Goal: Task Accomplishment & Management: Manage account settings

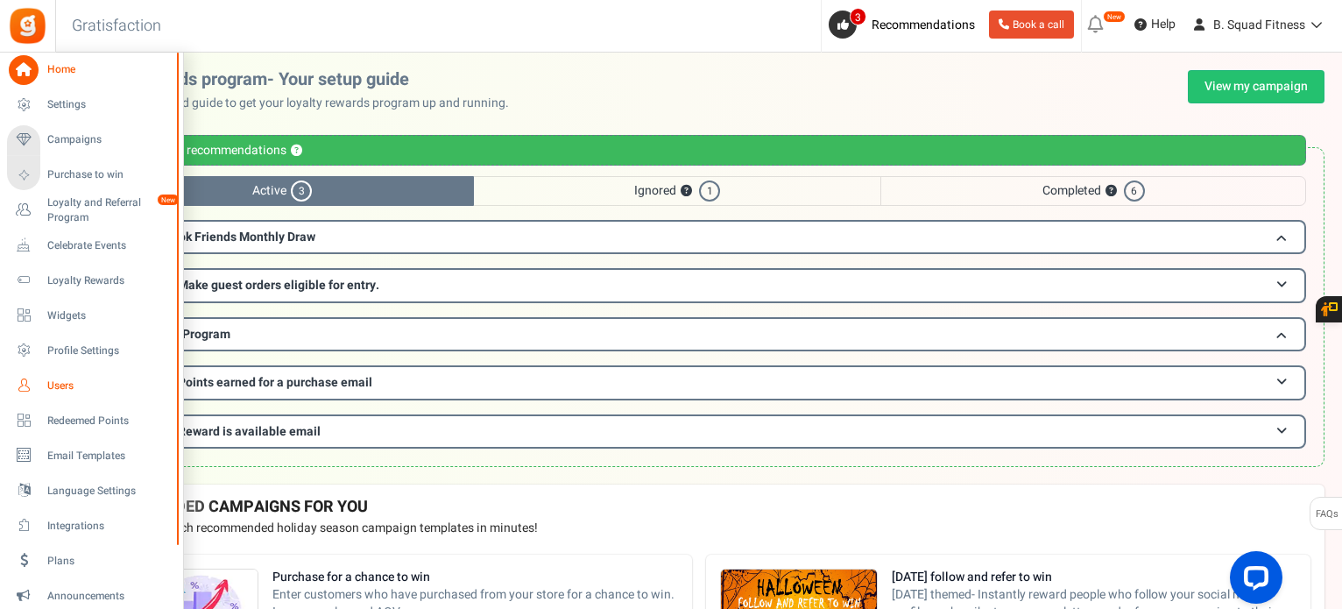
click at [45, 382] on link "Users" at bounding box center [91, 386] width 168 height 30
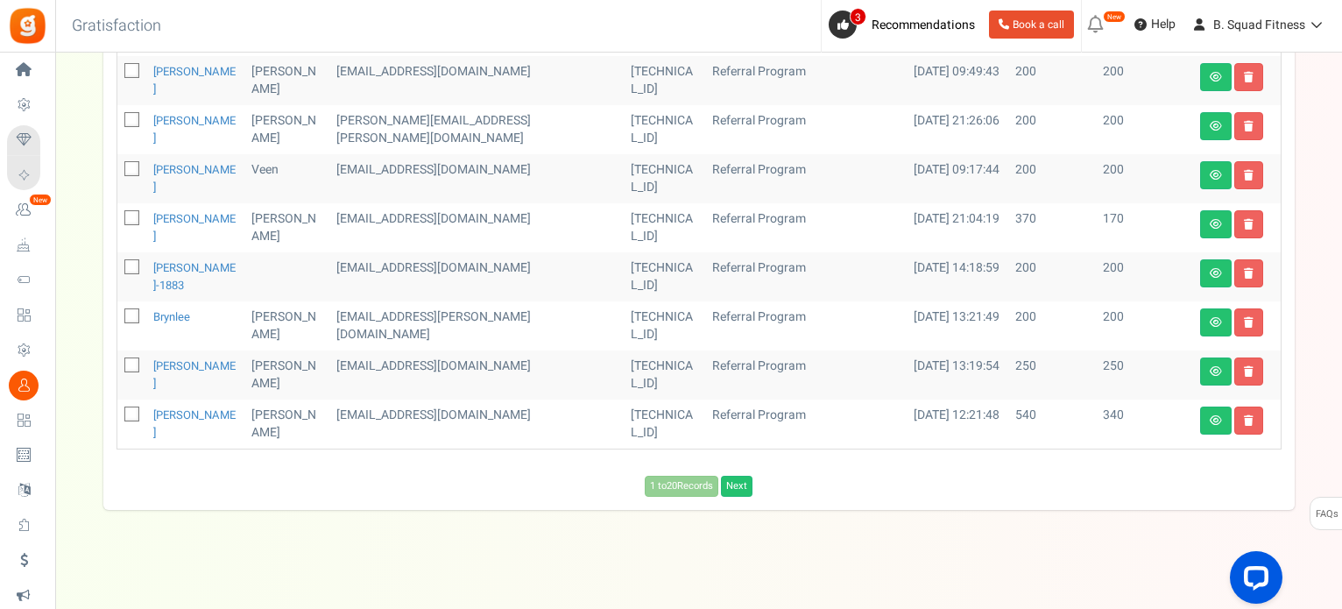
scroll to position [957, 0]
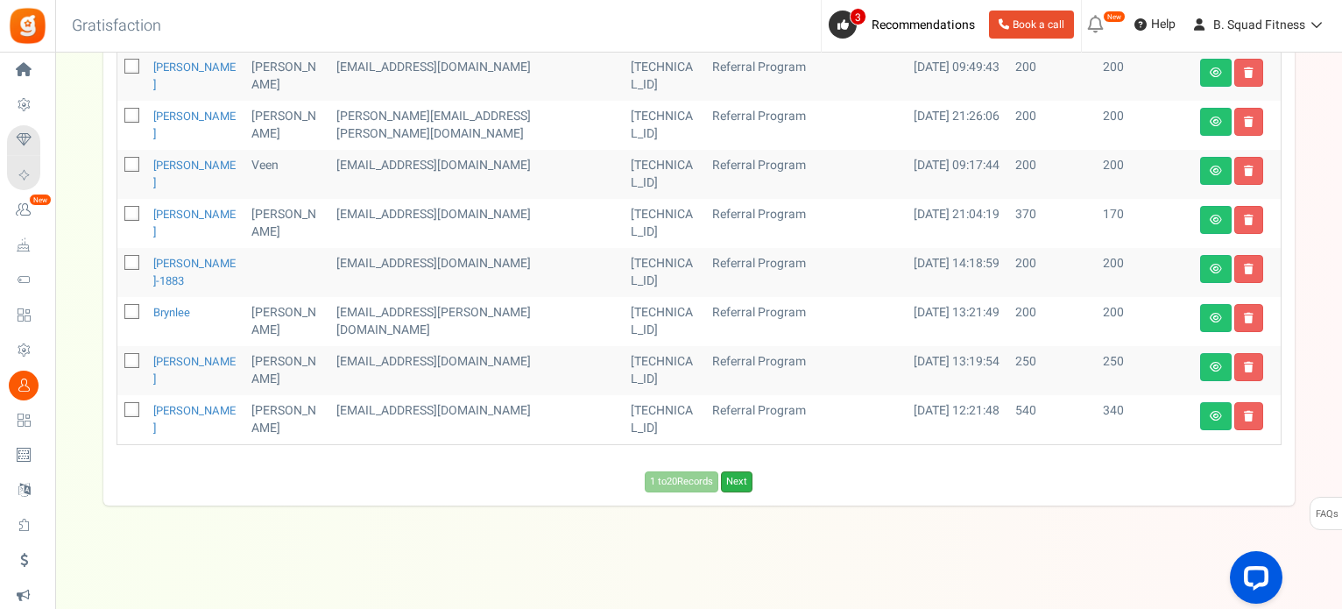
click at [743, 480] on link "Next" at bounding box center [737, 481] width 32 height 21
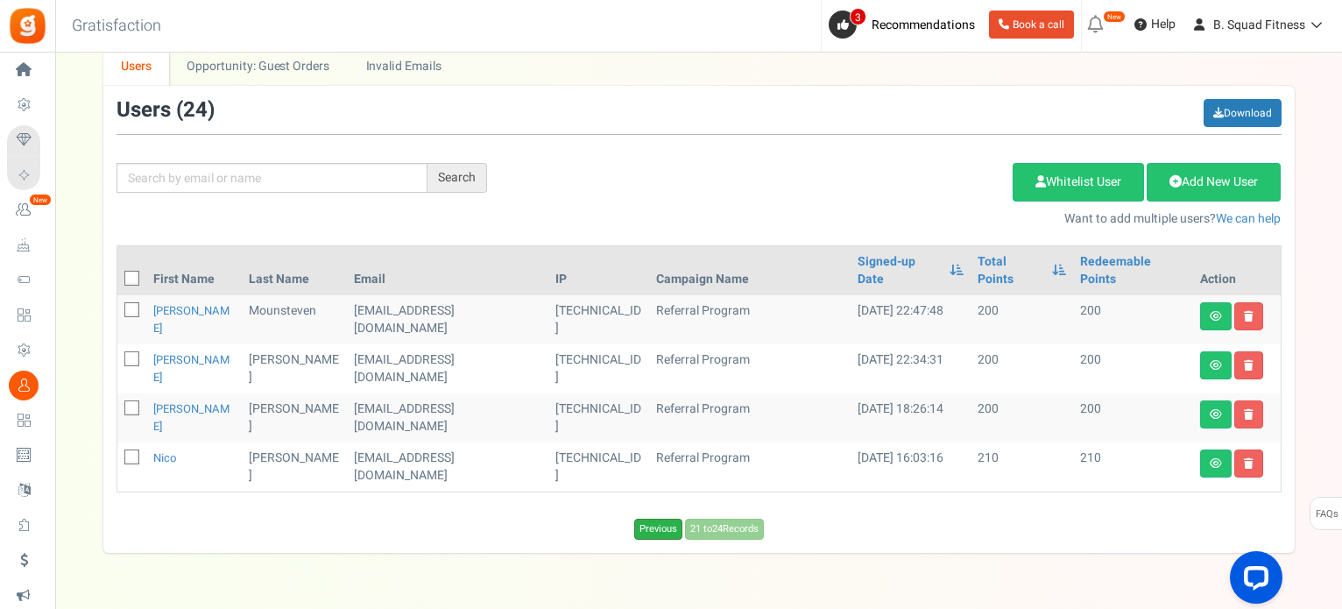
click at [644, 519] on link "Previous" at bounding box center [658, 529] width 48 height 21
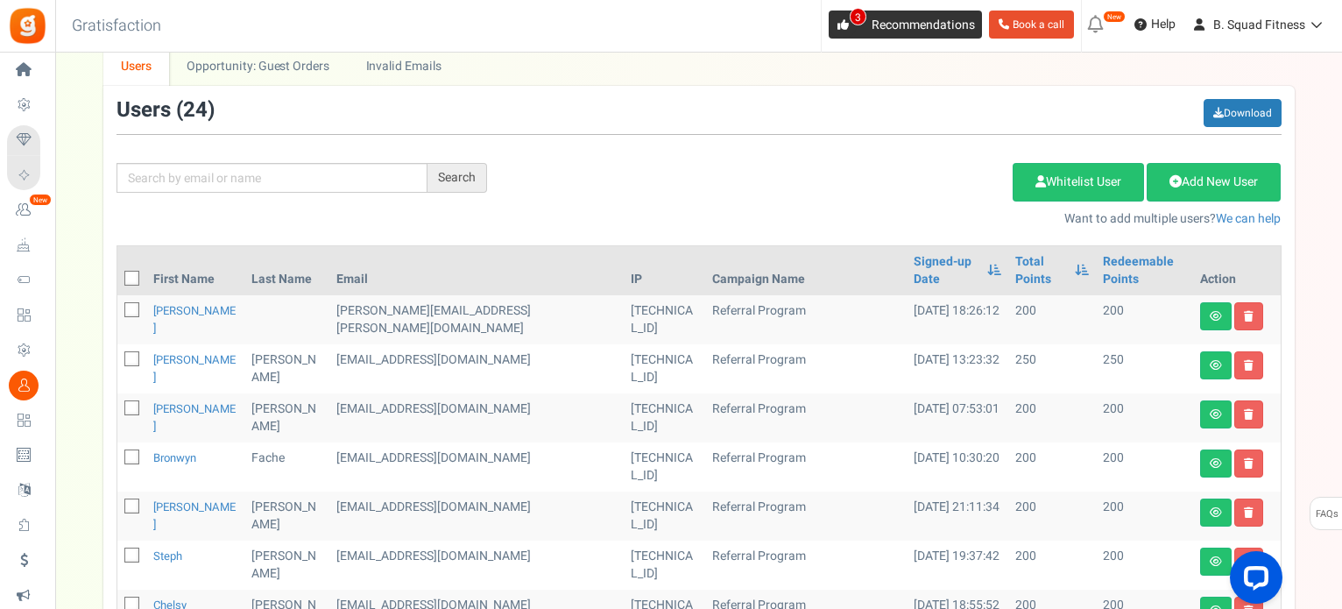
click at [835, 38] on span "3" at bounding box center [843, 25] width 28 height 28
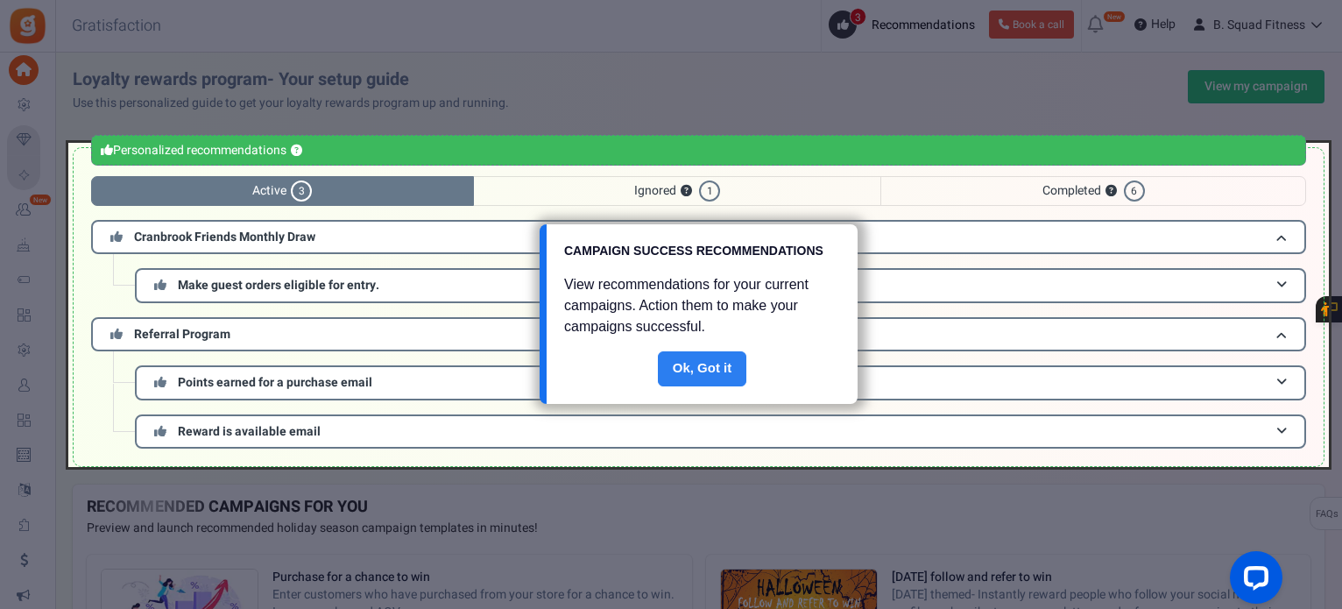
click at [708, 369] on link "Done" at bounding box center [702, 368] width 89 height 35
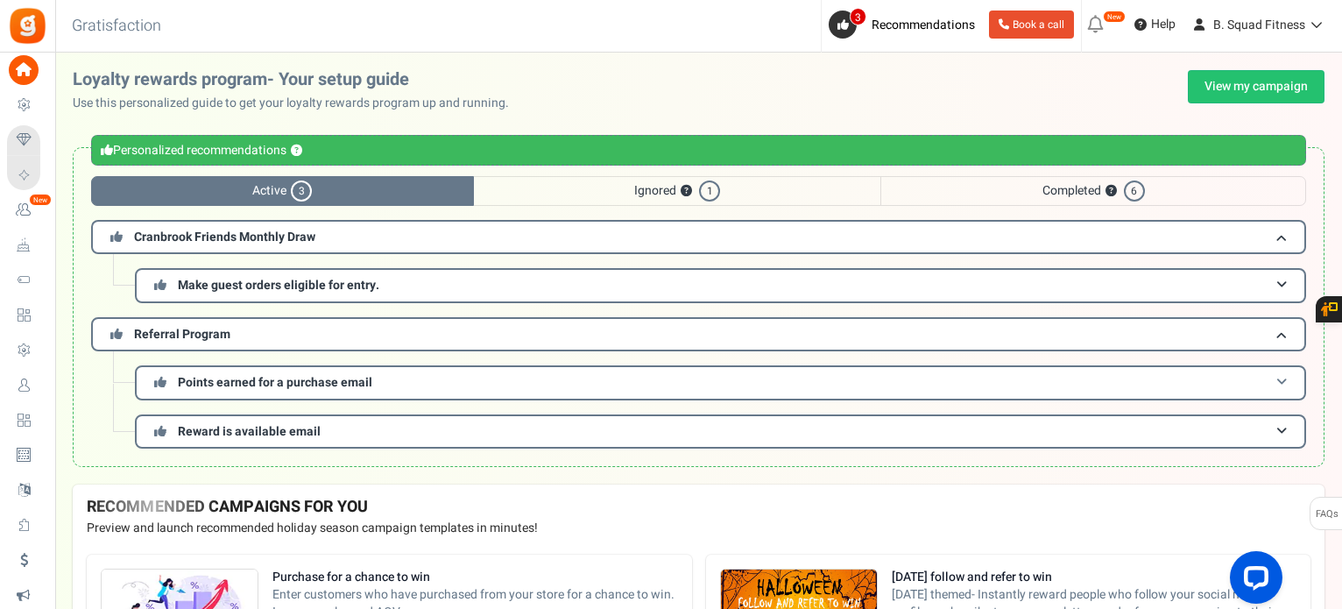
click at [1282, 376] on span at bounding box center [1281, 382] width 11 height 13
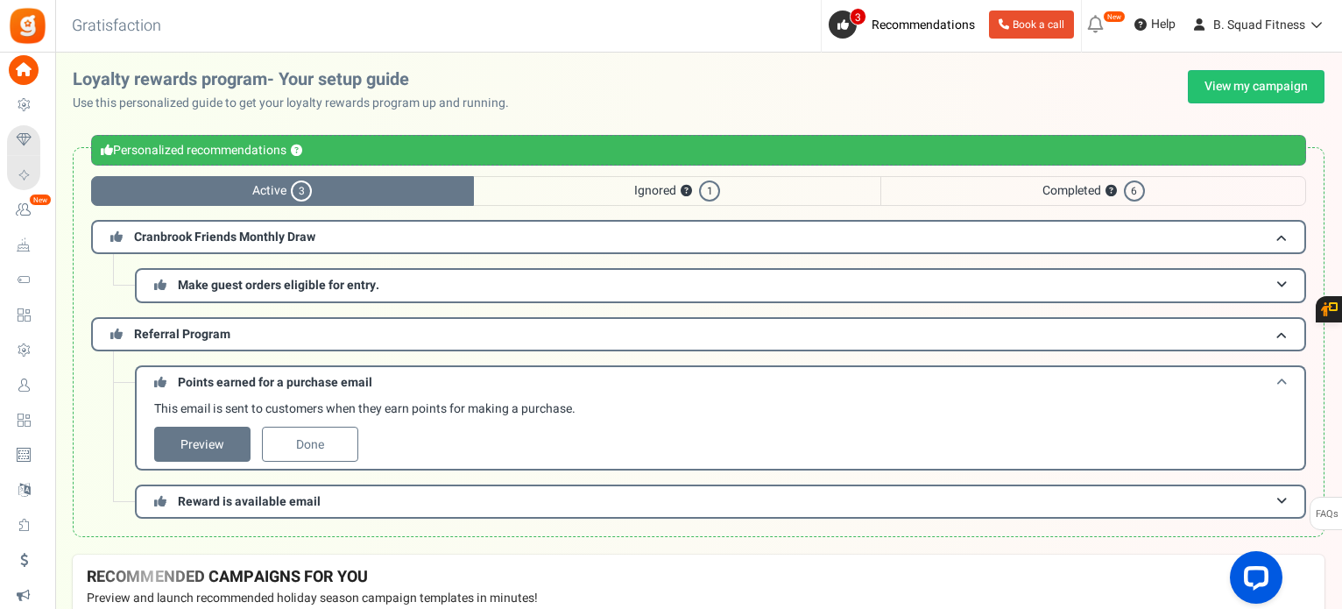
click at [1282, 376] on span at bounding box center [1281, 382] width 11 height 13
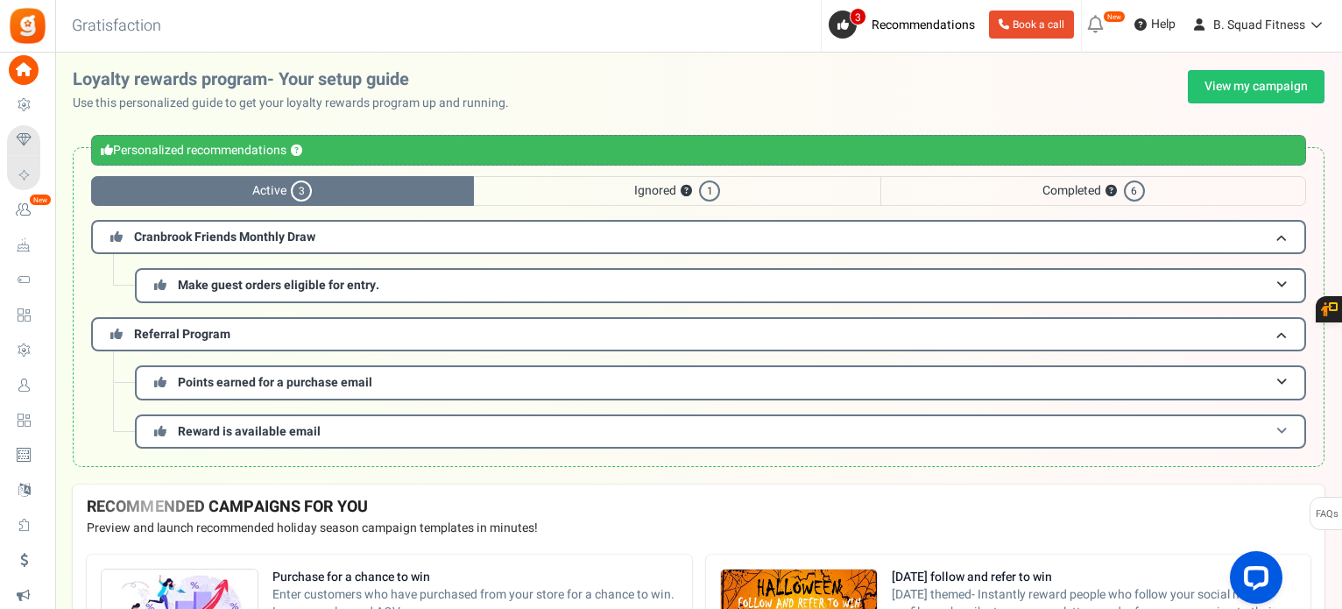
click at [1288, 431] on h3 "Reward is available email" at bounding box center [720, 431] width 1171 height 34
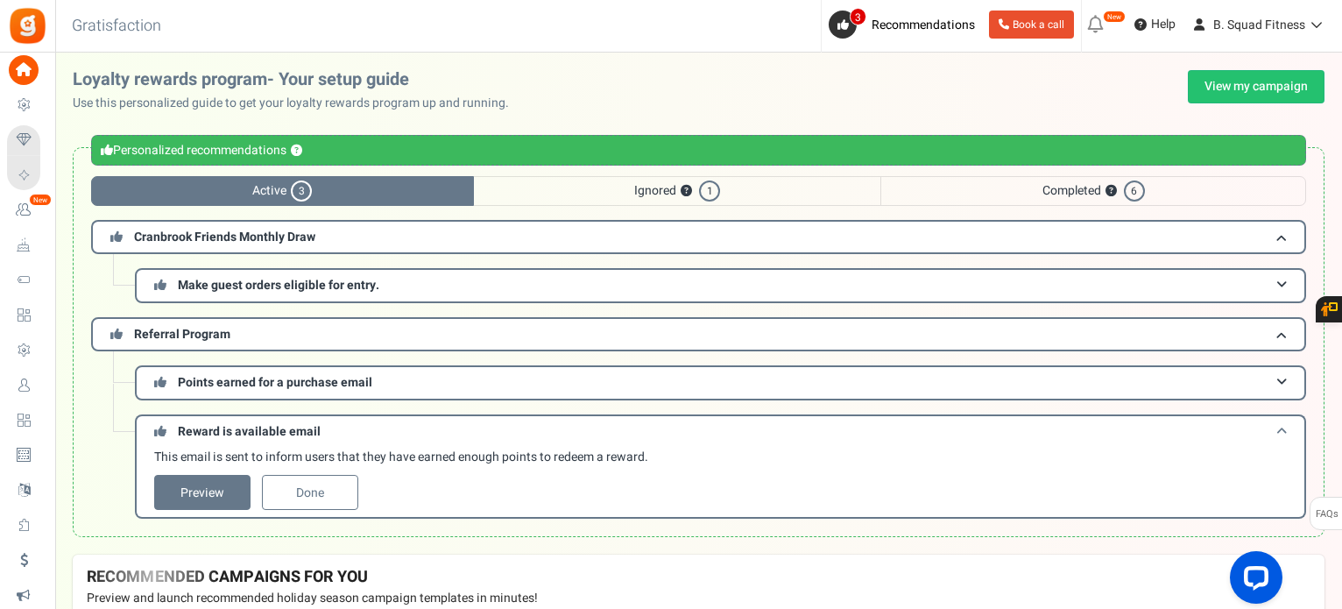
click at [1288, 431] on h3 "Reward is available email" at bounding box center [720, 430] width 1171 height 32
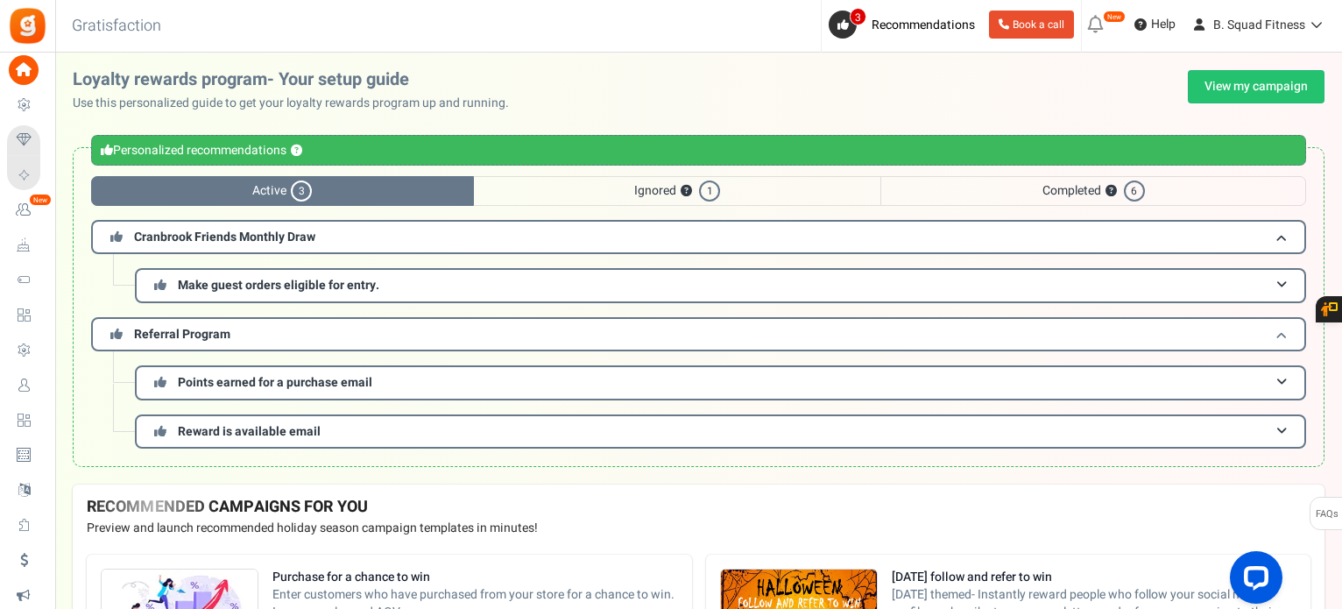
click at [720, 334] on h3 "Referral Program" at bounding box center [698, 334] width 1215 height 34
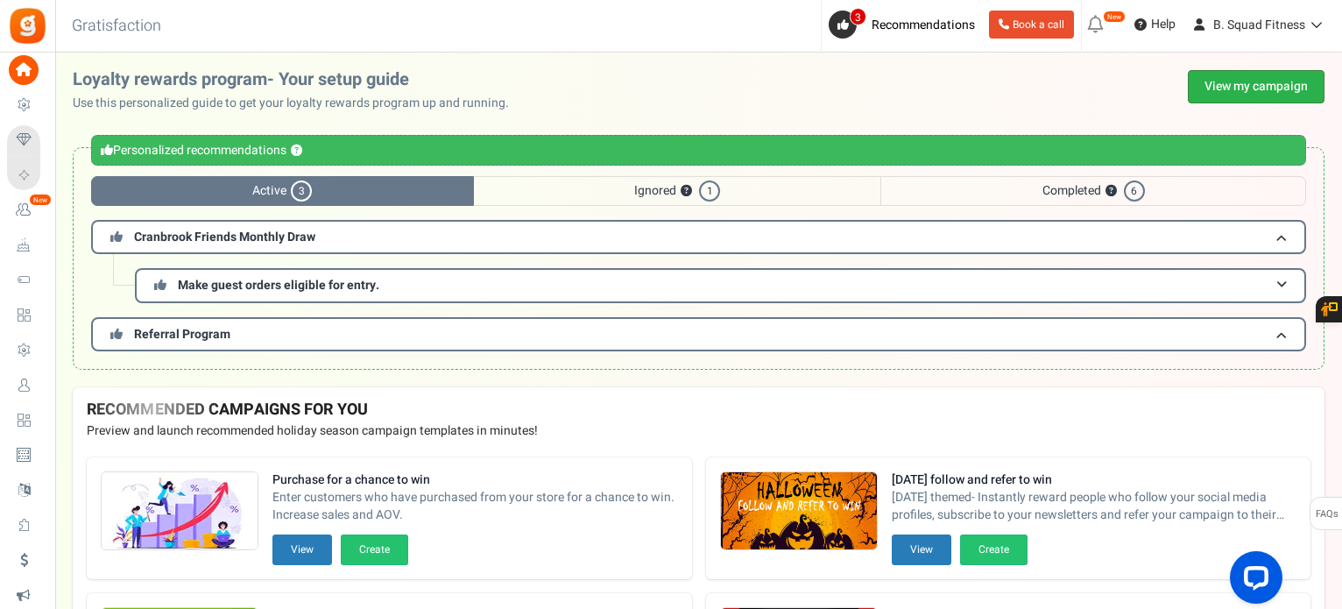
click at [1233, 99] on link "View my campaign" at bounding box center [1256, 86] width 137 height 33
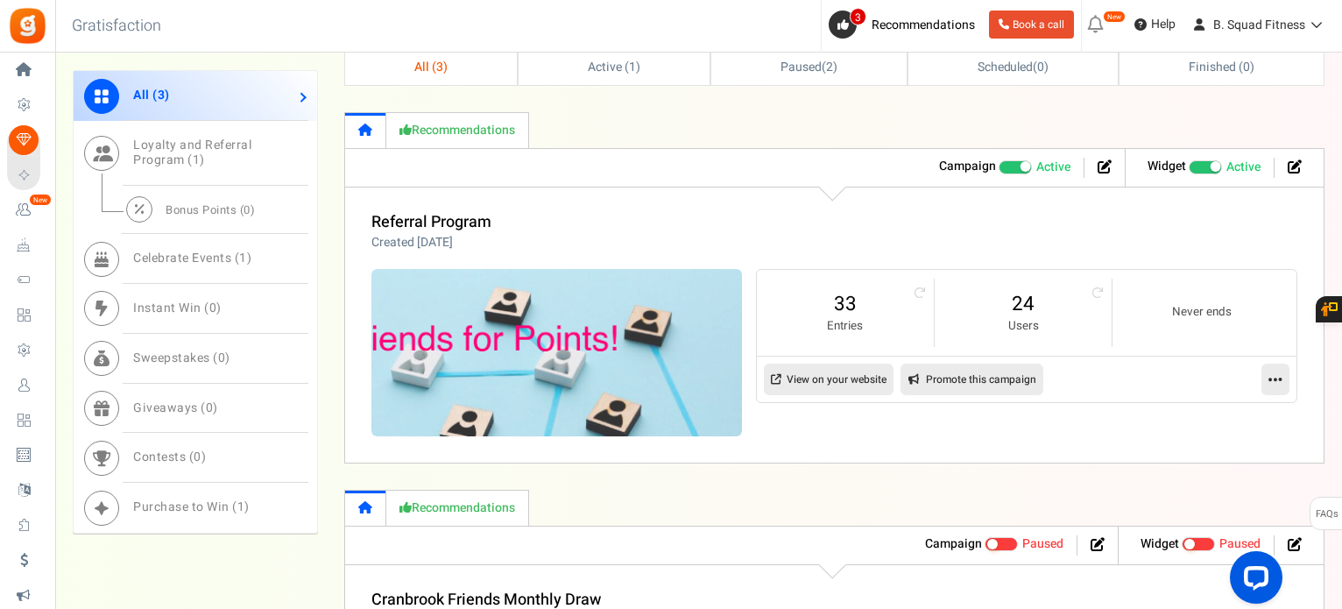
scroll to position [876, 0]
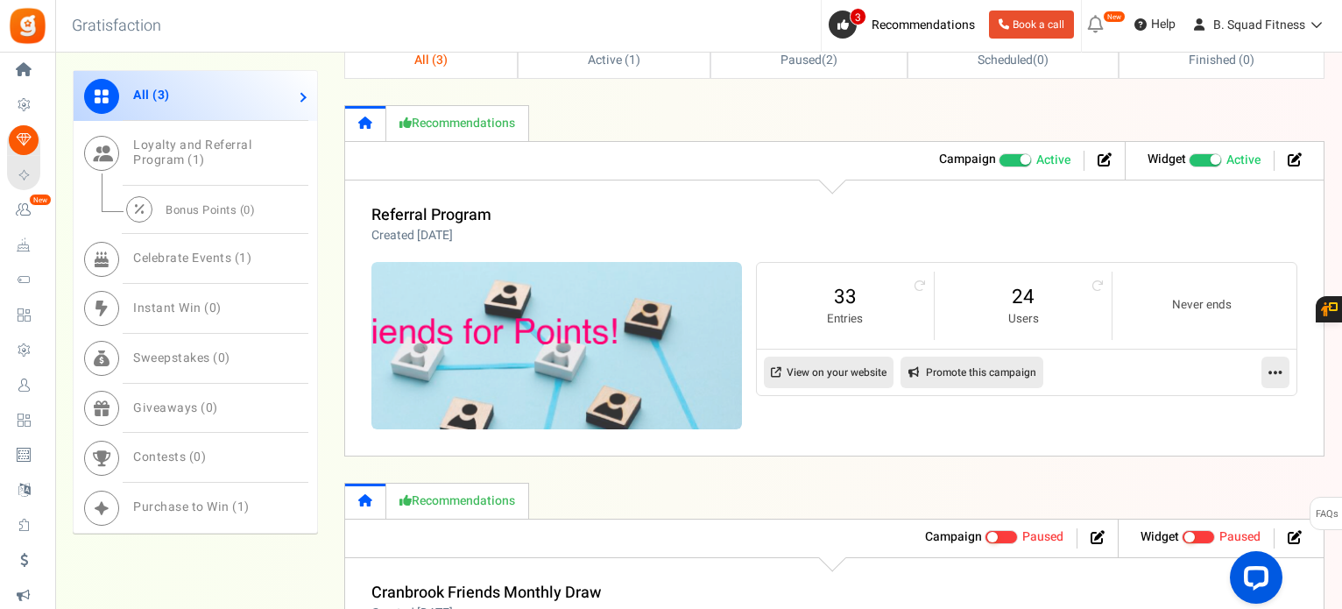
click at [1277, 371] on icon at bounding box center [1275, 372] width 14 height 16
click at [1250, 402] on link "Edit" at bounding box center [1220, 415] width 130 height 32
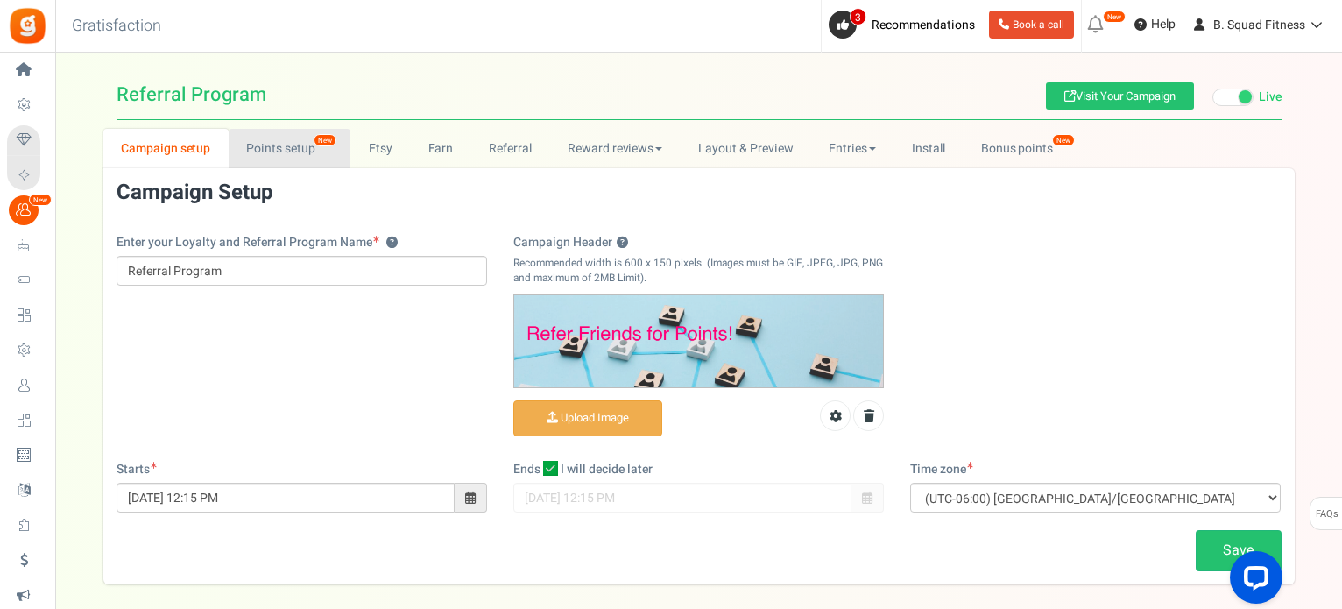
click at [309, 159] on link "Points setup New" at bounding box center [290, 148] width 122 height 39
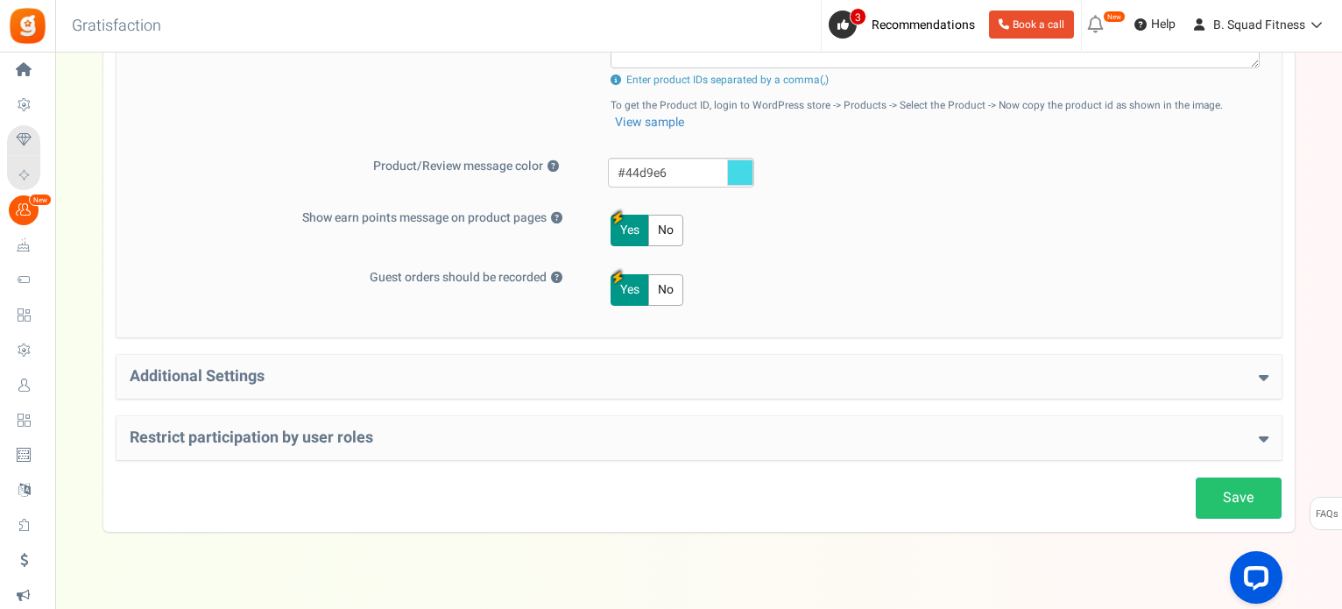
scroll to position [823, 0]
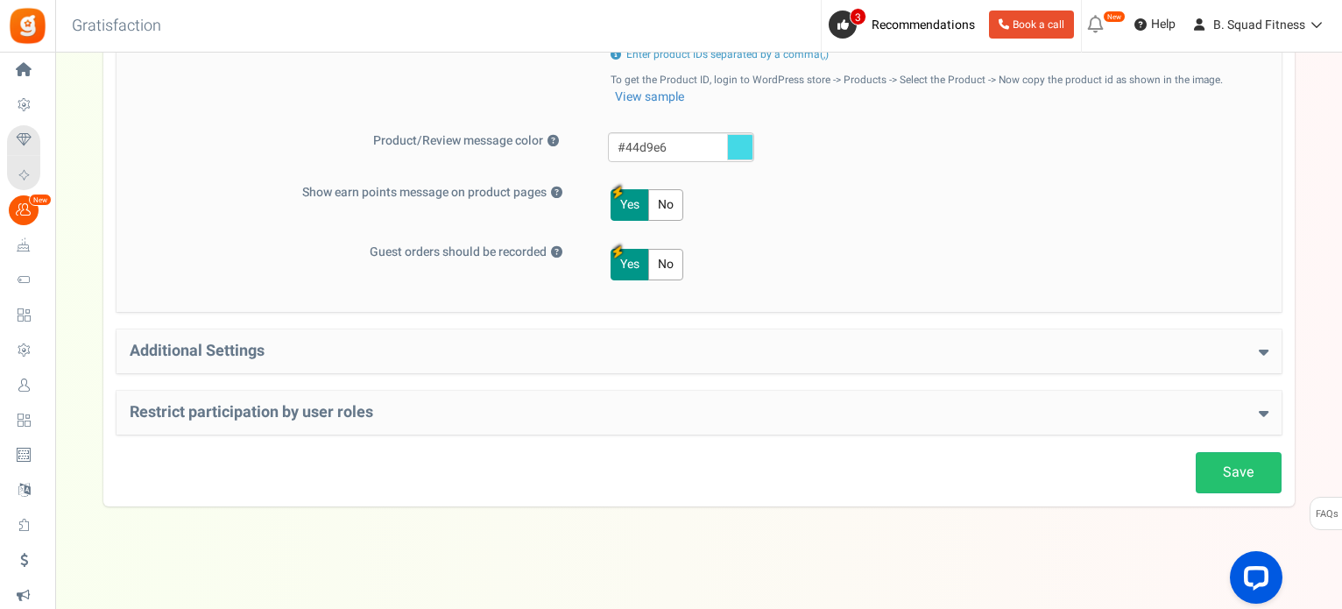
click at [473, 329] on div "Additional Settings Welcome Bonus ? Yes No Enter Welcome Points 200 Welcome Not…" at bounding box center [699, 351] width 1165 height 44
click at [475, 343] on h4 "Additional Settings" at bounding box center [699, 352] width 1139 height 18
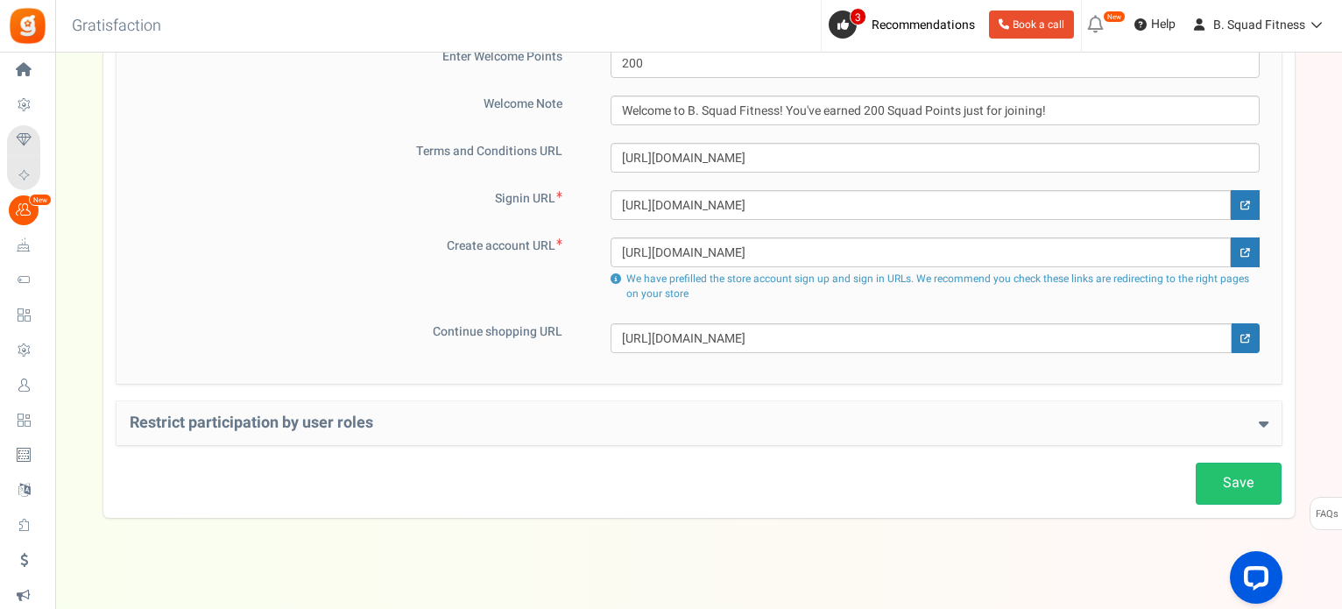
scroll to position [1226, 0]
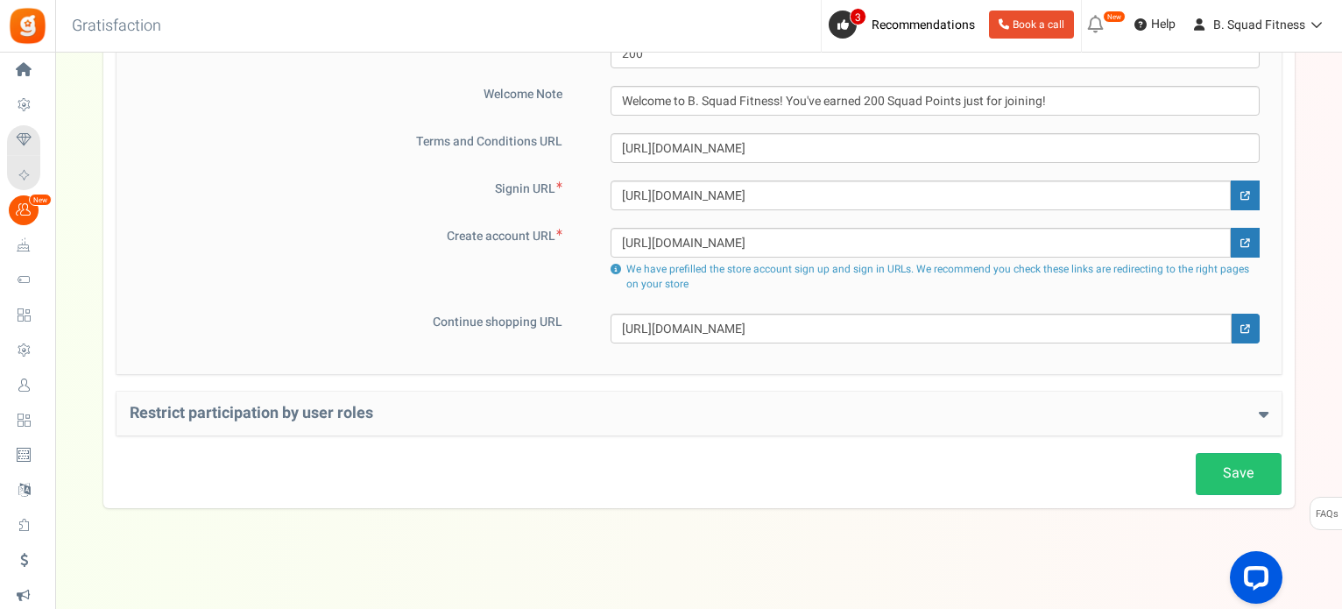
click at [488, 405] on h4 "Restrict participation by user roles" at bounding box center [699, 414] width 1139 height 18
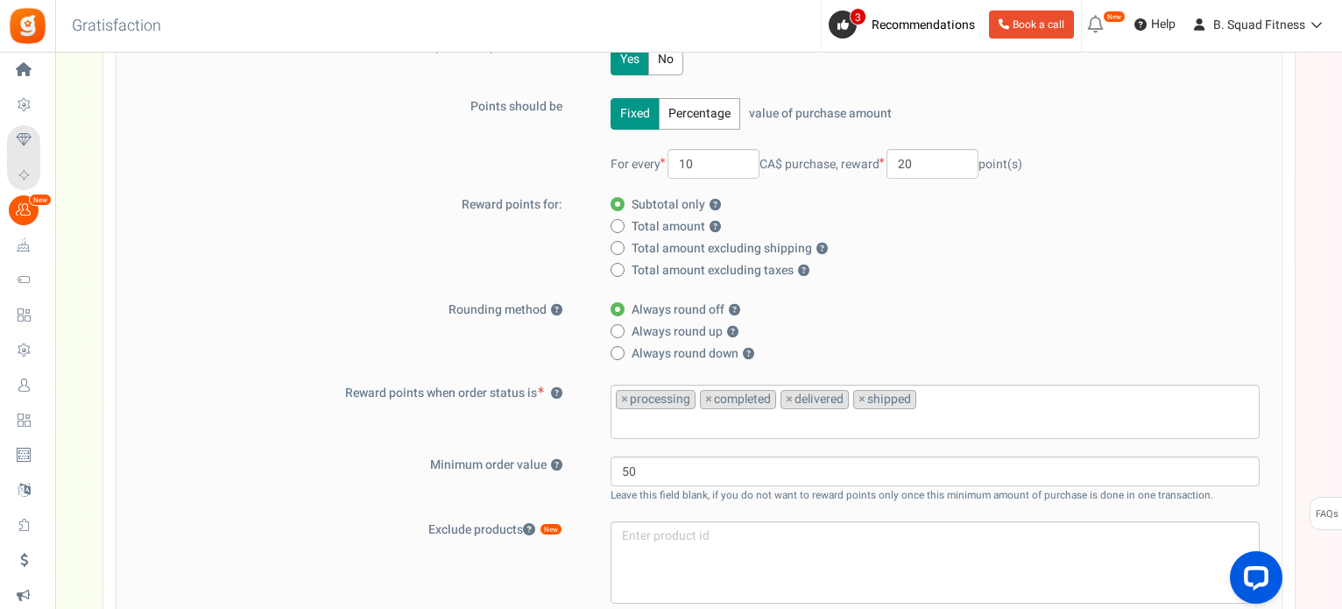
scroll to position [0, 0]
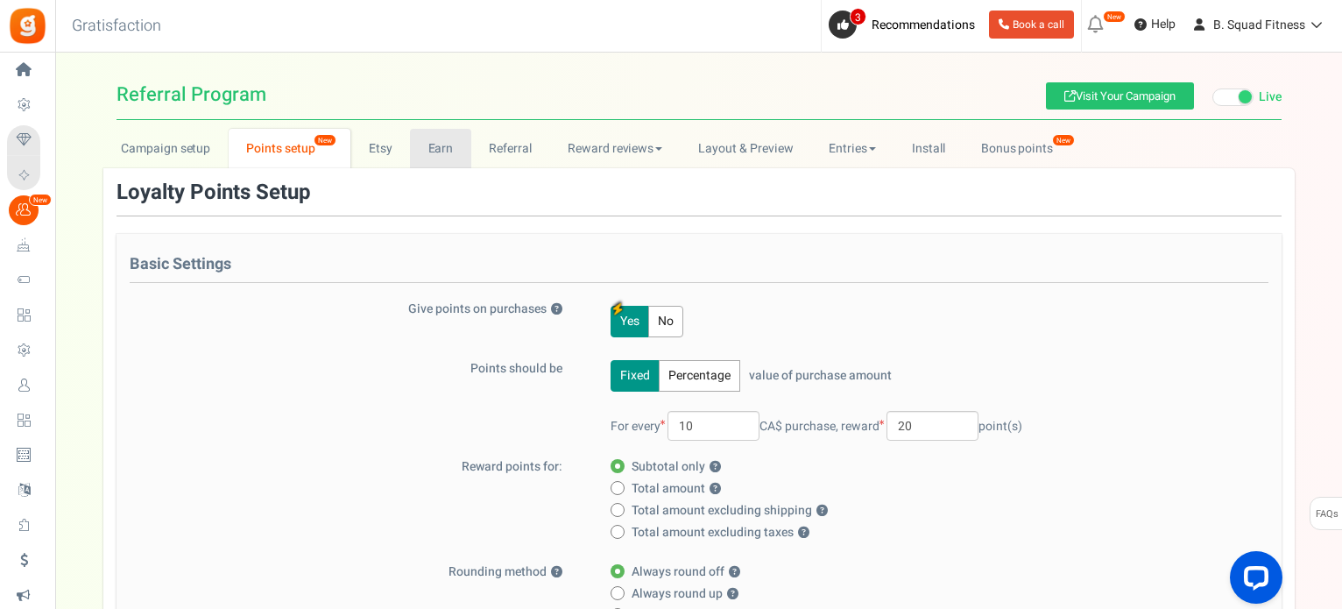
click at [435, 153] on link "Earn" at bounding box center [440, 148] width 61 height 39
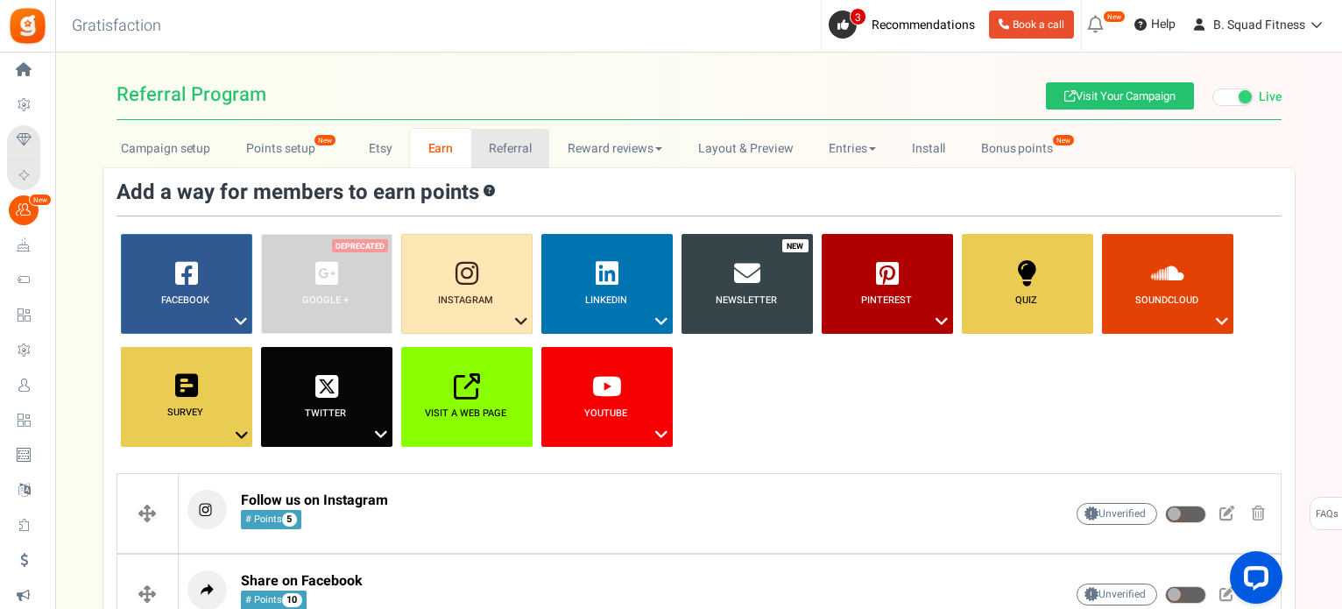
click at [505, 132] on link "Referral" at bounding box center [510, 148] width 79 height 39
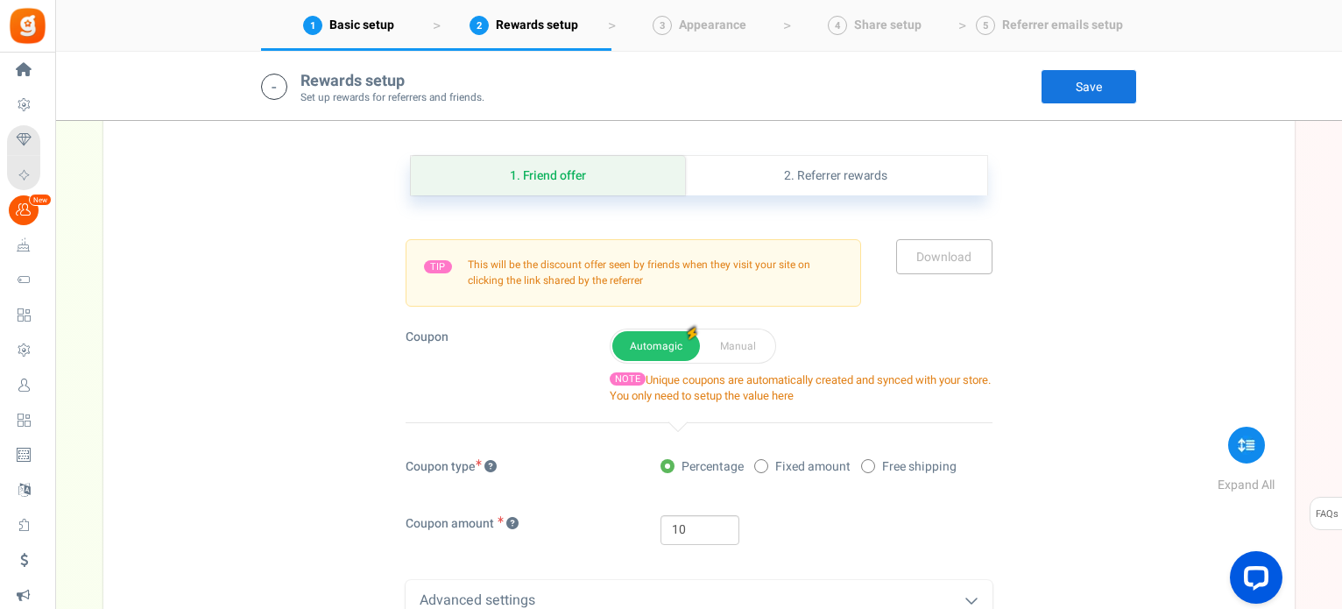
scroll to position [438, 0]
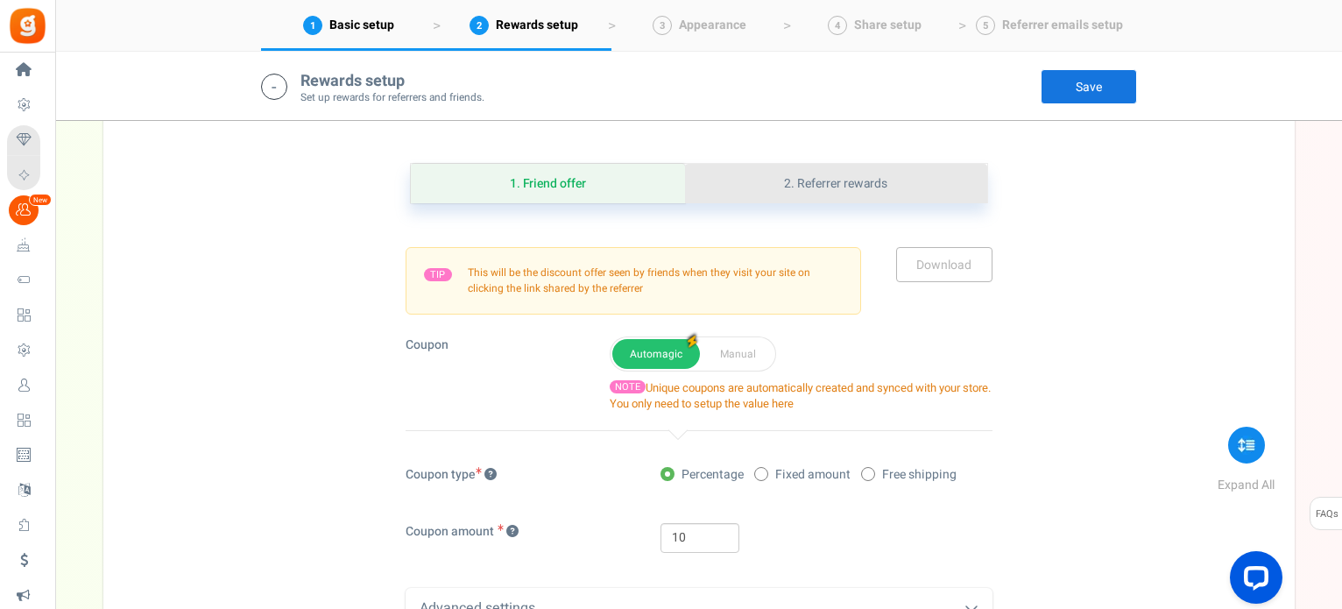
click at [790, 178] on link "2. Referrer rewards" at bounding box center [835, 183] width 301 height 39
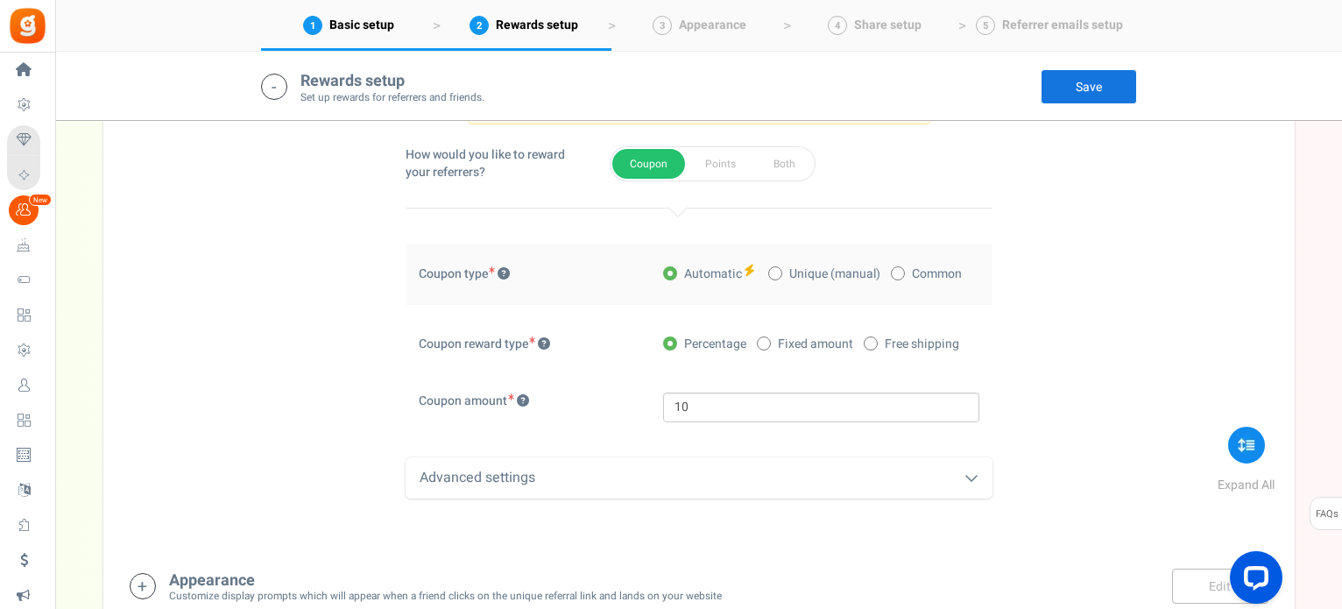
scroll to position [701, 0]
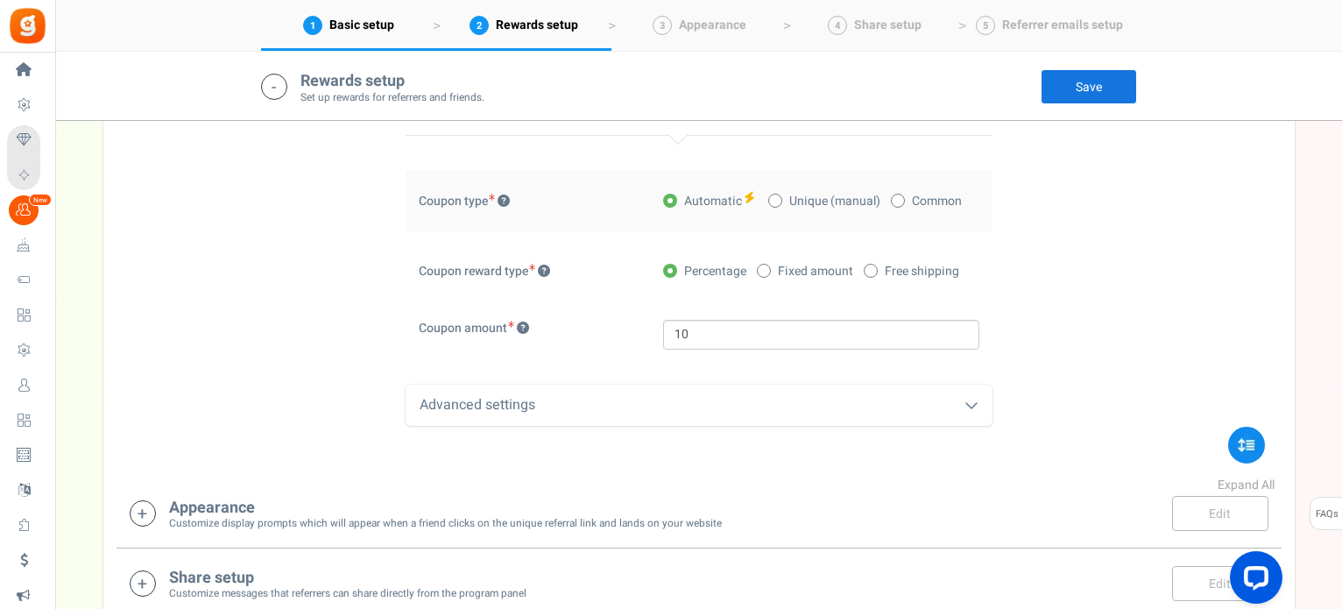
click at [641, 416] on div "Advanced settings" at bounding box center [699, 405] width 587 height 41
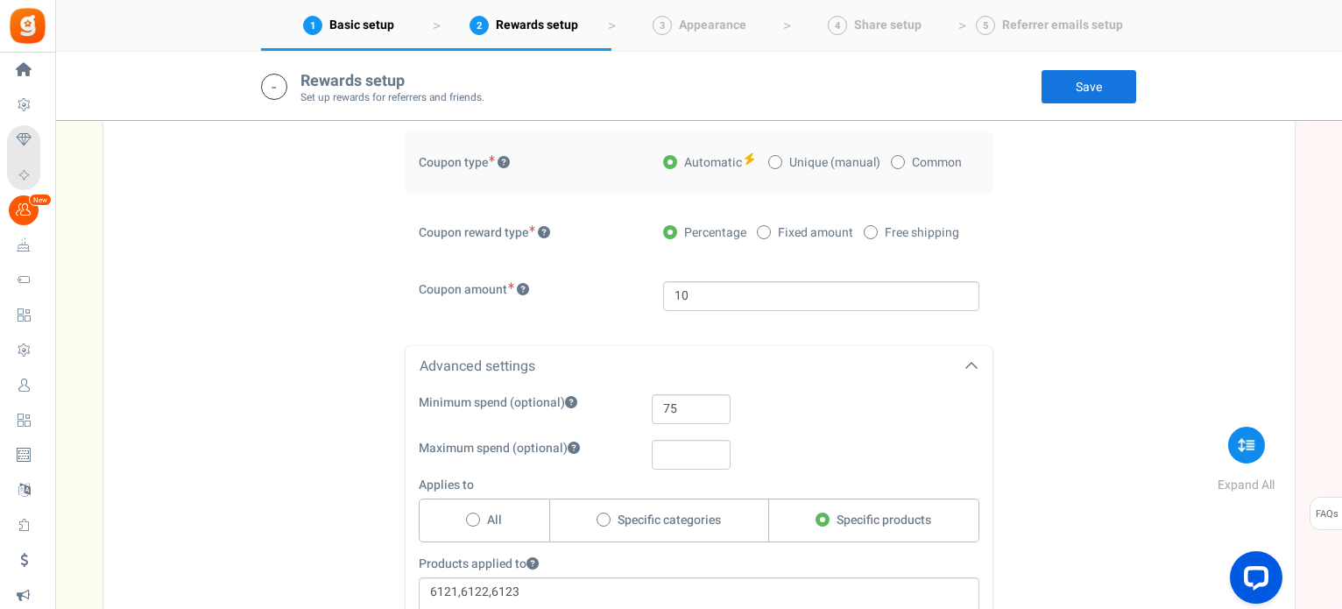
scroll to position [788, 0]
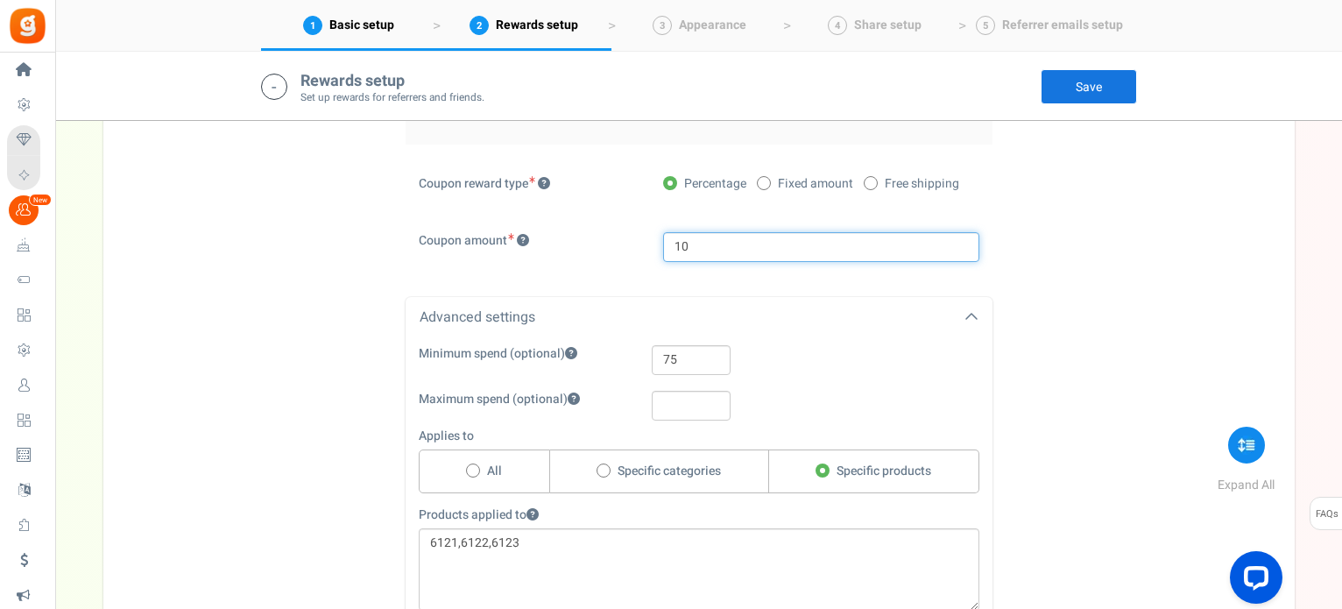
click at [689, 235] on input "10" at bounding box center [821, 247] width 316 height 30
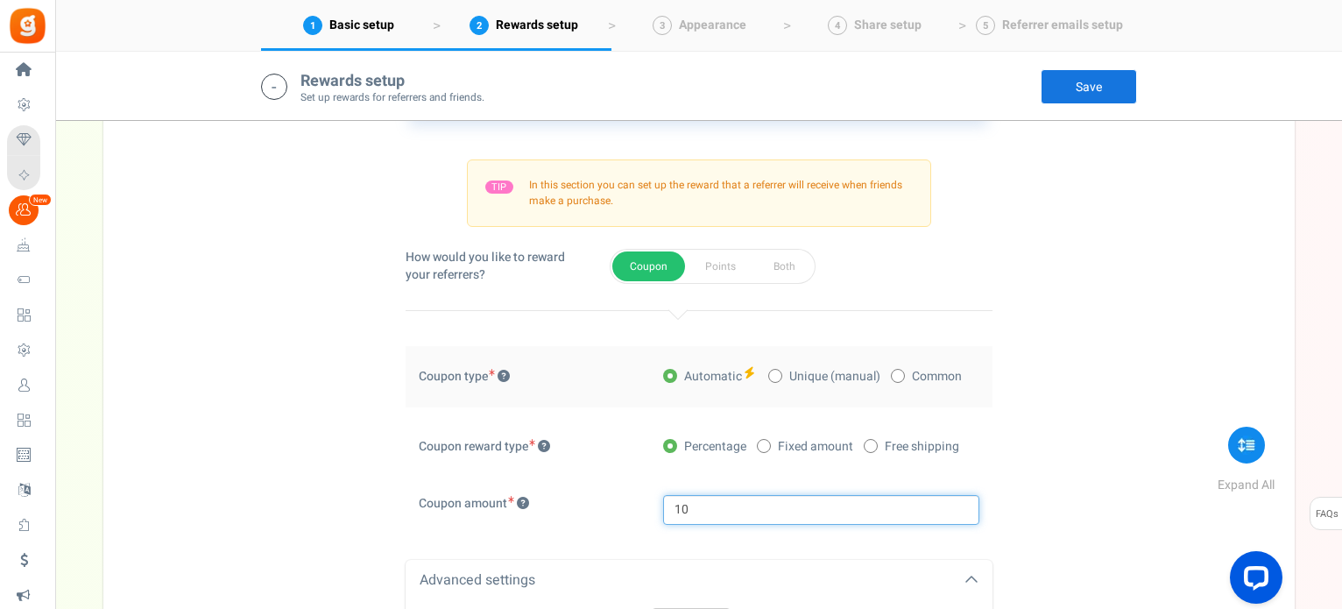
scroll to position [438, 0]
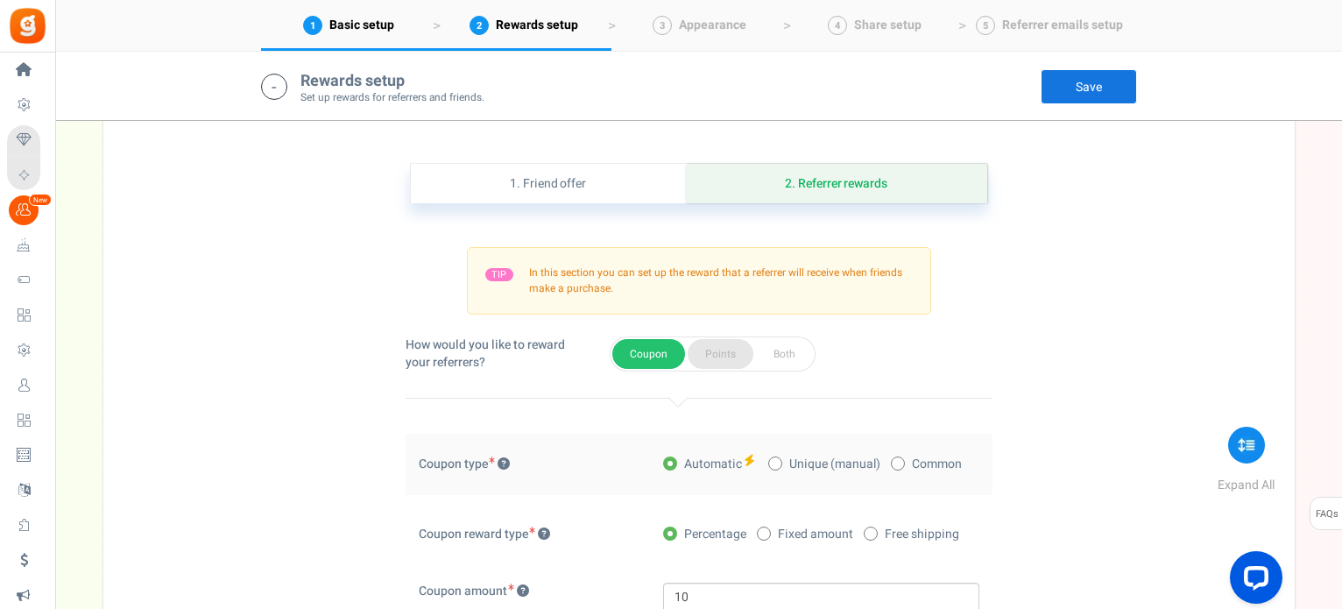
click at [710, 354] on button "Points" at bounding box center [721, 354] width 66 height 30
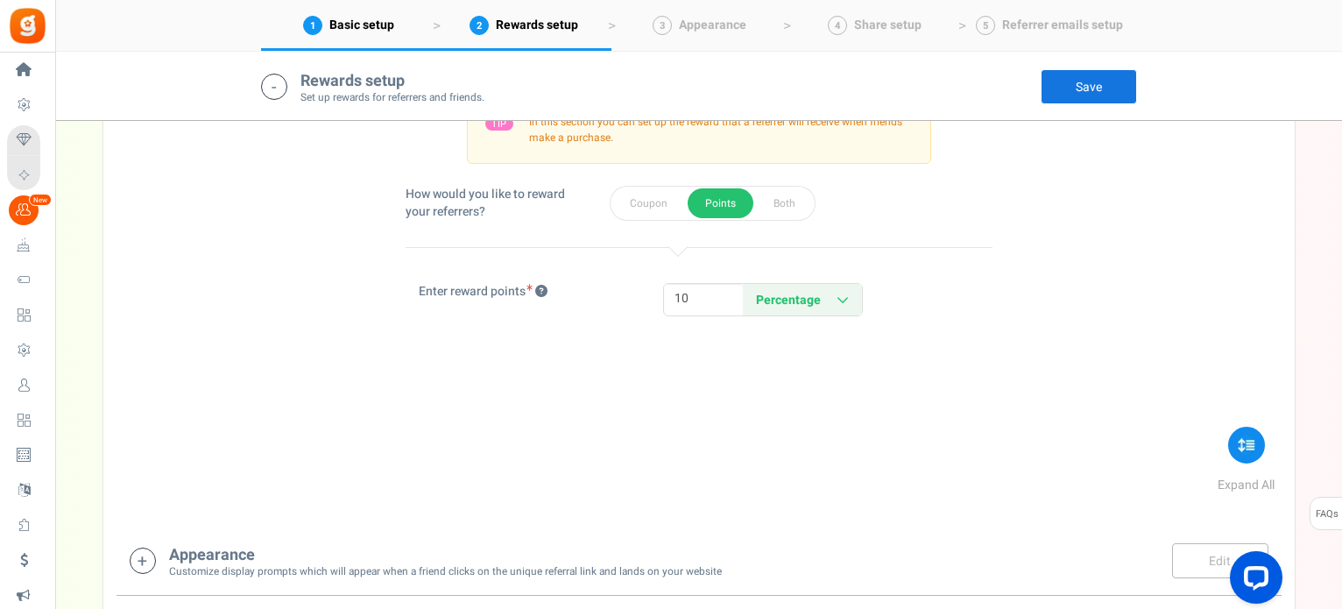
scroll to position [788, 0]
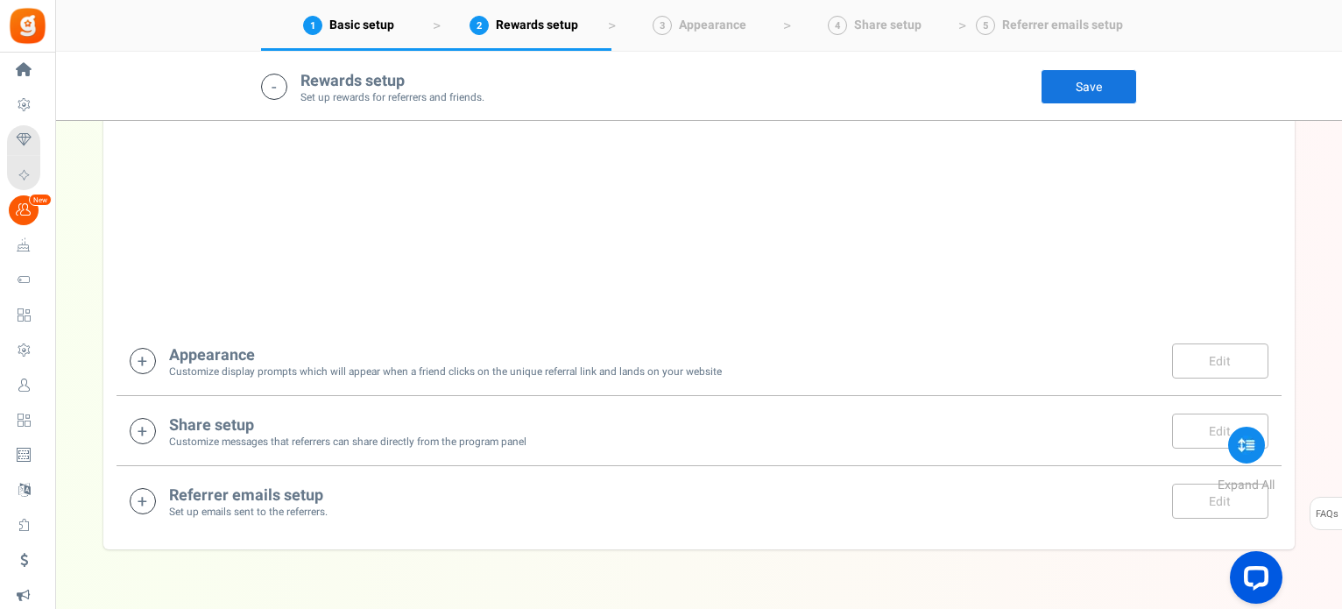
click at [229, 359] on h4 "Appearance" at bounding box center [445, 356] width 553 height 18
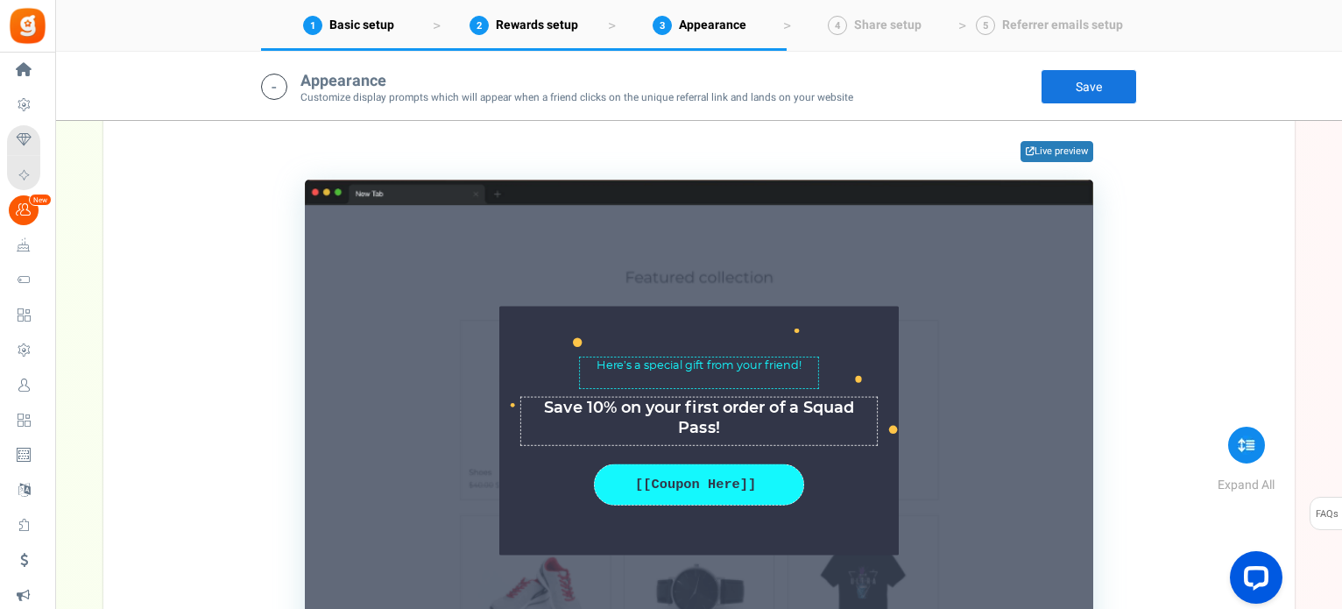
scroll to position [1325, 0]
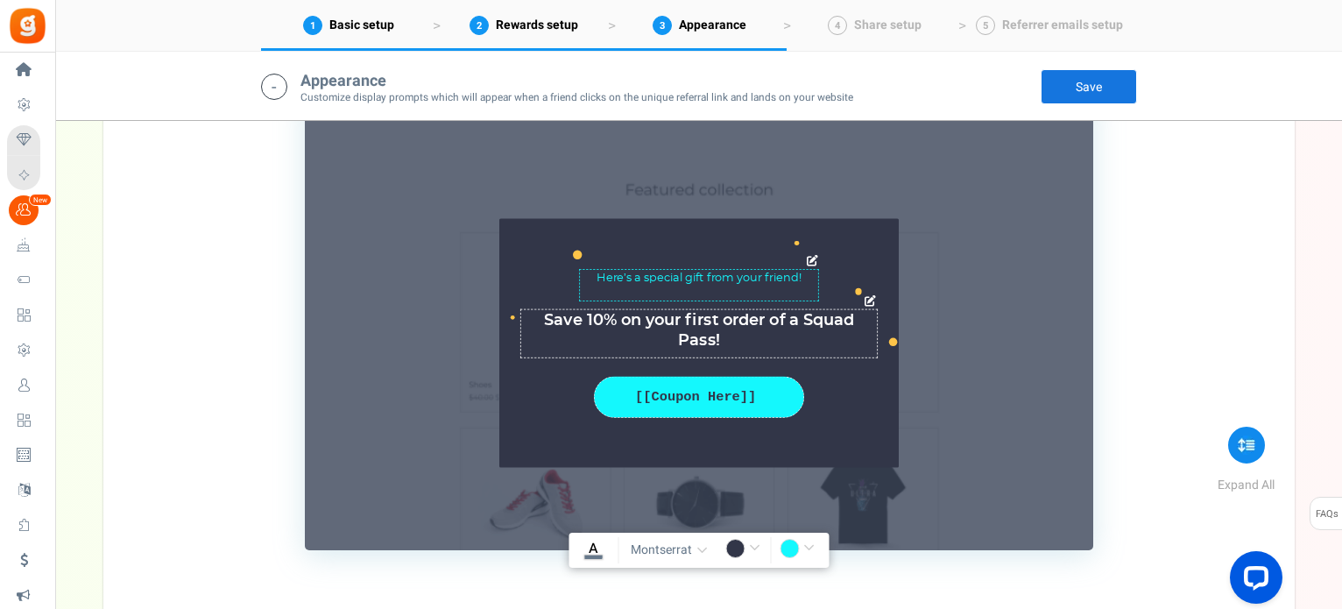
click at [613, 329] on textarea "Get an offer to use on your first purchase" at bounding box center [698, 333] width 357 height 49
click at [540, 313] on textarea "Get an offer to use on your first purchase" at bounding box center [698, 333] width 357 height 49
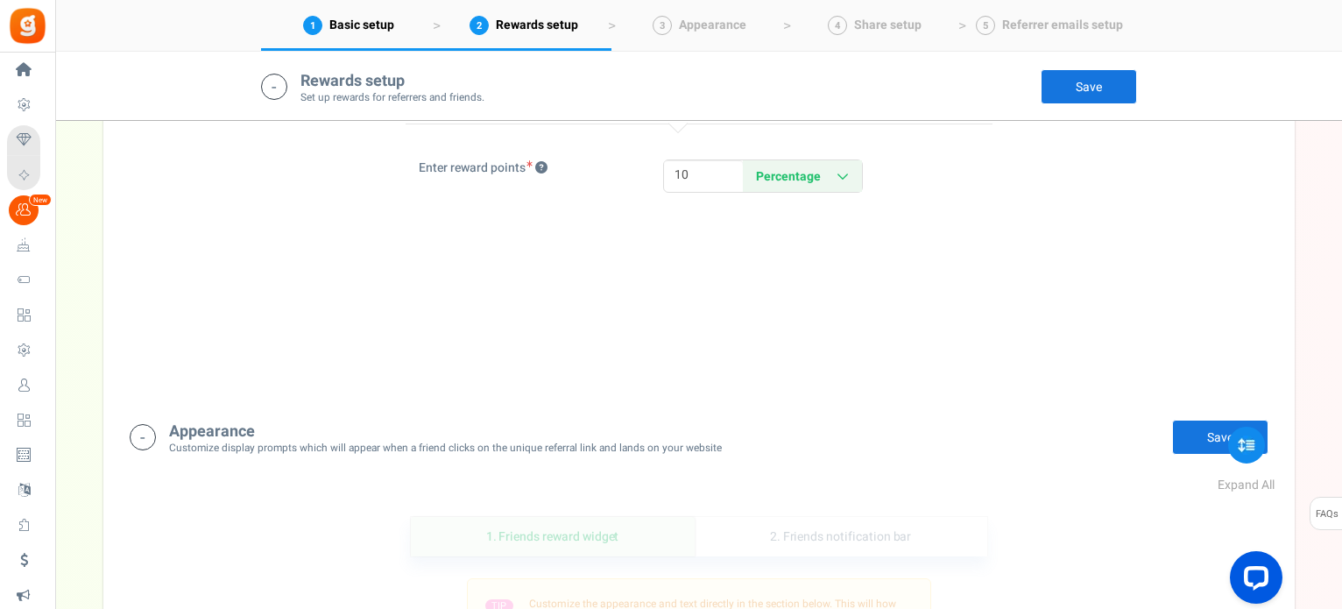
scroll to position [887, 0]
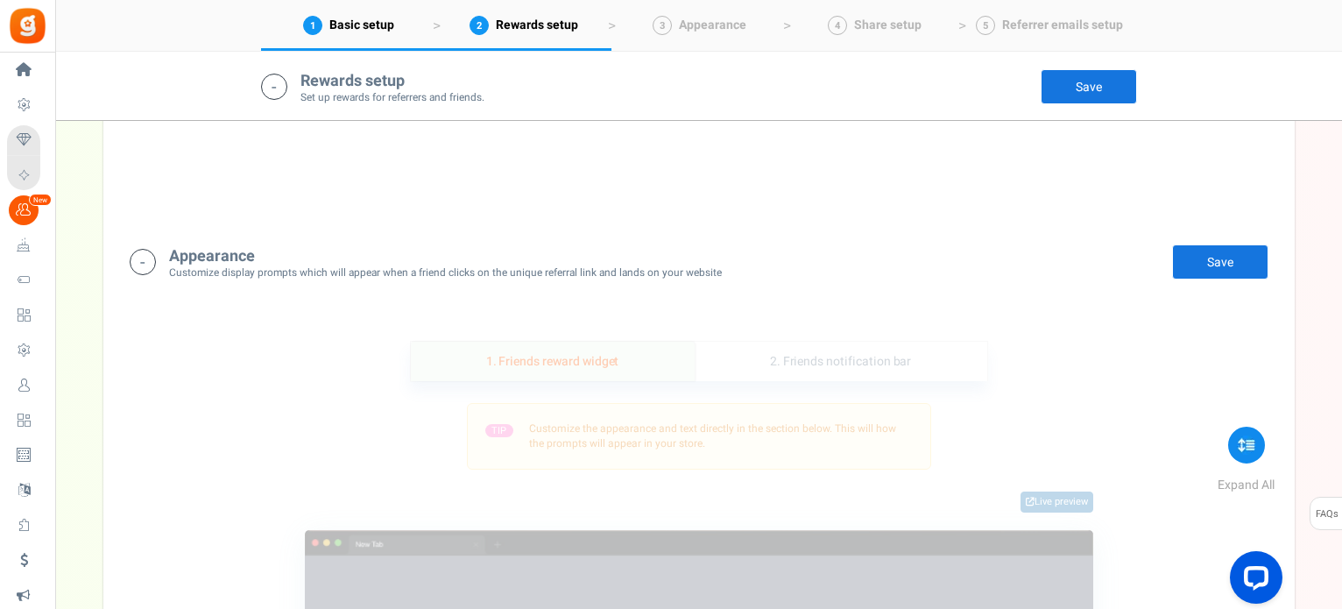
click at [634, 357] on link "1. Friends reward widget" at bounding box center [553, 361] width 284 height 39
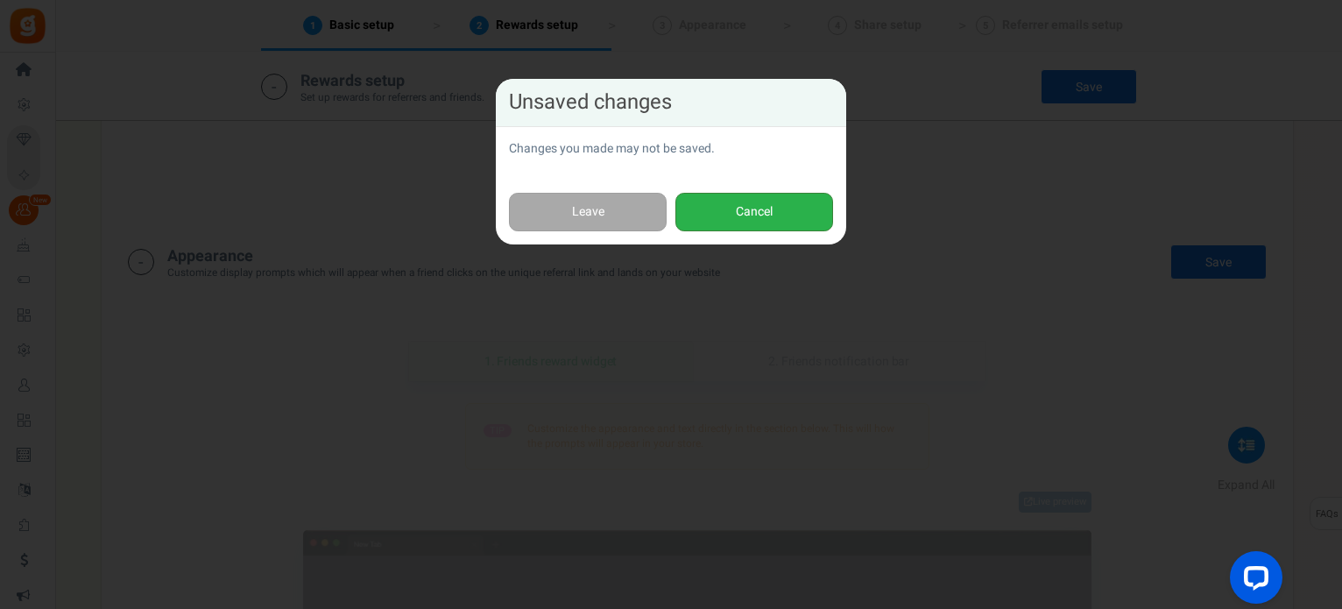
click at [750, 216] on button "Cancel" at bounding box center [754, 212] width 158 height 39
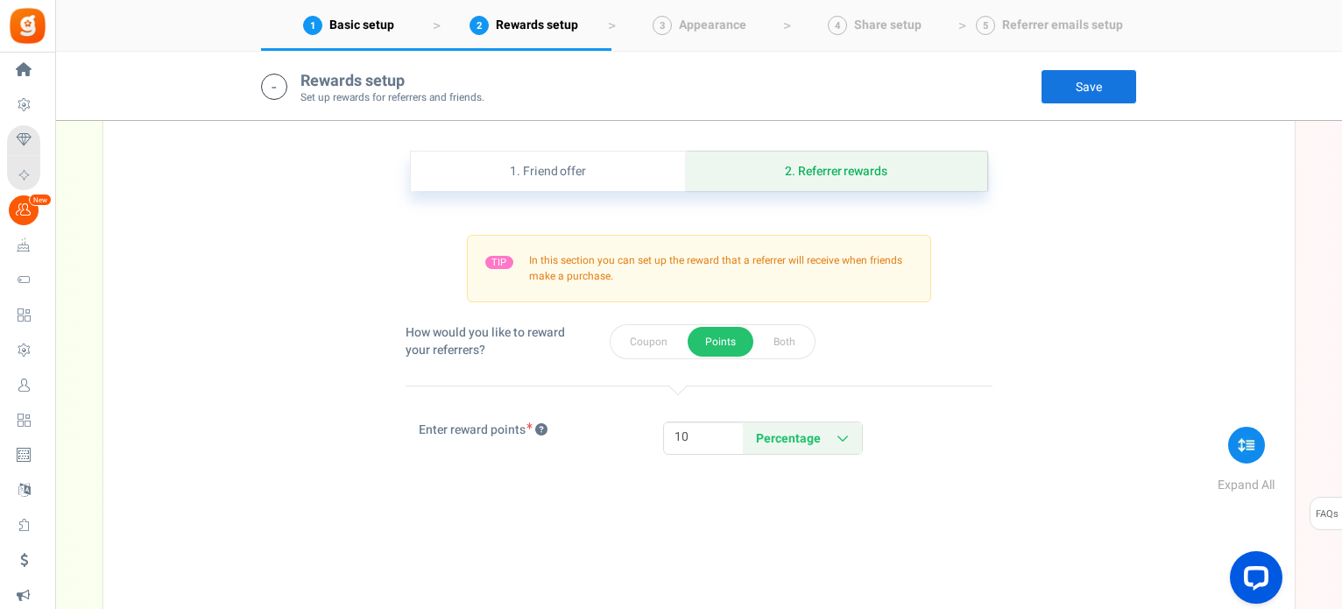
scroll to position [449, 0]
click at [603, 175] on link "1. Friend offer" at bounding box center [548, 171] width 275 height 39
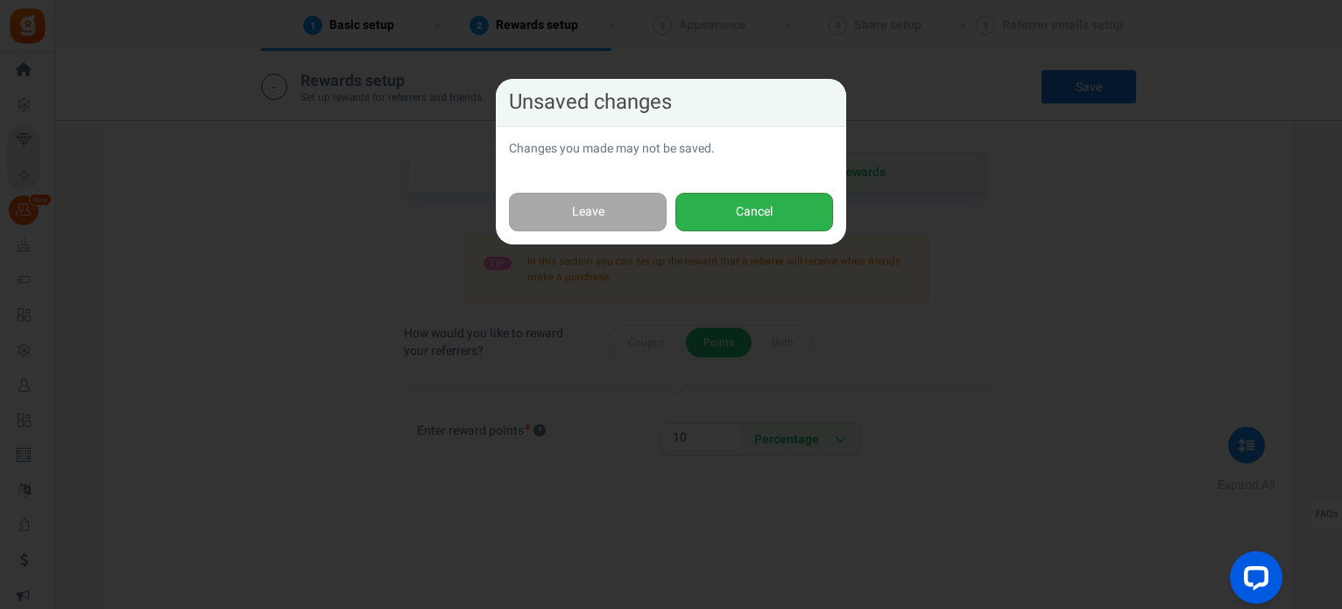
click at [747, 199] on button "Cancel" at bounding box center [754, 212] width 158 height 39
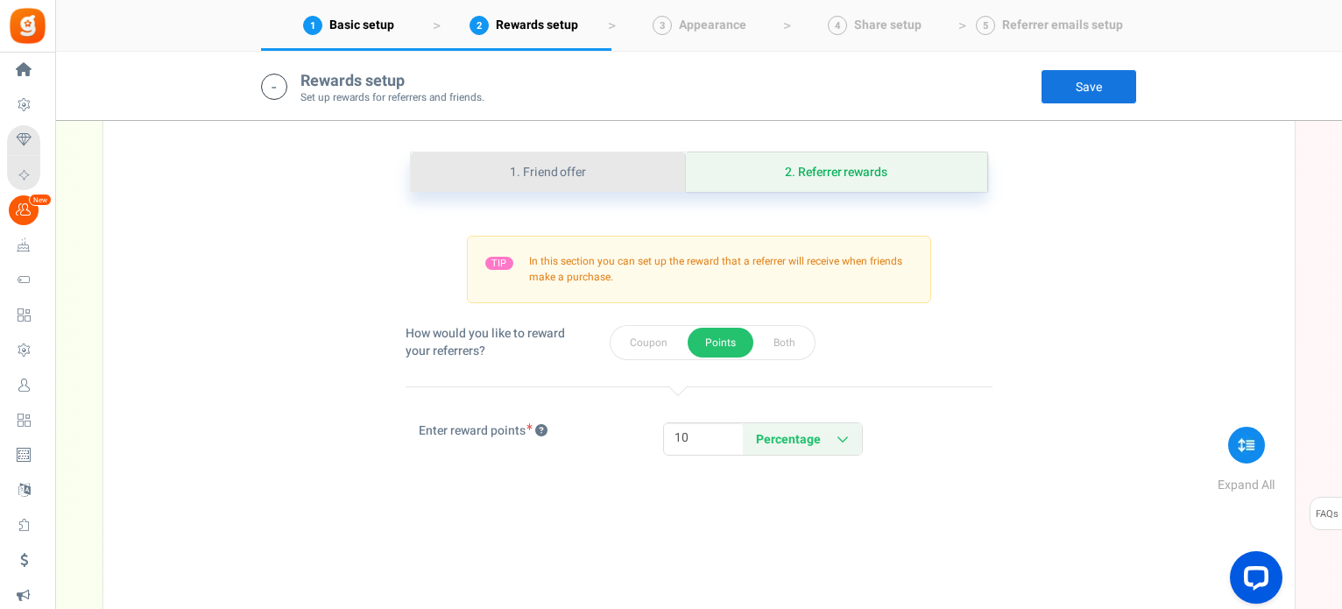
click at [575, 174] on link "1. Friend offer" at bounding box center [548, 171] width 275 height 39
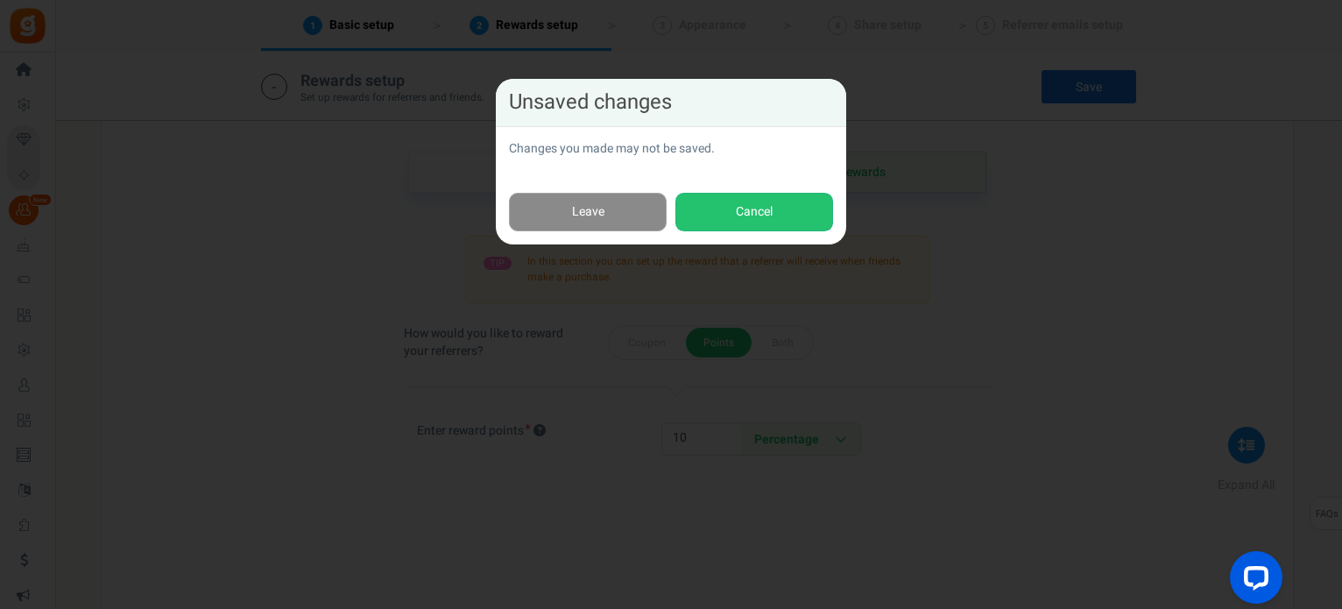
click at [551, 209] on link "Leave" at bounding box center [588, 212] width 158 height 39
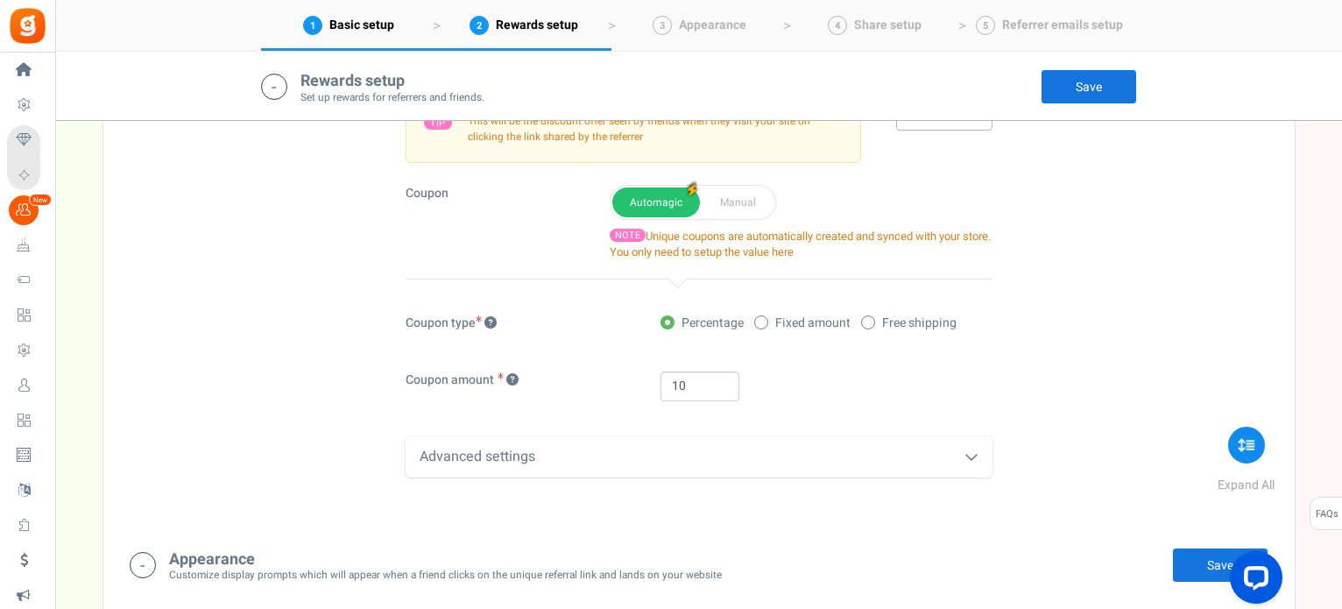
scroll to position [625, 0]
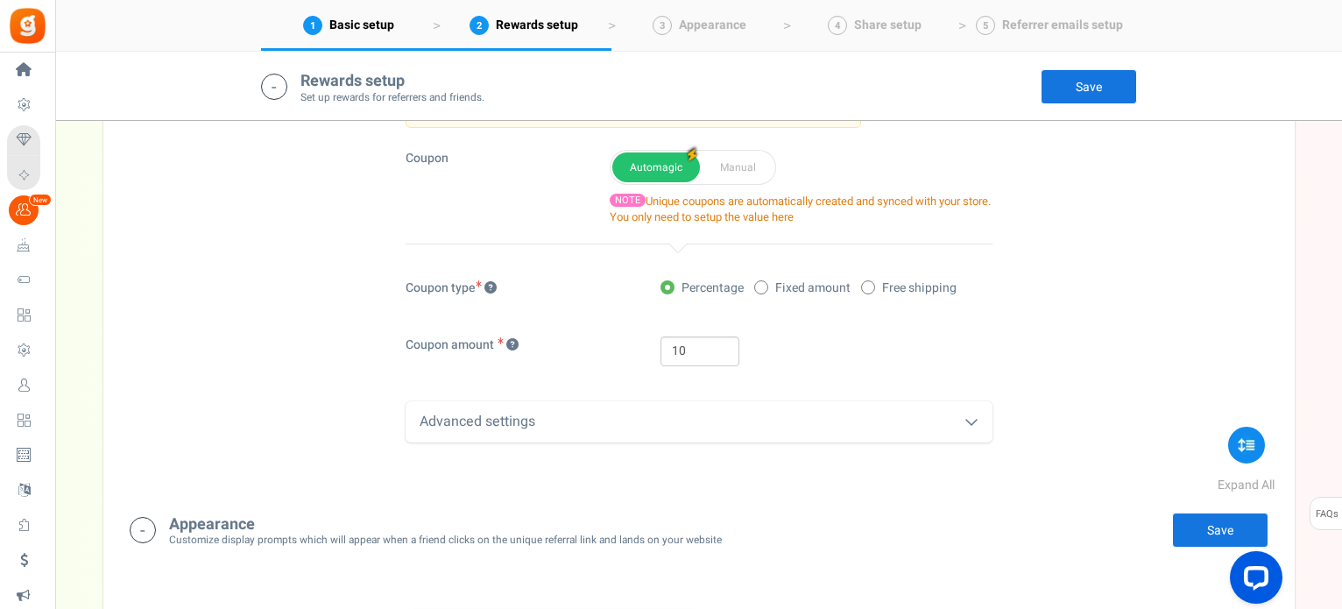
click at [609, 413] on div "Advanced settings" at bounding box center [699, 421] width 587 height 41
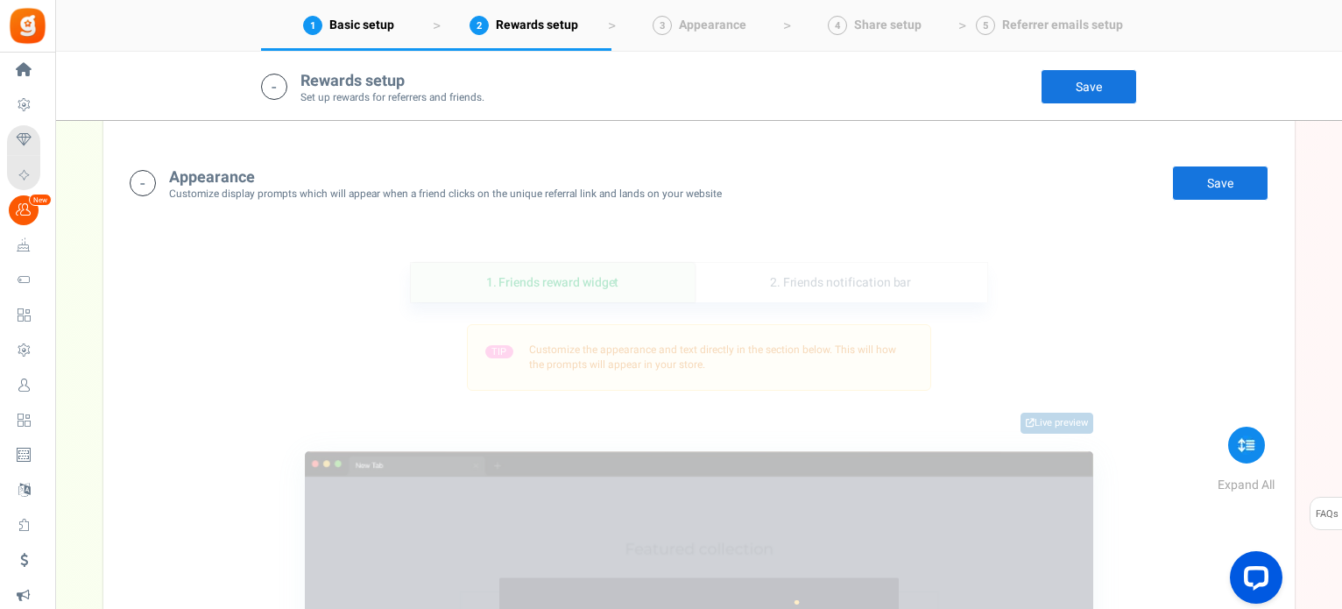
scroll to position [1501, 0]
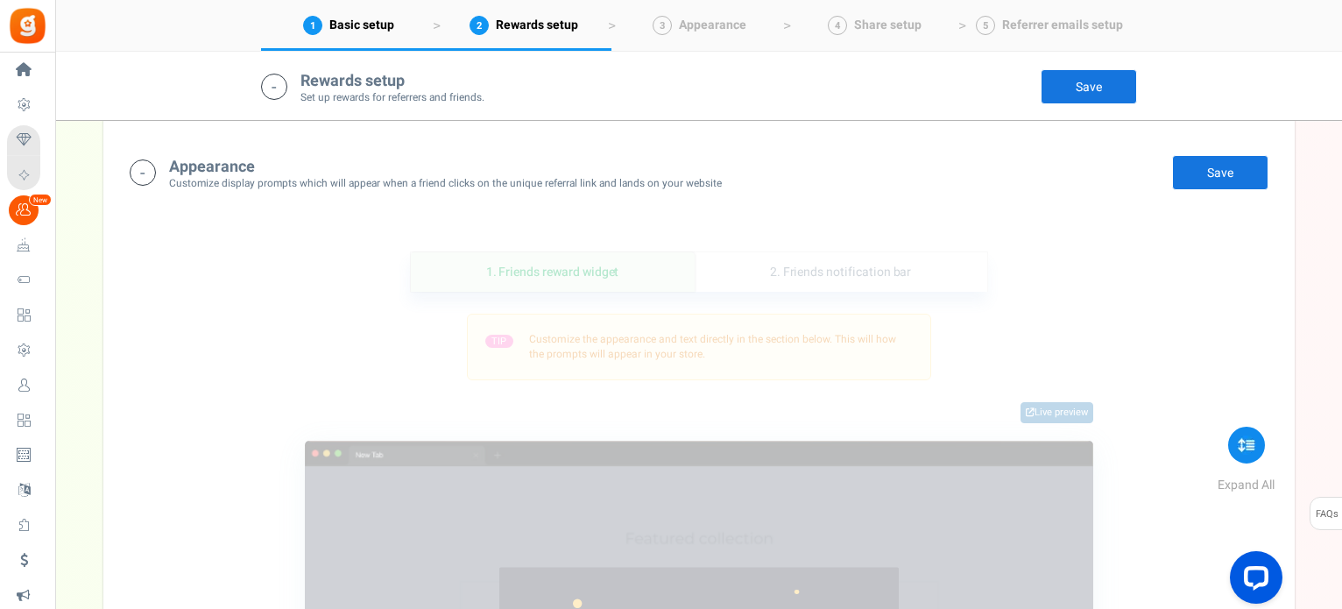
click at [717, 340] on span "Customize the appearance and text directly in the section below. This will how …" at bounding box center [712, 346] width 367 height 31
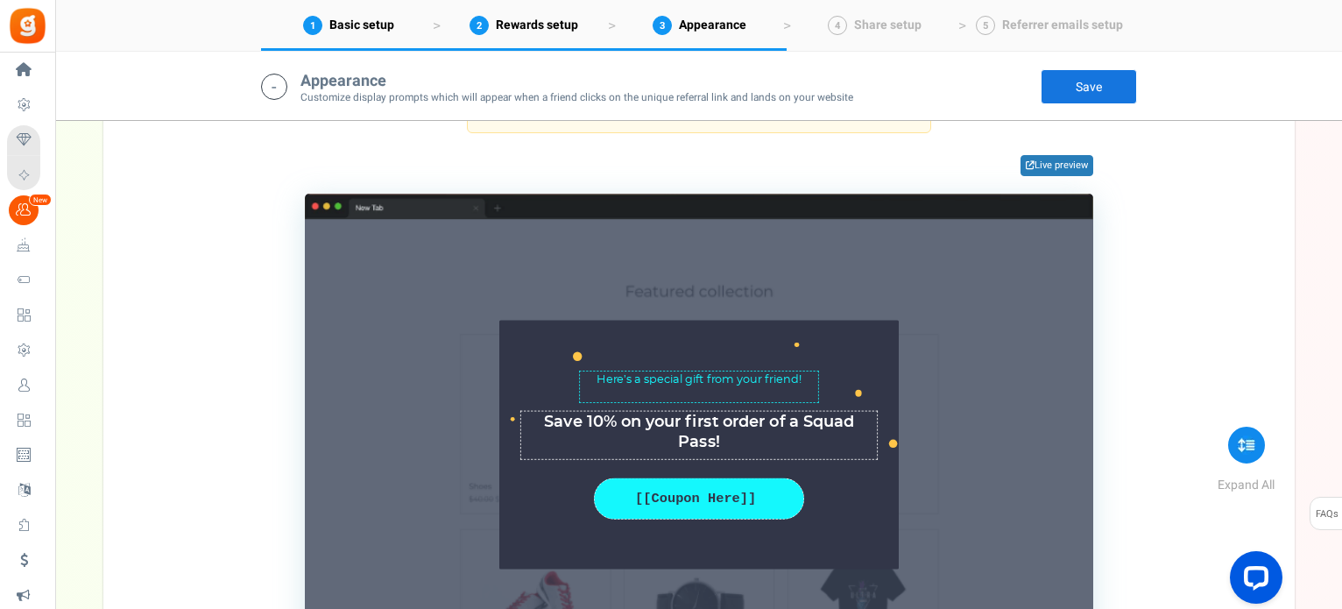
scroll to position [1759, 0]
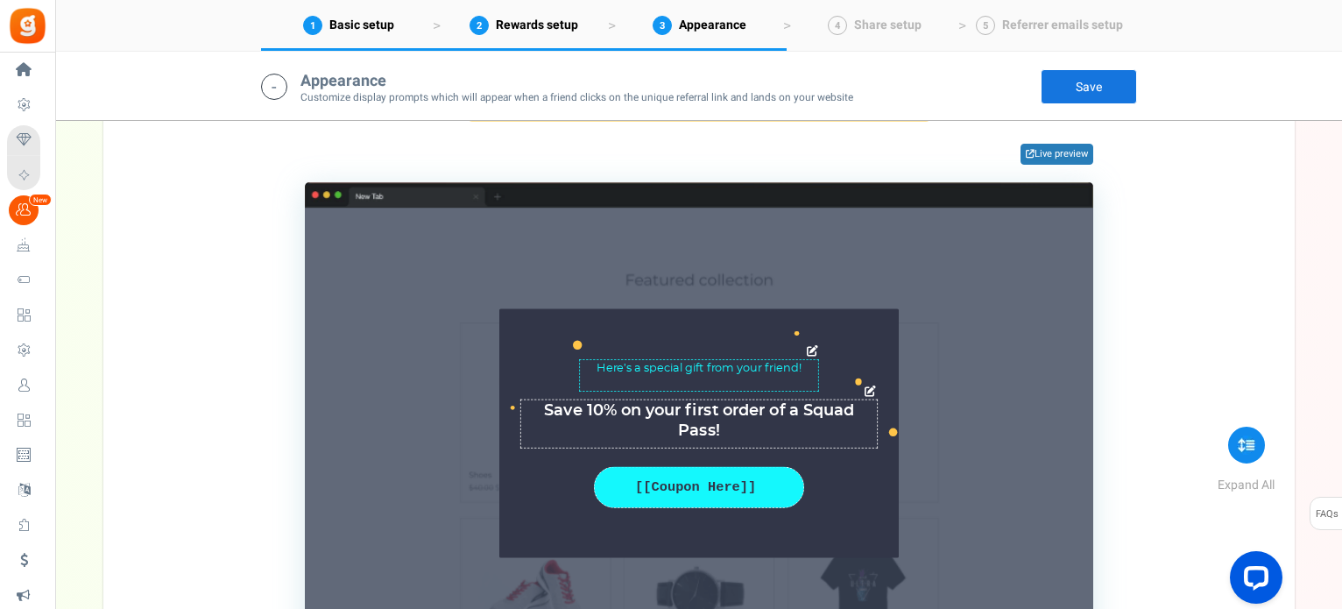
drag, startPoint x: 722, startPoint y: 405, endPoint x: 803, endPoint y: 409, distance: 81.6
click at [803, 409] on textarea "Get an offer to use on your first purchase" at bounding box center [698, 423] width 357 height 49
click at [833, 402] on textarea "Get an offer to use on your first purchase" at bounding box center [698, 423] width 357 height 49
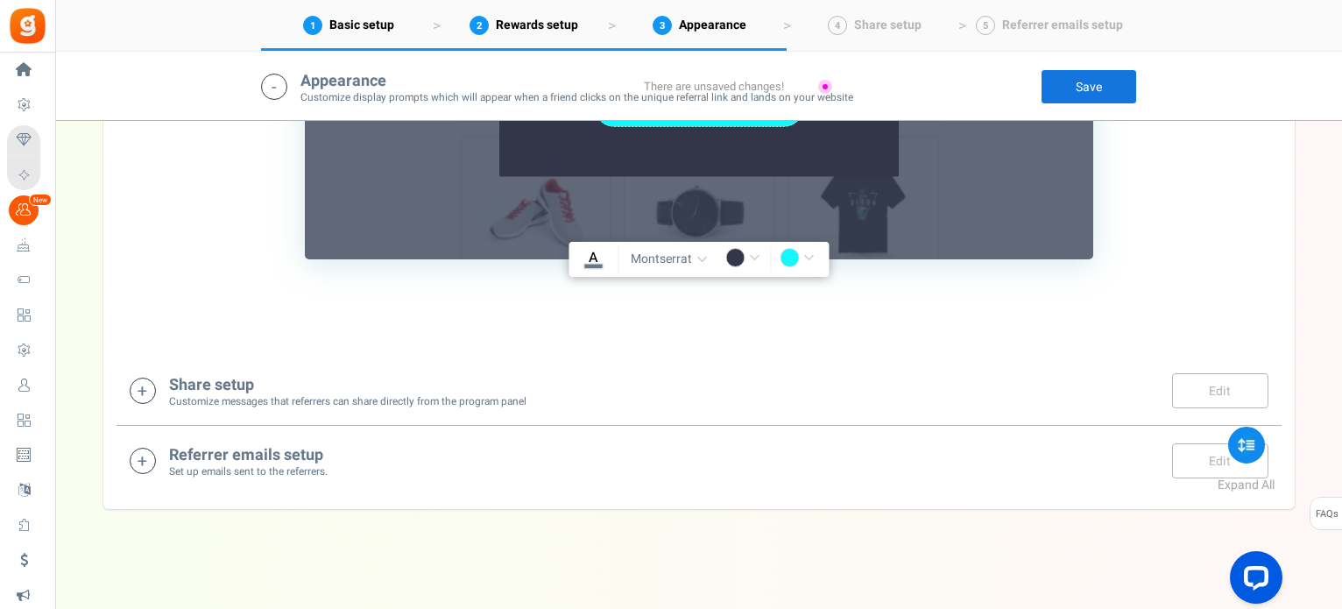
scroll to position [2142, 0]
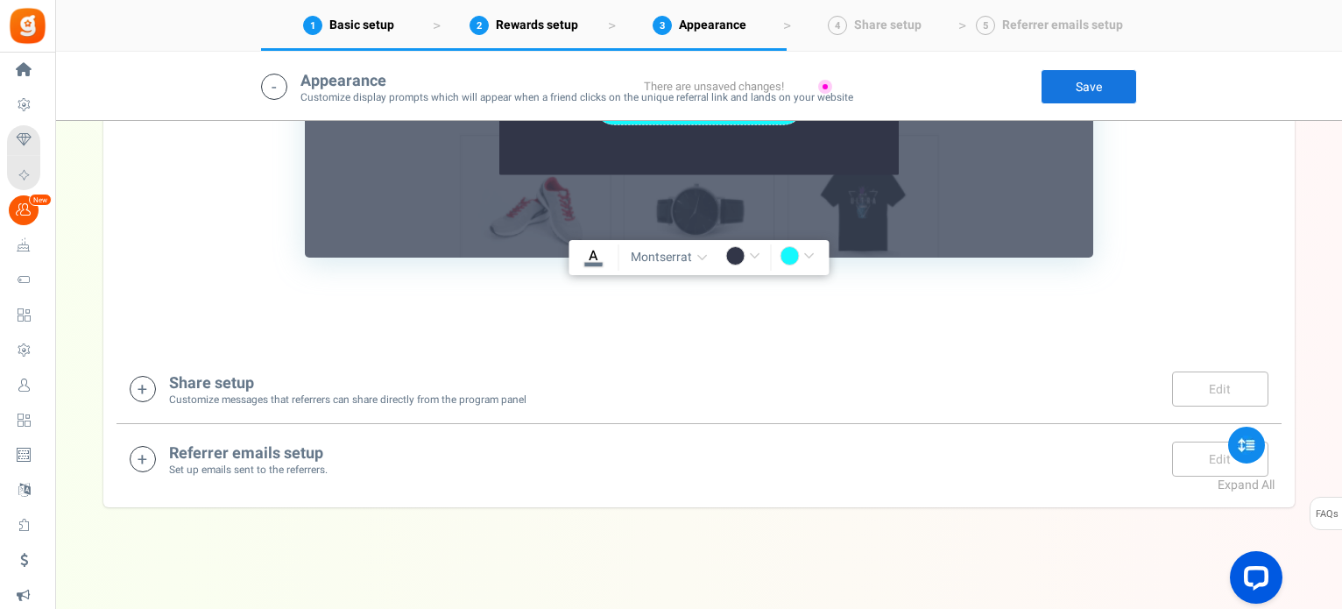
type textarea "Save 10% on your first Squad Pass order!"
click at [152, 378] on icon at bounding box center [143, 389] width 26 height 26
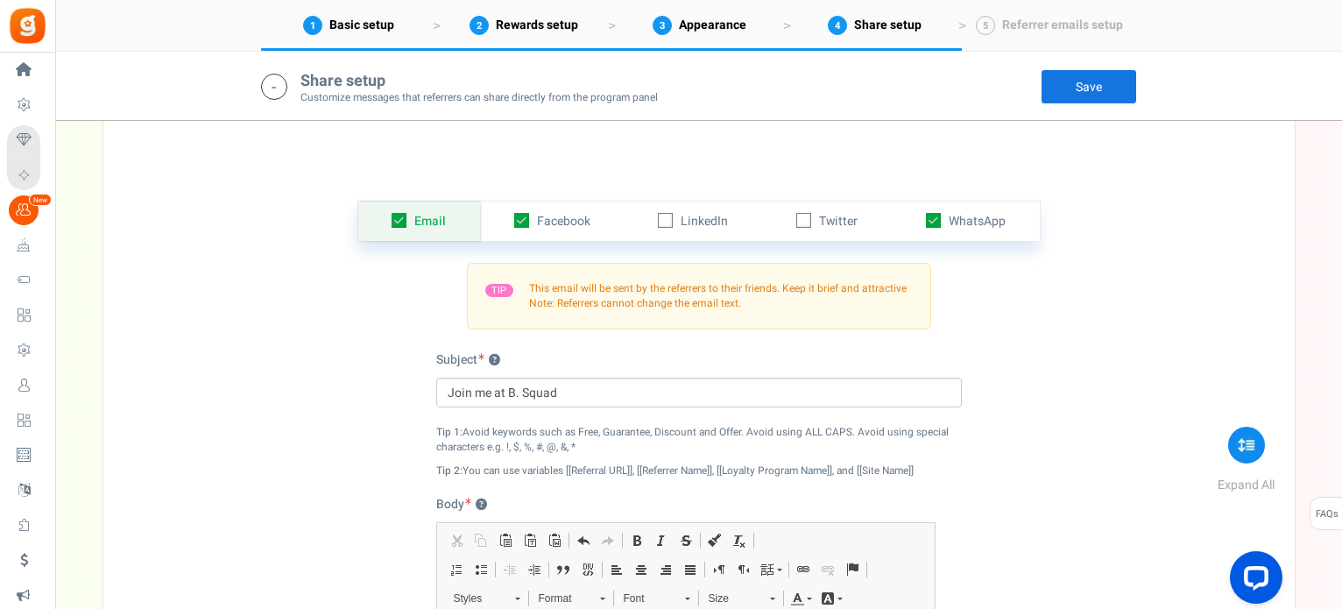
scroll to position [2441, 0]
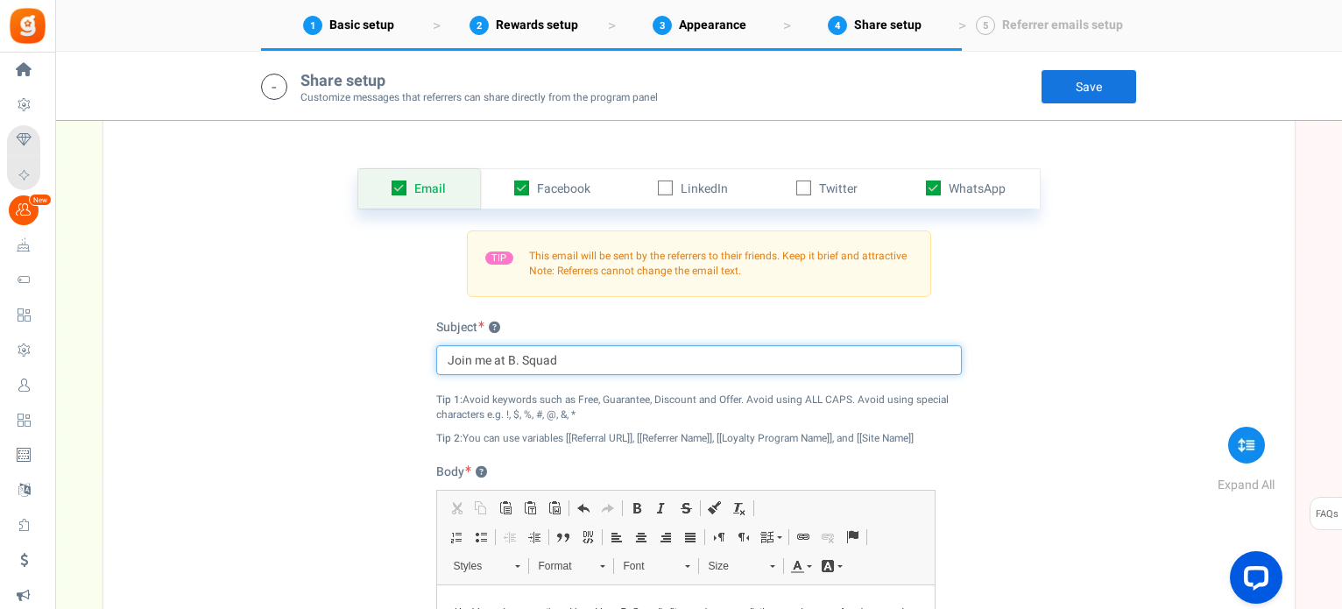
click at [619, 354] on input "Join me at B. Squad" at bounding box center [699, 360] width 526 height 30
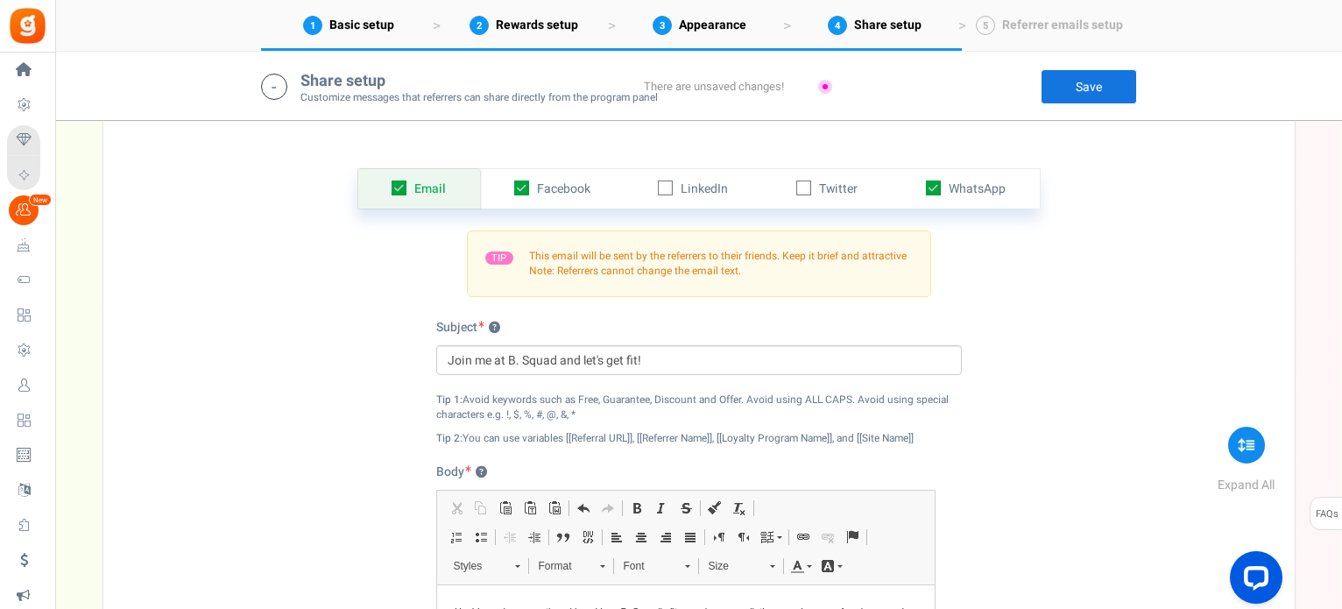
click at [1022, 416] on div "Email Facebook LinkedIn Twitter WhatsApp INFO Email share is currently disabled…" at bounding box center [699, 529] width 1165 height 811
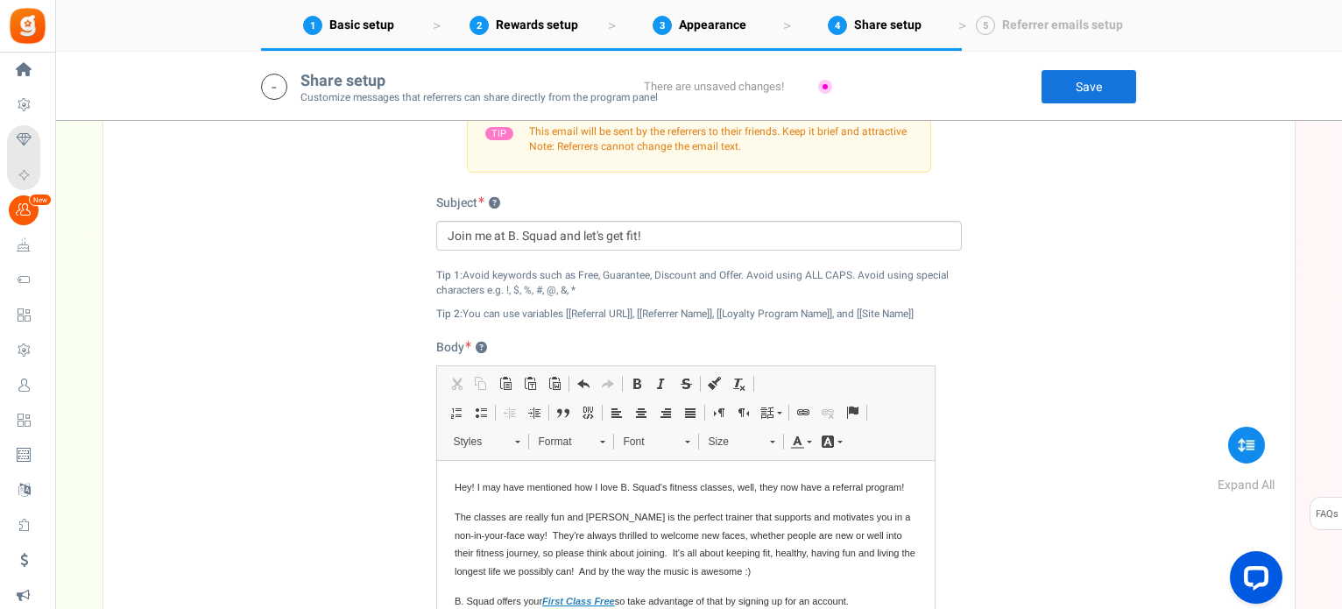
scroll to position [2617, 0]
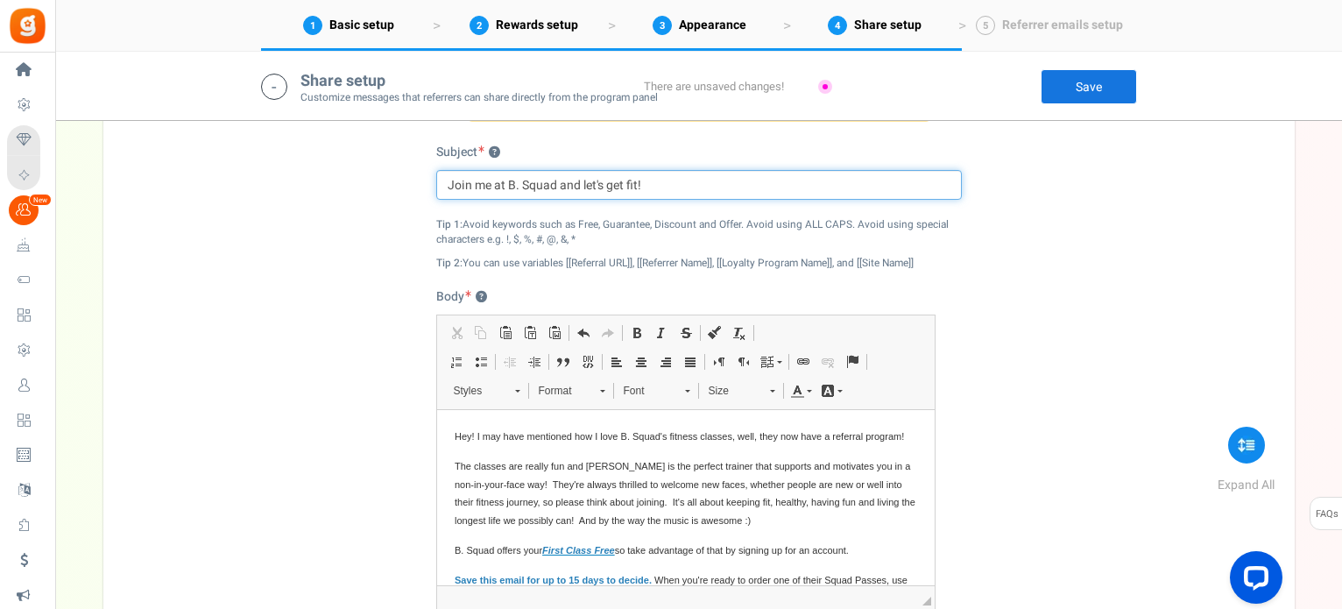
click at [667, 184] on input "Join me at B. Squad and let's get fit!" at bounding box center [699, 185] width 526 height 30
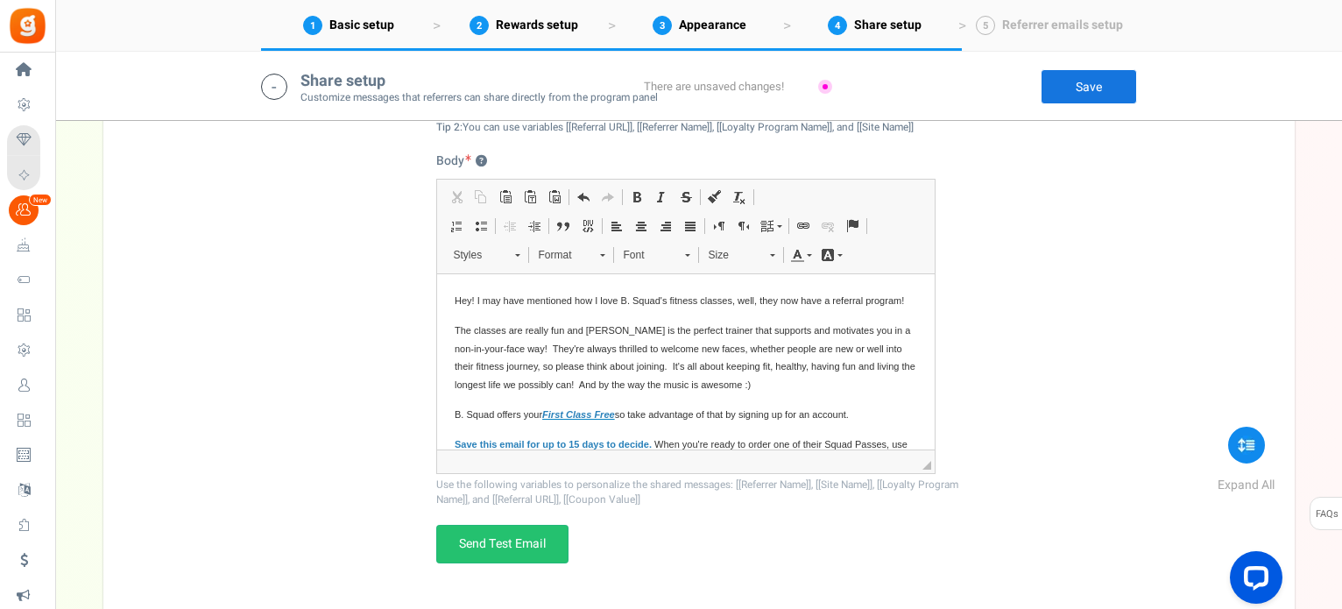
scroll to position [2792, 0]
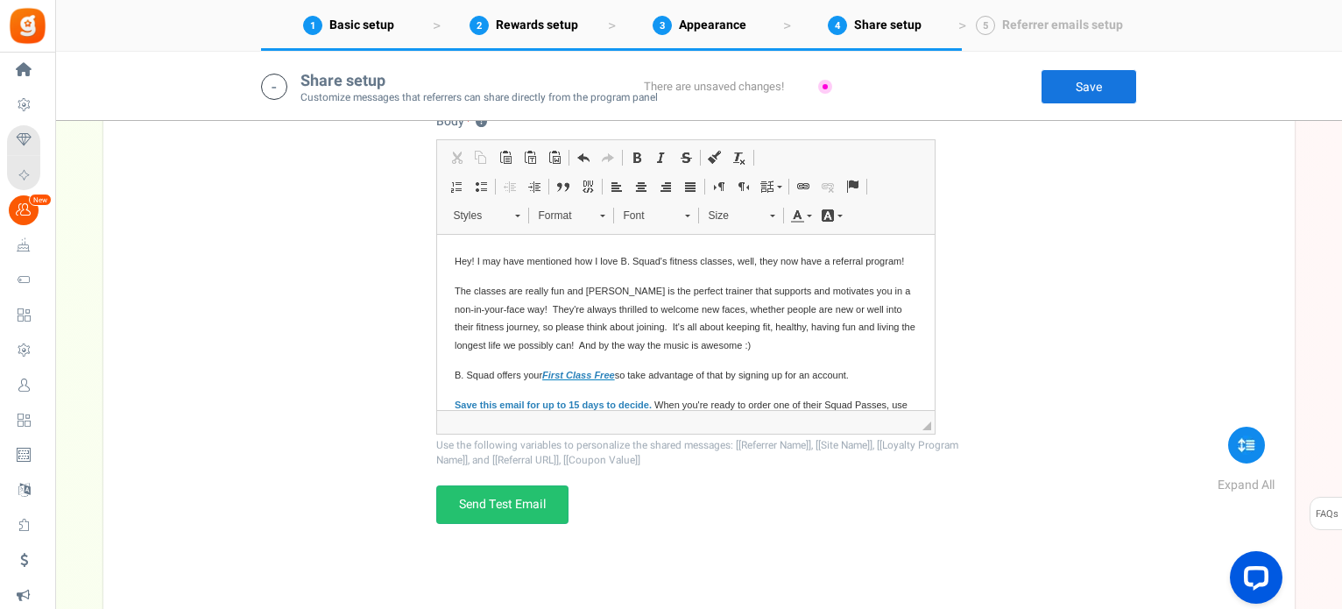
type input "Join me at B. Squad and let's get fit"
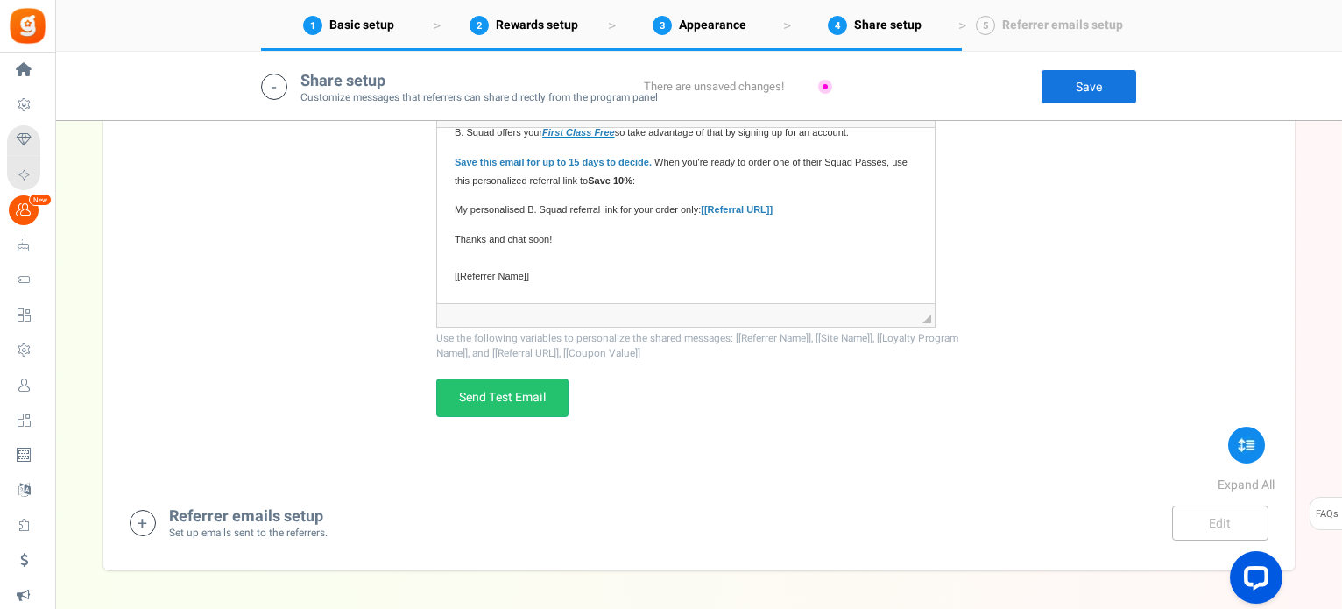
scroll to position [2961, 0]
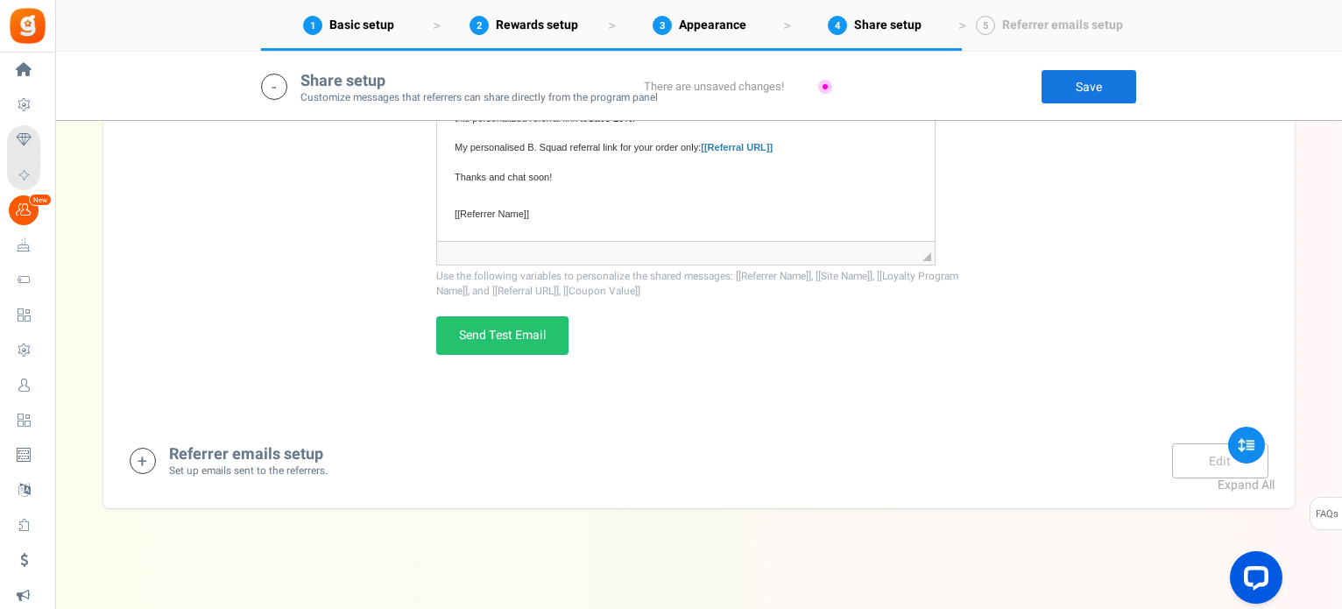
click at [357, 458] on div "Referrer emails setup Set up emails sent to the referrers. Edit Save Save" at bounding box center [699, 460] width 1139 height 36
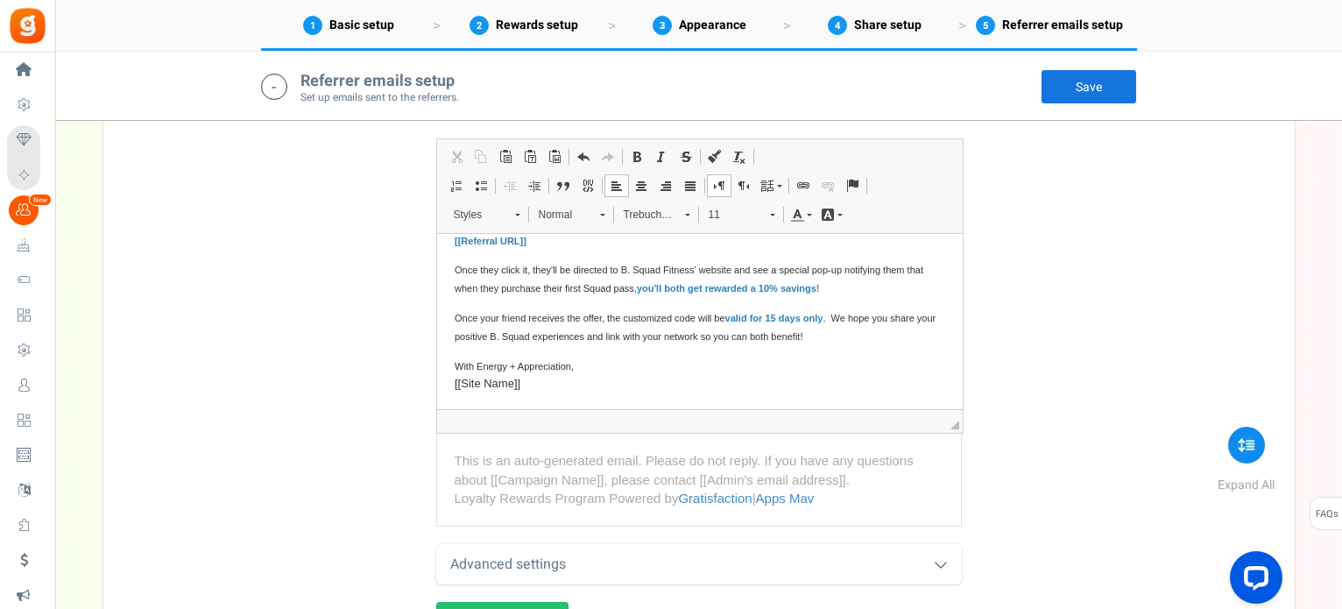
scroll to position [162, 0]
drag, startPoint x: 804, startPoint y: 284, endPoint x: 837, endPoint y: 287, distance: 32.6
click at [819, 287] on strong "you'll both get rewarded a 10% savings!" at bounding box center [727, 286] width 183 height 11
click at [777, 281] on strong "you'll both get rewarded a 10% in Squad Points!" at bounding box center [746, 286] width 220 height 11
drag, startPoint x: 776, startPoint y: 284, endPoint x: 807, endPoint y: 284, distance: 30.7
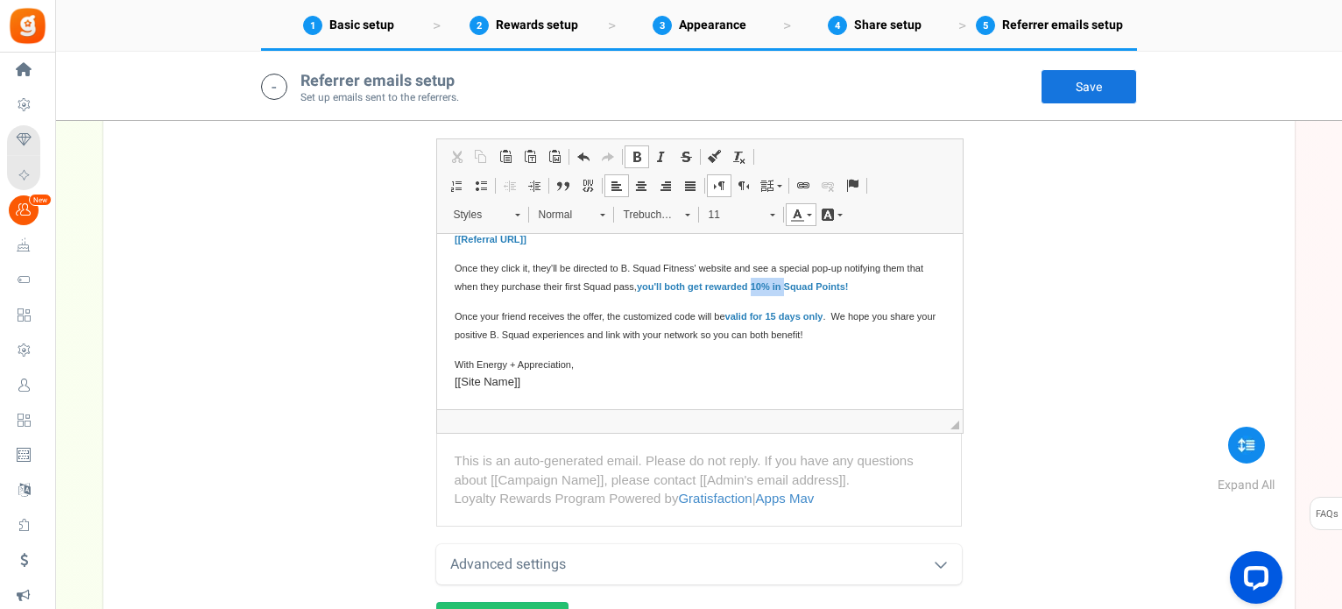
click at [807, 284] on strong "you'll both get rewarded 10% in Squad Points!" at bounding box center [742, 286] width 212 height 11
click at [815, 285] on strong "you'll both get rewarded Squad Points!" at bounding box center [725, 286] width 179 height 11
drag, startPoint x: 608, startPoint y: 282, endPoint x: 618, endPoint y: 283, distance: 10.5
click at [618, 283] on span "Once they click it, they'll be directed to B. Squad Fitness' website and see a …" at bounding box center [688, 277] width 469 height 29
click at [612, 283] on span "Once they click it, they'll be directed to B. Squad Fitness' website and see a …" at bounding box center [688, 277] width 469 height 29
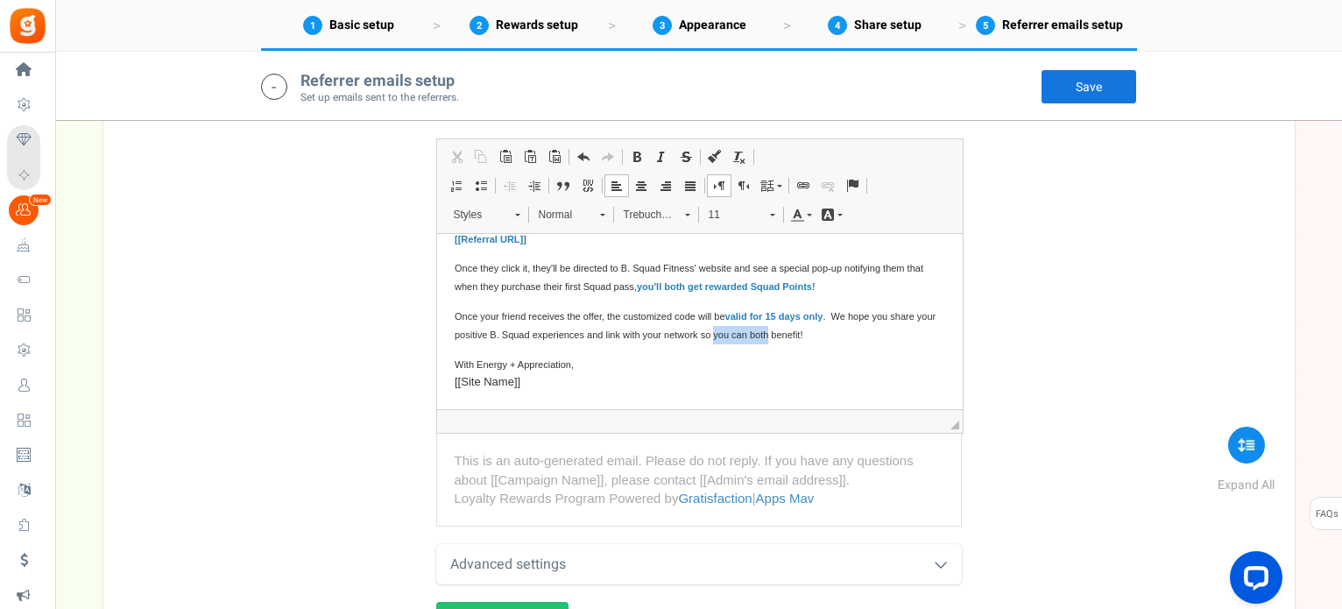
drag, startPoint x: 738, startPoint y: 334, endPoint x: 794, endPoint y: 333, distance: 55.2
click at [794, 333] on span "Once your friend receives the offer, the customized code will be valid for 15 d…" at bounding box center [694, 325] width 481 height 29
click at [498, 385] on span "[[Site Name]]" at bounding box center [487, 381] width 66 height 13
click at [771, 205] on span at bounding box center [772, 212] width 4 height 17
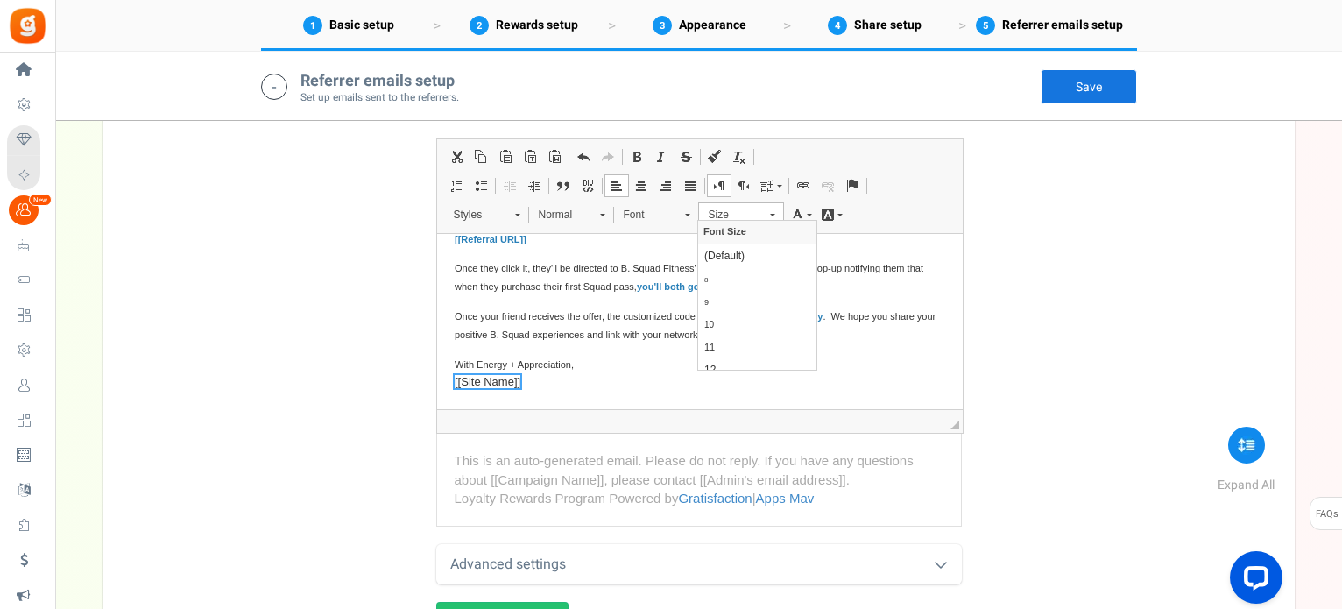
scroll to position [0, 0]
click at [752, 320] on link "10" at bounding box center [757, 324] width 118 height 23
click at [759, 217] on span "10" at bounding box center [730, 214] width 61 height 23
click at [757, 341] on link "11" at bounding box center [757, 346] width 118 height 23
click at [763, 211] on link "11" at bounding box center [741, 214] width 86 height 25
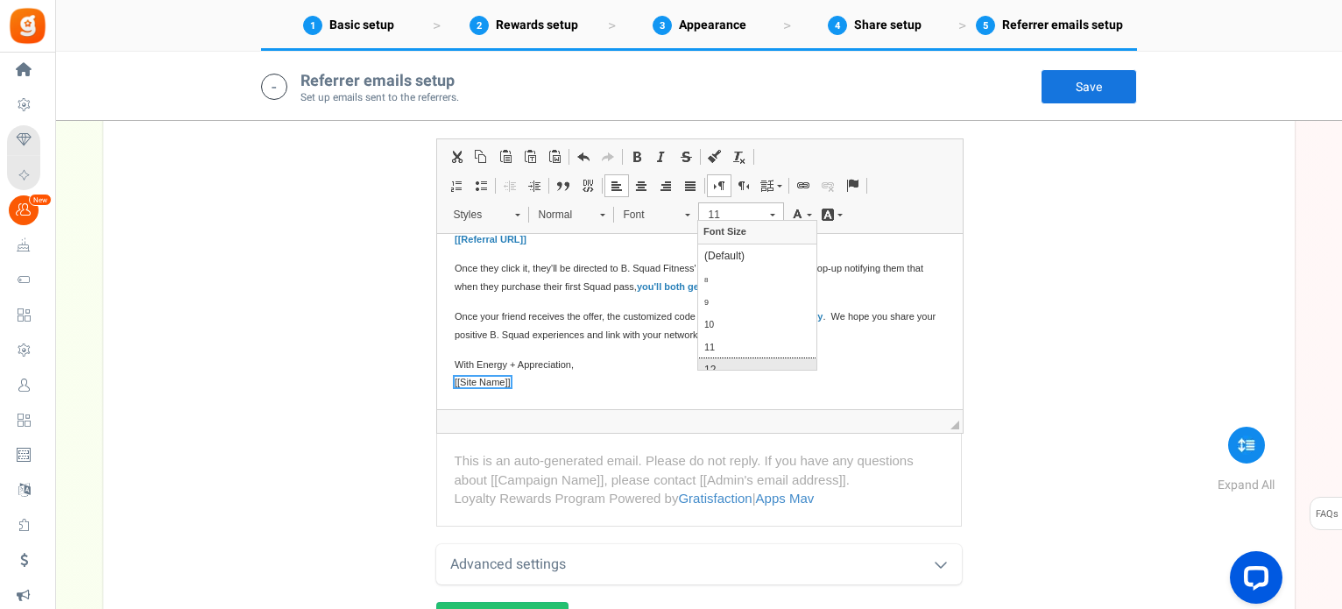
click at [742, 361] on link "12" at bounding box center [757, 369] width 118 height 23
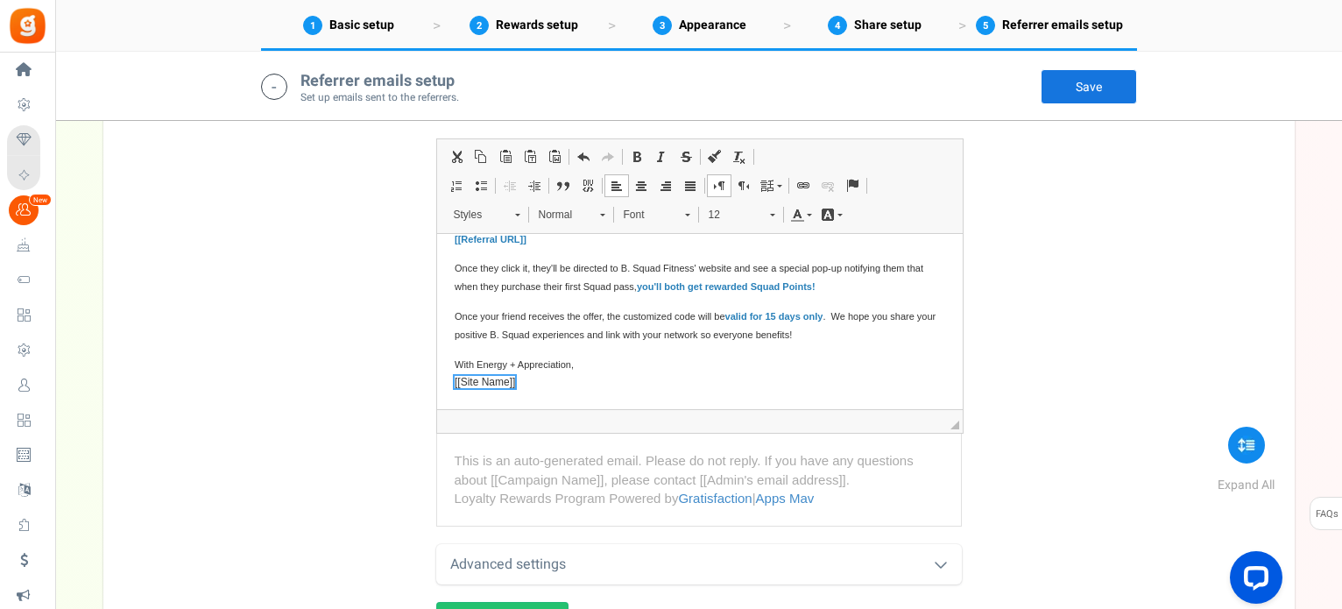
click at [641, 340] on span "Once your friend receives the offer, the customized code will be valid for 15 d…" at bounding box center [694, 325] width 481 height 32
click at [492, 382] on span "[[Site Name]]" at bounding box center [484, 382] width 60 height 12
click at [738, 215] on span "12" at bounding box center [730, 214] width 61 height 23
click at [710, 337] on span "11" at bounding box center [709, 338] width 11 height 11
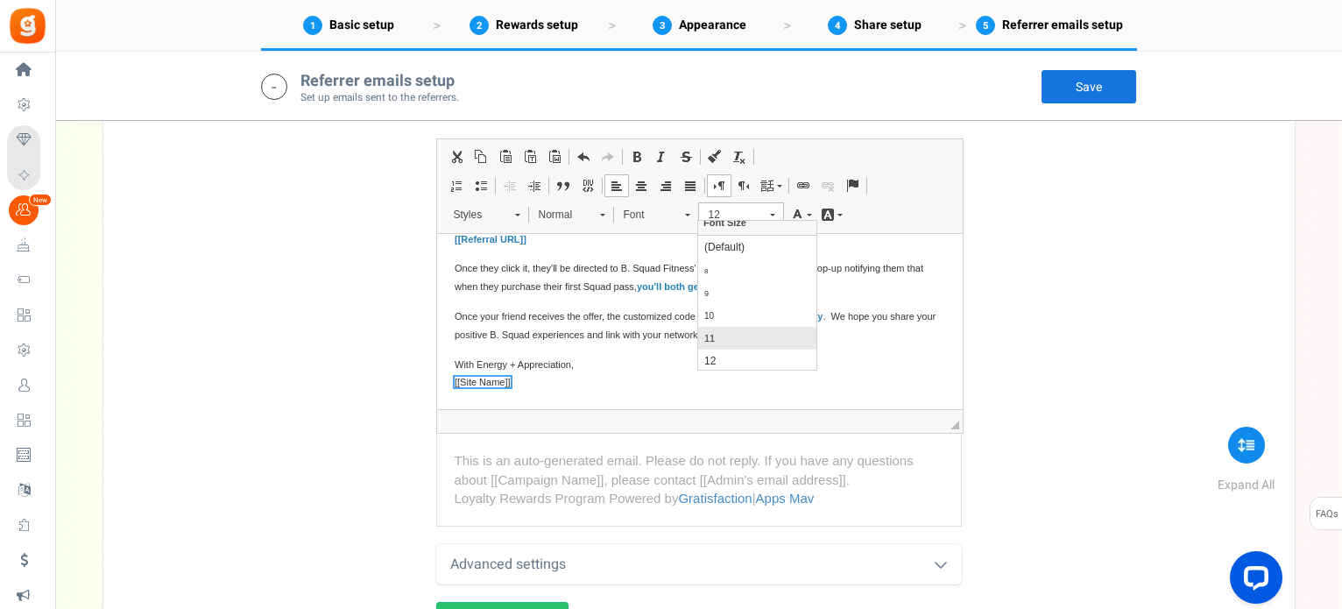
scroll to position [0, 0]
click at [538, 317] on span "Once your friend receives the offer, the customized code will be valid for 15 d…" at bounding box center [694, 325] width 481 height 29
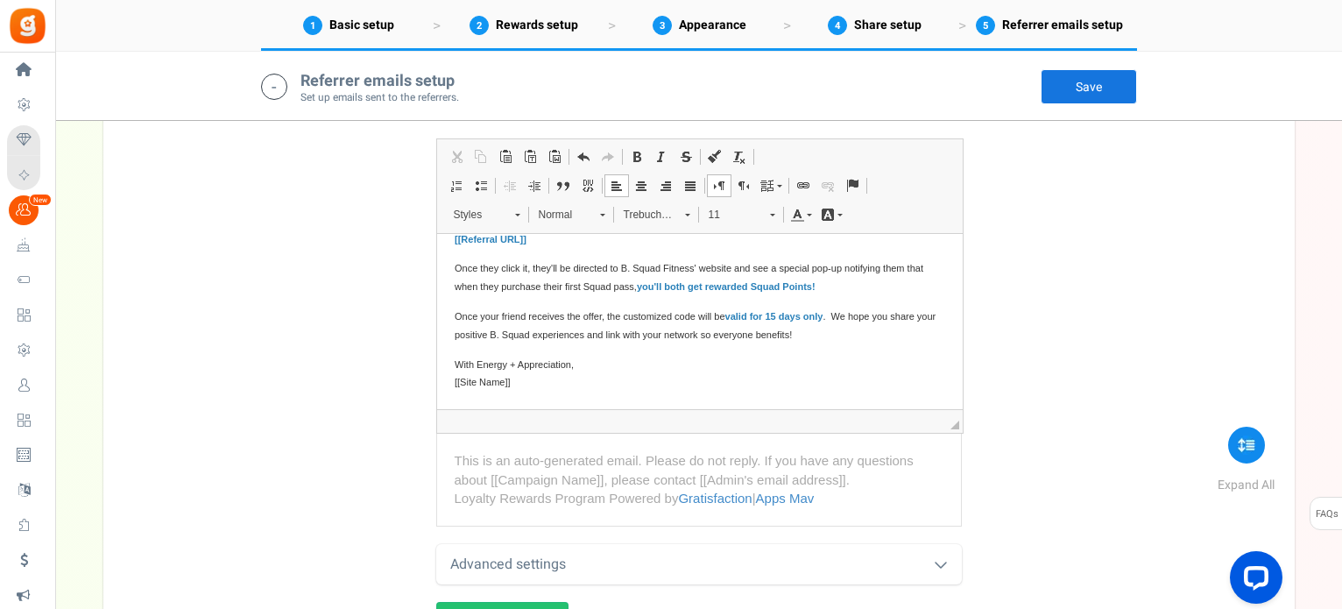
scroll to position [3767, 0]
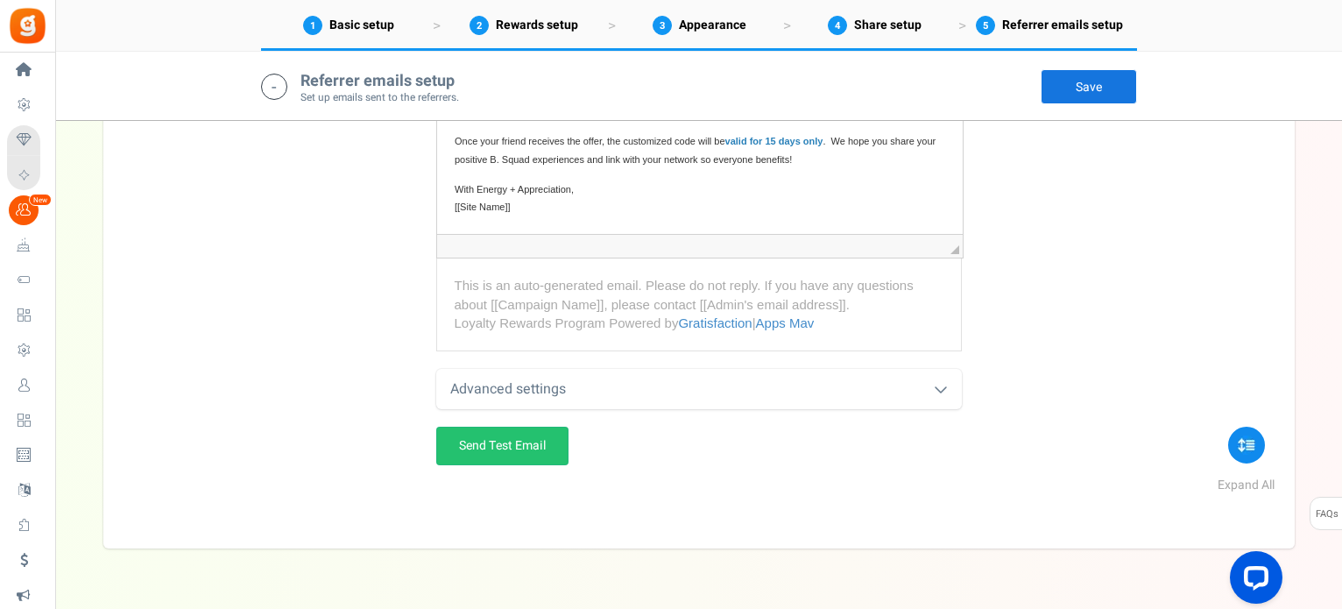
click at [706, 381] on div "Advanced settings" at bounding box center [699, 389] width 526 height 41
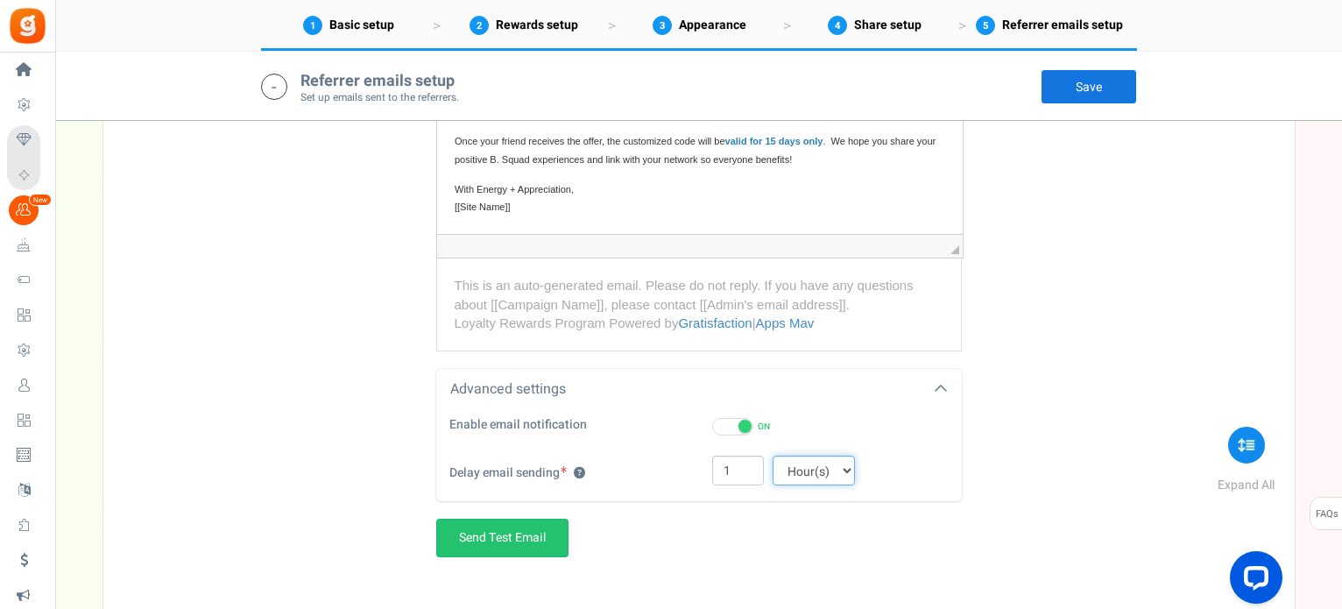
click at [839, 456] on select "Hour(s) Day(s)" at bounding box center [814, 471] width 82 height 30
click at [1030, 407] on div "Referrer enrollment email ? Referrer reward email ? Email Subject Refer your fr…" at bounding box center [699, 153] width 1165 height 929
click at [1079, 81] on link "Save" at bounding box center [1089, 86] width 96 height 35
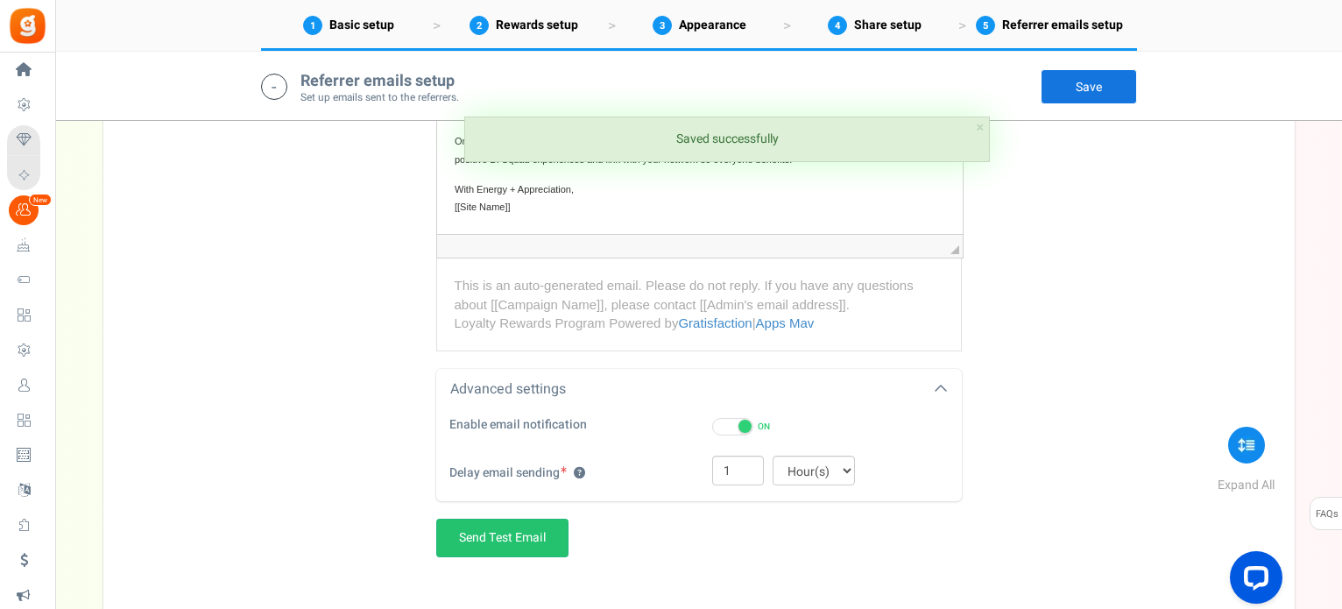
scroll to position [3066, 0]
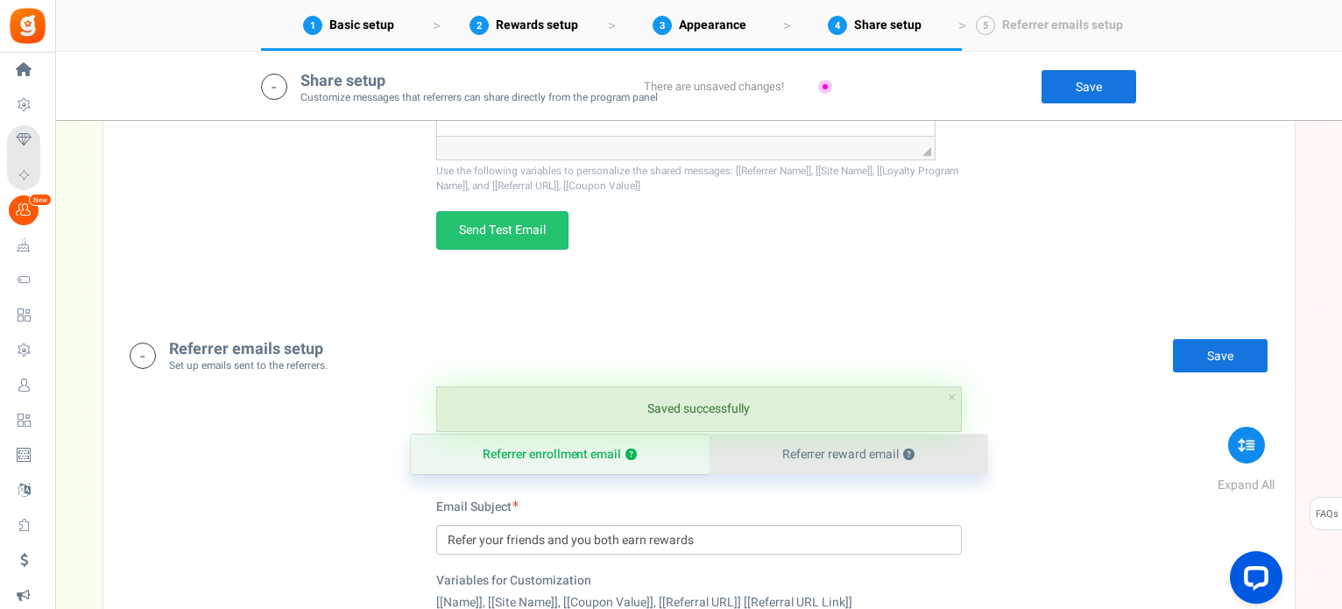
click at [765, 444] on link "Referrer reward email ?" at bounding box center [849, 453] width 278 height 39
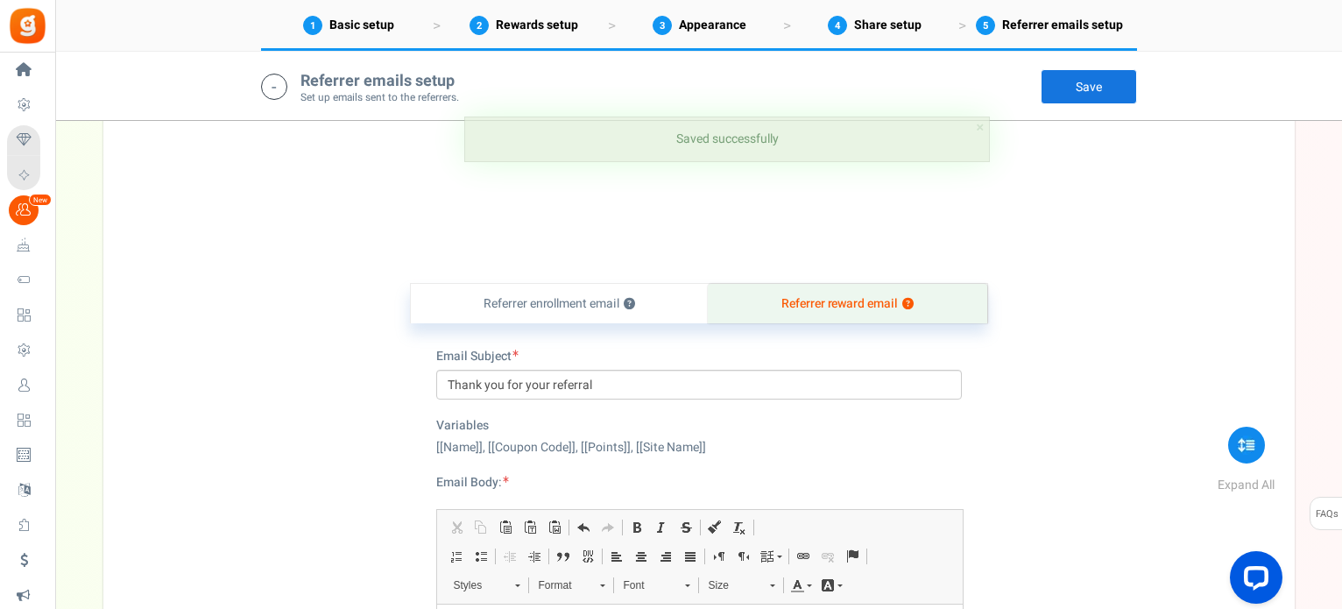
scroll to position [3329, 0]
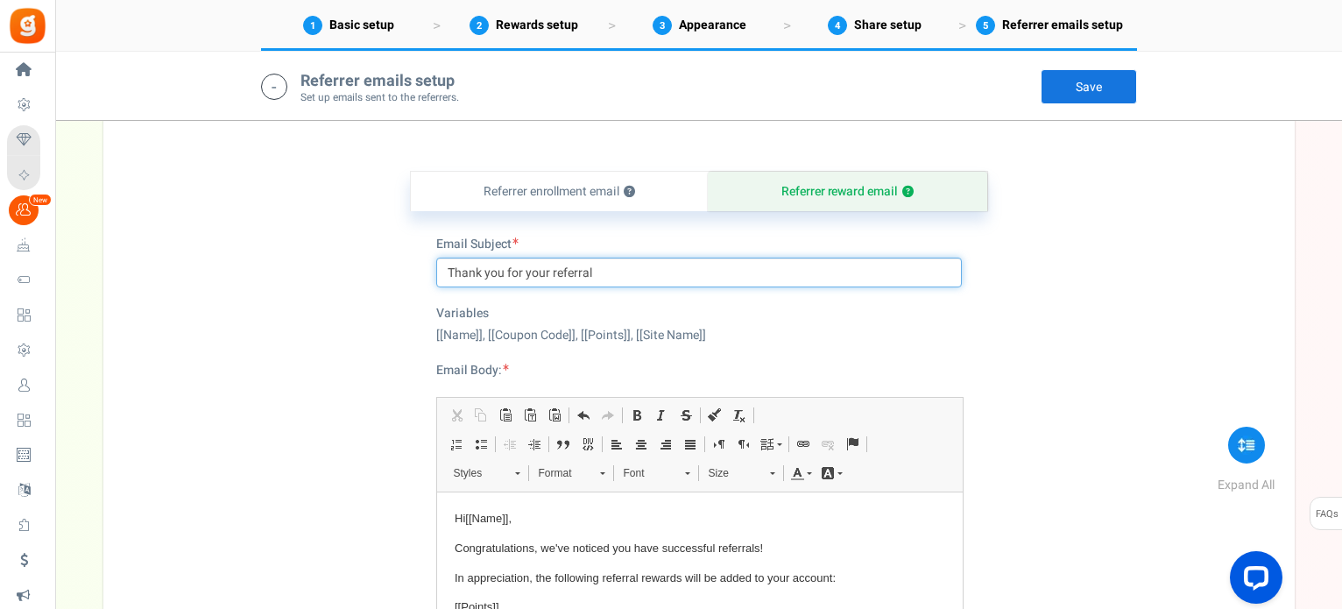
click at [489, 265] on input "Thank you for your referral" at bounding box center [699, 273] width 526 height 30
click at [550, 265] on input "Thank You for your referral" at bounding box center [699, 273] width 526 height 30
click at [550, 265] on input "Thank You for yourReferral" at bounding box center [699, 273] width 526 height 30
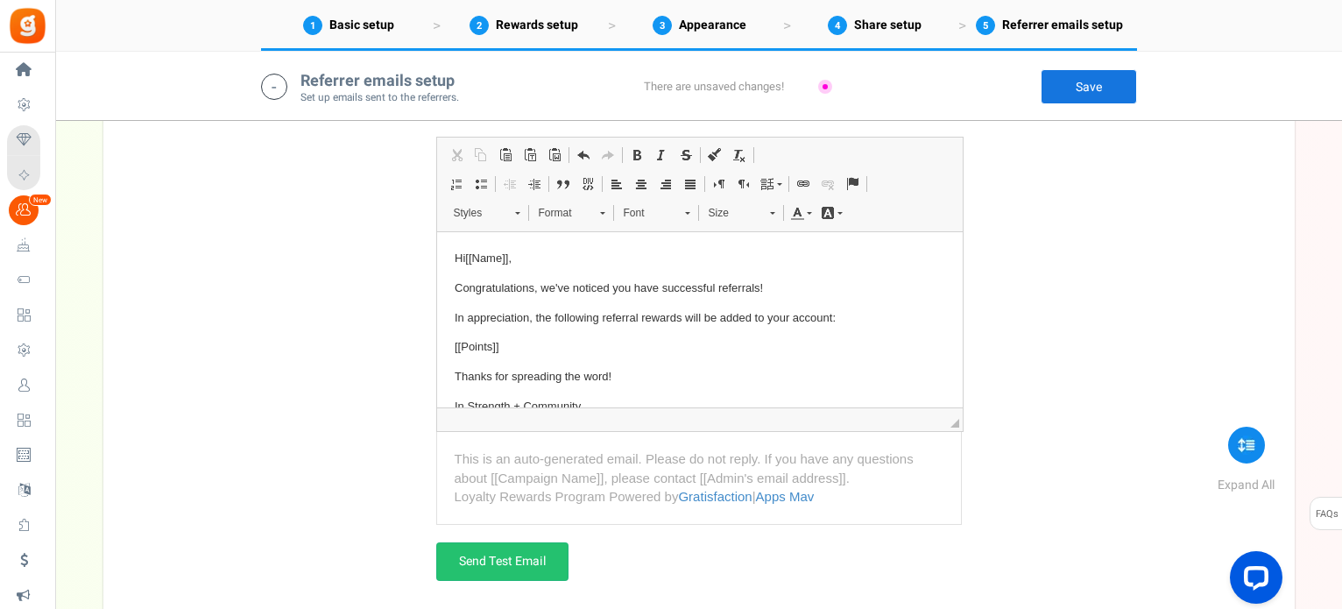
scroll to position [3592, 0]
type input "Thank You for your B. Squad referral"
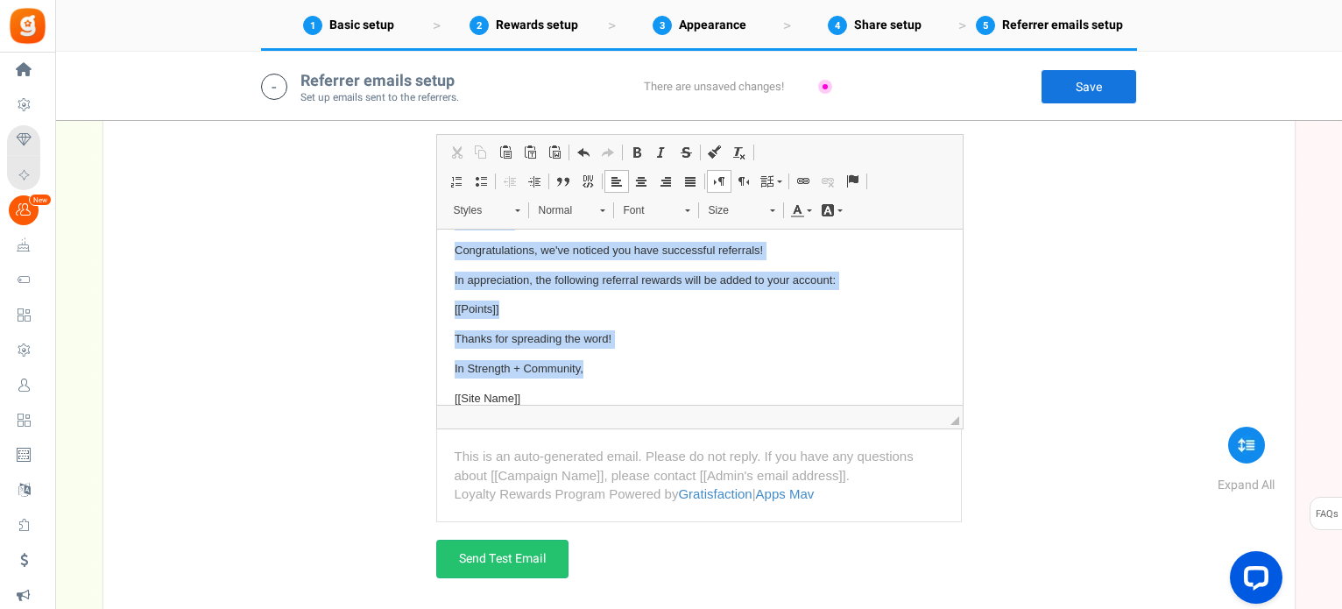
scroll to position [56, 0]
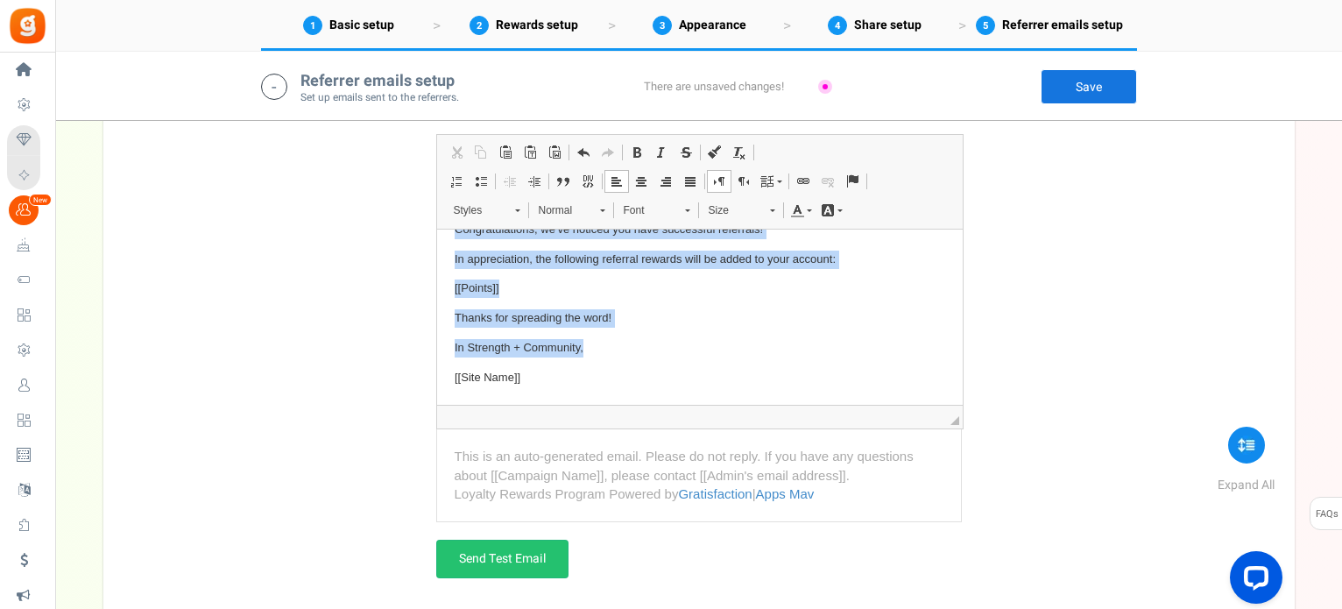
drag, startPoint x: 449, startPoint y: 252, endPoint x: 675, endPoint y: 399, distance: 269.0
click at [675, 399] on html "Hi [[Name]] , Congratulations, we've noticed you have successful referrals! In …" at bounding box center [699, 288] width 526 height 231
click at [736, 205] on span "Size" at bounding box center [730, 210] width 61 height 23
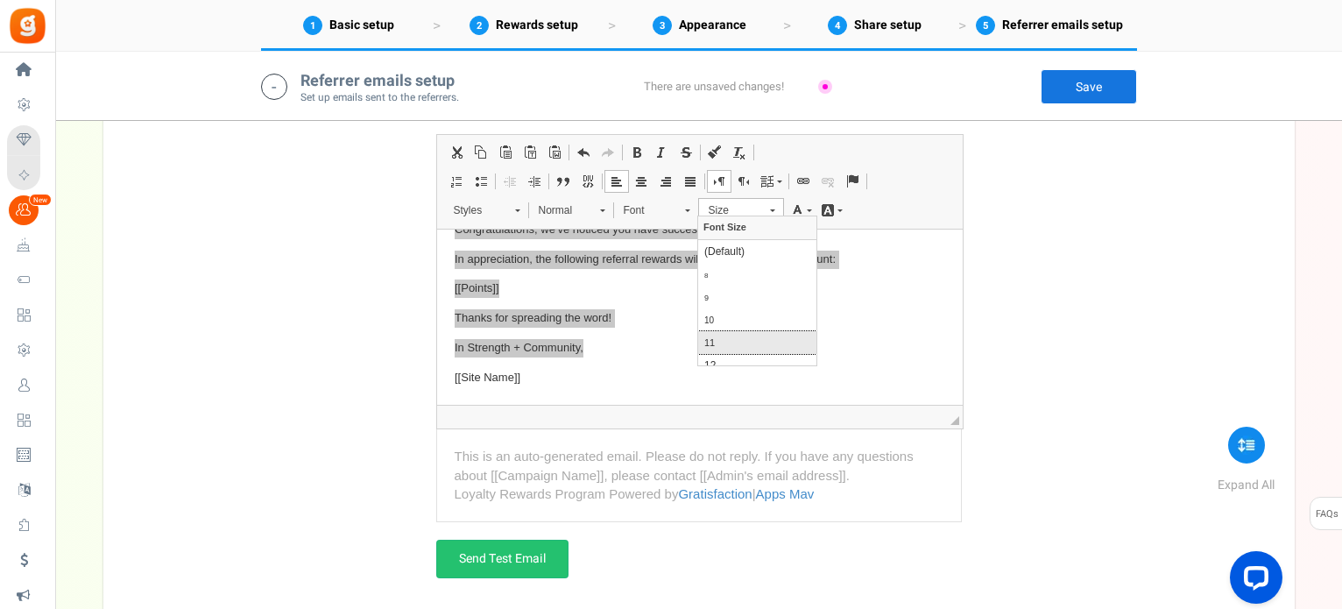
click at [731, 342] on link "11" at bounding box center [757, 342] width 118 height 23
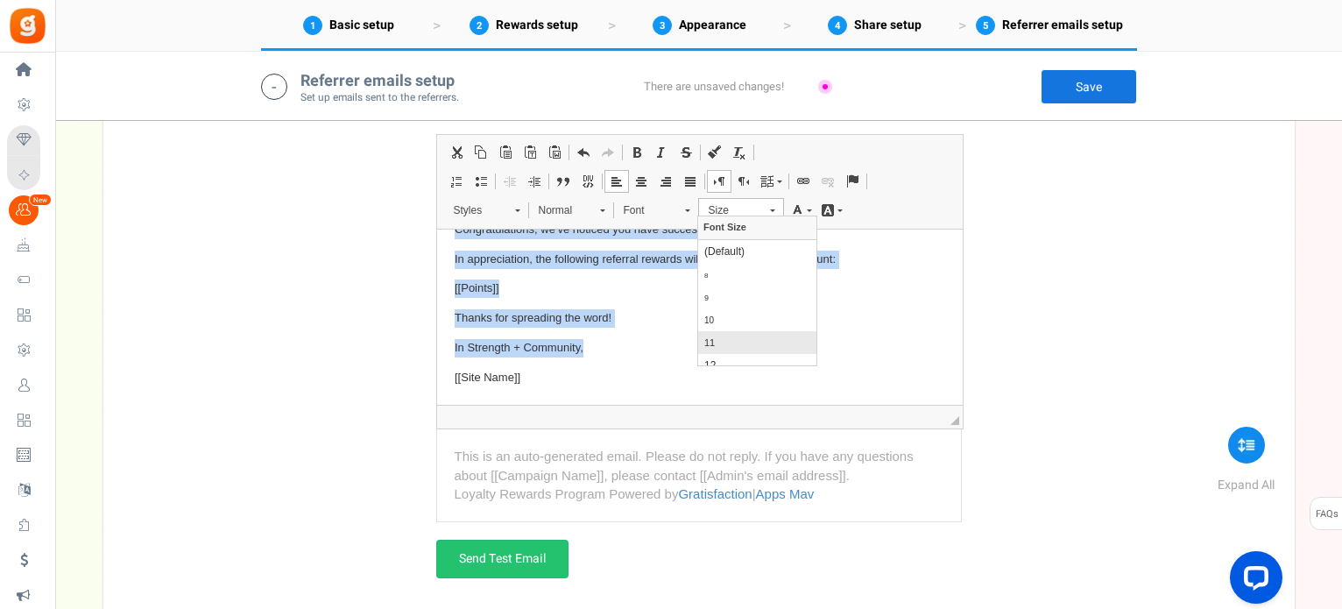
scroll to position [39, 0]
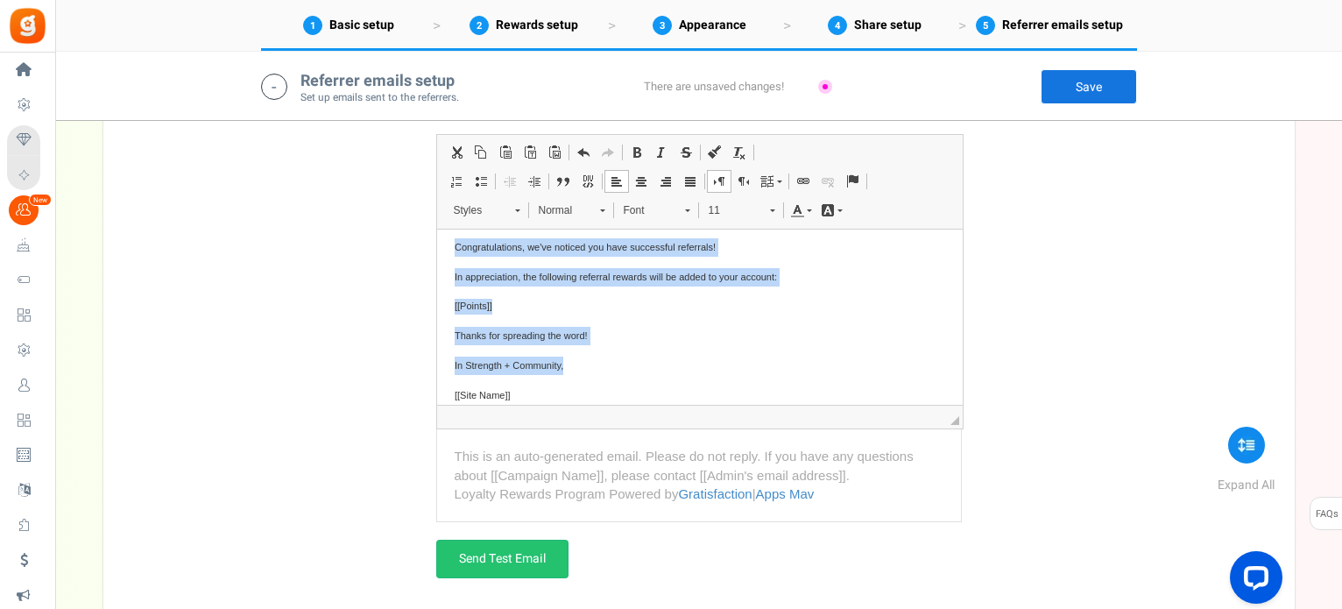
click at [669, 337] on p "Thanks for spreading the word!" at bounding box center [699, 336] width 491 height 18
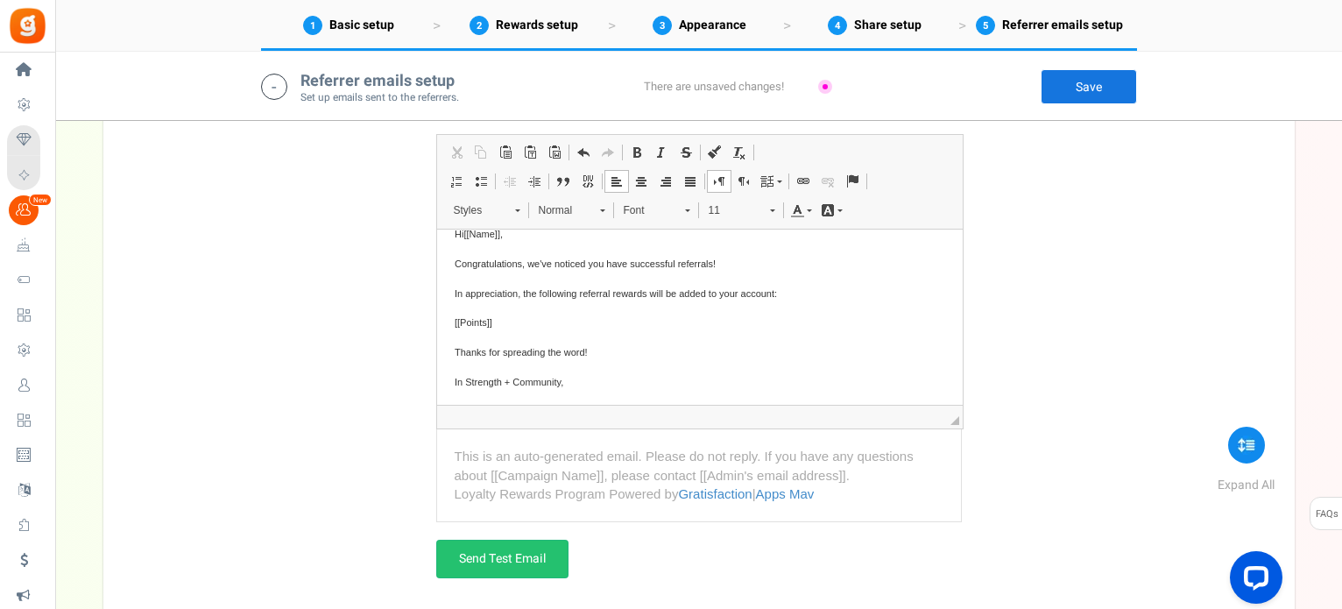
scroll to position [0, 0]
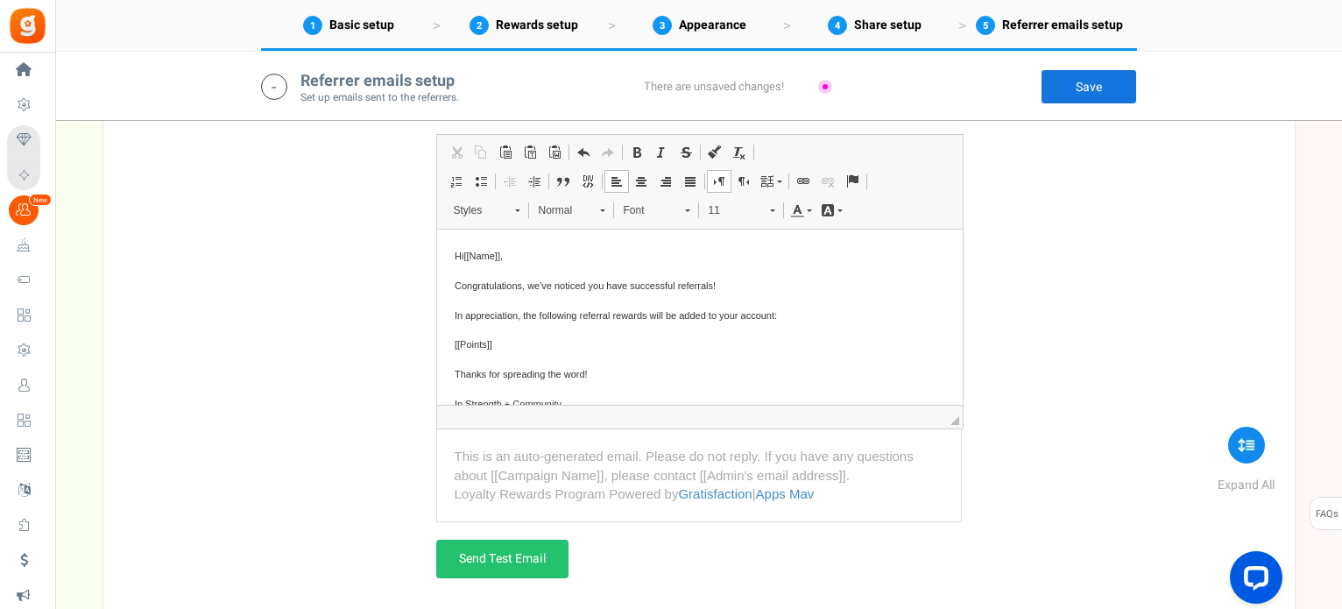
click at [518, 285] on span "Congratulations, we've noticed you have successful referrals!" at bounding box center [584, 285] width 261 height 11
click at [520, 286] on span "Congratulations, we've noticed you have successful referrals!" at bounding box center [584, 285] width 261 height 11
drag, startPoint x: 609, startPoint y: 314, endPoint x: 640, endPoint y: 312, distance: 31.6
click at [640, 312] on span "In appreciation, the following referral rewards will be added to your account:" at bounding box center [615, 315] width 322 height 11
click at [546, 307] on p "In appreciation, the following referral rewards will be added to your account:" at bounding box center [699, 316] width 491 height 18
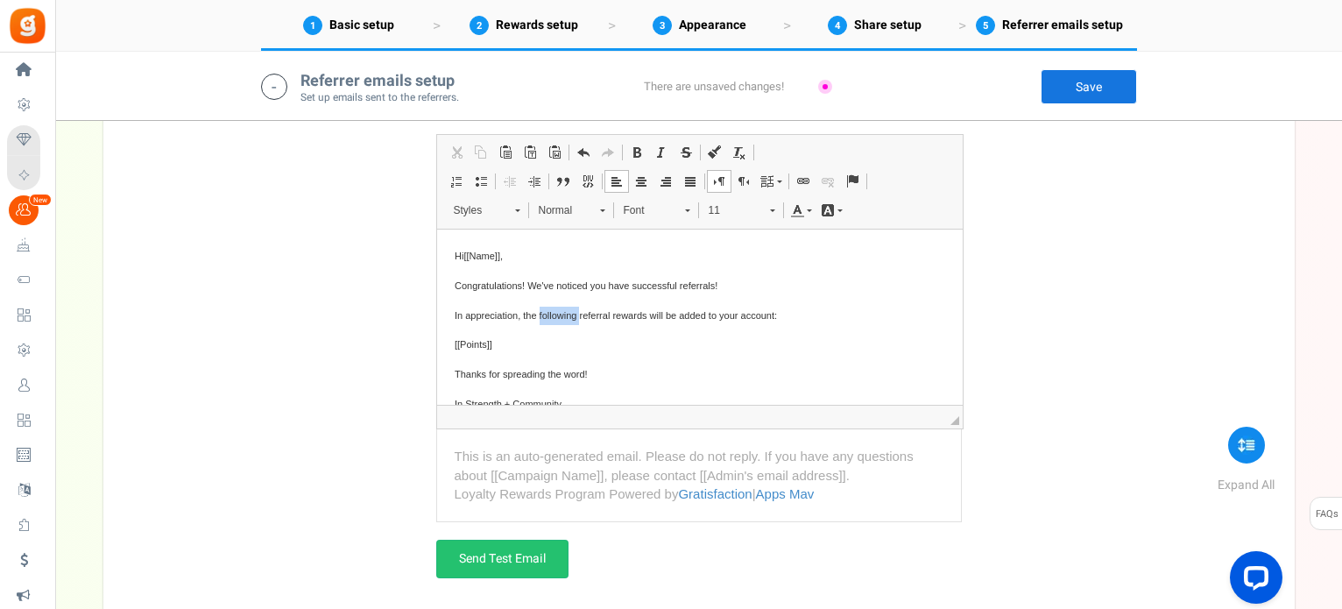
drag, startPoint x: 538, startPoint y: 312, endPoint x: 578, endPoint y: 312, distance: 40.3
click at [578, 312] on span "In appreciation, the following referral rewards will be added to your account:" at bounding box center [615, 315] width 322 height 11
click at [538, 314] on span "In appreciation, the Referral Points will be added to your account:" at bounding box center [593, 315] width 279 height 11
drag, startPoint x: 538, startPoint y: 314, endPoint x: 523, endPoint y: 314, distance: 14.9
click at [523, 314] on span "In appreciation, the Referral Points will be added to your account:" at bounding box center [593, 315] width 279 height 11
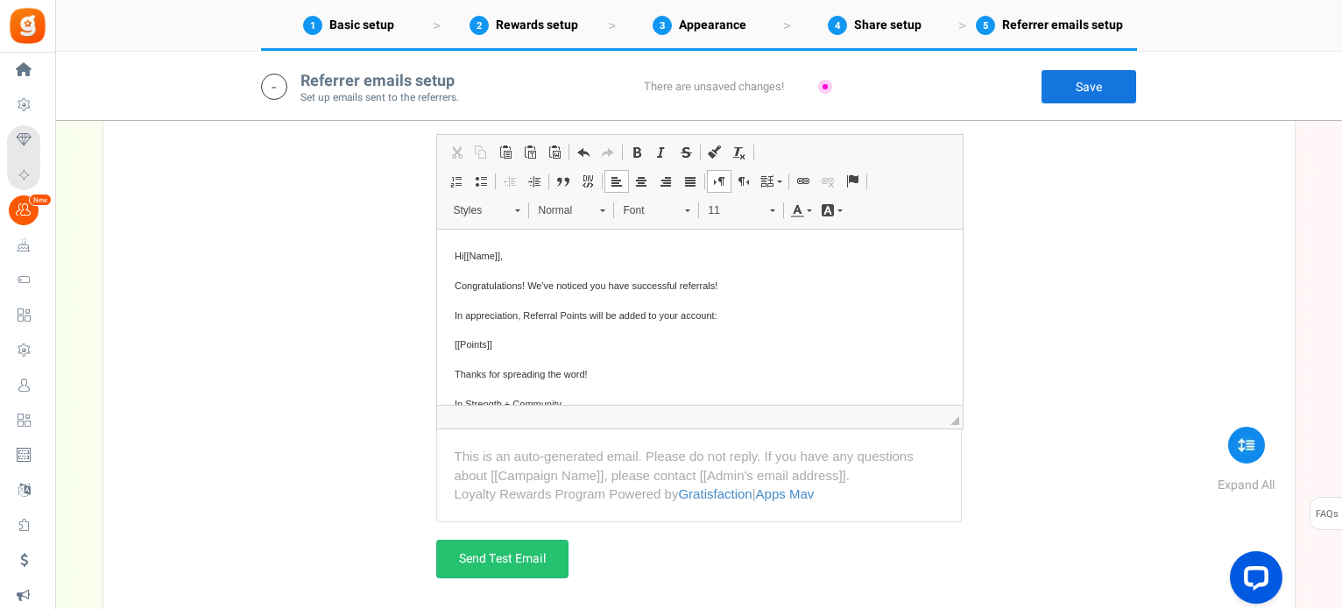
drag, startPoint x: 515, startPoint y: 347, endPoint x: 449, endPoint y: 347, distance: 65.7
click at [449, 347] on html "Hi [[Name]] , Congratulations! We've noticed you have successful referrals! In …" at bounding box center [699, 345] width 526 height 231
drag, startPoint x: 465, startPoint y: 347, endPoint x: 524, endPoint y: 316, distance: 66.2
click at [524, 316] on body "Hi [[Name]] , Congratulations! We've noticed you have successful referrals! In …" at bounding box center [699, 345] width 491 height 196
click at [569, 317] on span "In appreciation, [[Points]] ​​​​​​​ Referral Points will be added to your accou…" at bounding box center [602, 315] width 297 height 11
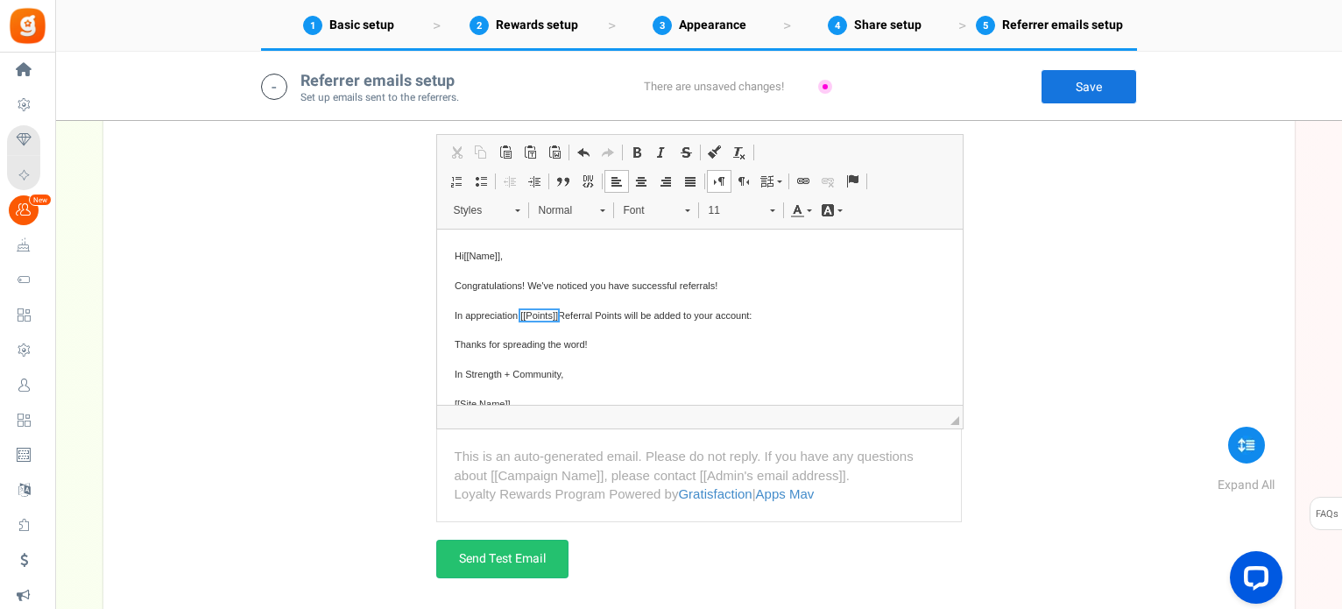
click at [618, 320] on span "In appreciation, [[Points]] Referral Points will be added to your account:" at bounding box center [602, 315] width 297 height 11
click at [560, 350] on span "Thanks for spreading the word!" at bounding box center [520, 344] width 133 height 11
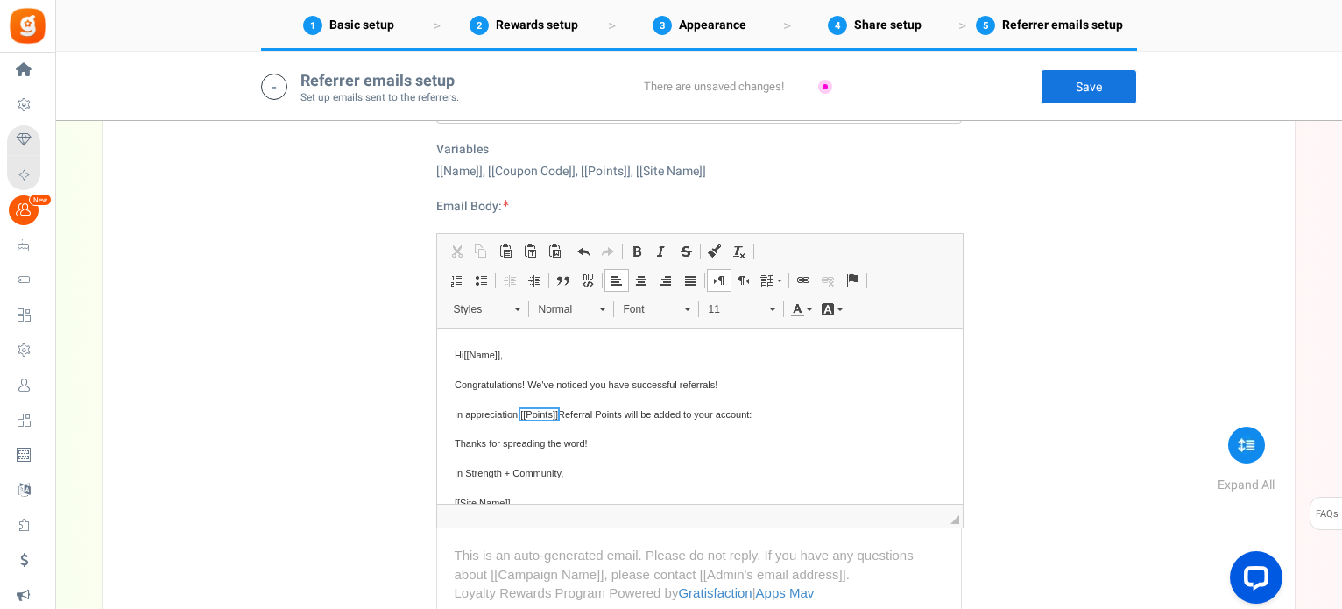
scroll to position [3592, 0]
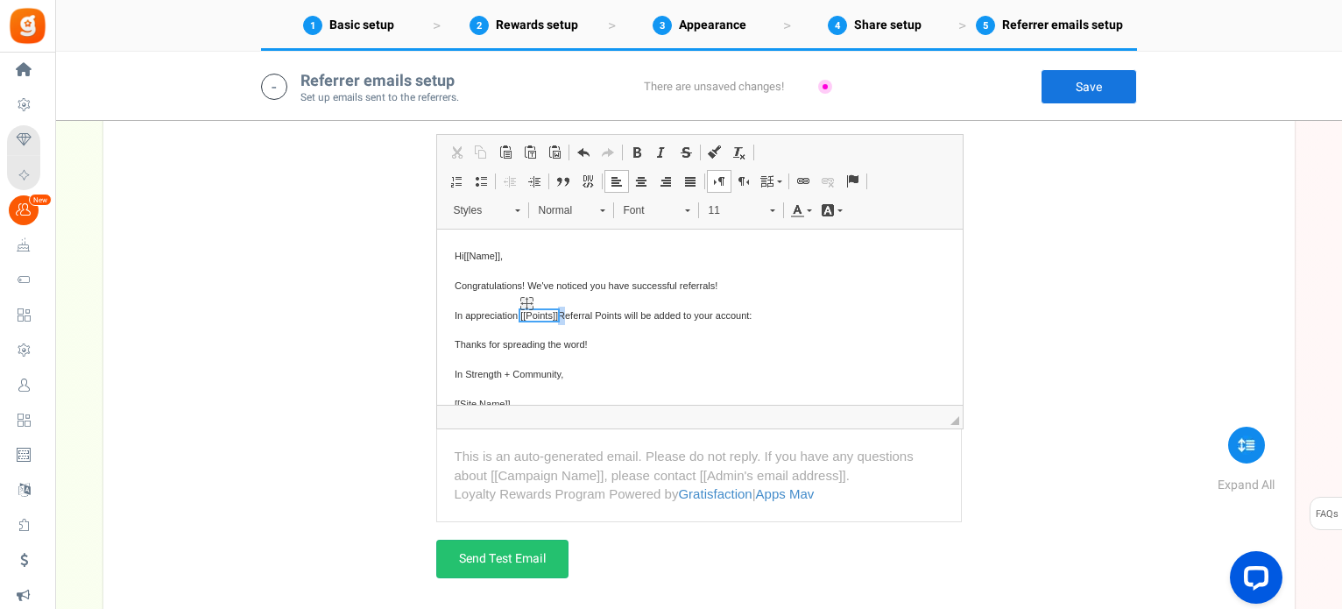
drag, startPoint x: 562, startPoint y: 314, endPoint x: 526, endPoint y: 312, distance: 36.9
click at [526, 312] on span "In appreciation, [[Points]] Referral Points will be added to your account:" at bounding box center [602, 315] width 297 height 11
click at [518, 319] on span "In appreciation, [[Points]] Referral Points will be added to your account:" at bounding box center [602, 315] width 297 height 11
click at [480, 340] on span "Thanks for spreading the word!" at bounding box center [520, 344] width 133 height 11
click at [664, 348] on p "Thanks so much for spreading the word!" at bounding box center [699, 344] width 491 height 18
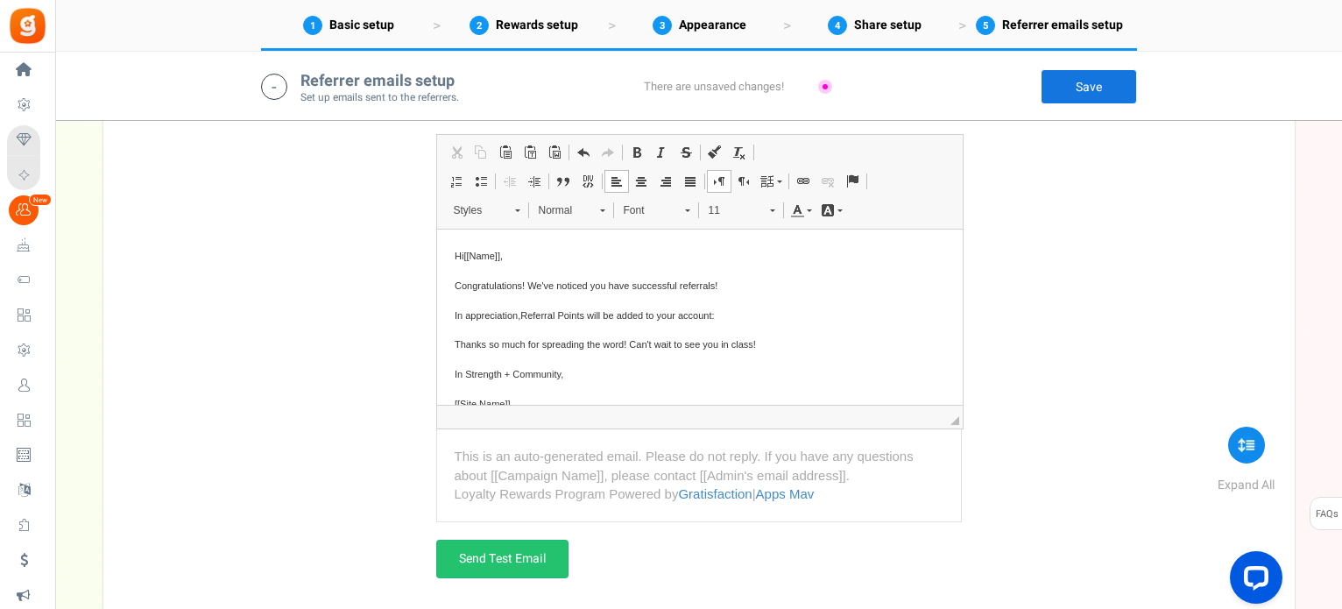
click at [716, 345] on span "Thanks so much for spreading the word! Can't wait to see you in class!" at bounding box center [604, 344] width 301 height 11
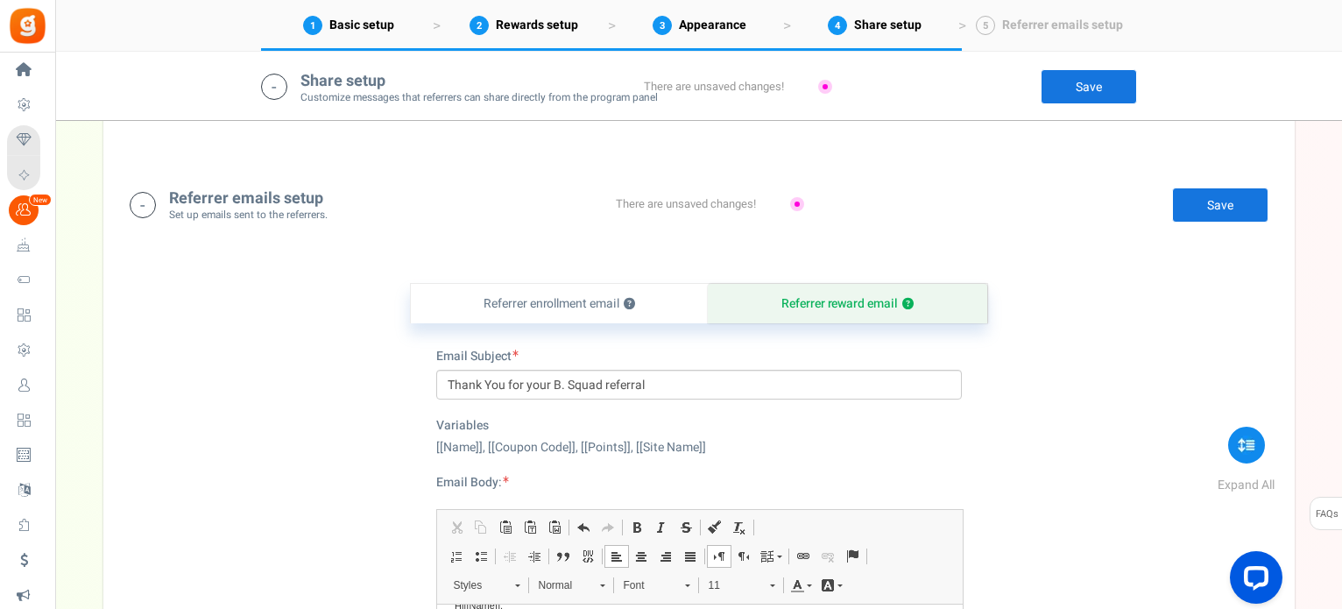
scroll to position [2691, 0]
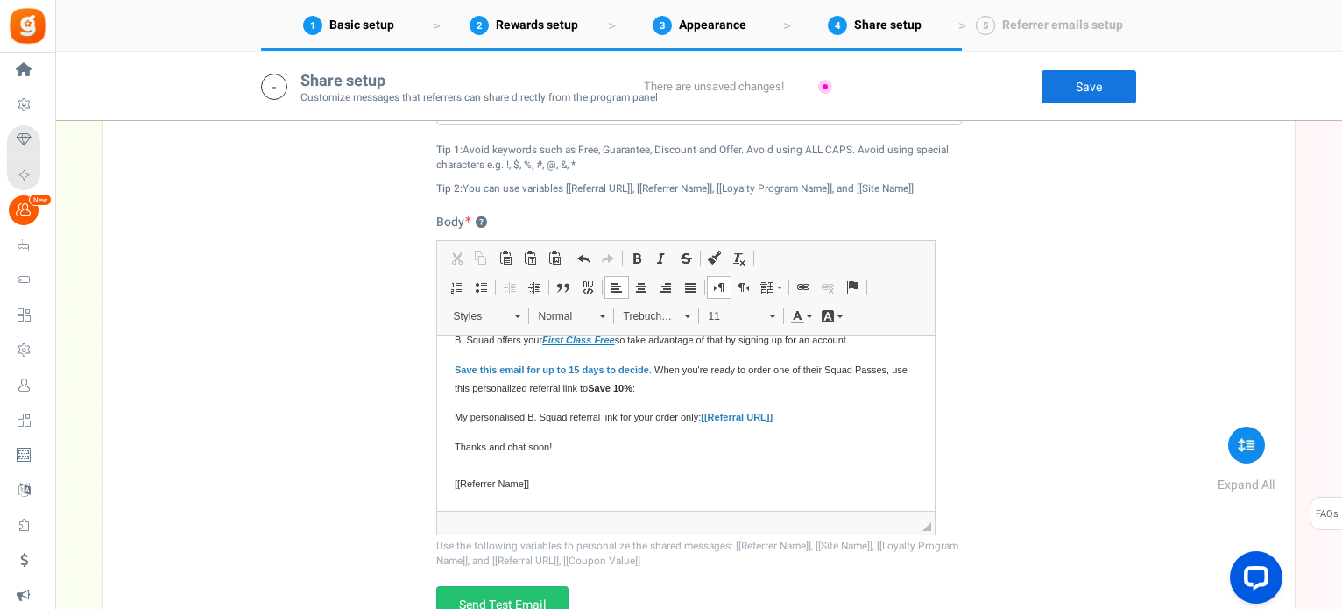
click at [1073, 67] on div "Share setup Customize messages that referrers can share directly from the progr…" at bounding box center [727, 86] width 1342 height 70
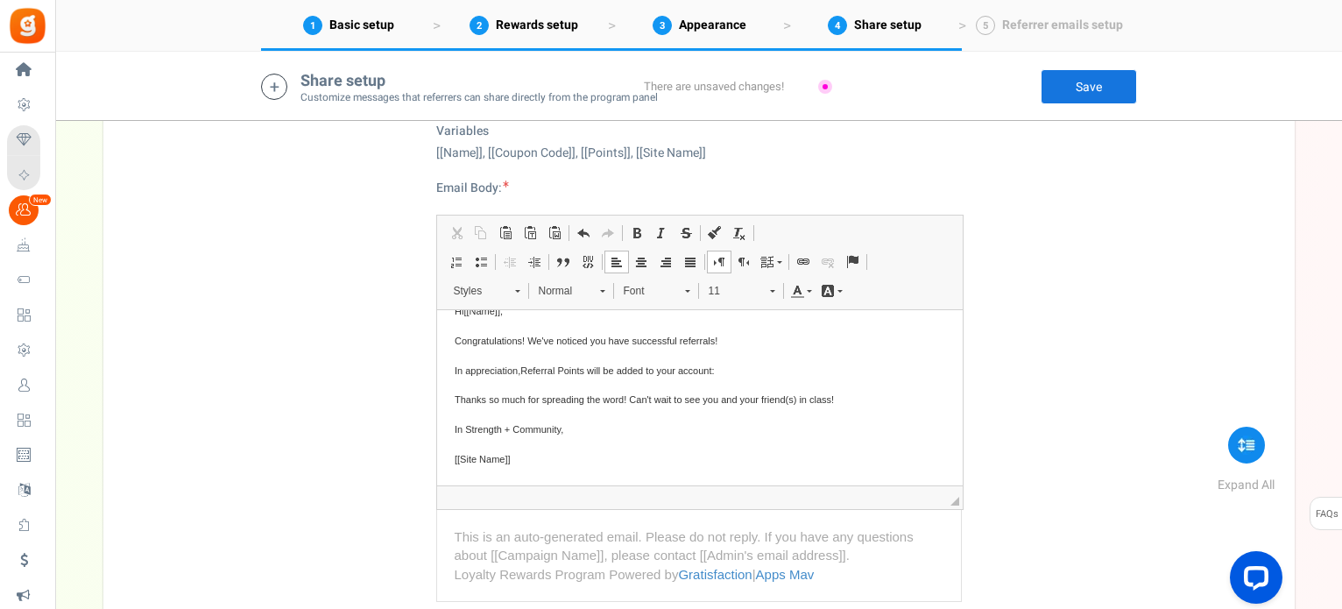
scroll to position [0, 0]
click at [1091, 95] on link "Save" at bounding box center [1089, 86] width 96 height 35
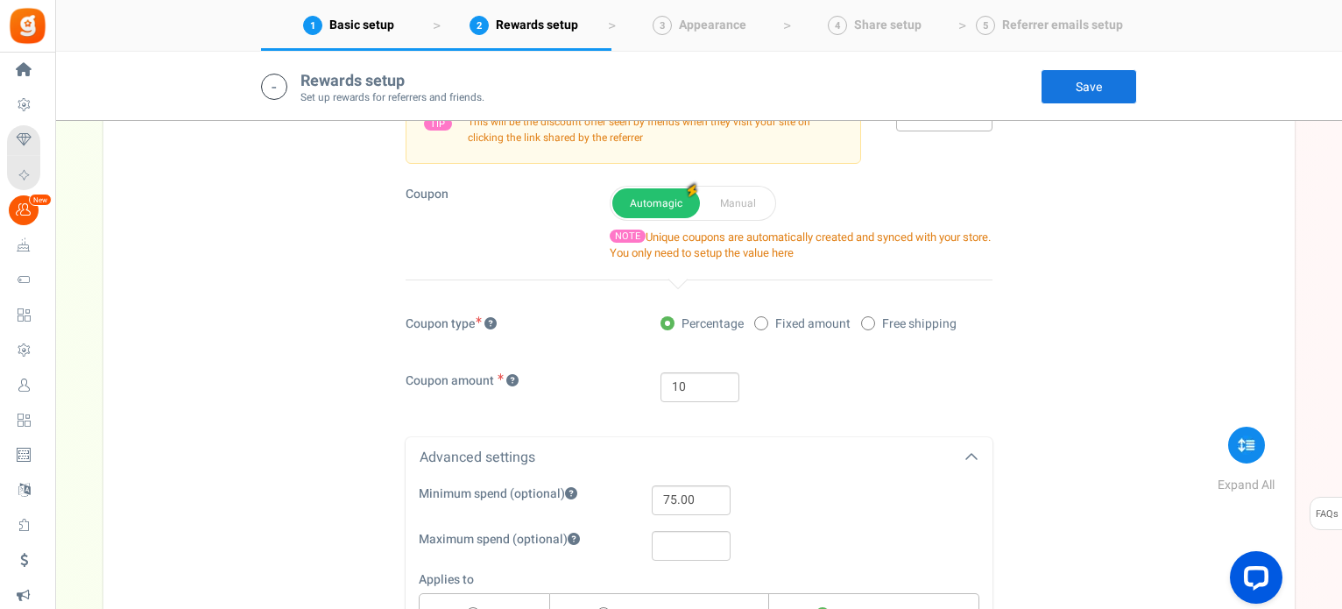
scroll to position [238, 0]
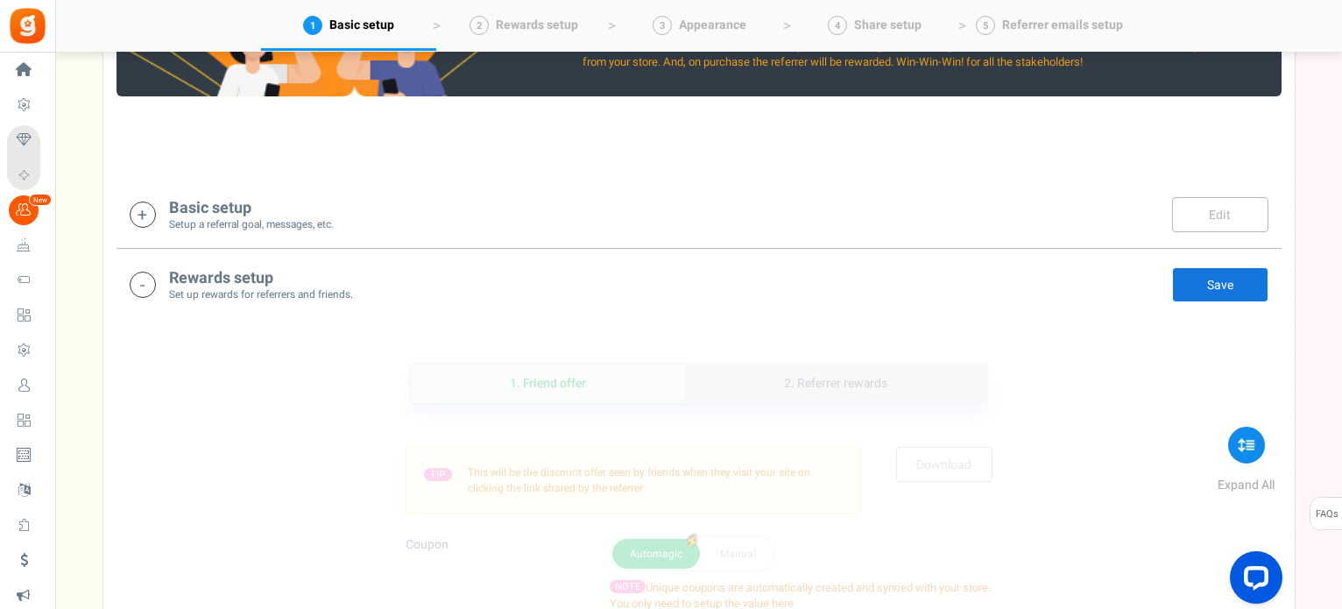
click at [878, 371] on link "2. Referrer rewards" at bounding box center [835, 383] width 301 height 39
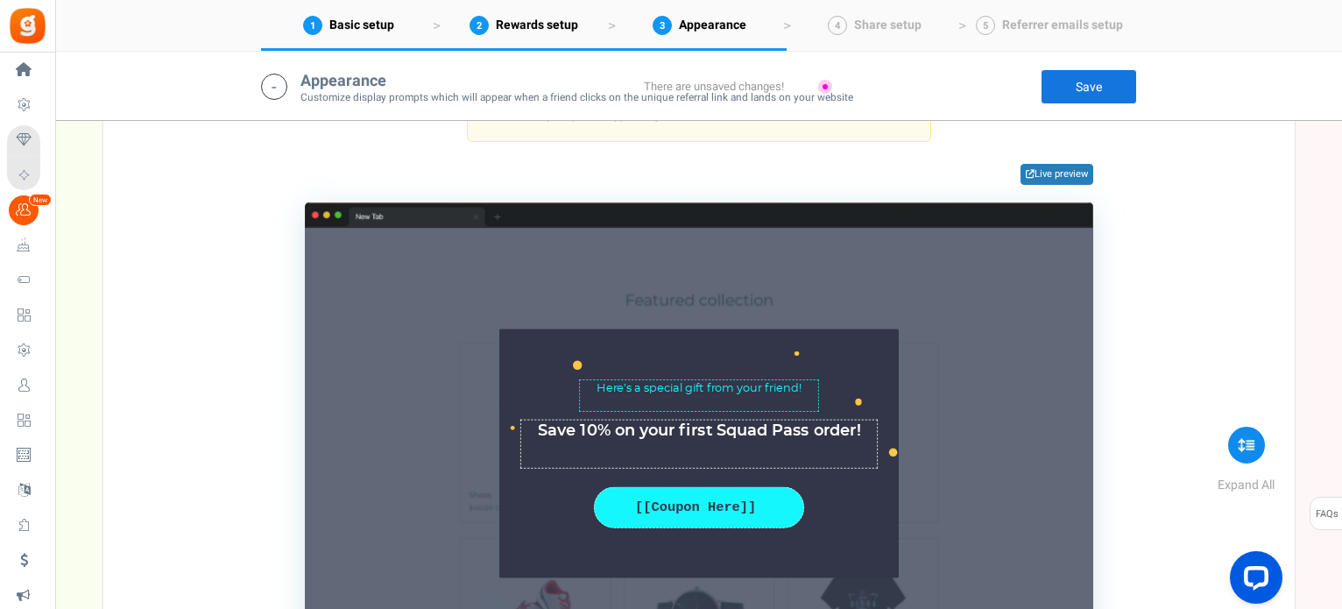
scroll to position [1312, 0]
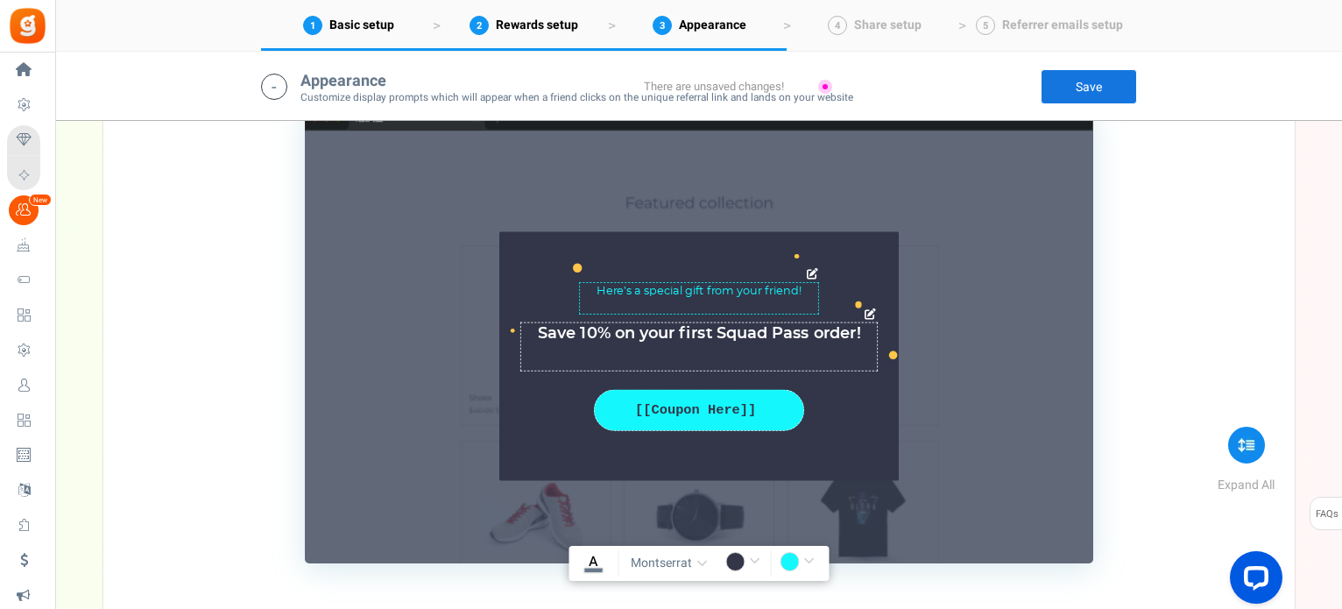
click at [538, 328] on textarea "Get an offer to use on your first purchase" at bounding box center [698, 346] width 357 height 49
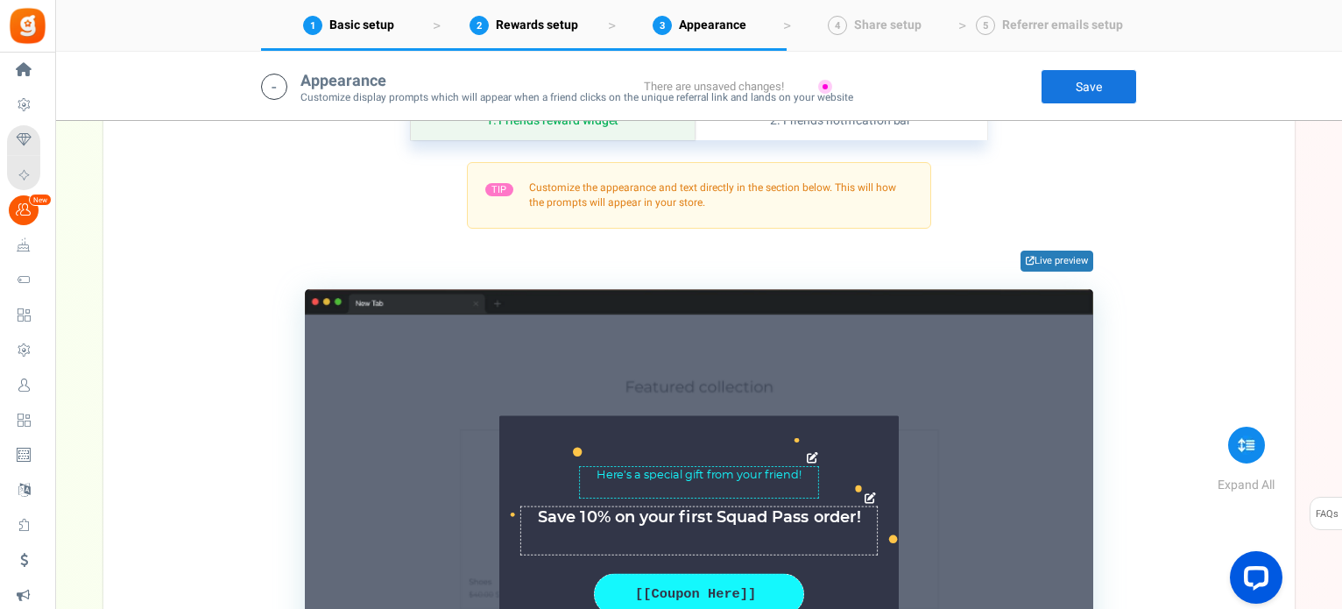
scroll to position [1225, 0]
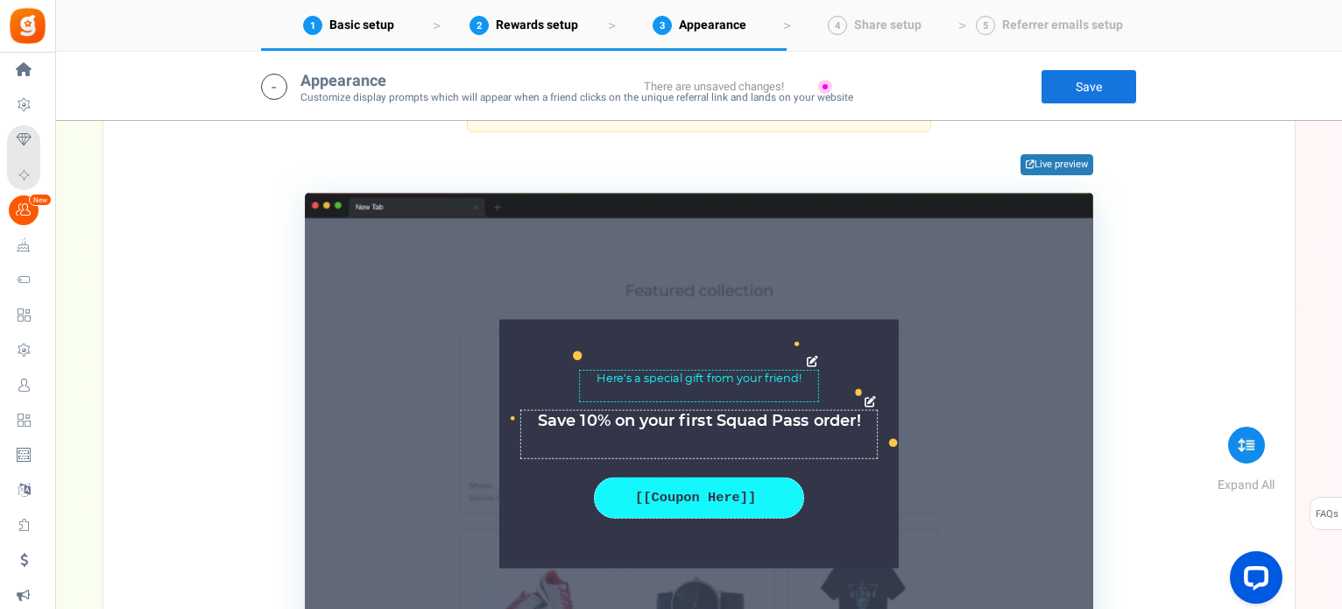
click at [610, 419] on textarea "Get an offer to use on your first purchase" at bounding box center [698, 434] width 357 height 49
drag, startPoint x: 582, startPoint y: 416, endPoint x: 501, endPoint y: 427, distance: 81.3
click at [501, 427] on div "Get an offer to use on your first purchase Char(s) : 0" at bounding box center [698, 434] width 399 height 49
drag, startPoint x: 684, startPoint y: 434, endPoint x: 724, endPoint y: 434, distance: 40.3
click at [724, 434] on textarea "Get an offer to use on your first purchase" at bounding box center [698, 434] width 357 height 49
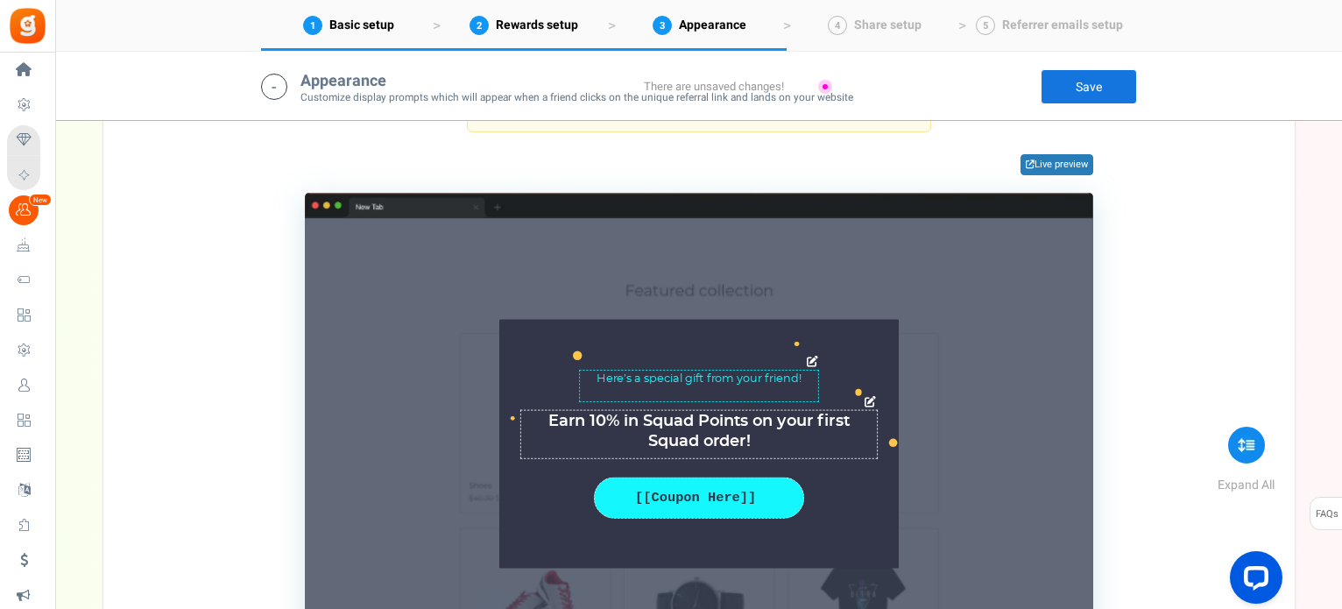
click at [772, 436] on textarea "Get an offer to use on your first purchase" at bounding box center [698, 434] width 357 height 49
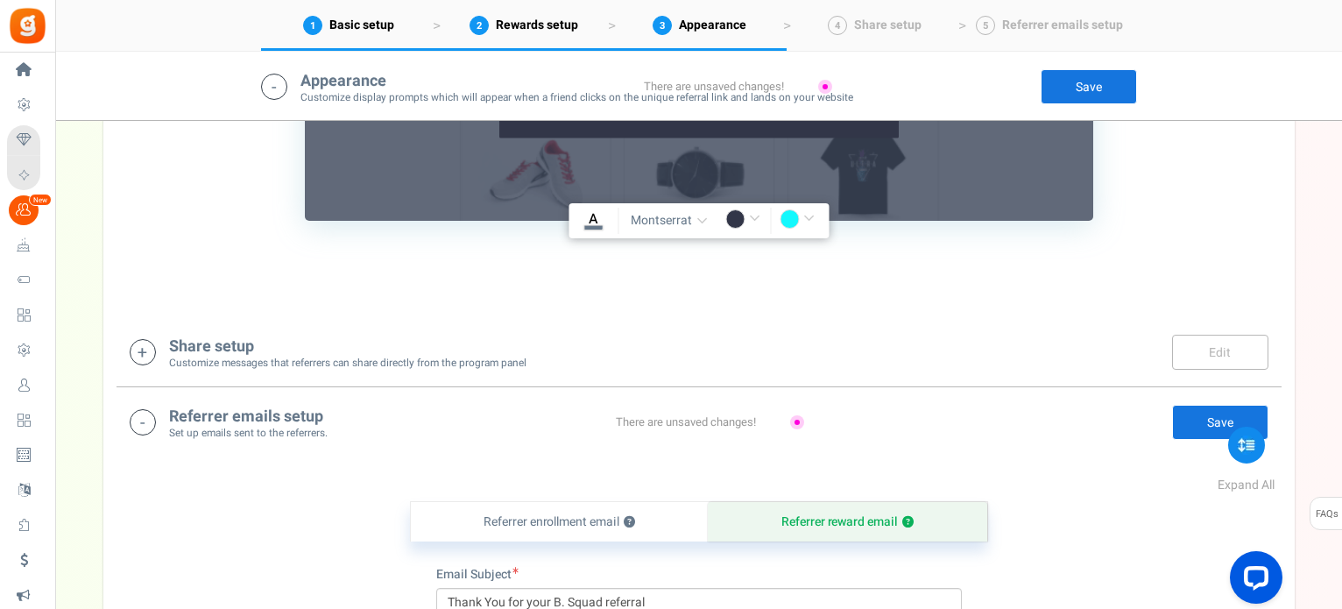
scroll to position [1663, 0]
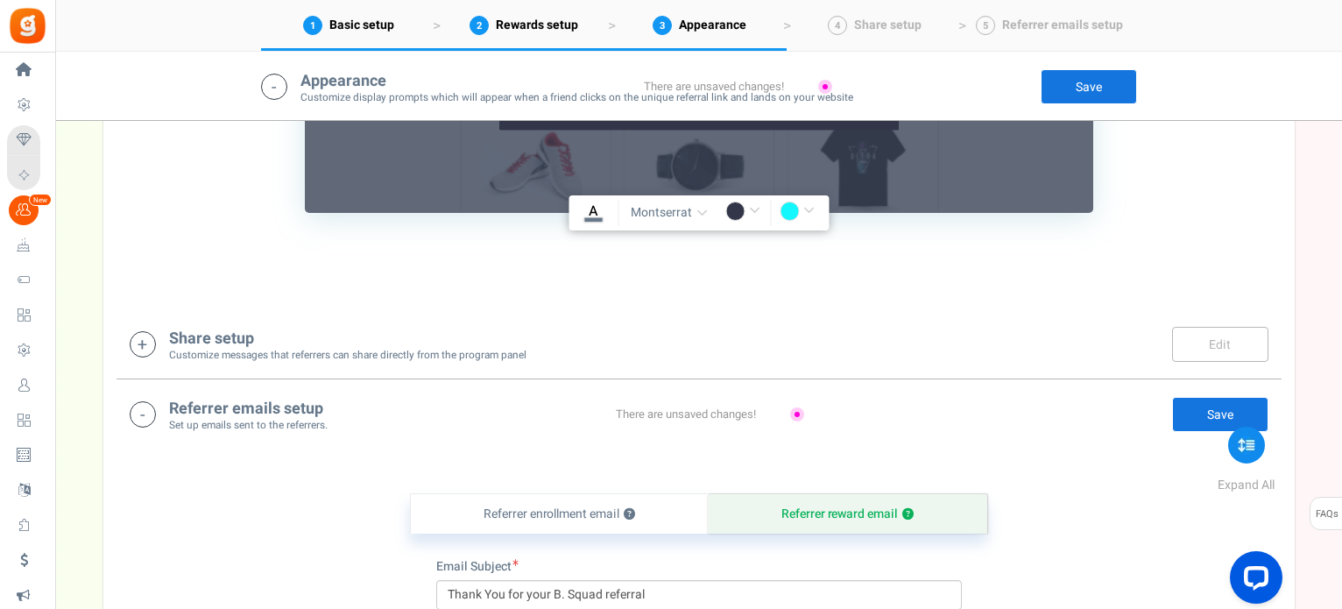
click at [150, 338] on icon at bounding box center [143, 344] width 26 height 26
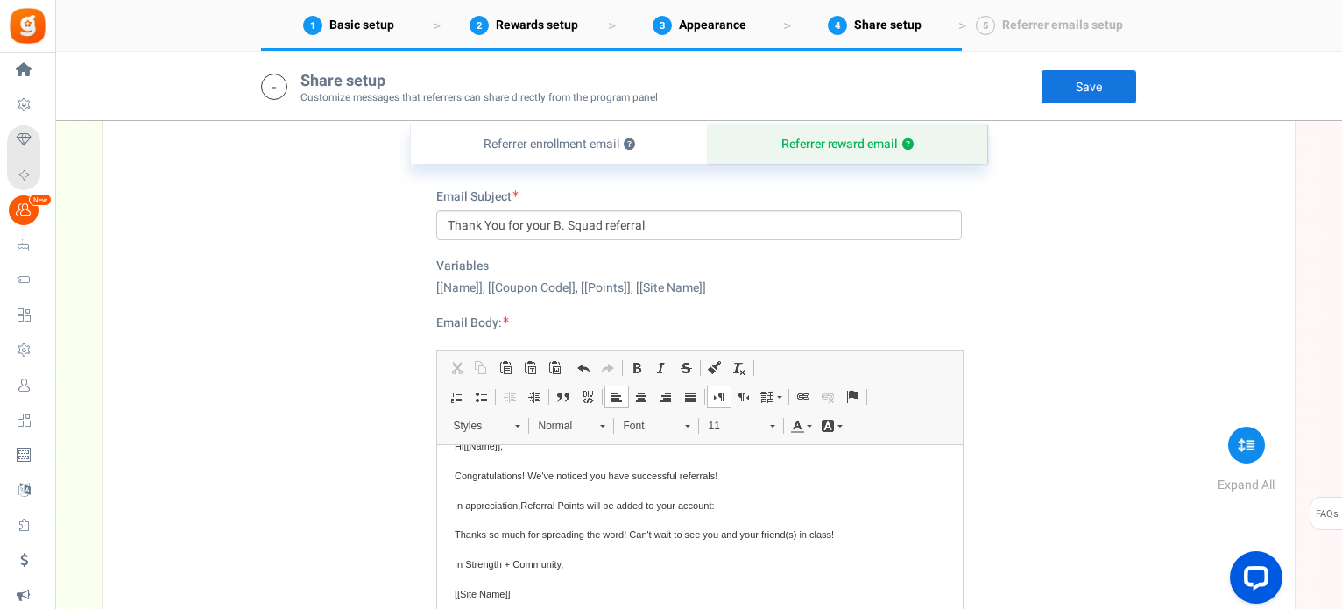
scroll to position [2884, 0]
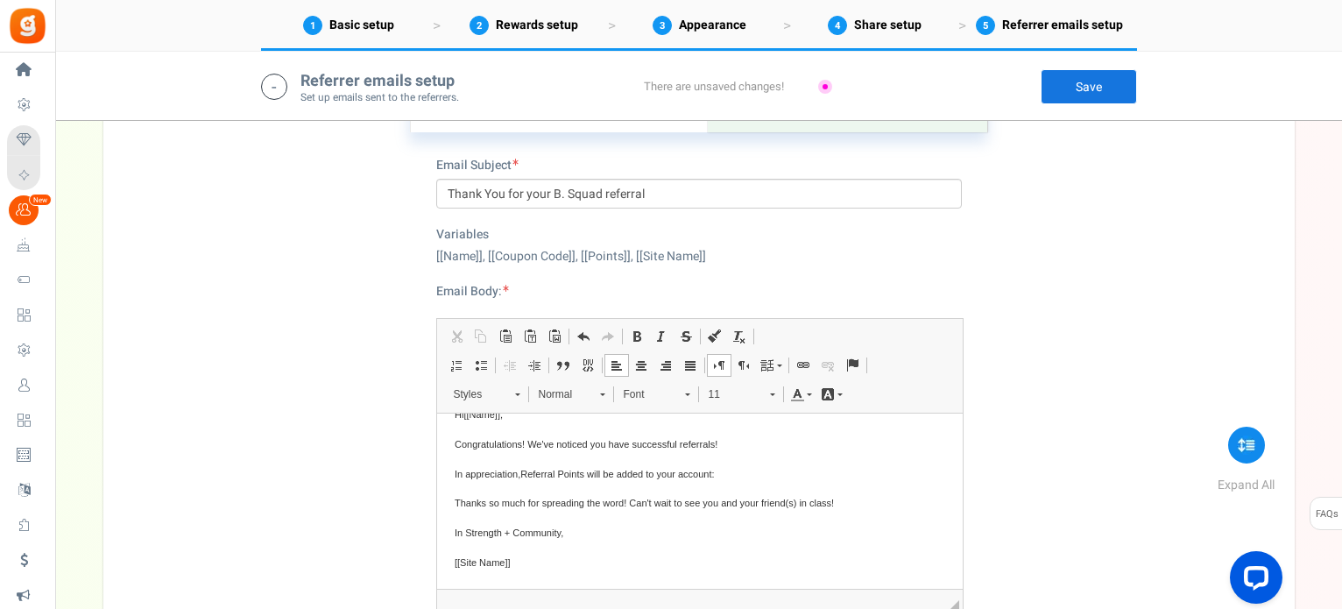
click at [720, 475] on p "In appreciation, Referral Points will be added to your account:" at bounding box center [699, 474] width 491 height 18
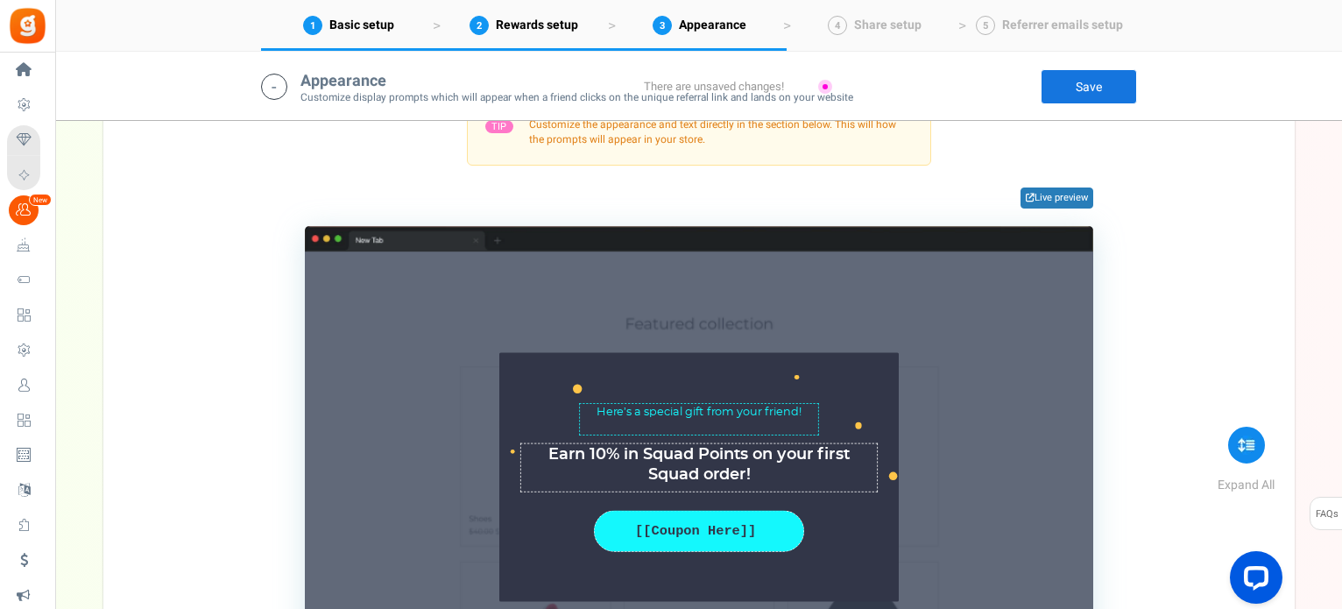
scroll to position [1307, 0]
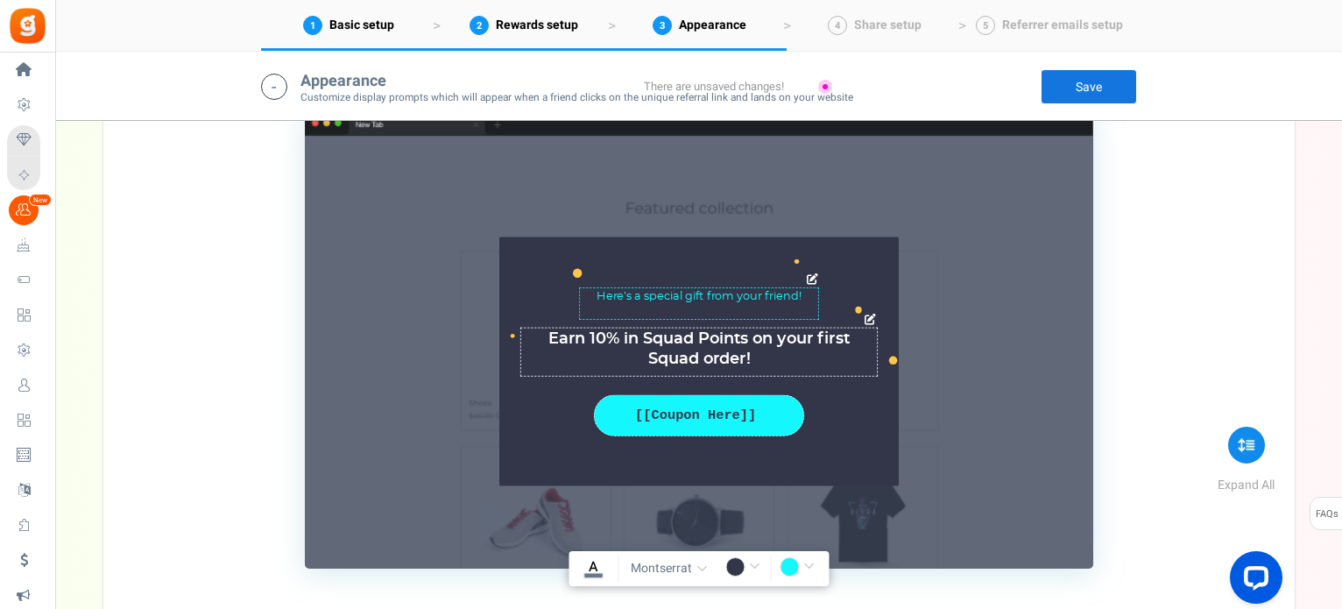
drag, startPoint x: 706, startPoint y: 350, endPoint x: 647, endPoint y: 350, distance: 58.7
click at [647, 350] on textarea "Get an offer to use on your first purchase" at bounding box center [698, 352] width 357 height 49
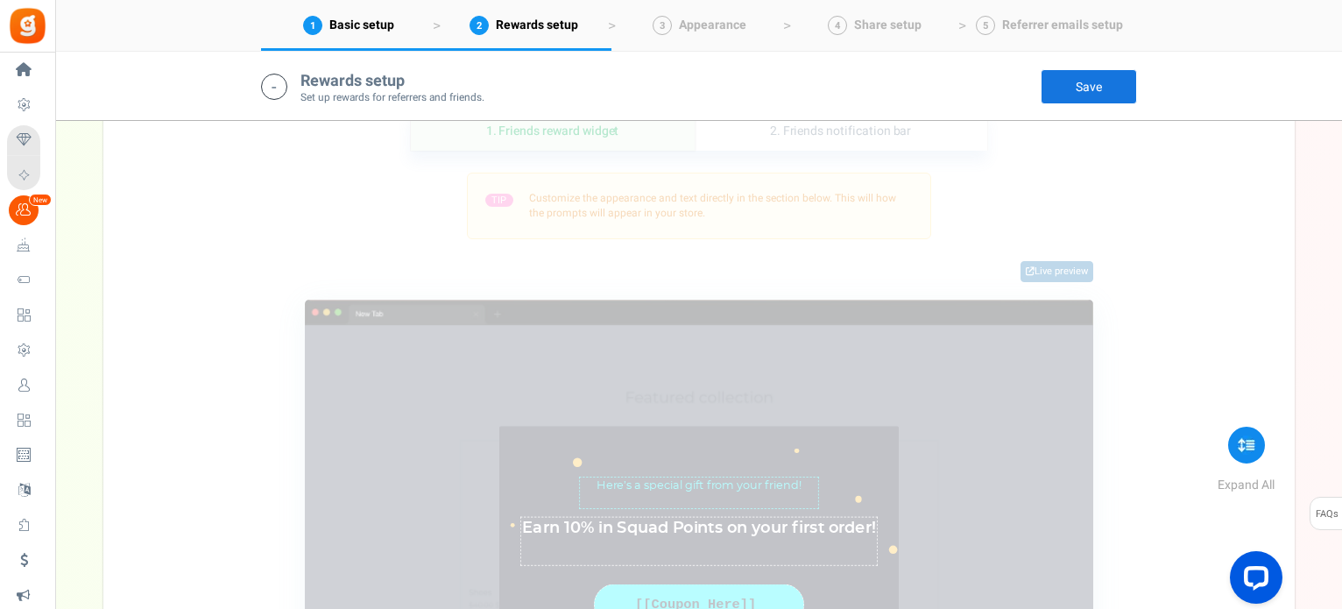
scroll to position [781, 0]
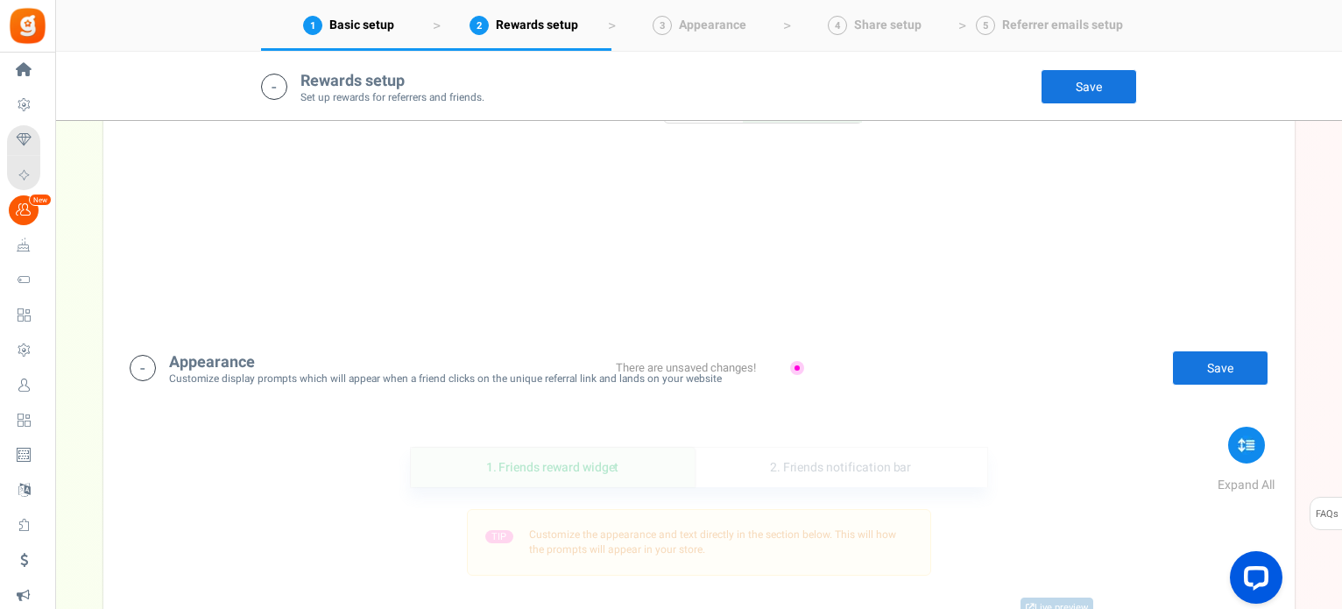
type textarea "Earn 10% in Squad Points on your first order!"
click at [1187, 368] on link "Save" at bounding box center [1220, 367] width 96 height 35
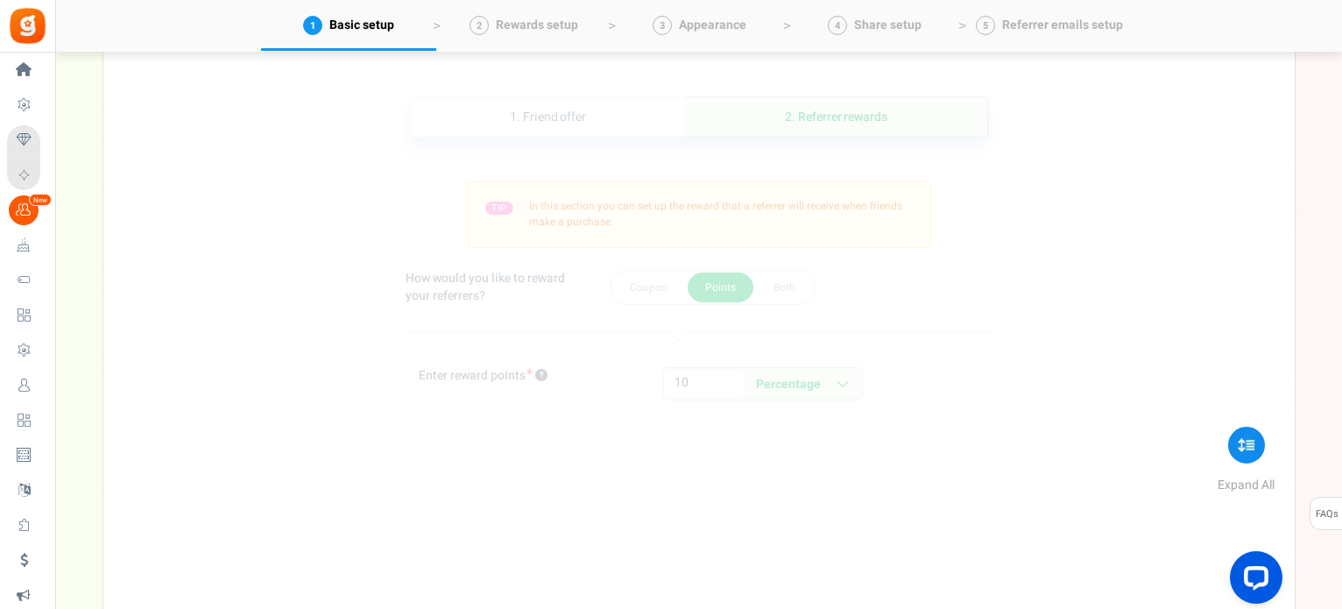
scroll to position [0, 0]
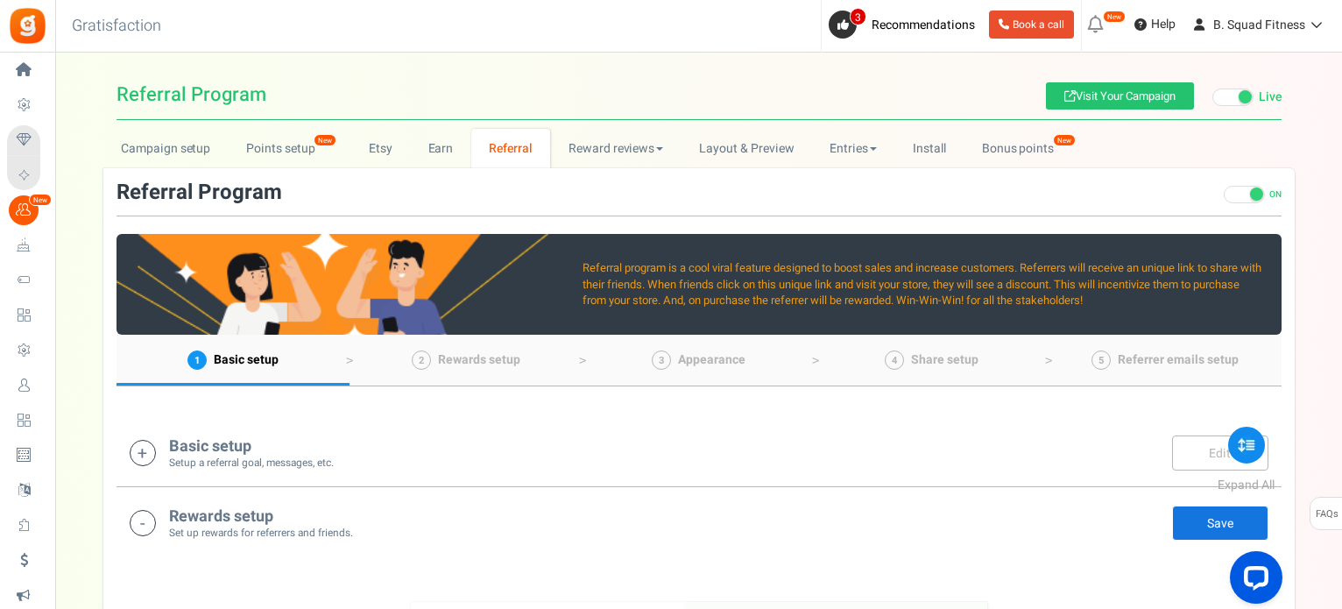
click at [1216, 517] on link "Save" at bounding box center [1220, 522] width 96 height 35
click at [217, 511] on h4 "Rewards setup" at bounding box center [261, 517] width 184 height 18
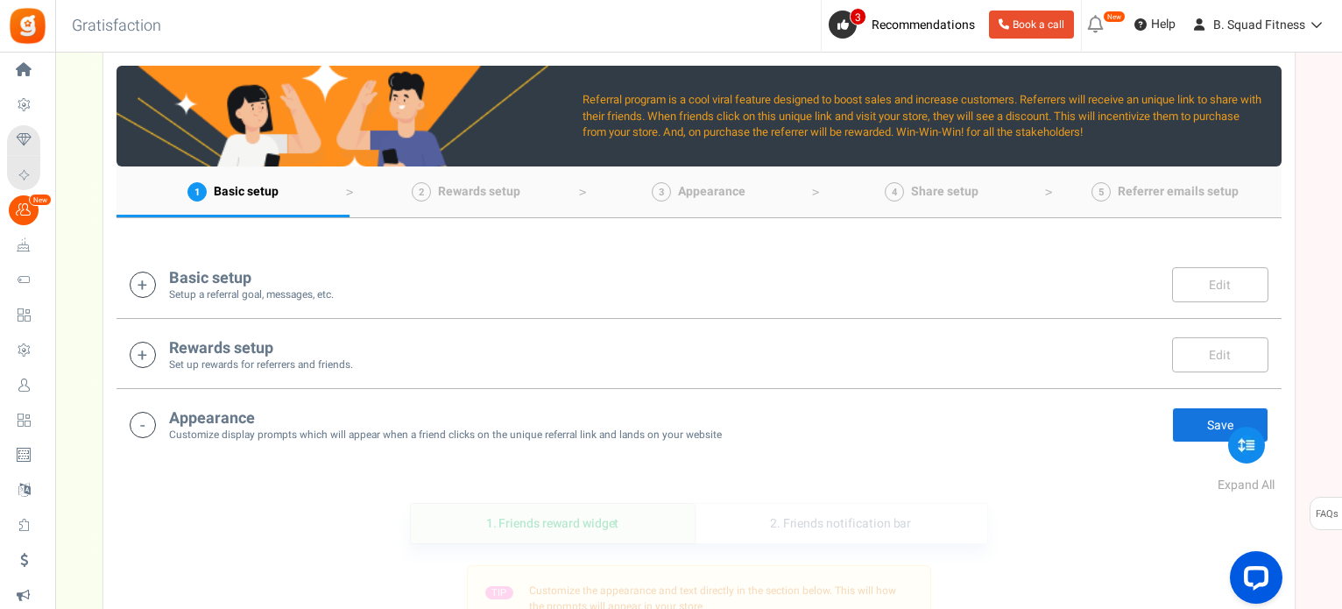
scroll to position [175, 0]
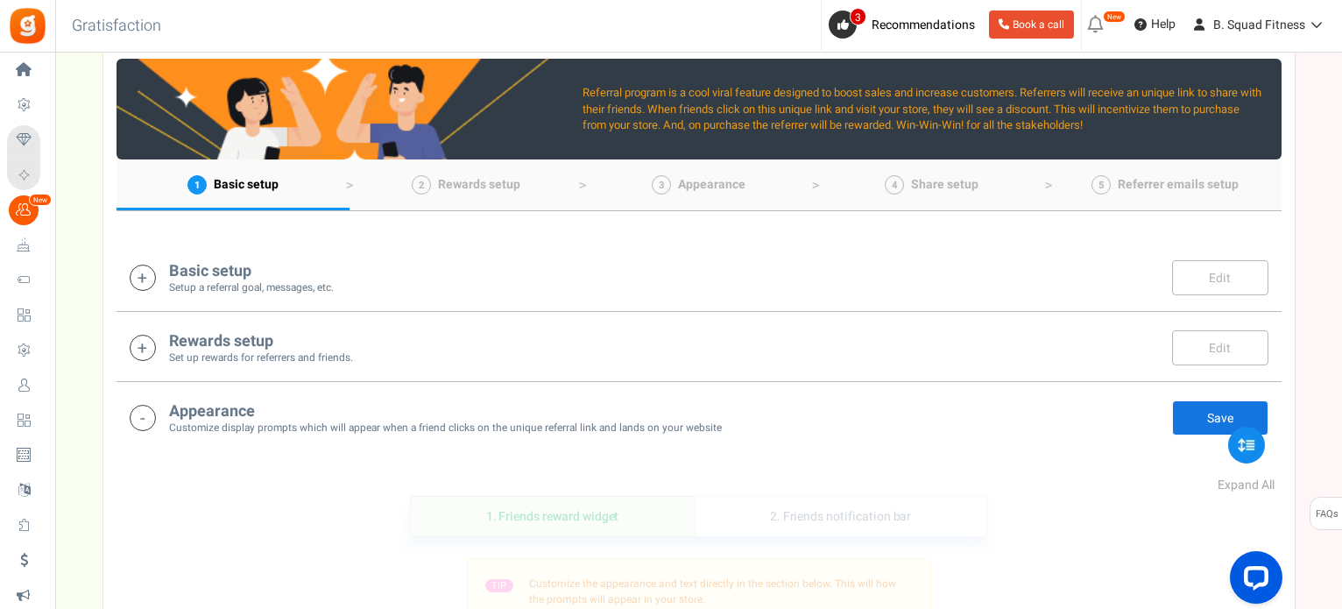
click at [307, 408] on h4 "Appearance" at bounding box center [445, 412] width 553 height 18
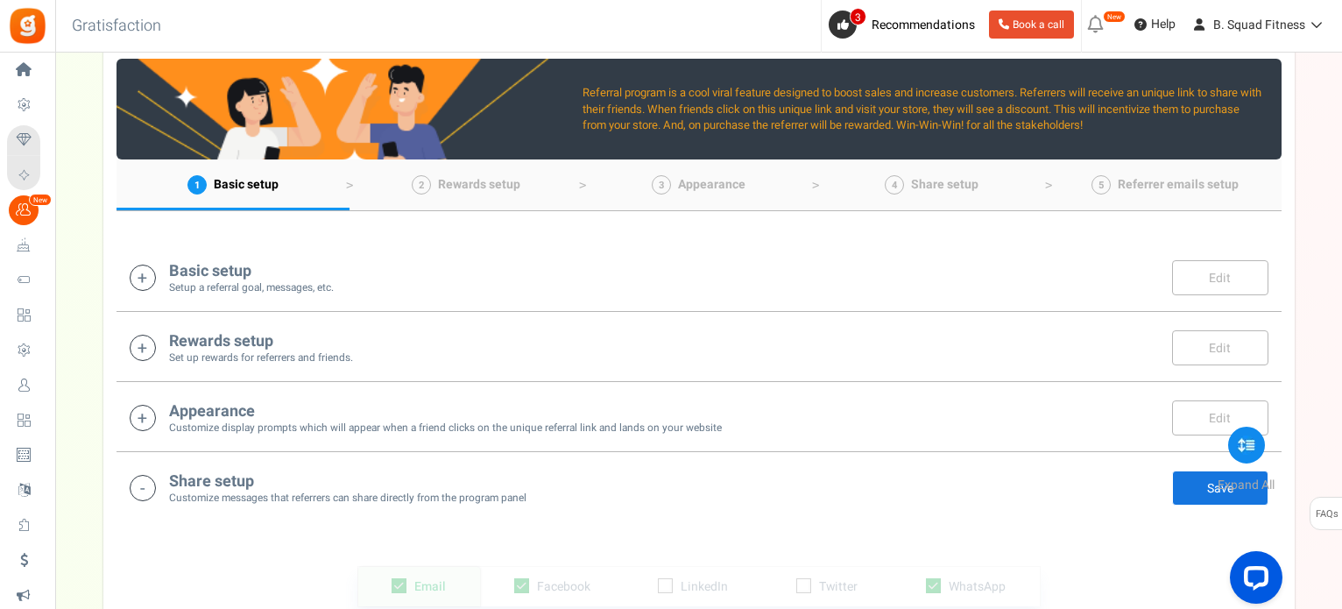
click at [307, 408] on h4 "Appearance" at bounding box center [445, 412] width 553 height 18
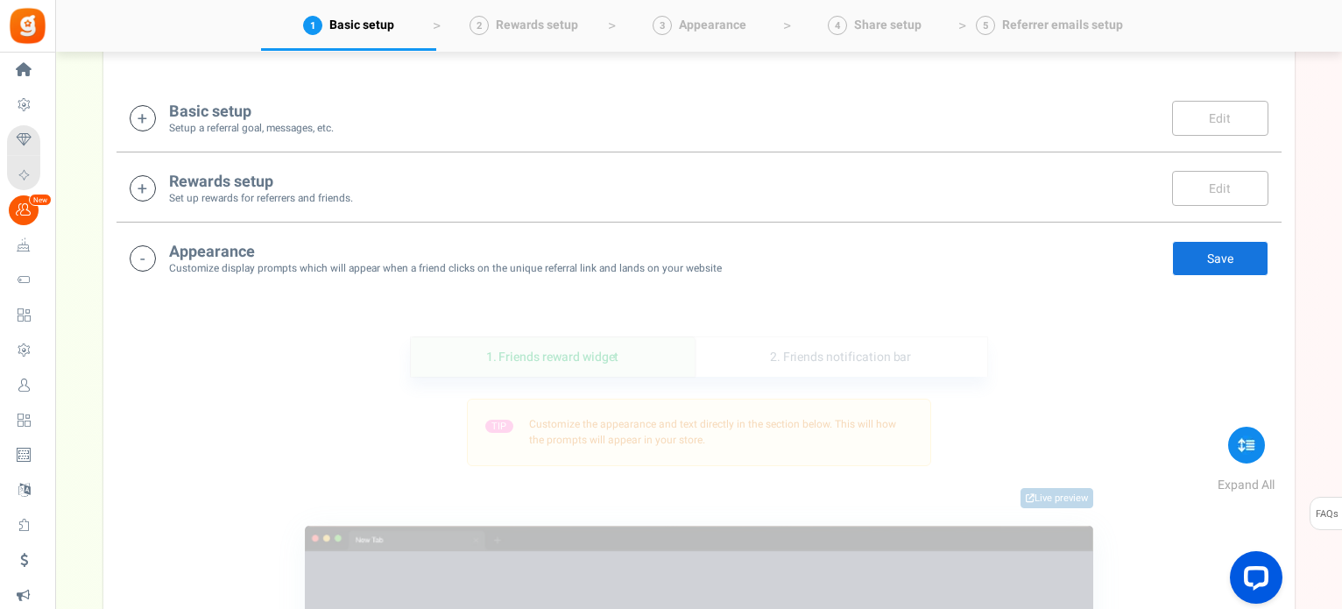
scroll to position [331, 0]
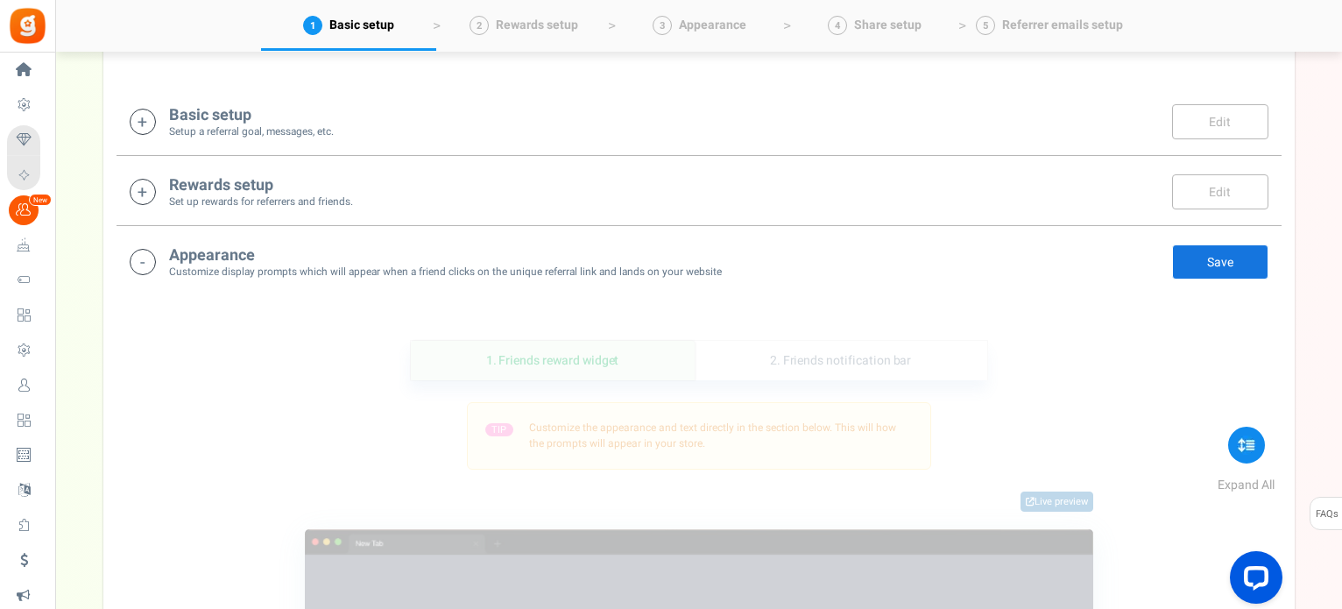
click at [272, 254] on h4 "Appearance" at bounding box center [445, 256] width 553 height 18
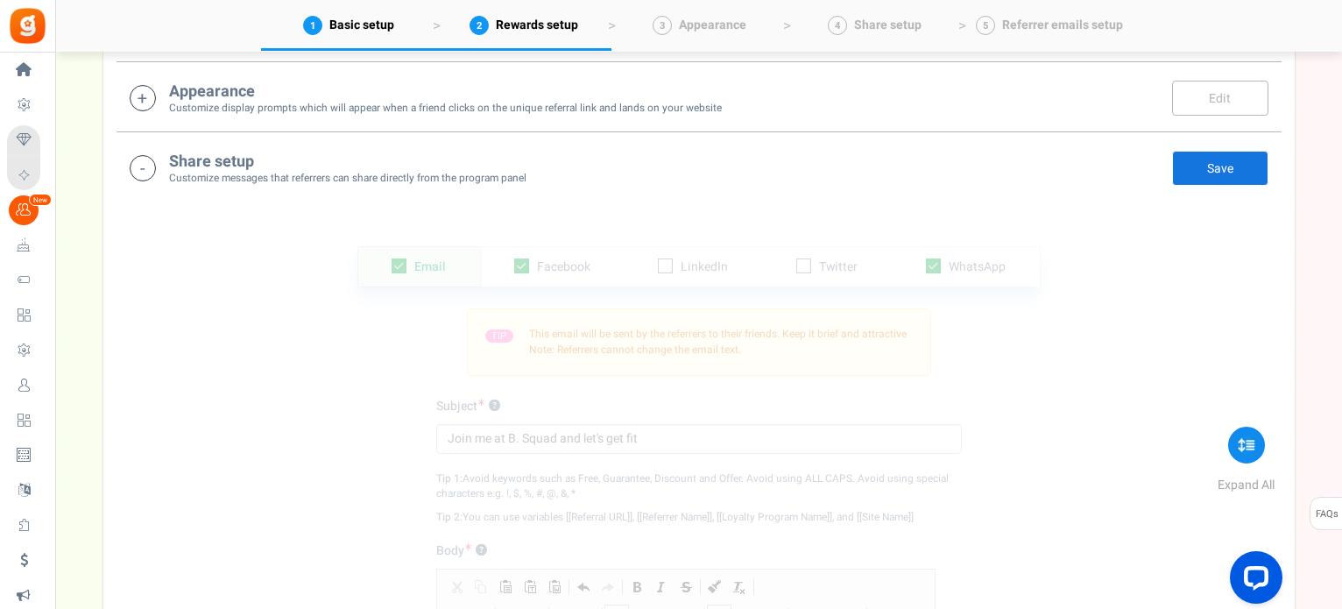
scroll to position [506, 0]
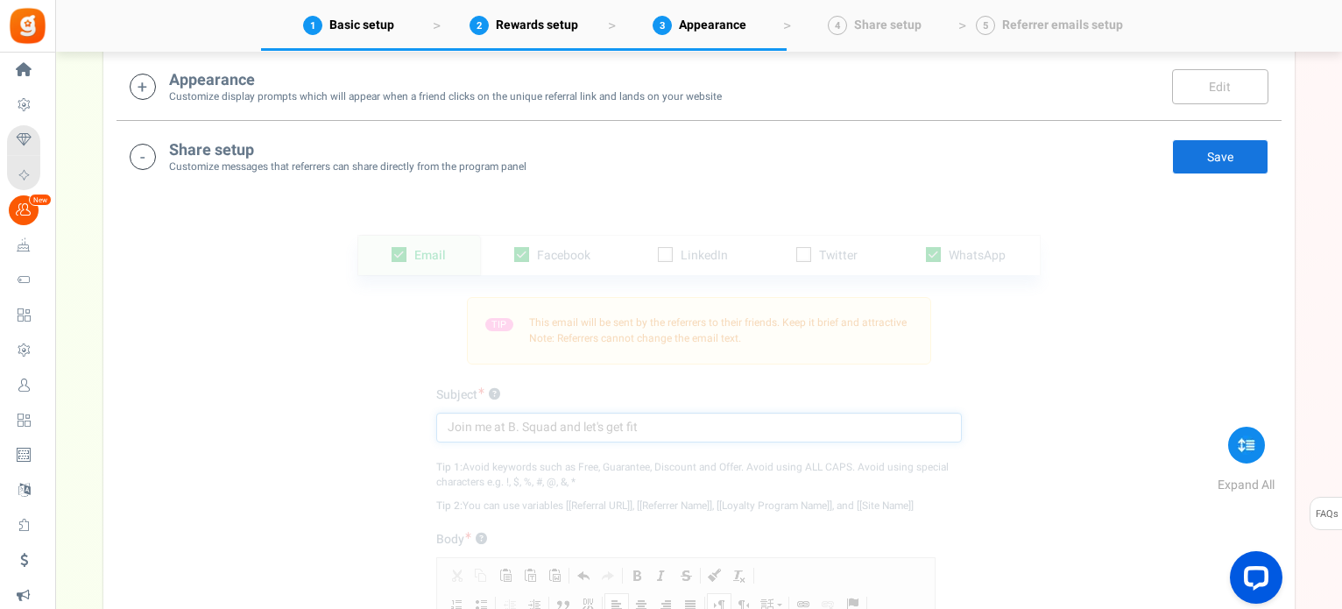
click at [593, 438] on input "Join me at B. Squad and let's get fit" at bounding box center [699, 428] width 526 height 30
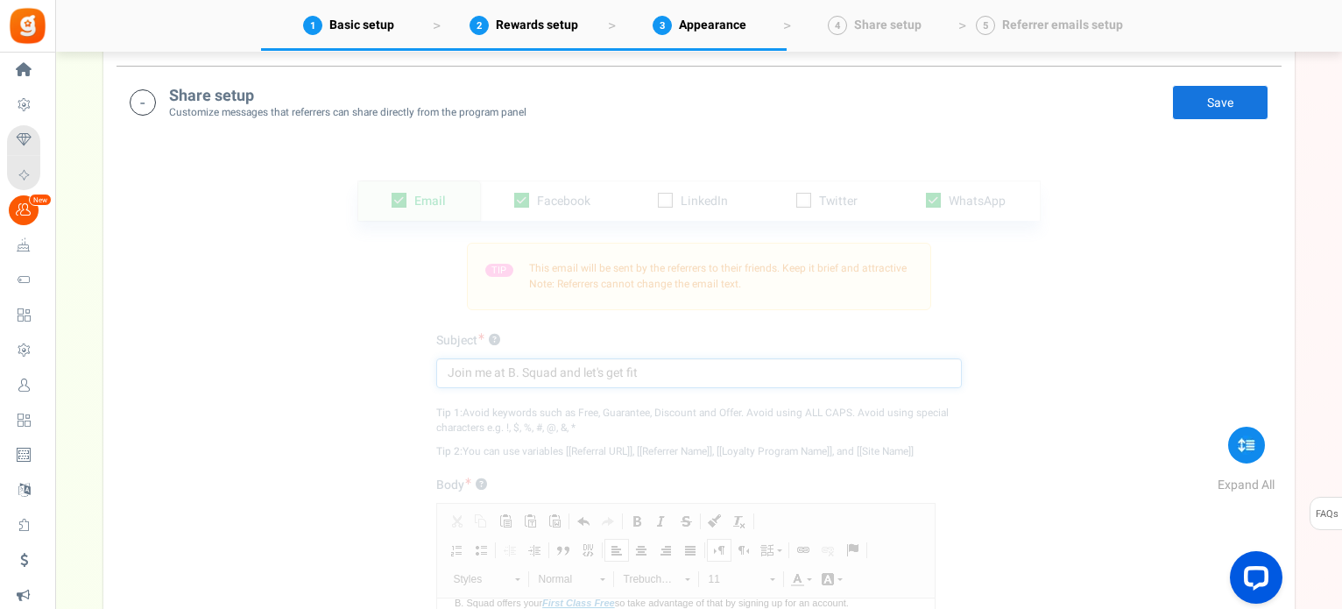
scroll to position [576, 0]
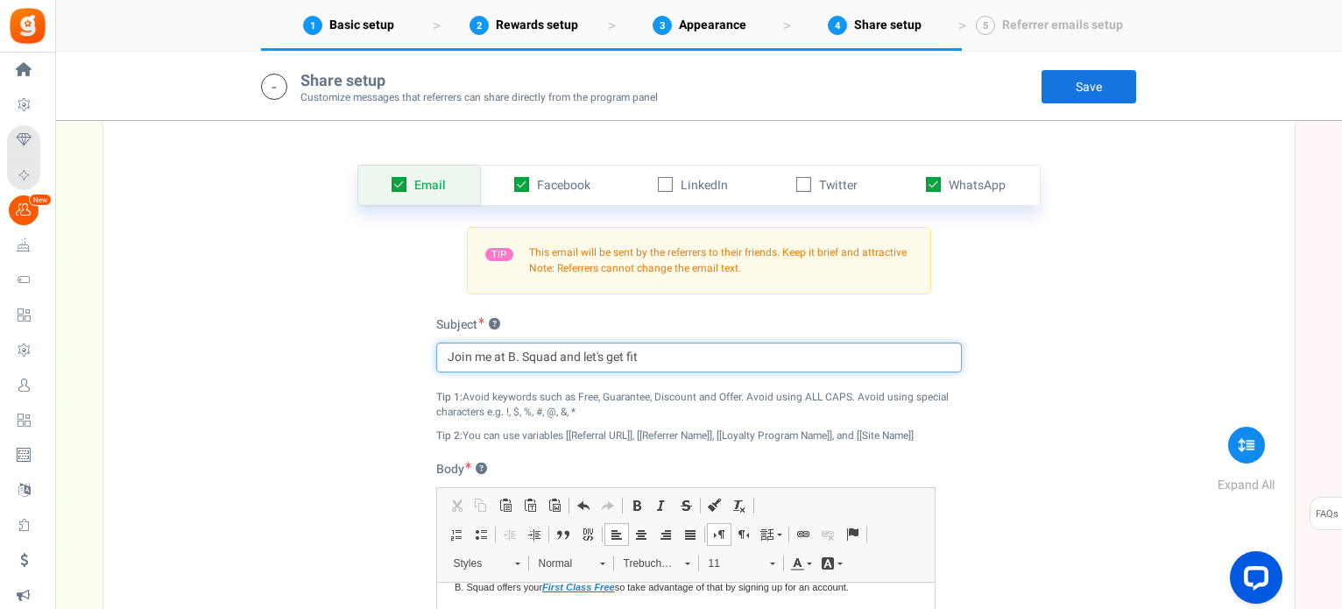
click at [666, 352] on input "Join me at B. Squad and let's get fit" at bounding box center [699, 358] width 526 height 30
type input "Join me at B. Squad and let's get fit together"
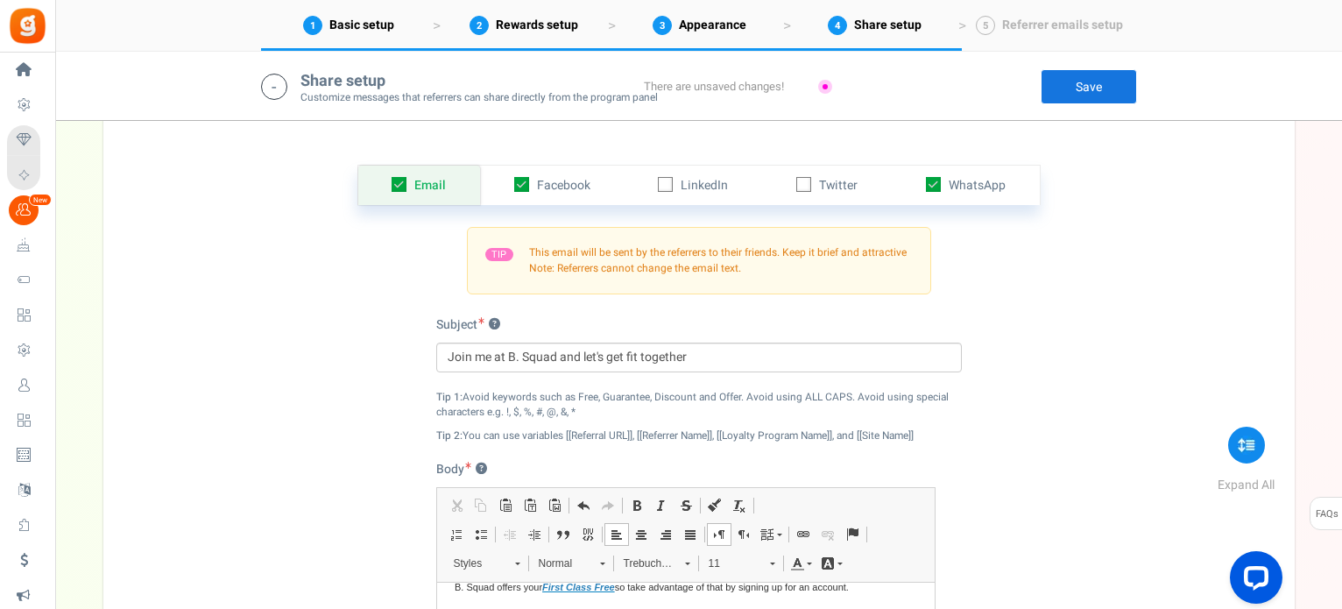
click at [1060, 83] on link "Save" at bounding box center [1089, 86] width 96 height 35
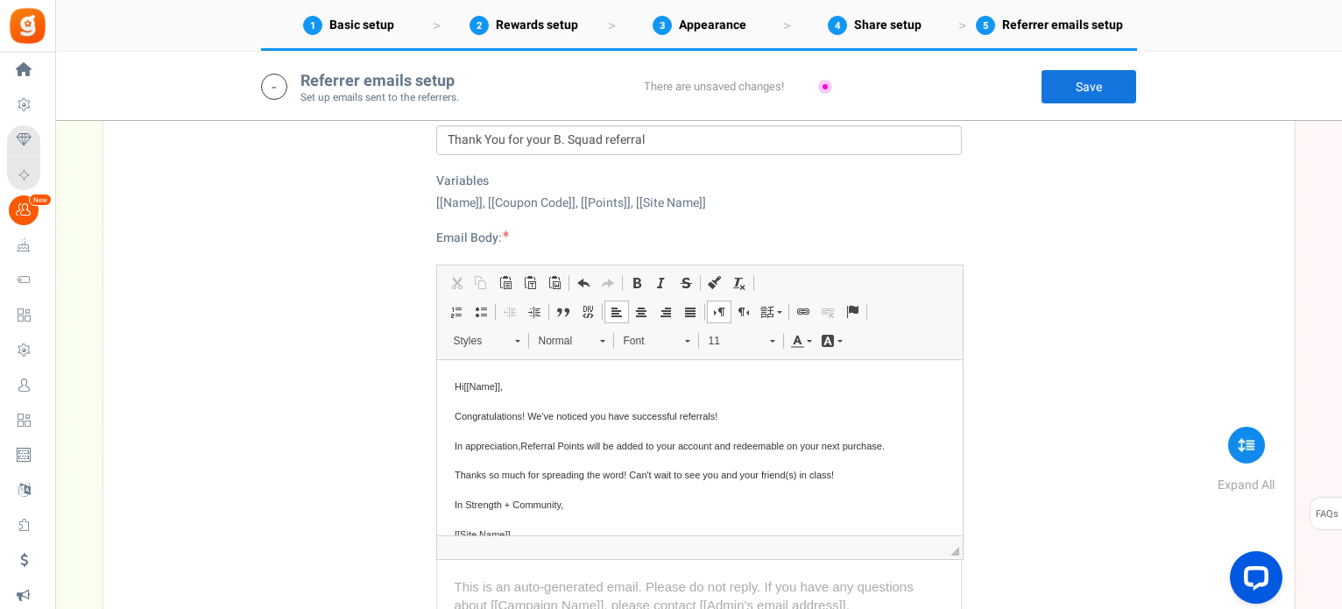
scroll to position [1452, 0]
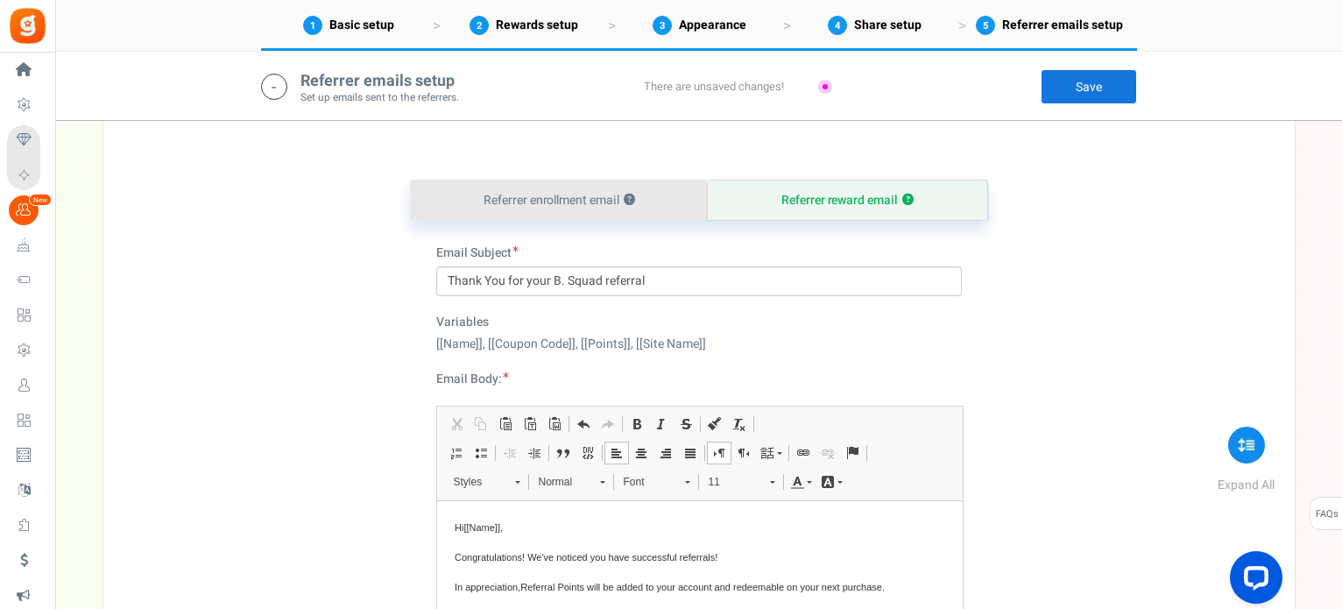
click at [591, 194] on link "Referrer enrollment email ?" at bounding box center [560, 199] width 298 height 39
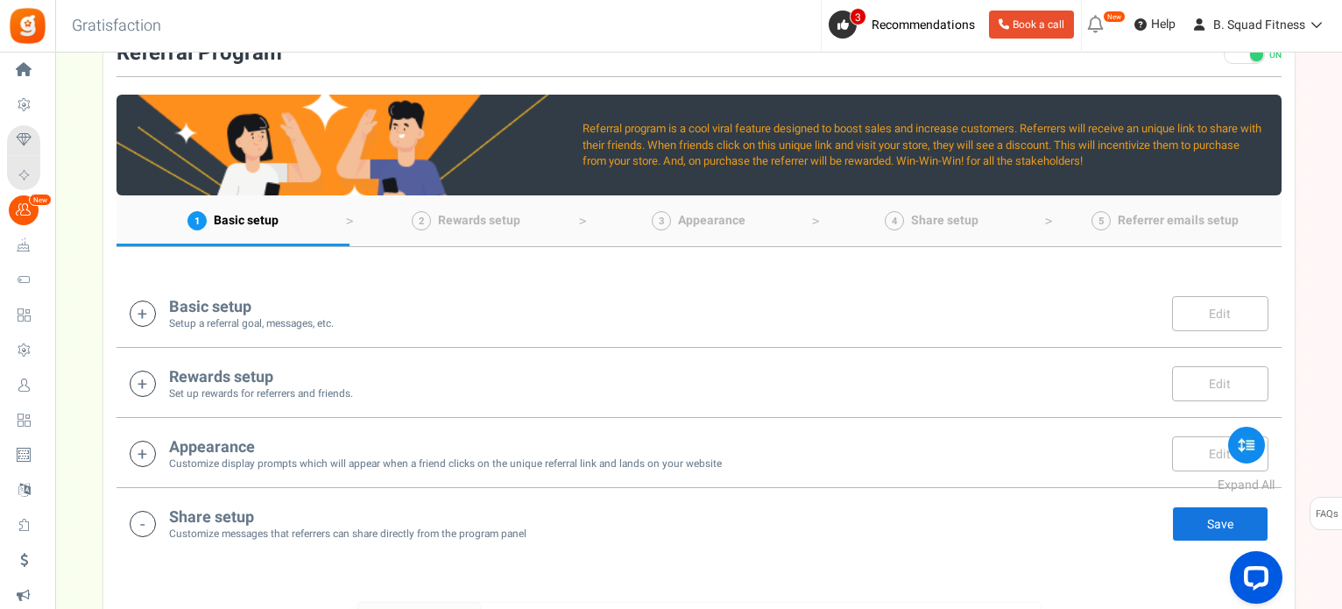
scroll to position [175, 0]
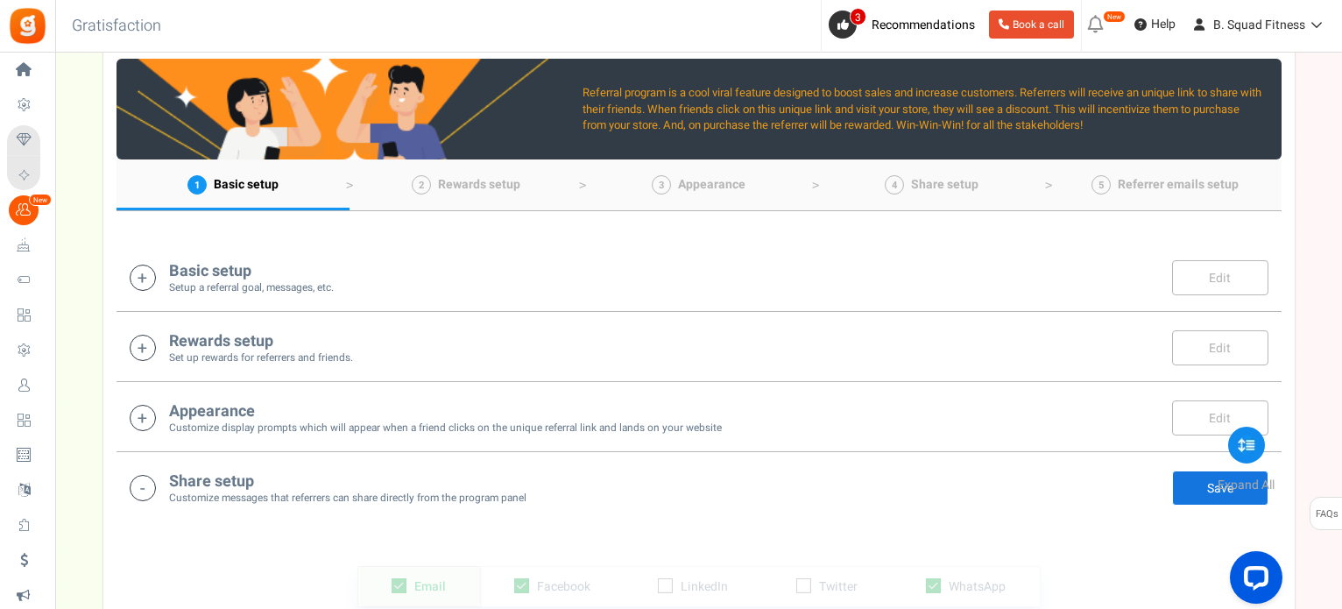
click at [1184, 488] on link "Save" at bounding box center [1220, 487] width 96 height 35
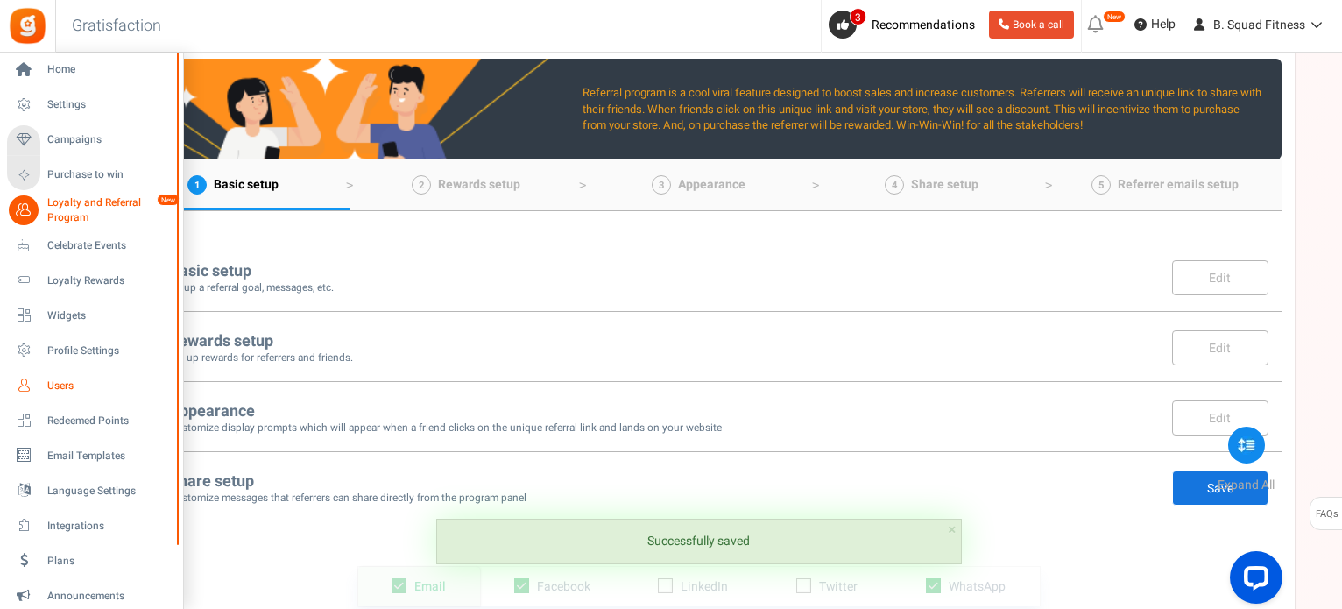
click at [33, 388] on icon at bounding box center [24, 386] width 30 height 30
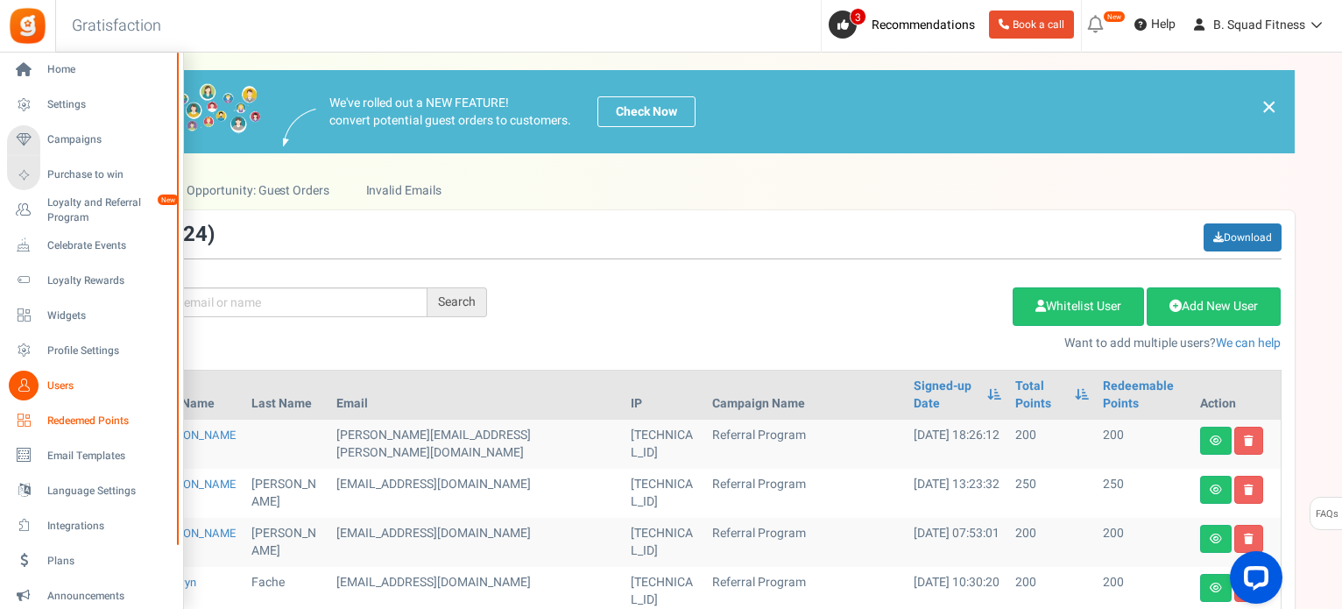
click at [65, 423] on span "Redeemed Points" at bounding box center [108, 420] width 123 height 15
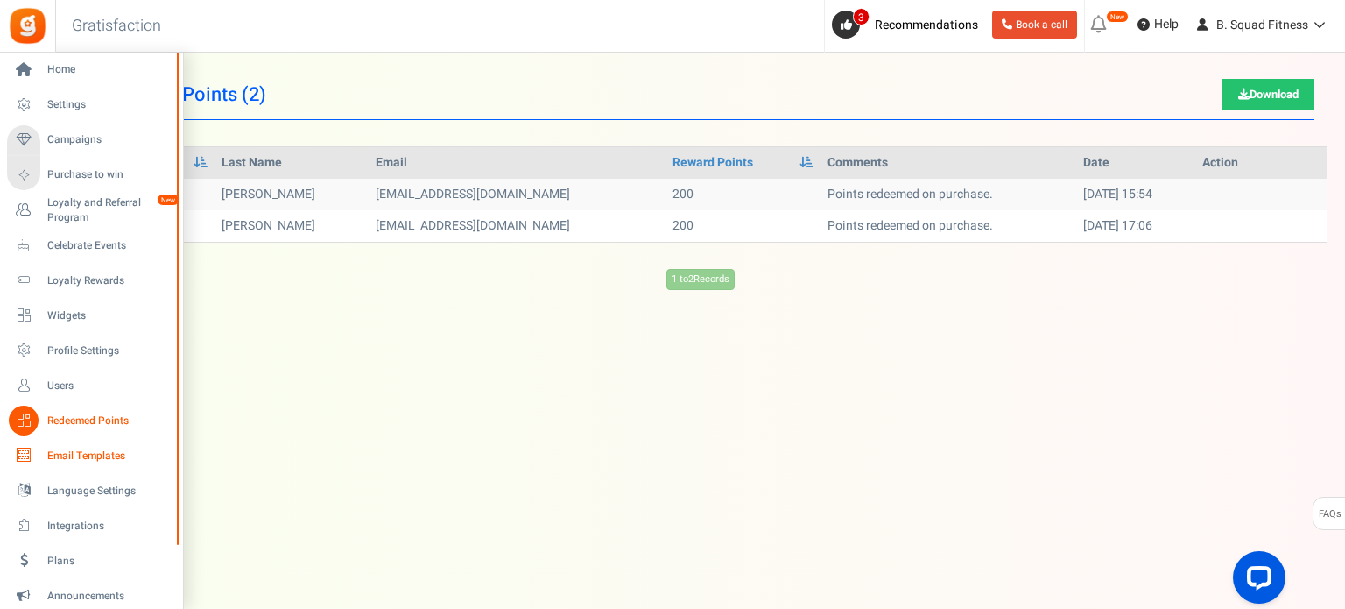
click at [66, 454] on span "Email Templates" at bounding box center [108, 455] width 123 height 15
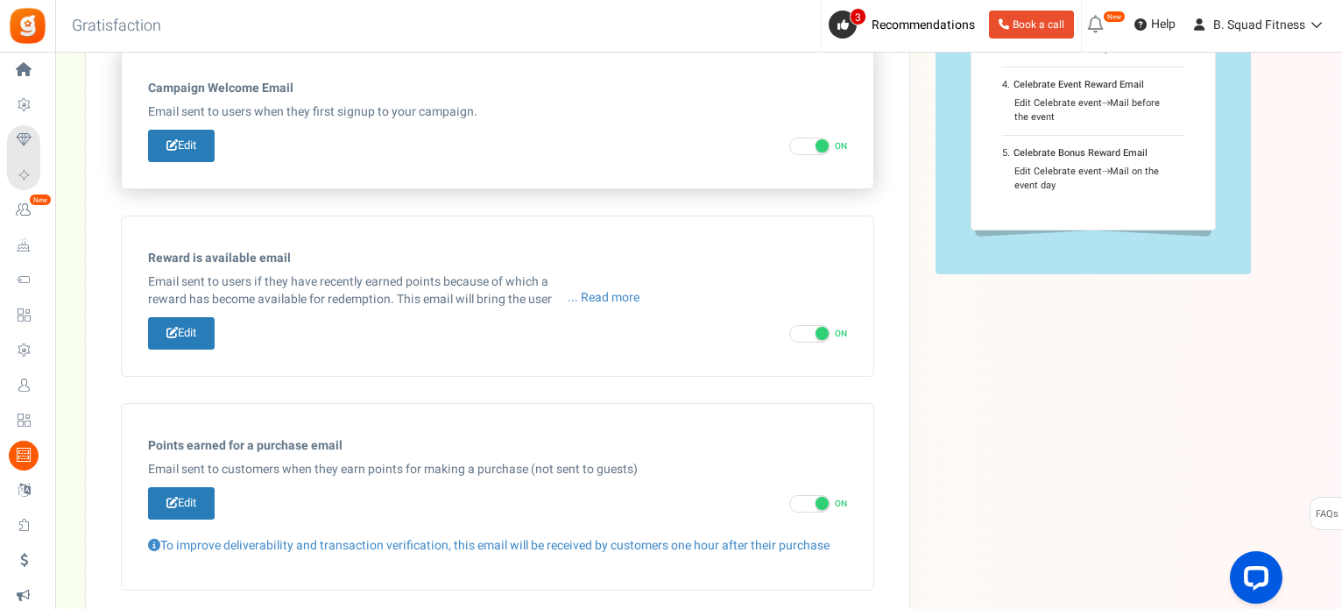
scroll to position [195, 0]
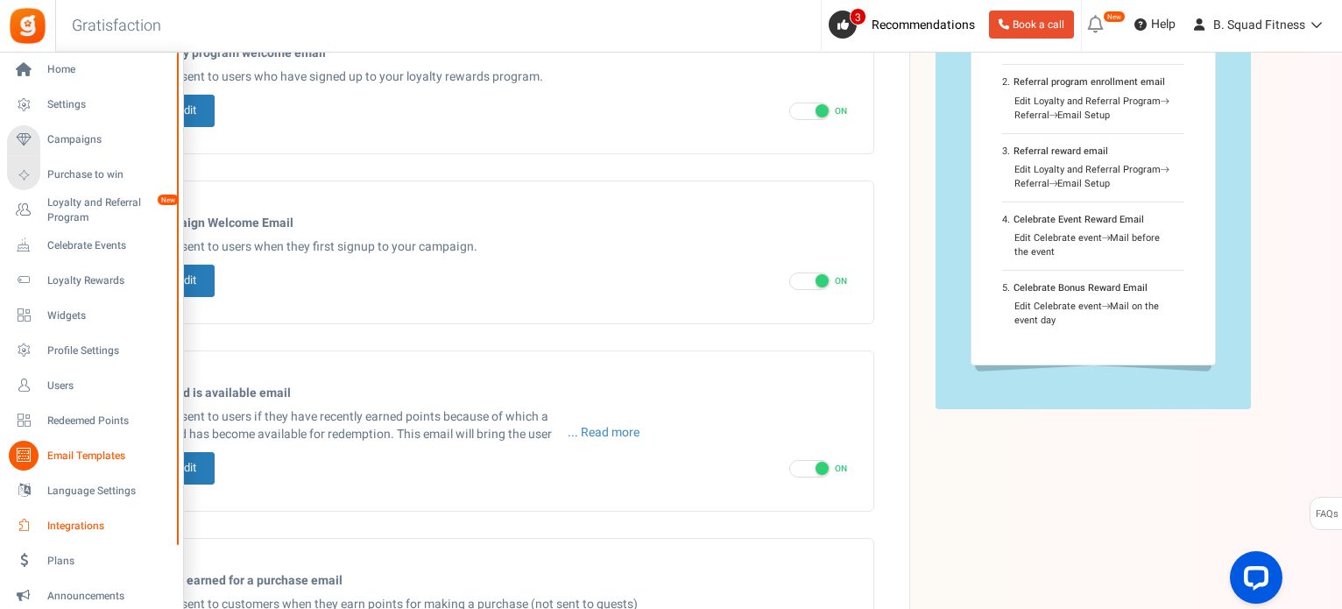
click at [77, 519] on span "Integrations" at bounding box center [108, 526] width 123 height 15
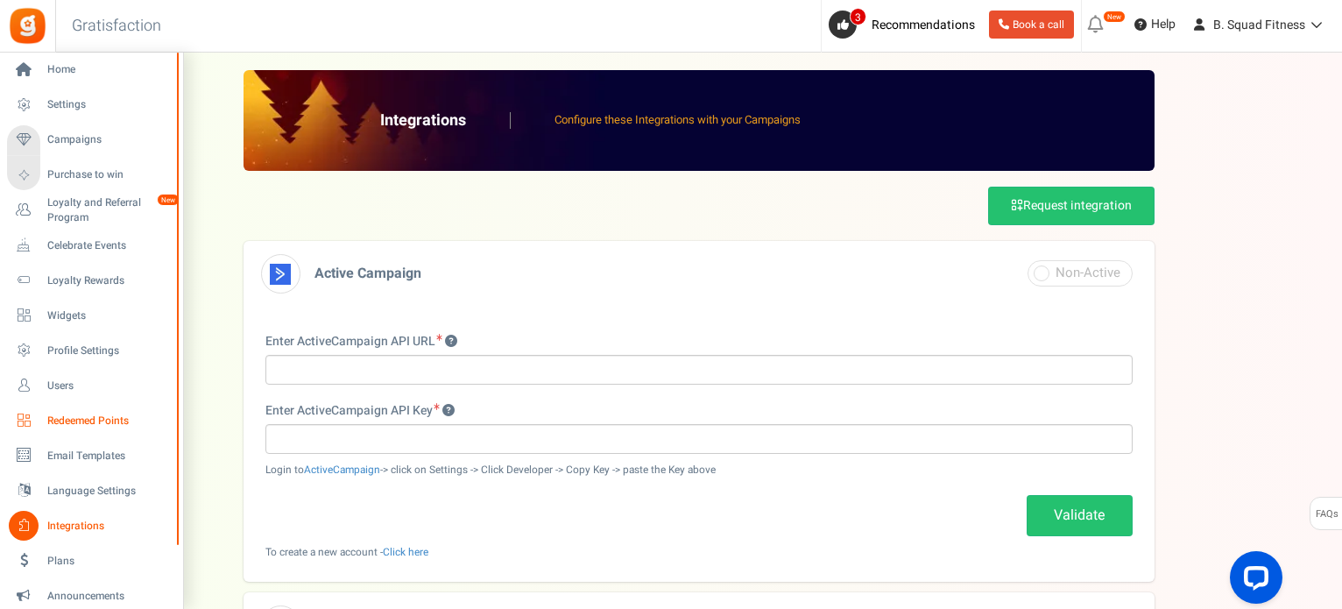
click at [68, 423] on span "Redeemed Points" at bounding box center [108, 420] width 123 height 15
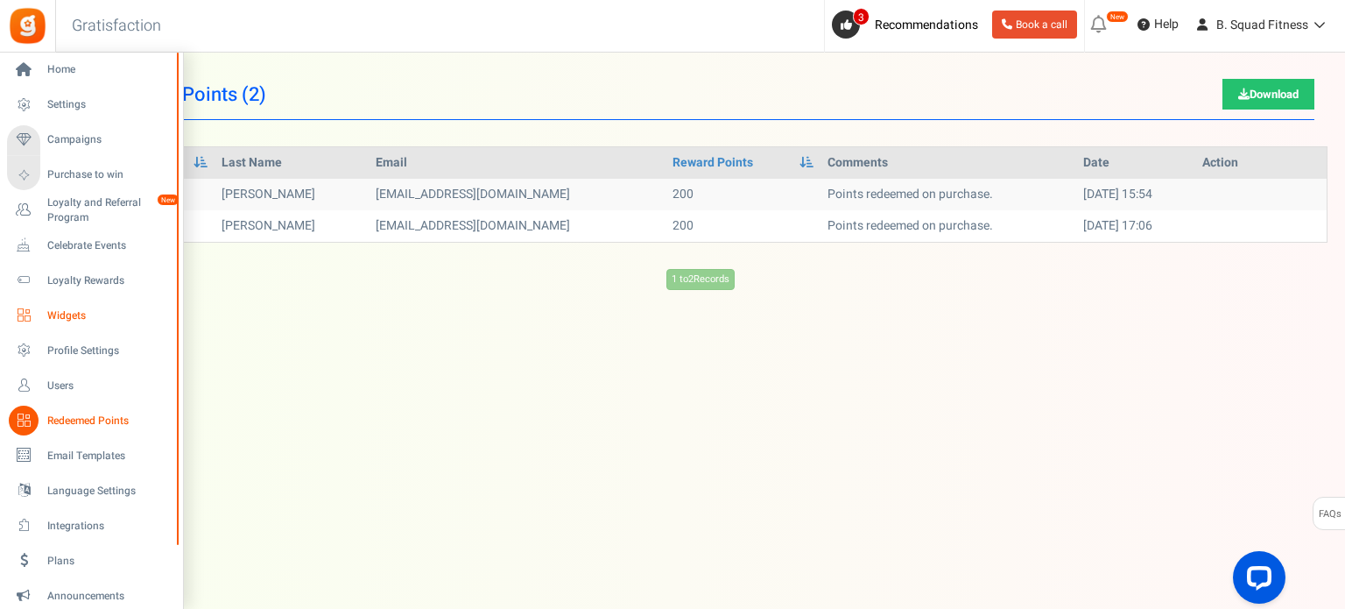
click at [65, 314] on span "Widgets" at bounding box center [108, 315] width 123 height 15
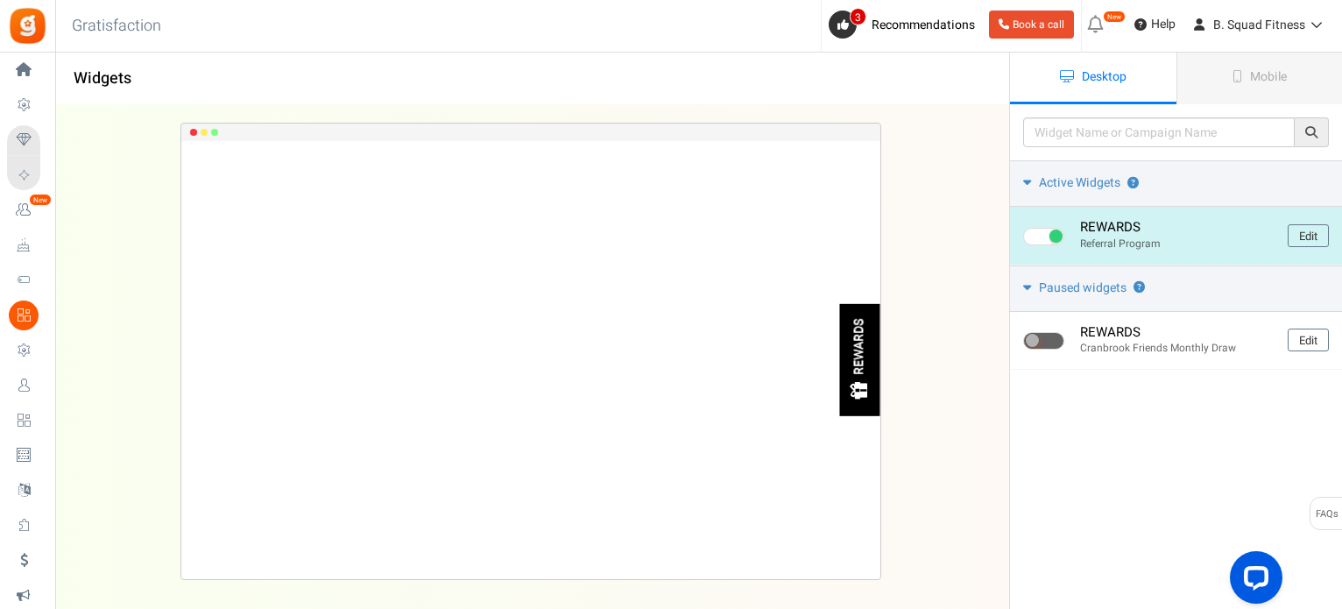
click at [862, 371] on div "REWARDS" at bounding box center [860, 347] width 15 height 56
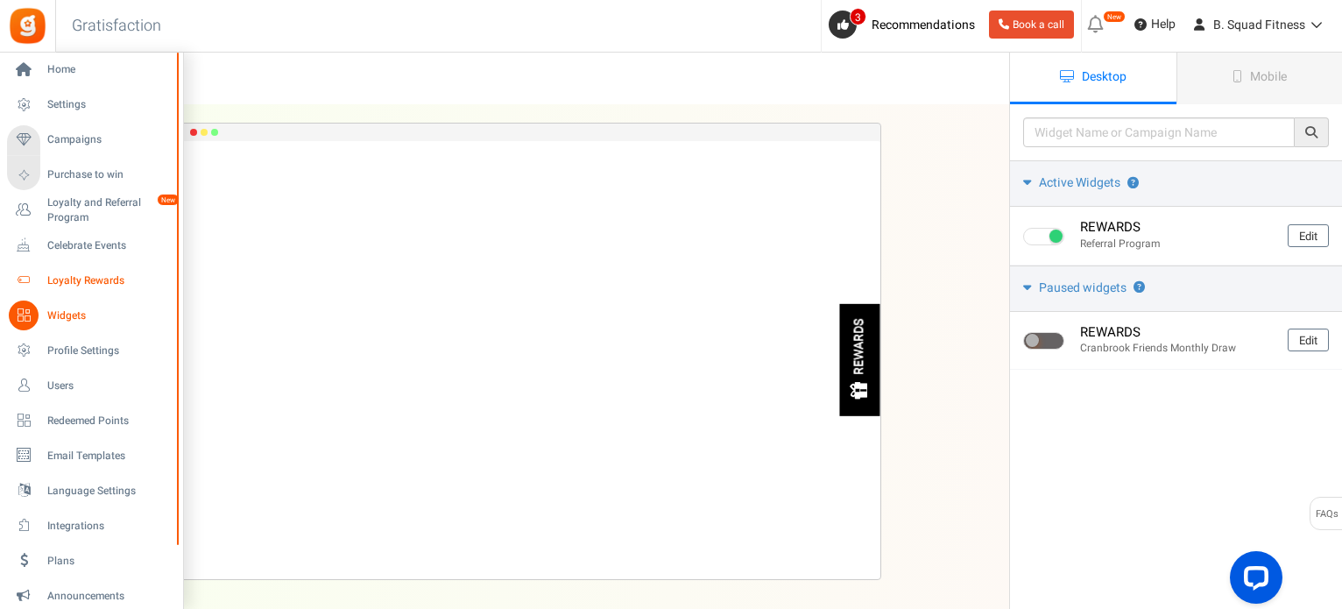
click at [84, 286] on span "Loyalty Rewards" at bounding box center [108, 280] width 123 height 15
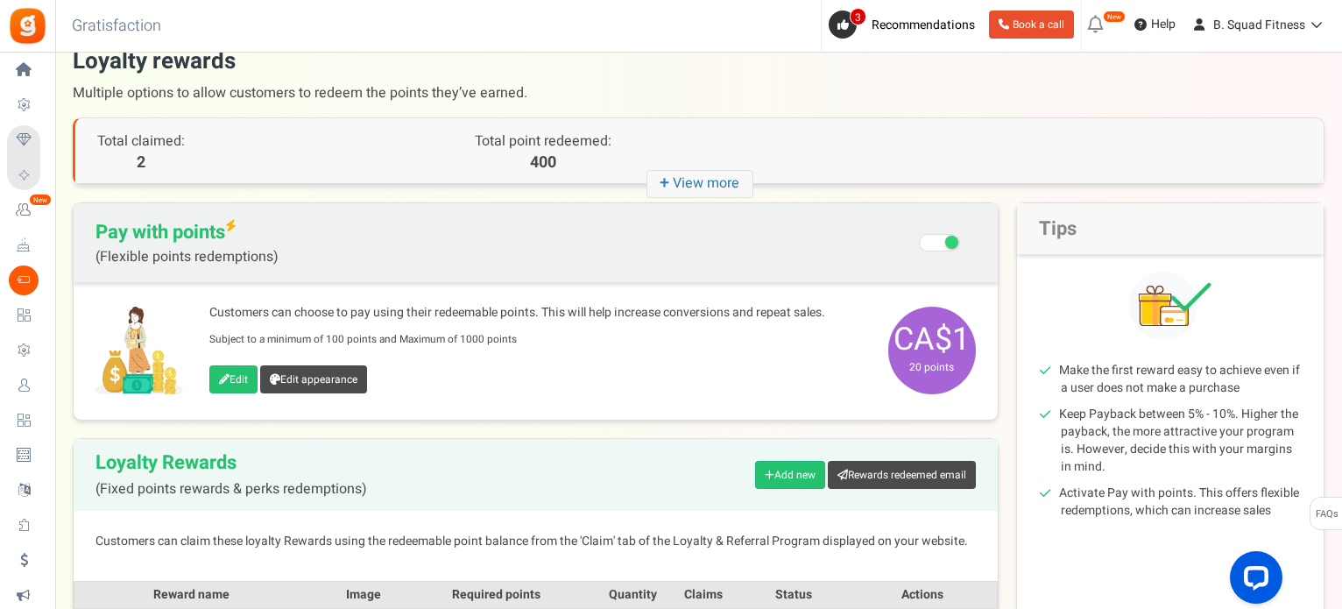
scroll to position [375, 0]
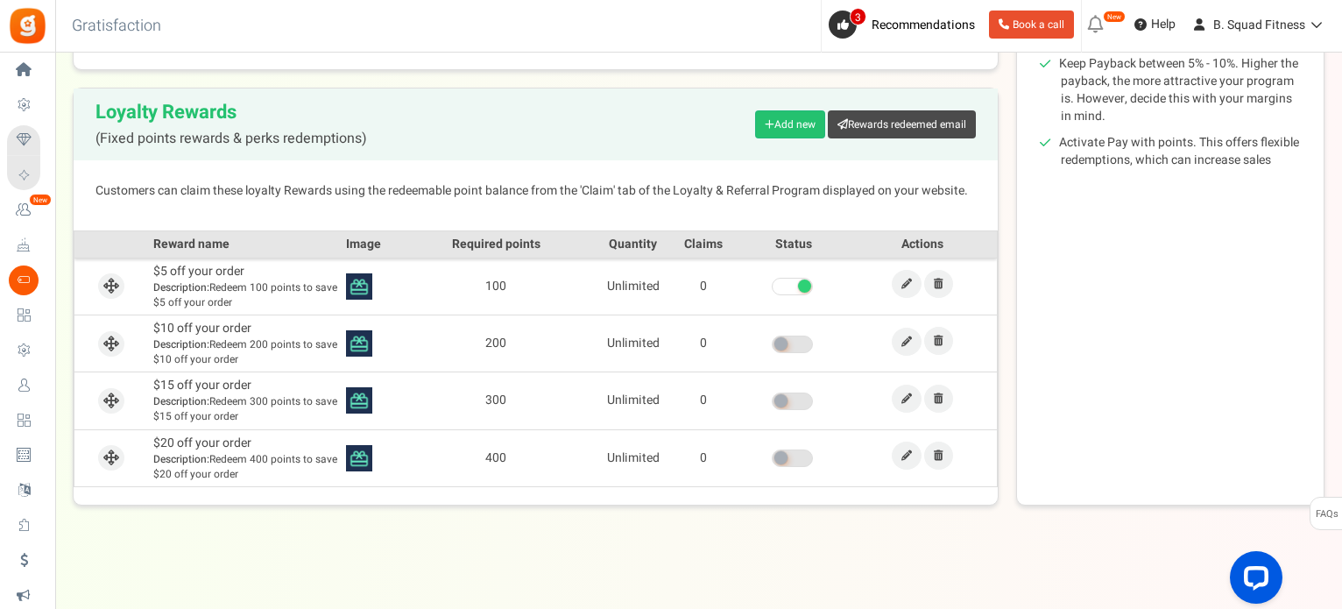
click at [789, 350] on span at bounding box center [792, 344] width 41 height 18
click at [772, 350] on input "checkbox" at bounding box center [772, 344] width 0 height 11
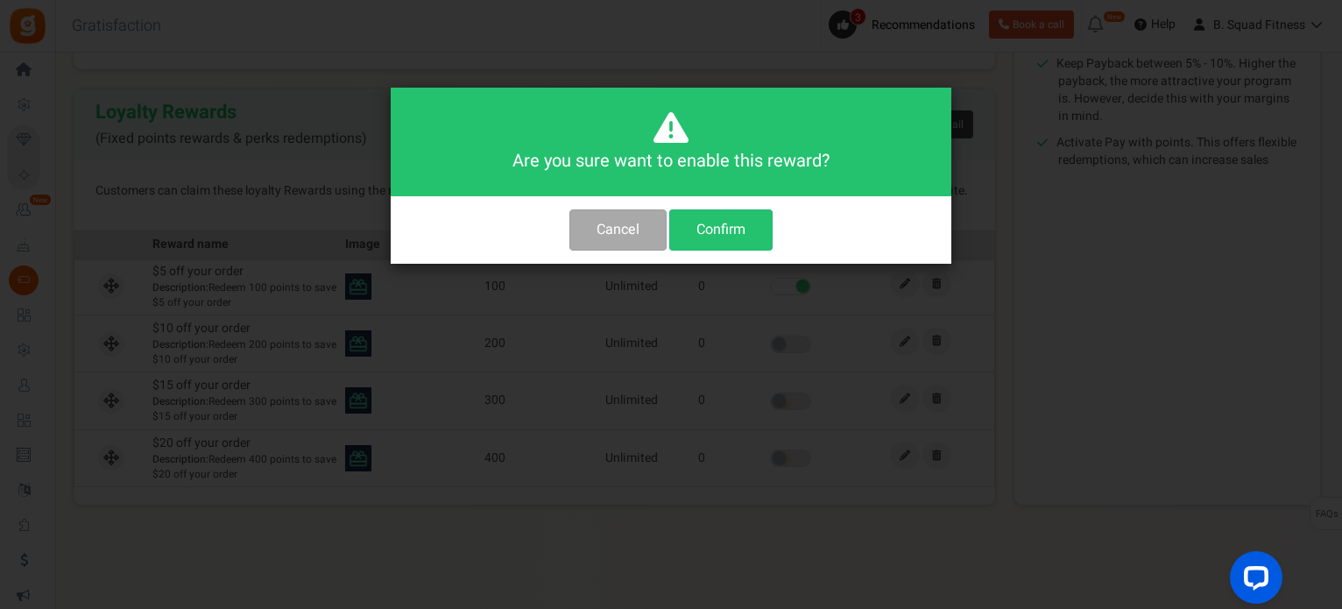
scroll to position [0, 0]
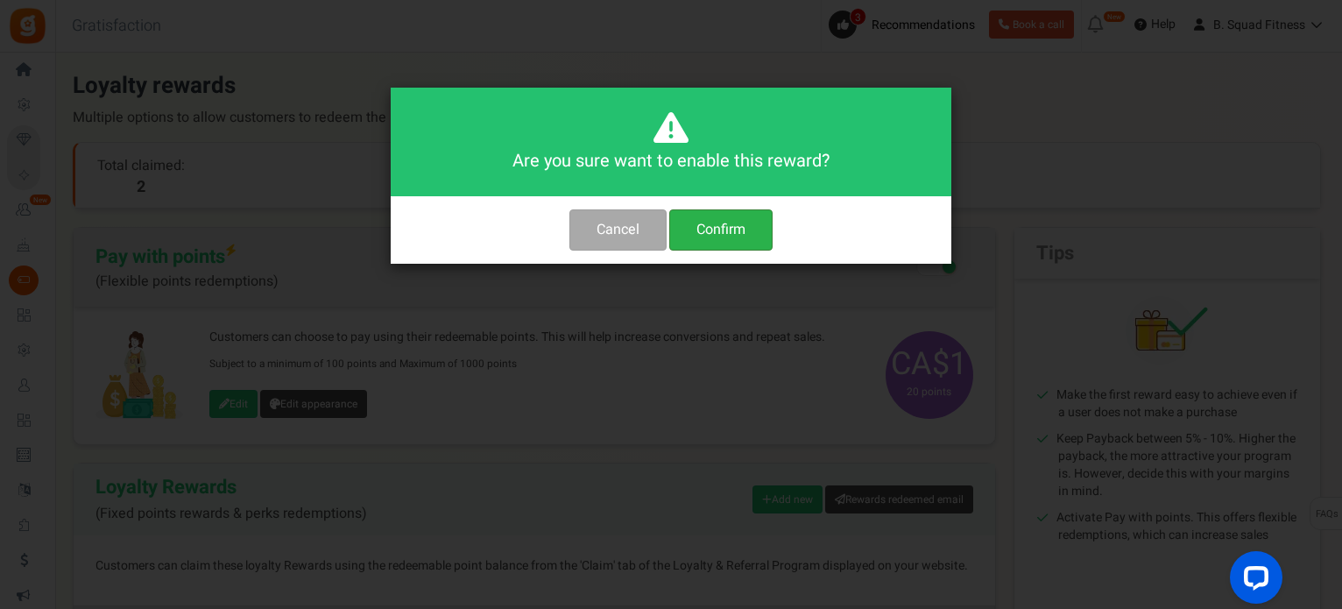
click at [740, 230] on button "Confirm" at bounding box center [720, 229] width 103 height 41
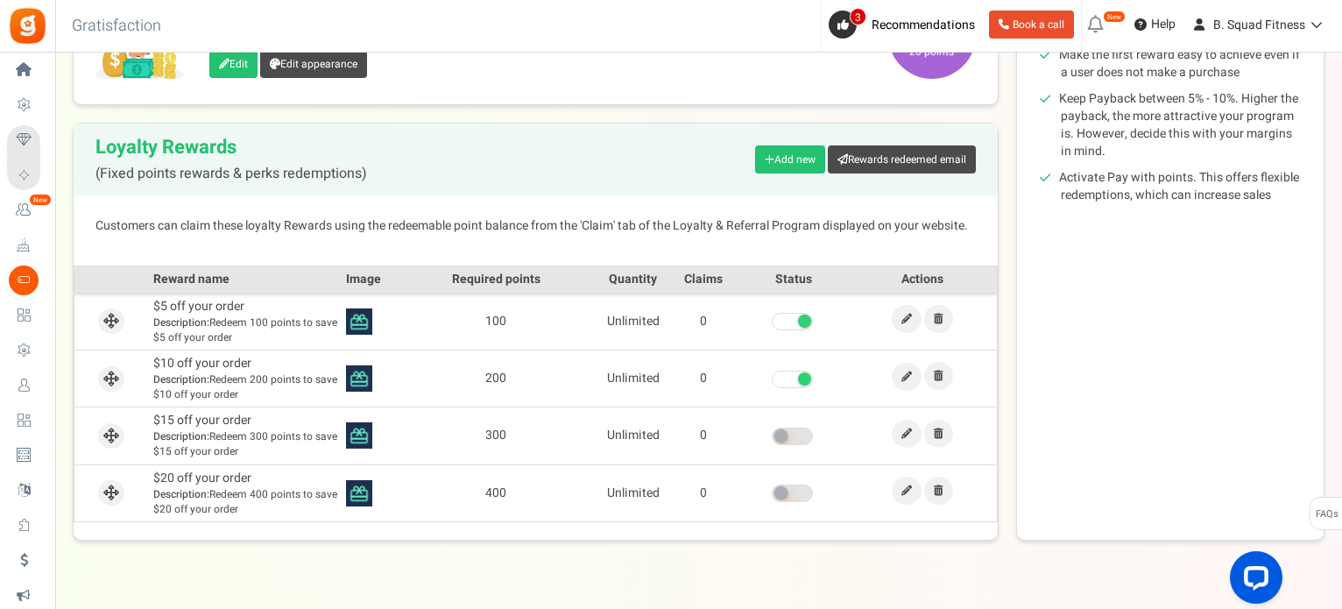
scroll to position [350, 0]
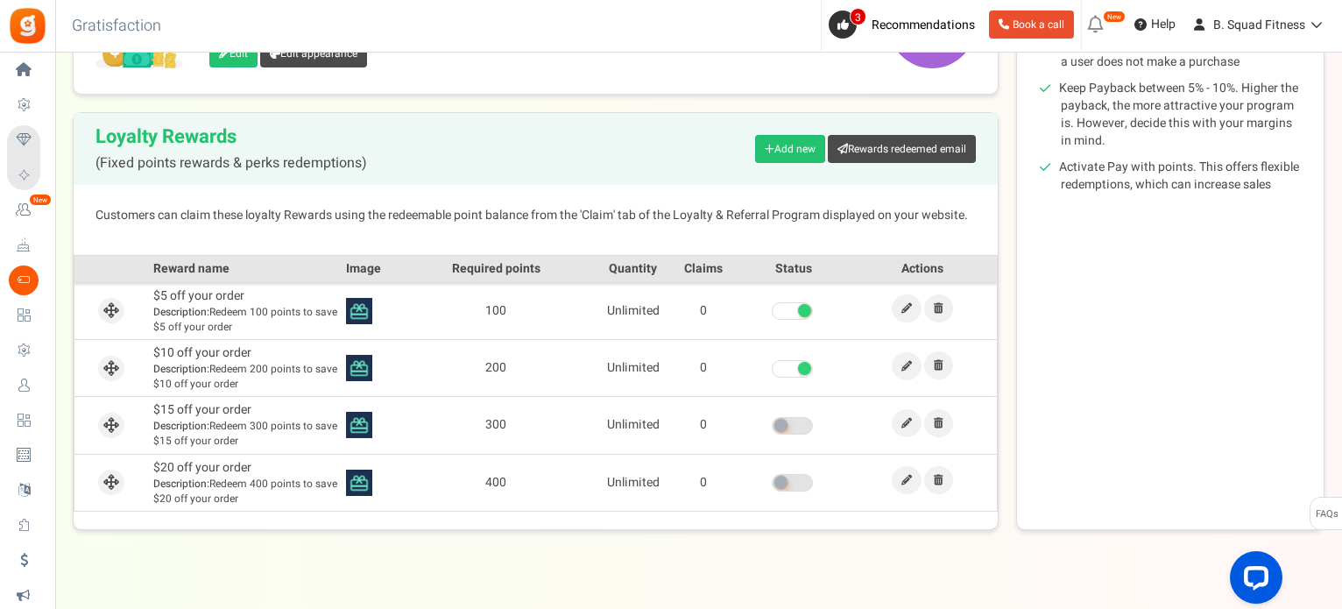
click at [785, 425] on span at bounding box center [780, 425] width 13 height 13
click at [772, 425] on input "checkbox" at bounding box center [772, 425] width 0 height 11
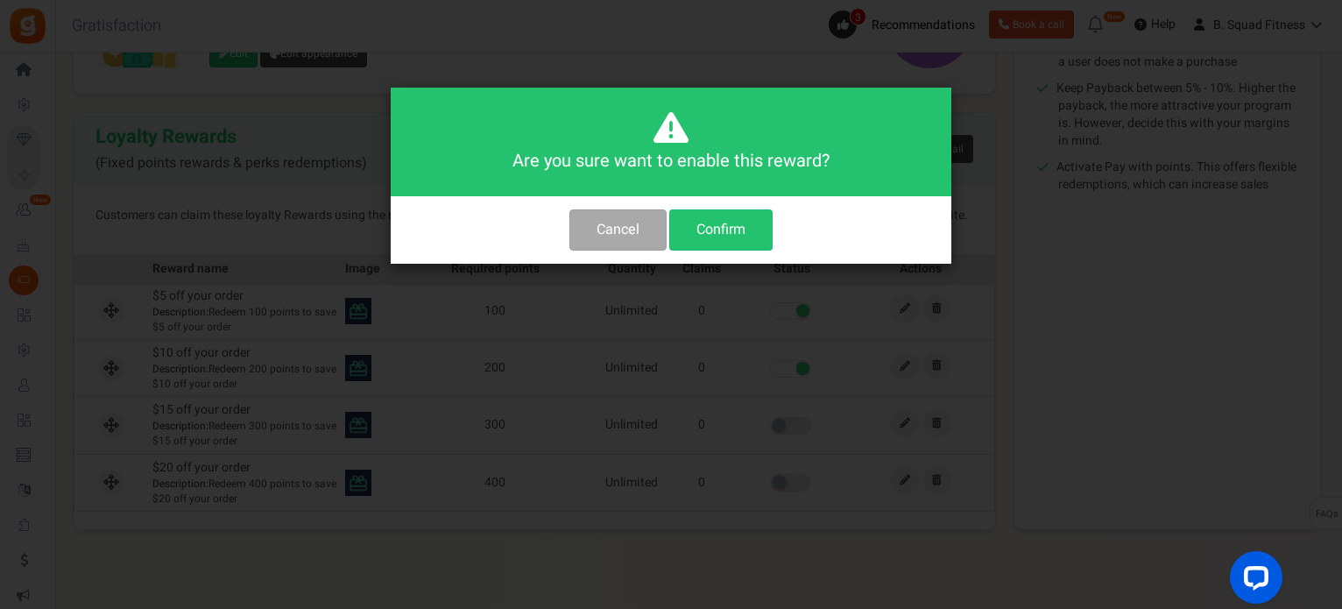
scroll to position [0, 0]
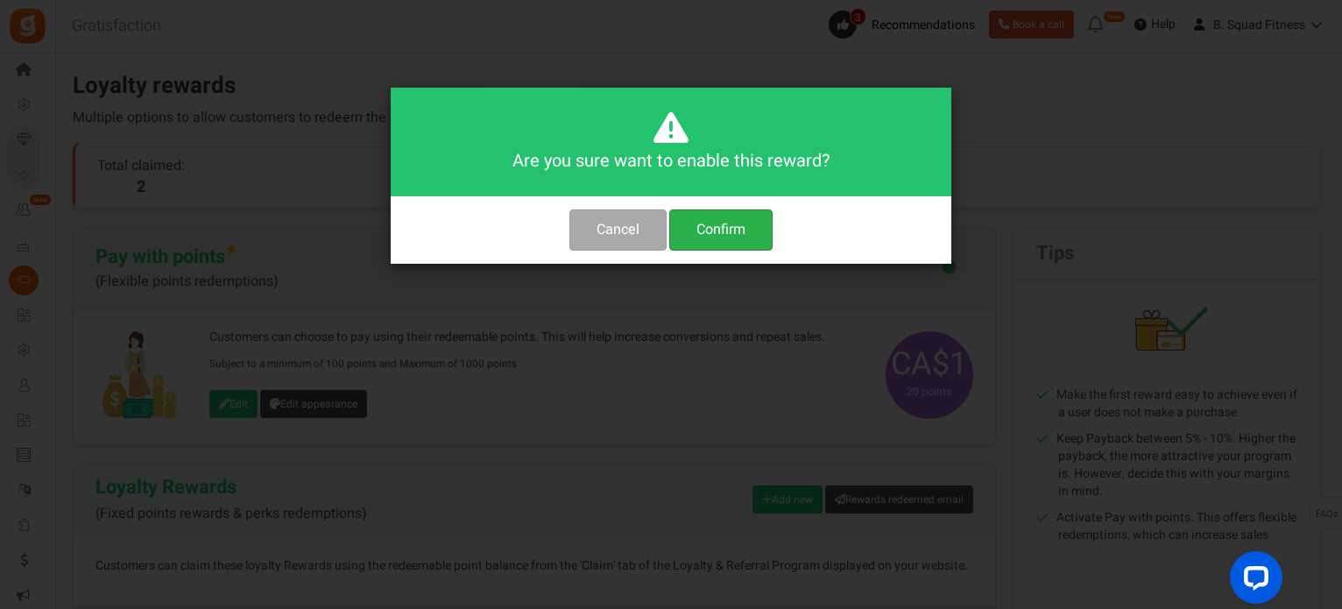
click at [729, 224] on button "Confirm" at bounding box center [720, 229] width 103 height 41
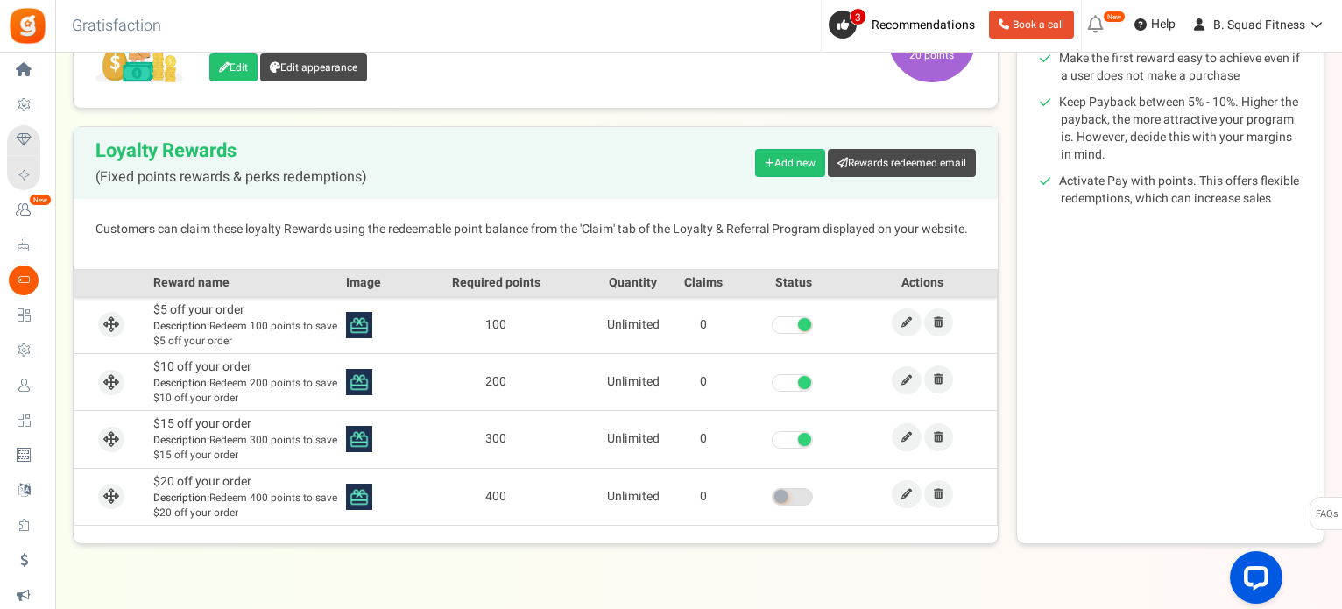
scroll to position [350, 0]
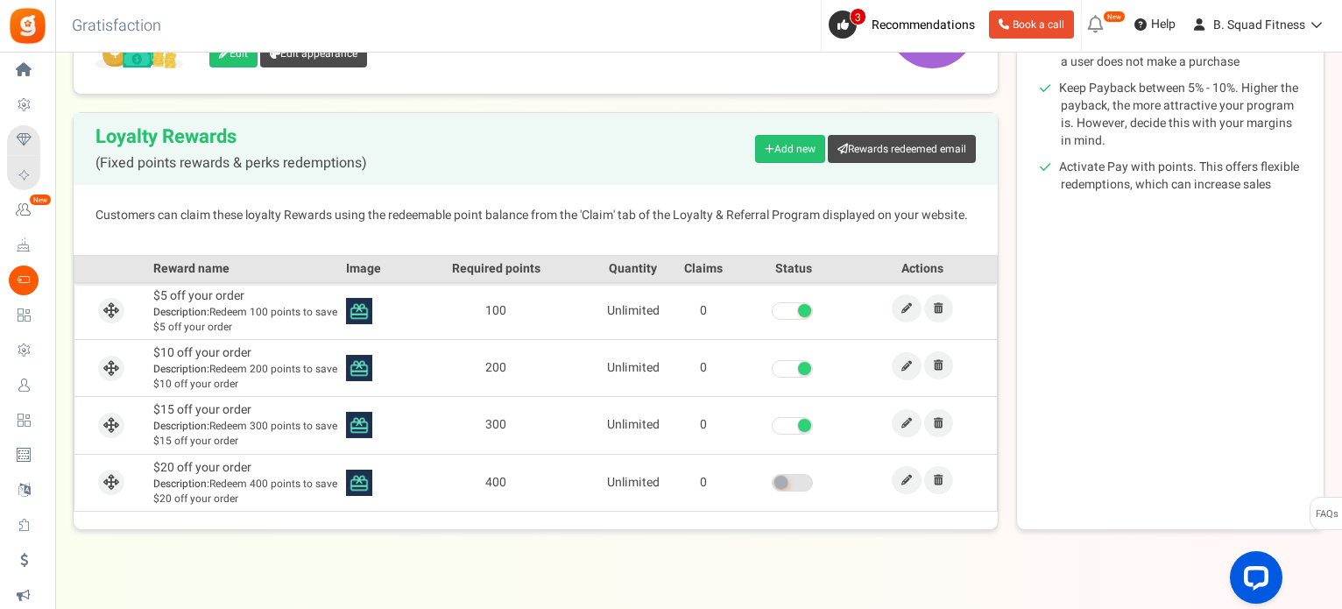
click at [788, 484] on span at bounding box center [792, 483] width 41 height 18
click at [772, 484] on input "checkbox" at bounding box center [772, 482] width 0 height 11
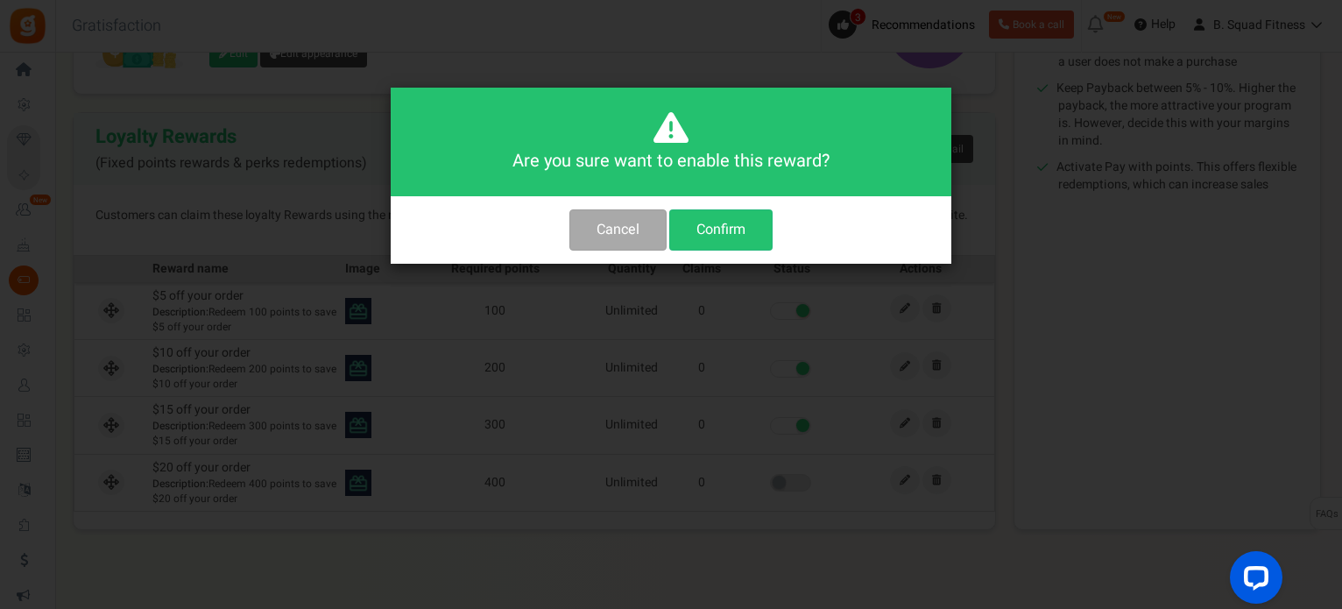
scroll to position [0, 0]
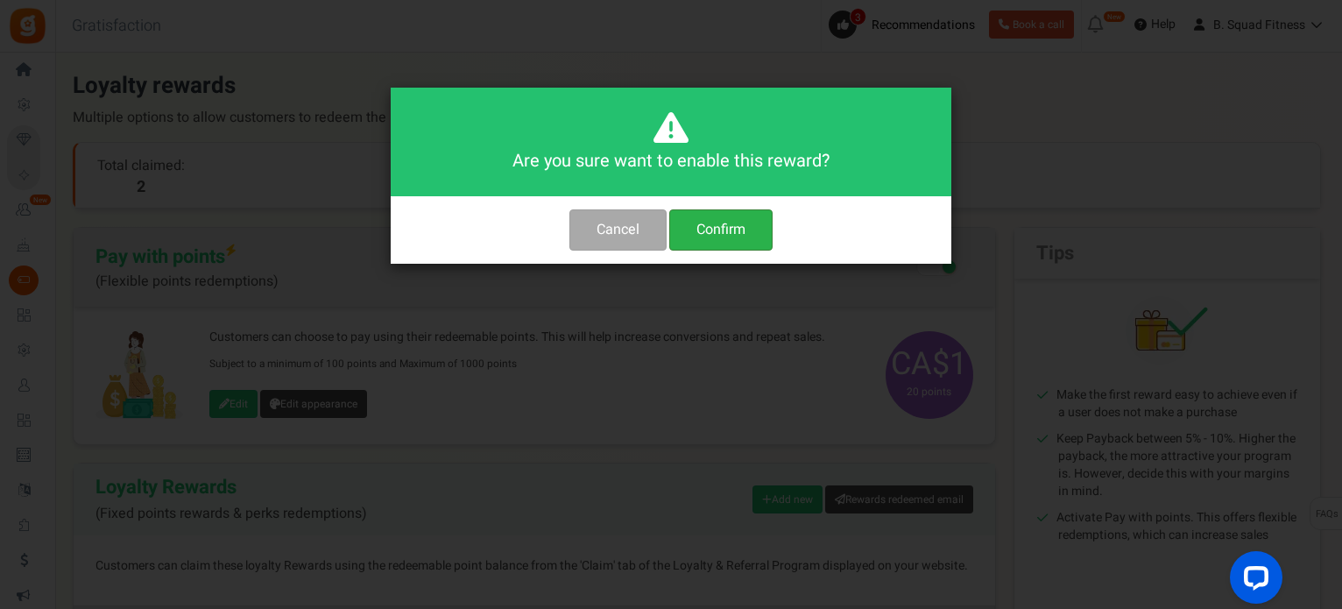
click at [731, 237] on button "Confirm" at bounding box center [720, 229] width 103 height 41
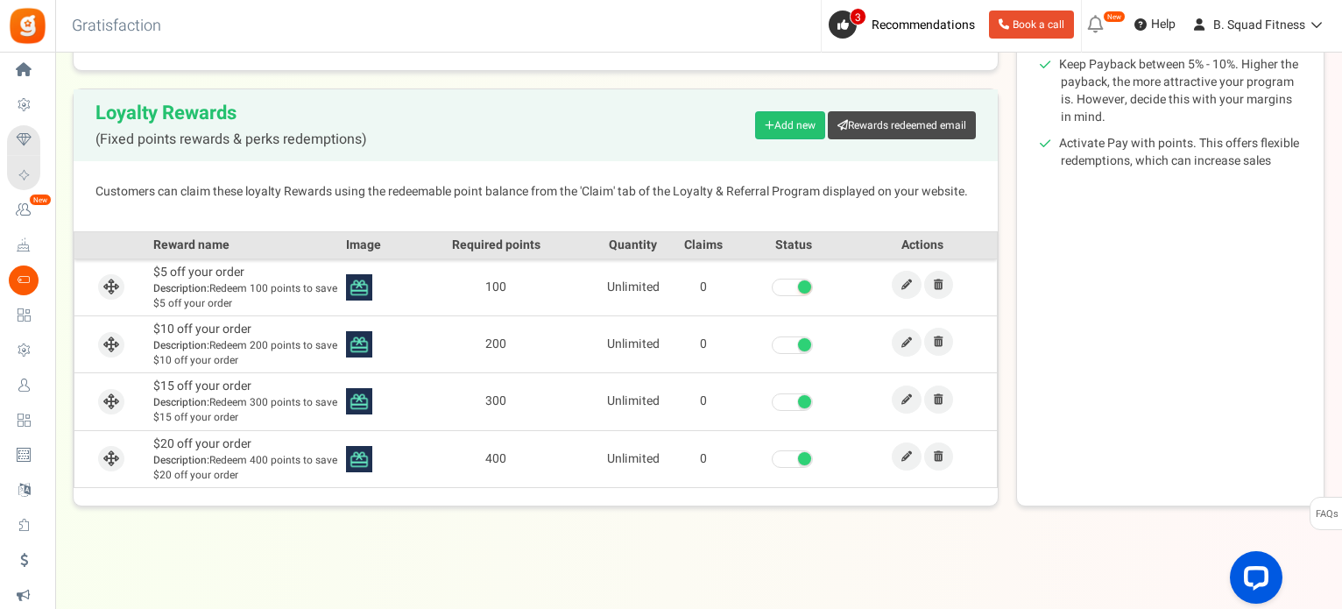
scroll to position [375, 0]
click at [909, 455] on icon at bounding box center [906, 455] width 11 height 11
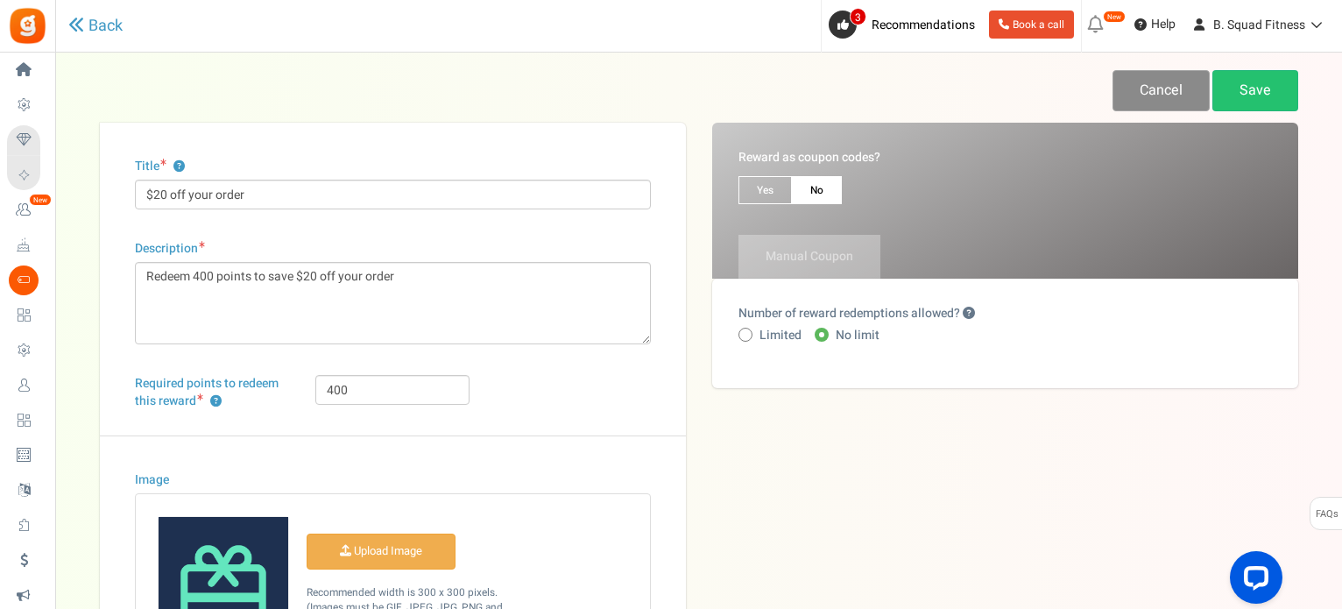
click at [1127, 89] on link "Cancel" at bounding box center [1160, 90] width 97 height 41
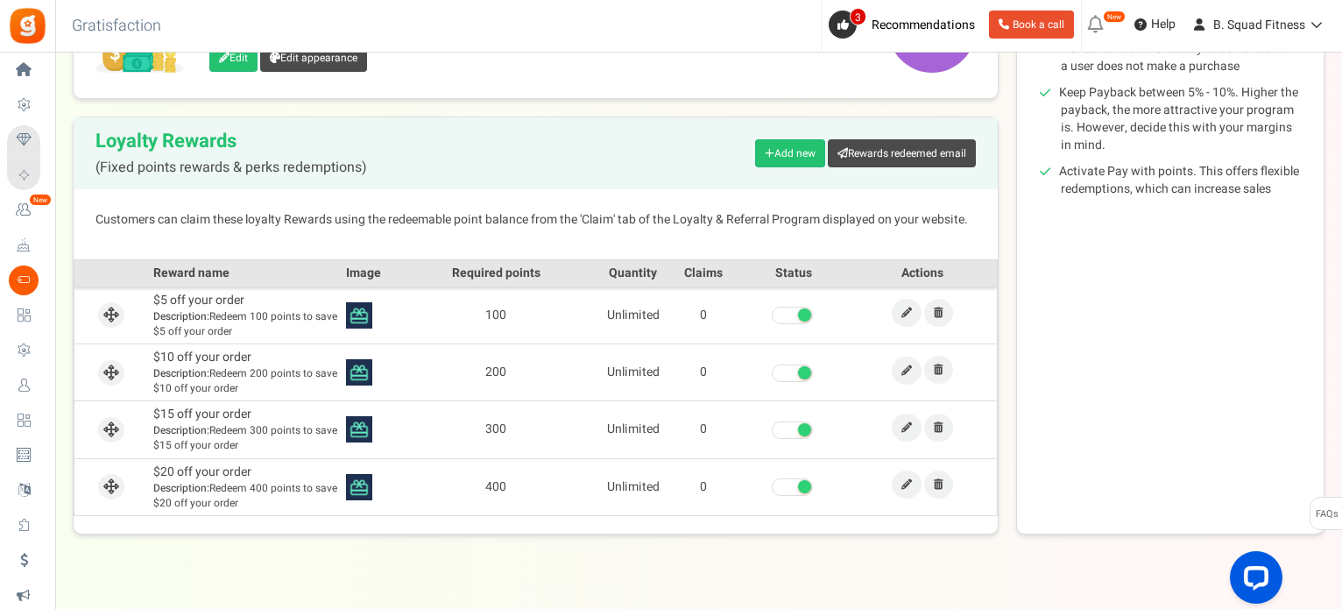
scroll to position [350, 0]
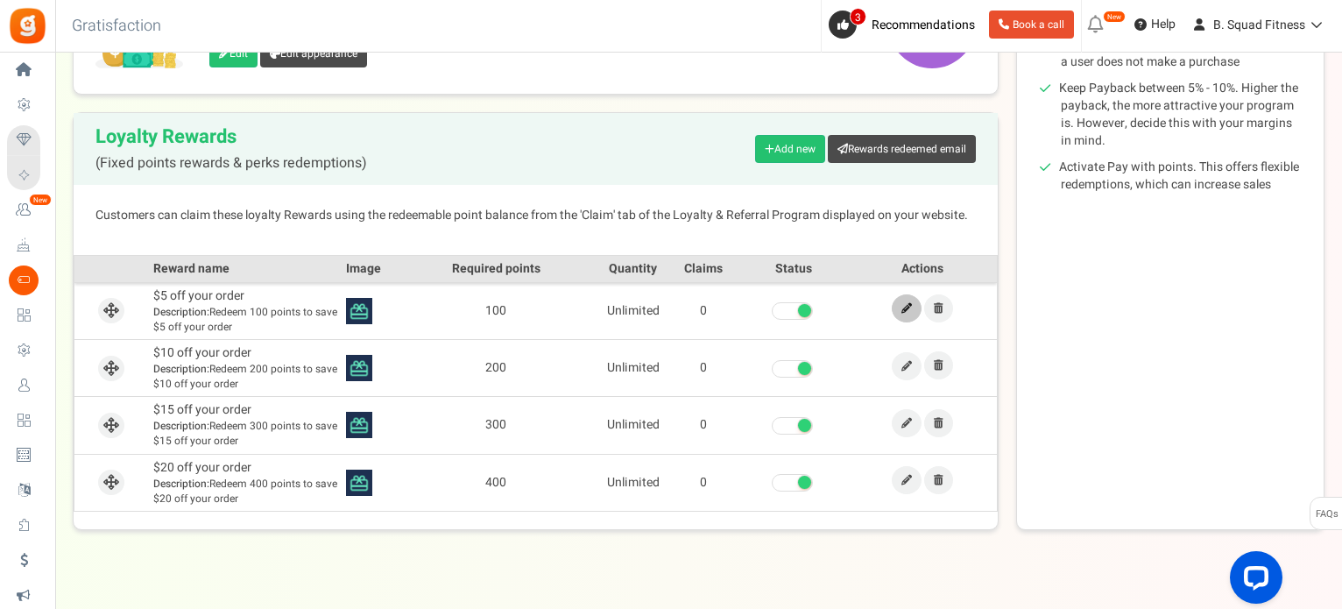
click at [901, 308] on link at bounding box center [907, 308] width 30 height 28
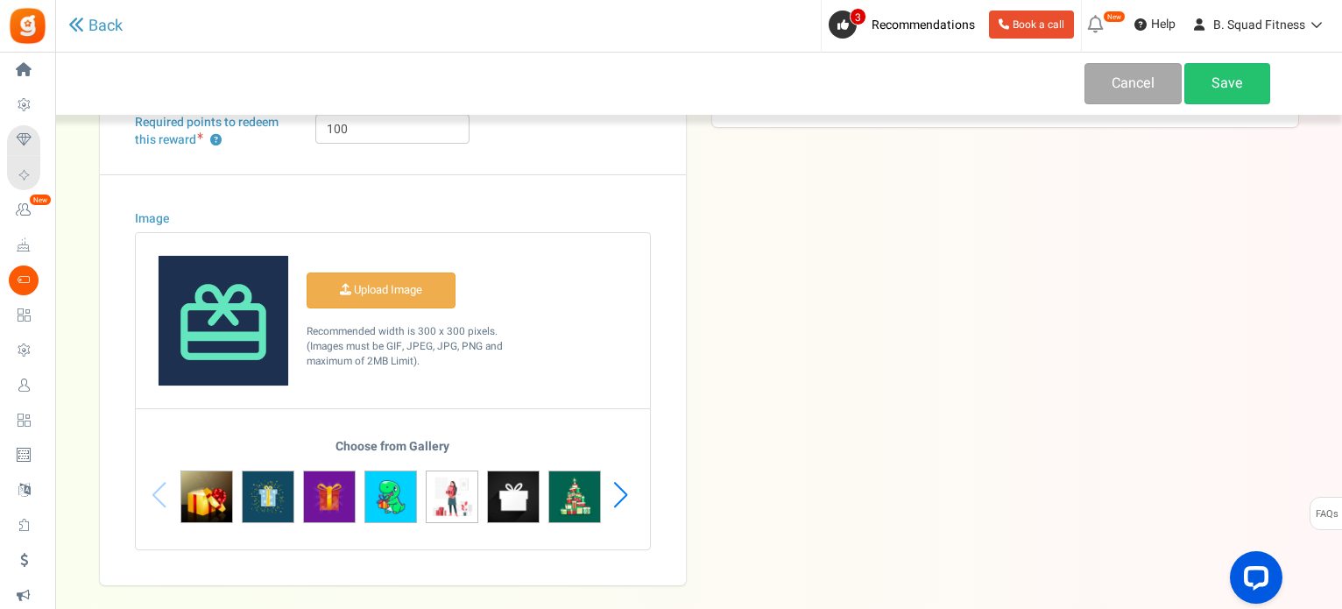
scroll to position [263, 0]
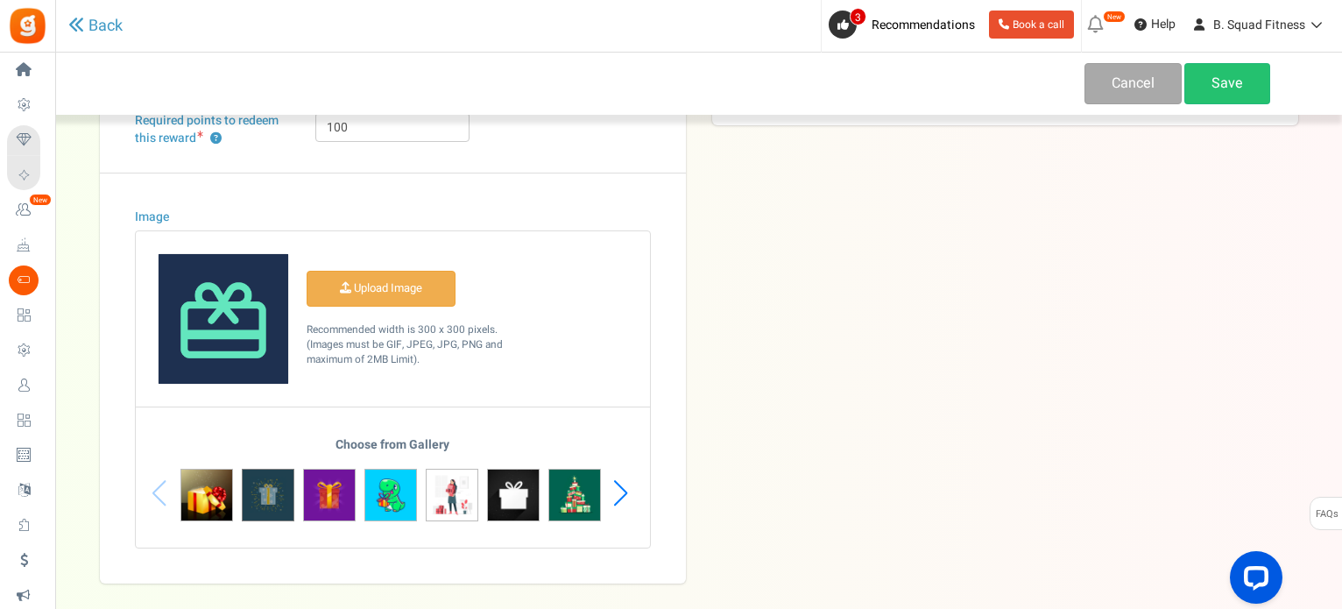
click at [274, 500] on img at bounding box center [268, 495] width 53 height 53
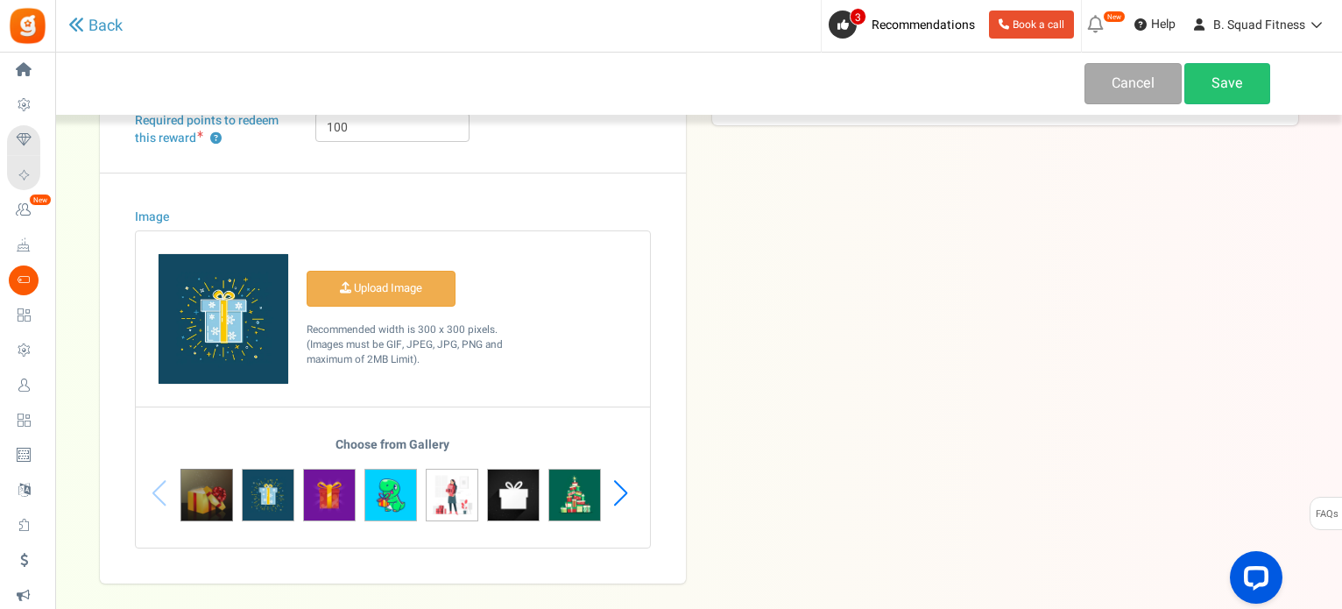
click at [207, 500] on img at bounding box center [206, 495] width 53 height 53
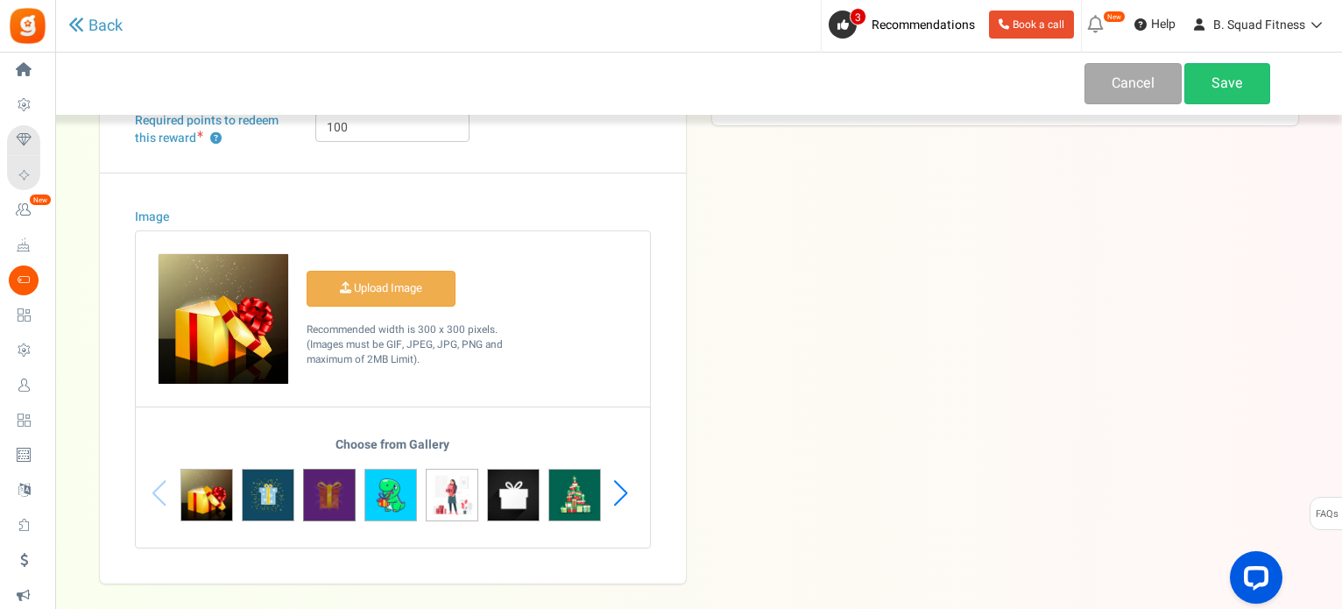
click at [336, 496] on img at bounding box center [329, 495] width 53 height 53
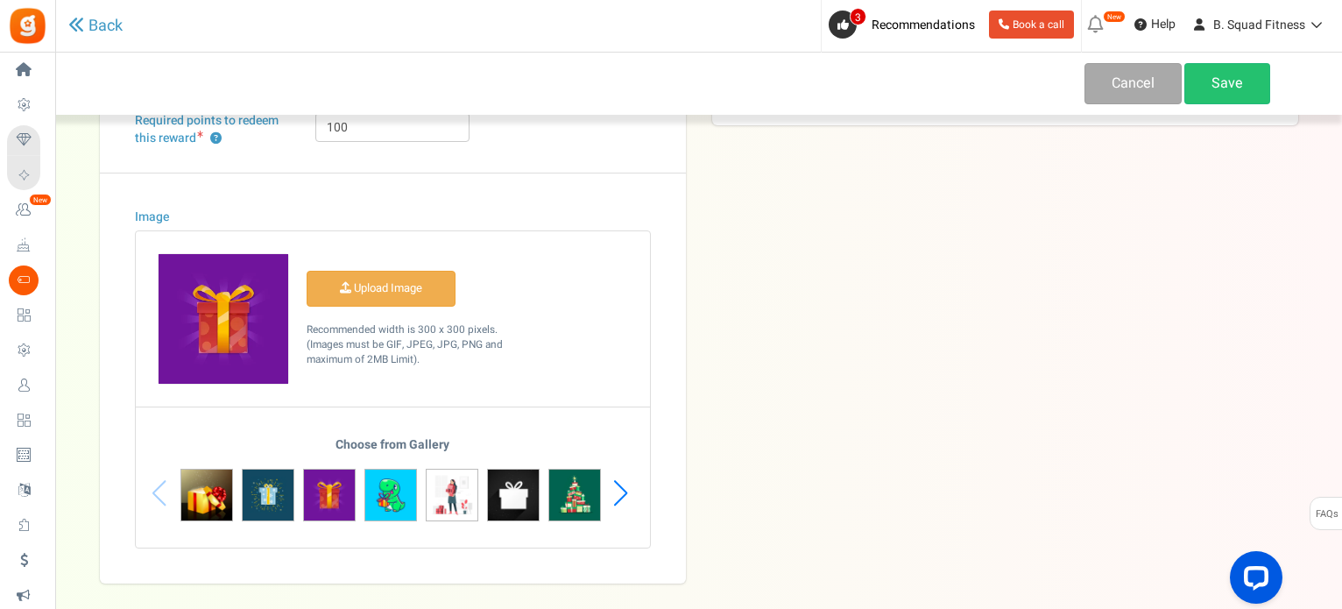
click at [625, 486] on div "Next slide" at bounding box center [621, 493] width 24 height 53
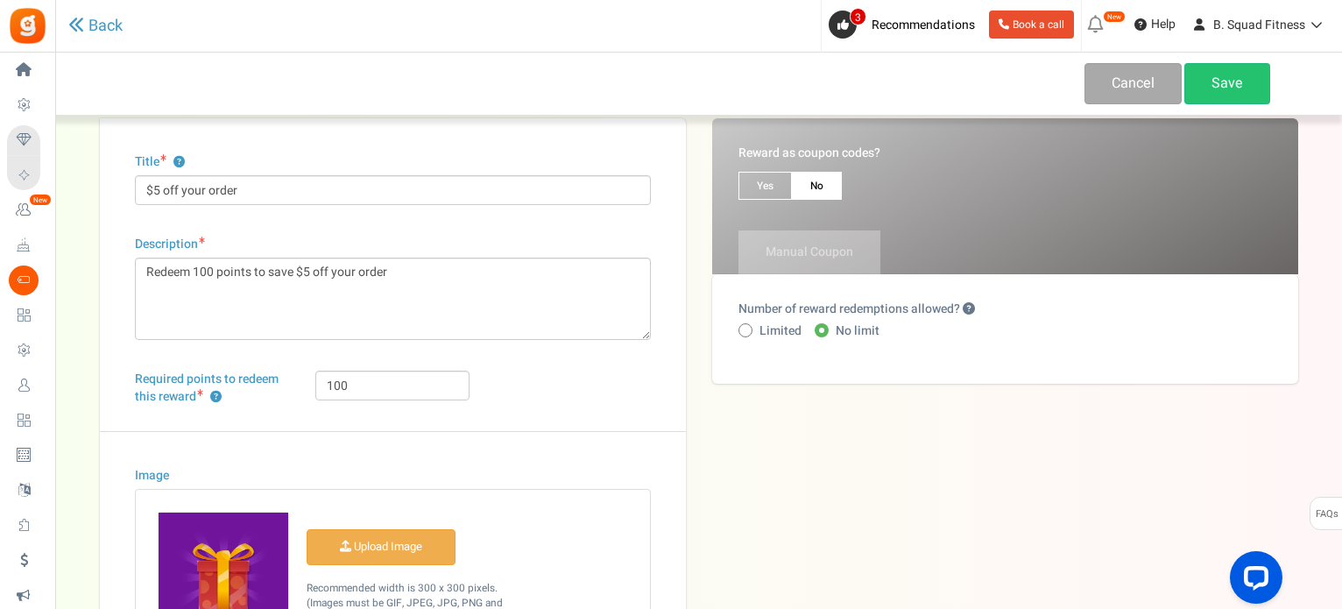
scroll to position [0, 0]
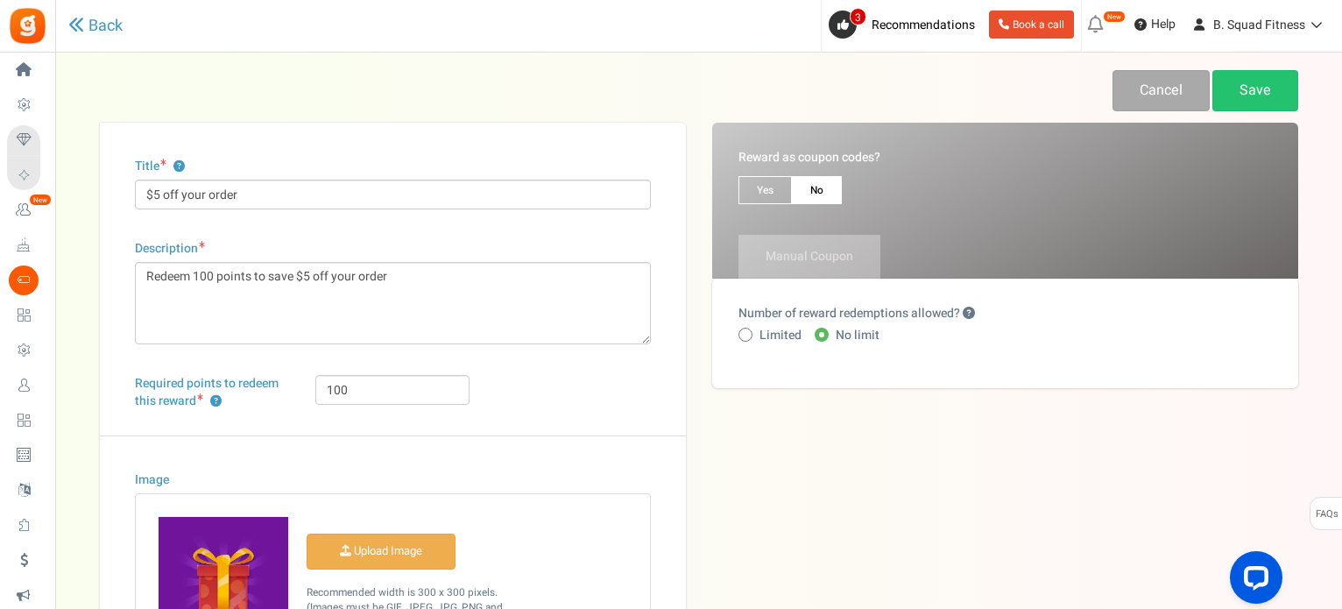
click at [954, 409] on div "Title ? $5 off your order Description Redeem 100 points to save $5 off your ord…" at bounding box center [699, 485] width 1225 height 724
click at [788, 245] on div "Automatic Coupon Manual Coupon" at bounding box center [1004, 257] width 533 height 44
click at [1258, 97] on link "Save" at bounding box center [1255, 90] width 86 height 41
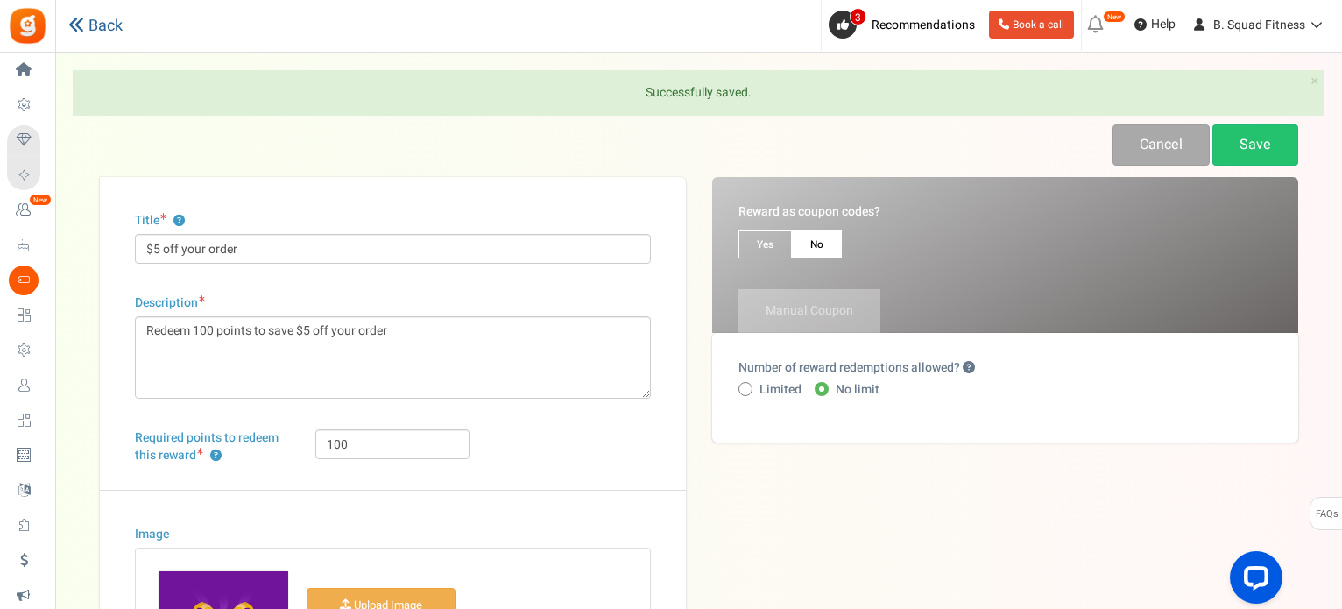
click at [117, 24] on link "Back" at bounding box center [95, 26] width 54 height 18
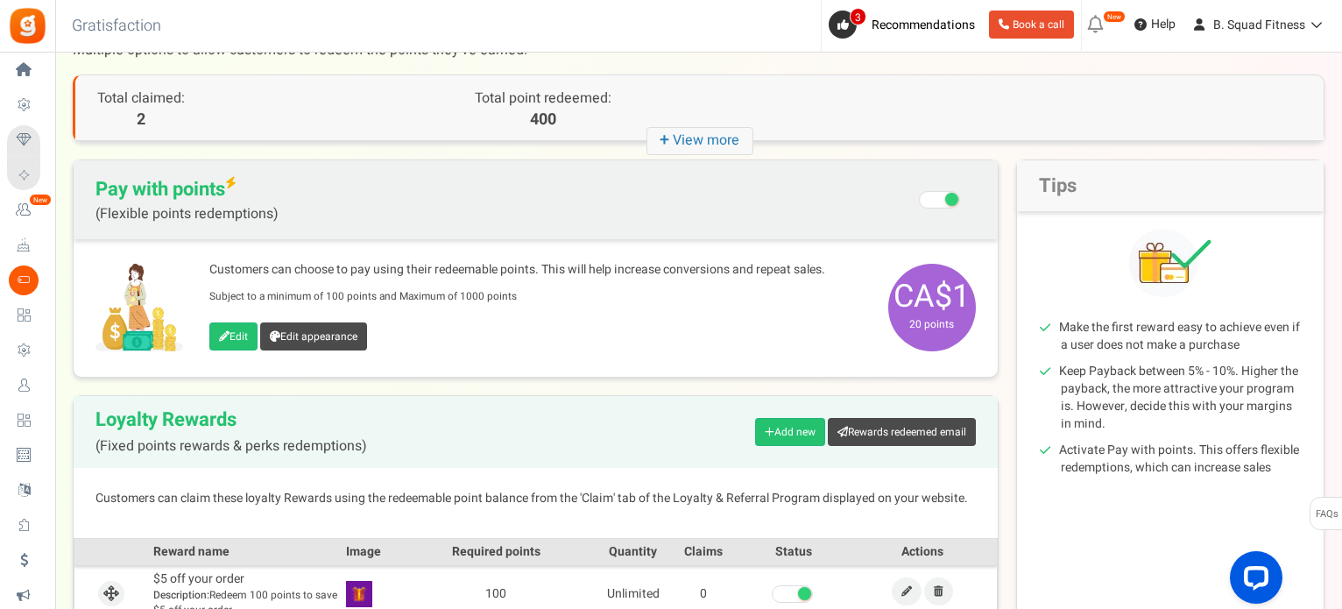
scroll to position [350, 0]
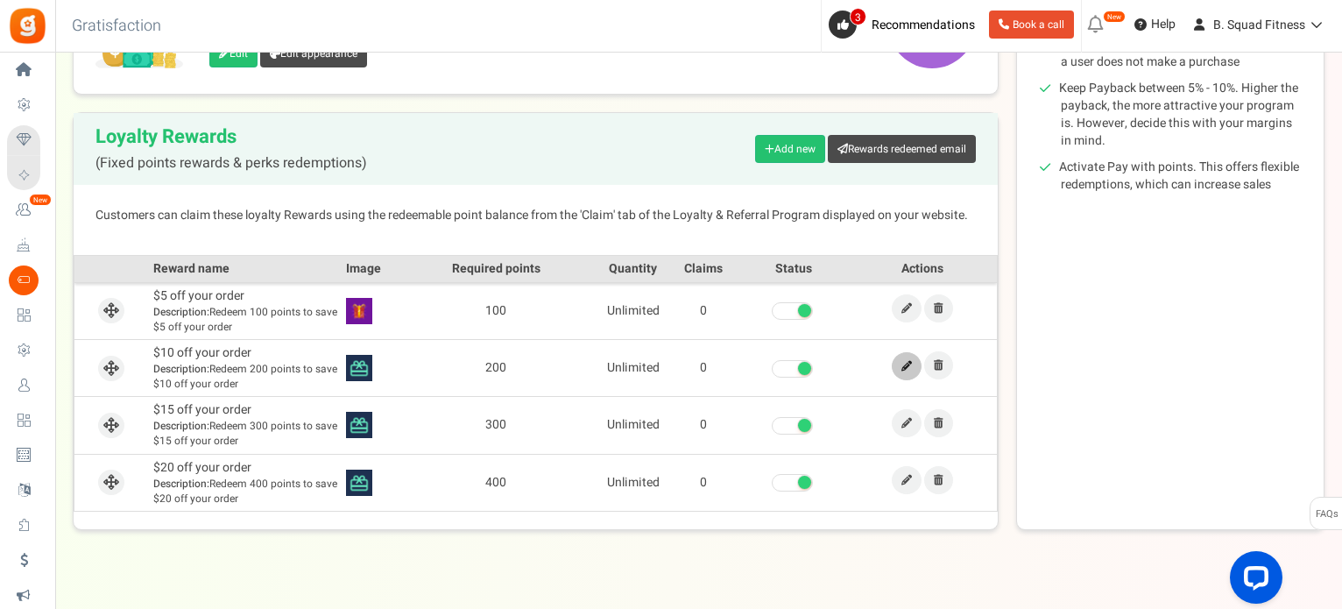
click at [905, 364] on icon at bounding box center [906, 366] width 11 height 11
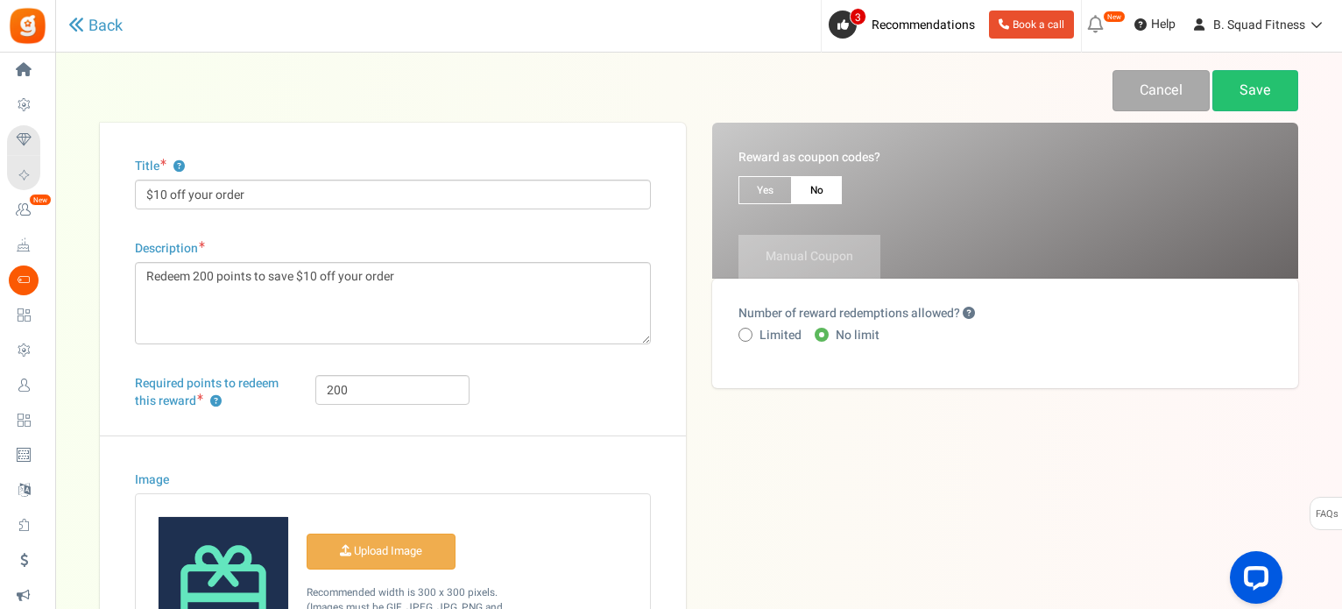
scroll to position [343, 0]
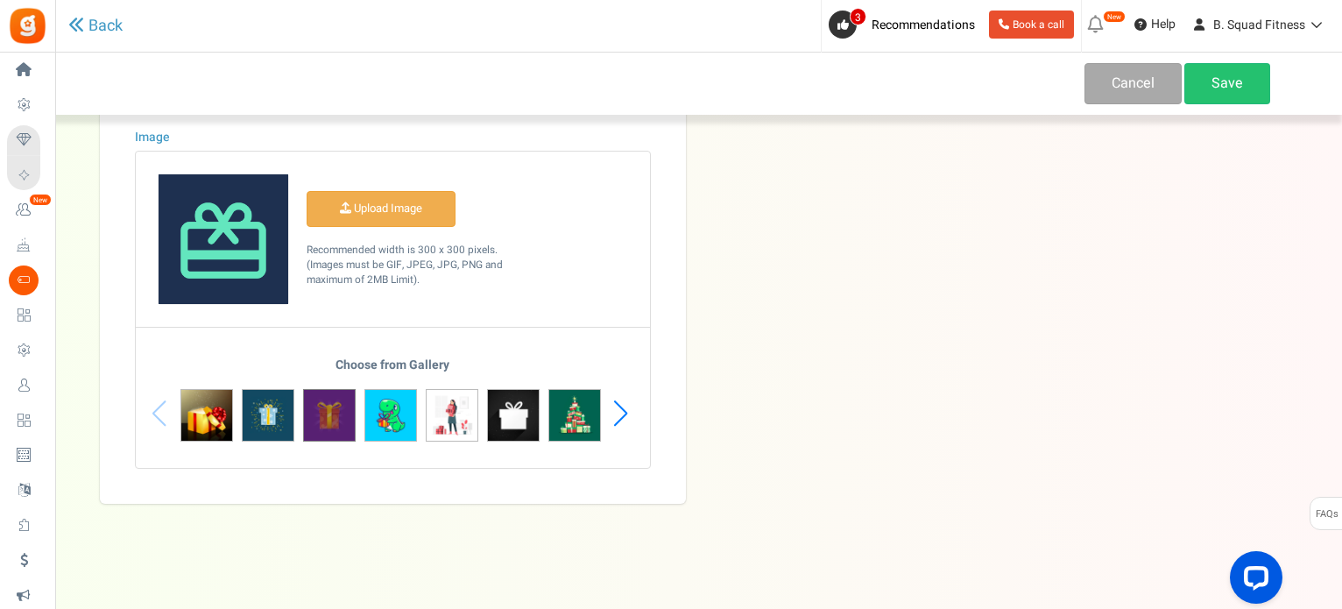
click at [326, 402] on img at bounding box center [329, 415] width 53 height 53
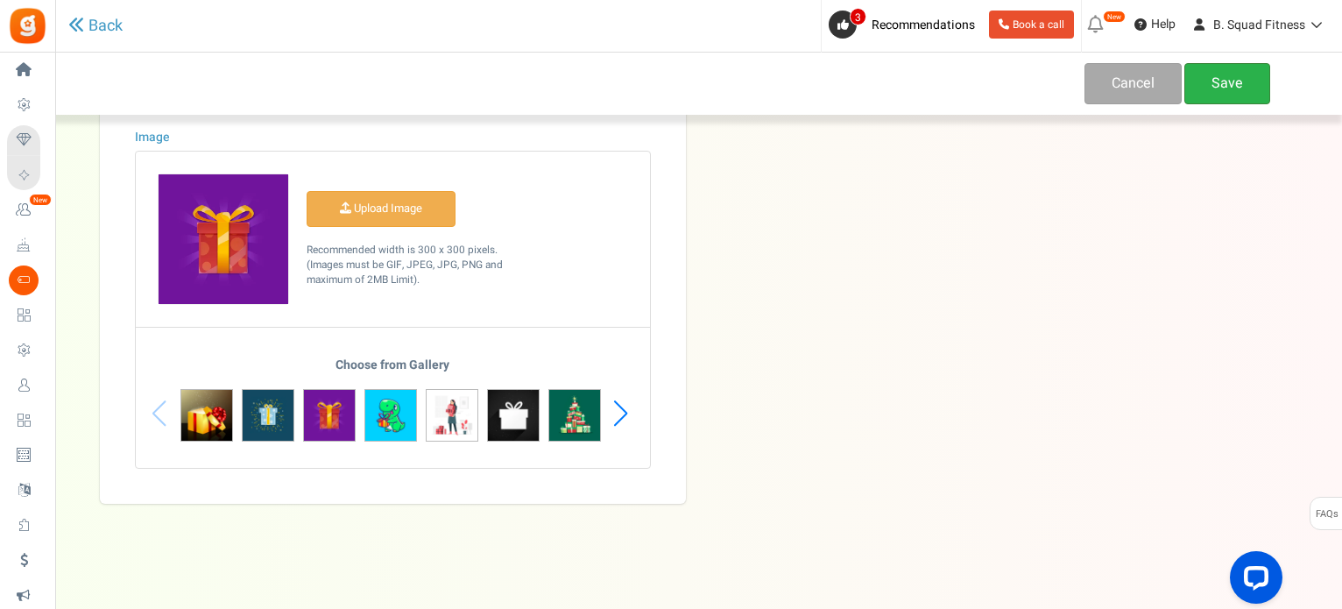
click at [1244, 73] on link "Save" at bounding box center [1227, 83] width 86 height 41
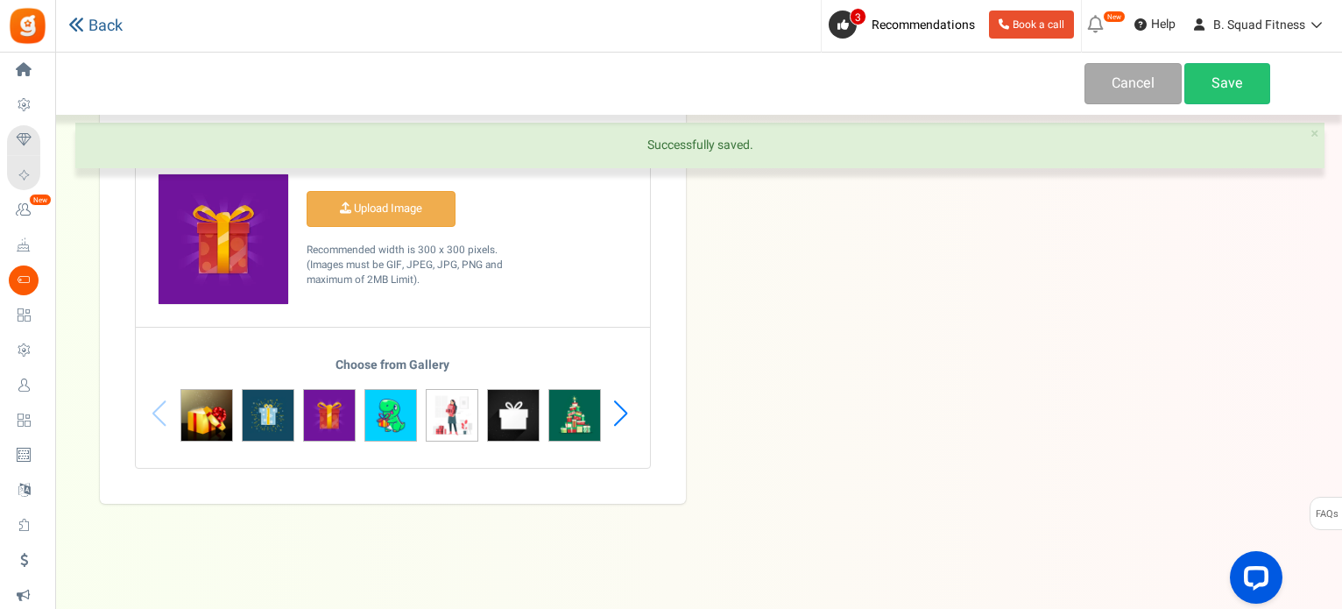
click at [88, 20] on link "Back" at bounding box center [95, 26] width 54 height 18
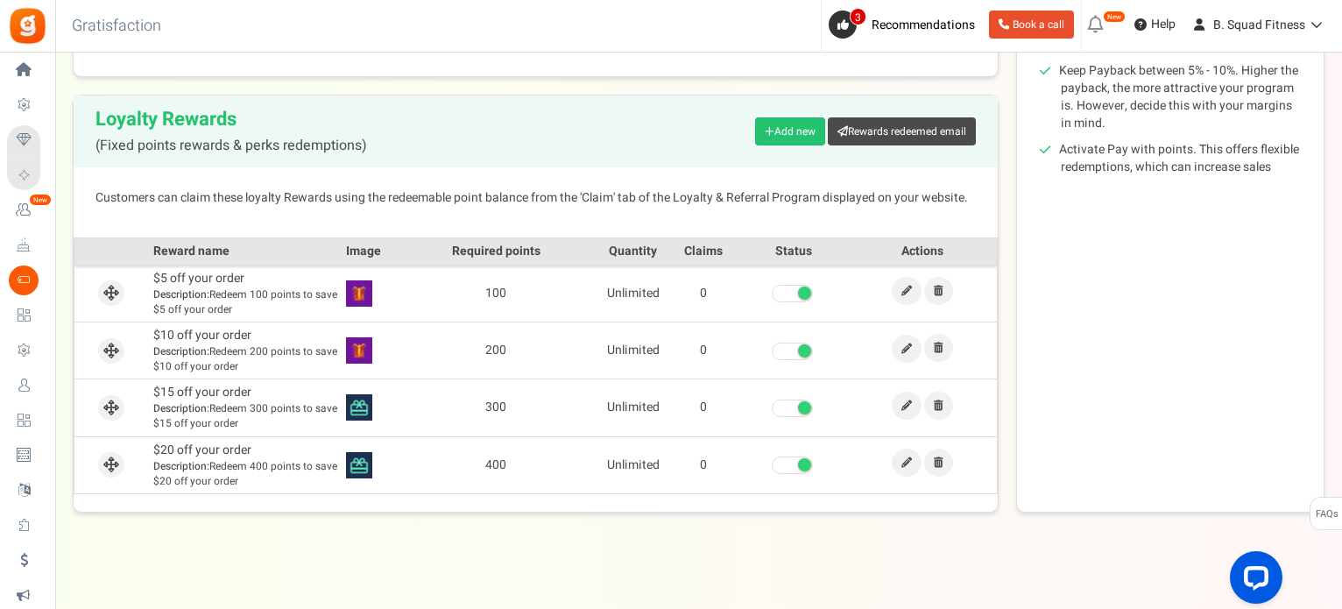
scroll to position [375, 0]
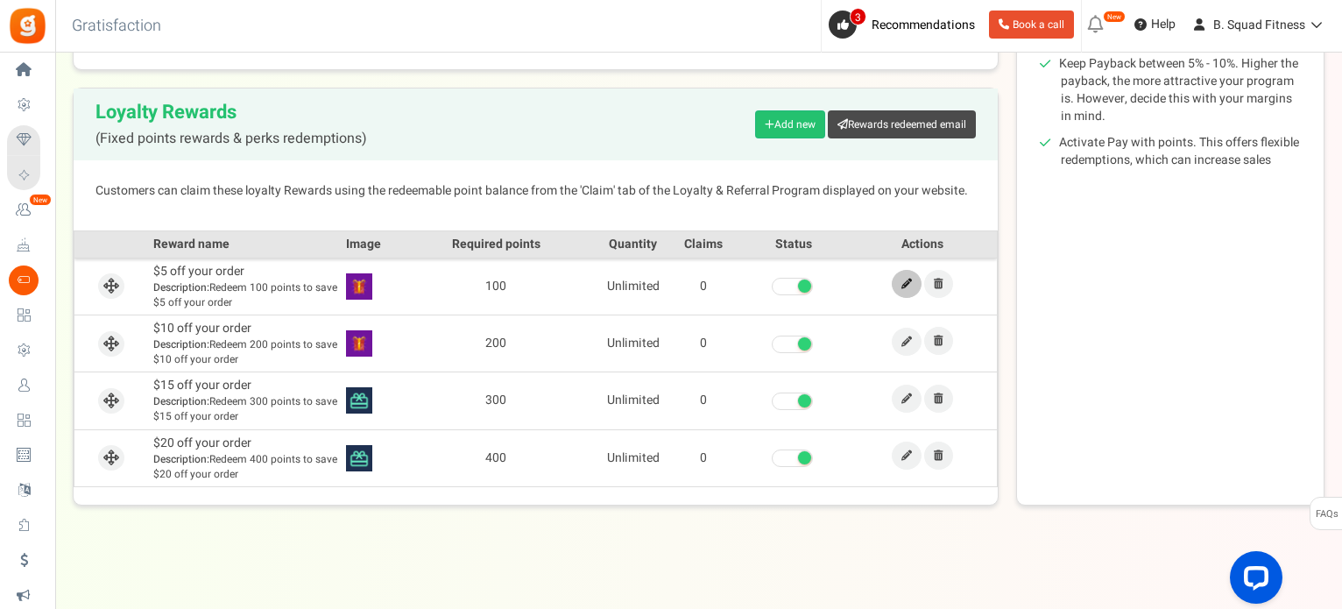
click at [900, 282] on link at bounding box center [907, 284] width 30 height 28
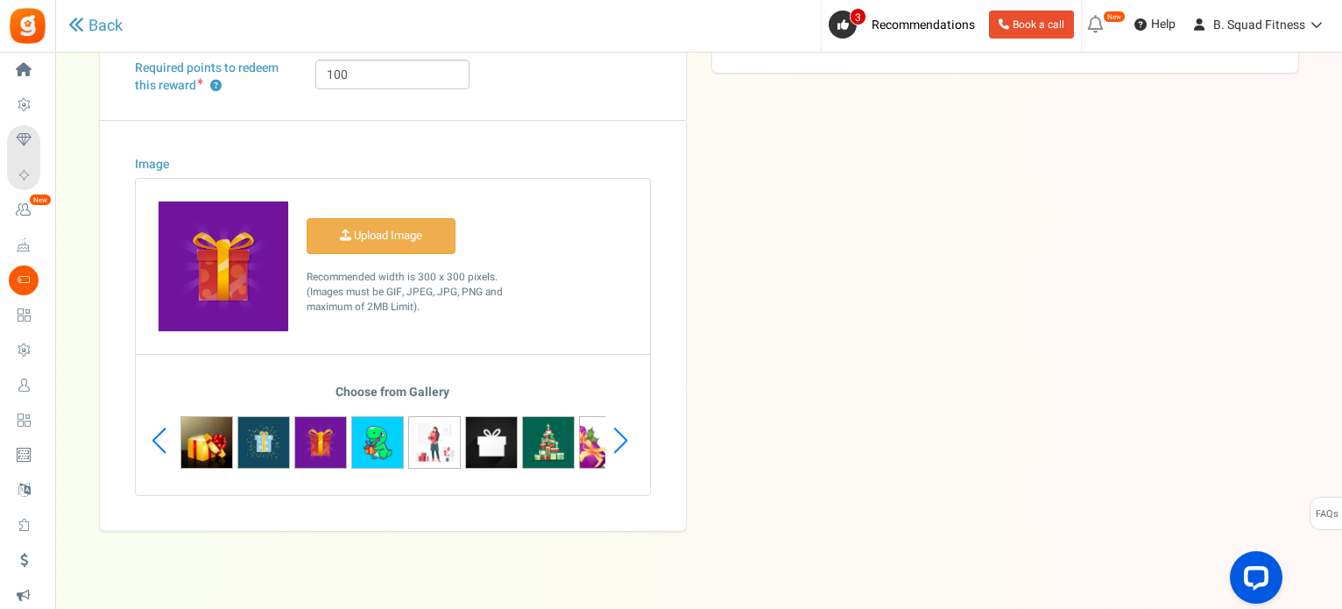
scroll to position [343, 0]
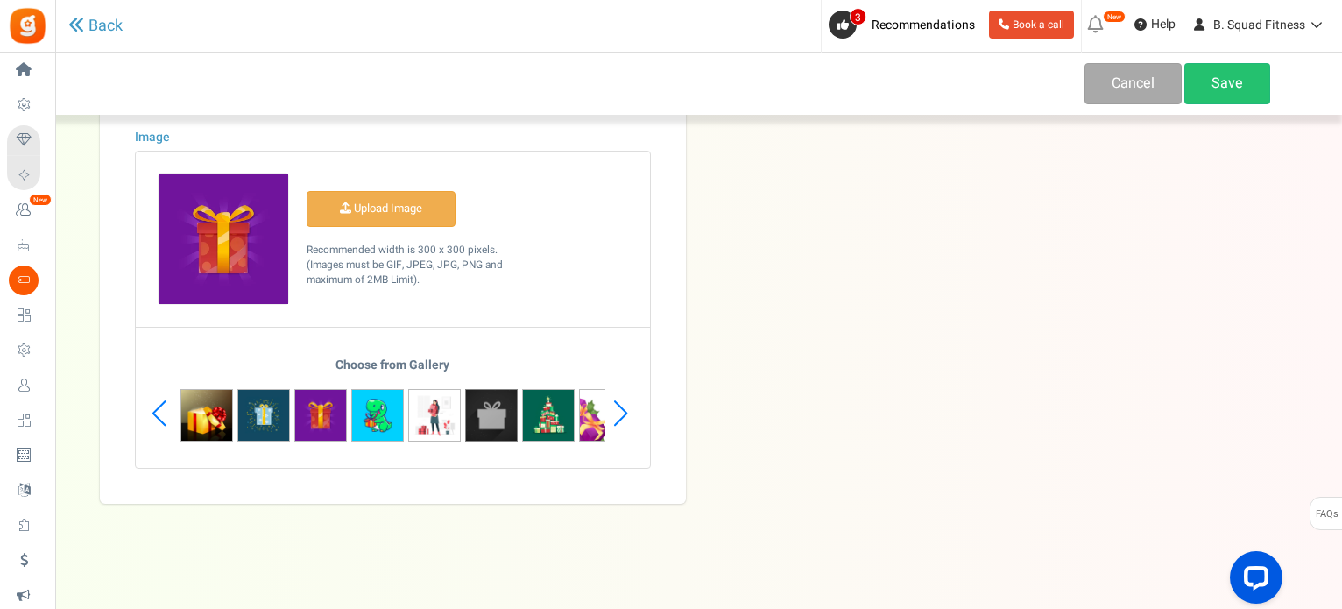
click at [494, 419] on img at bounding box center [491, 415] width 53 height 53
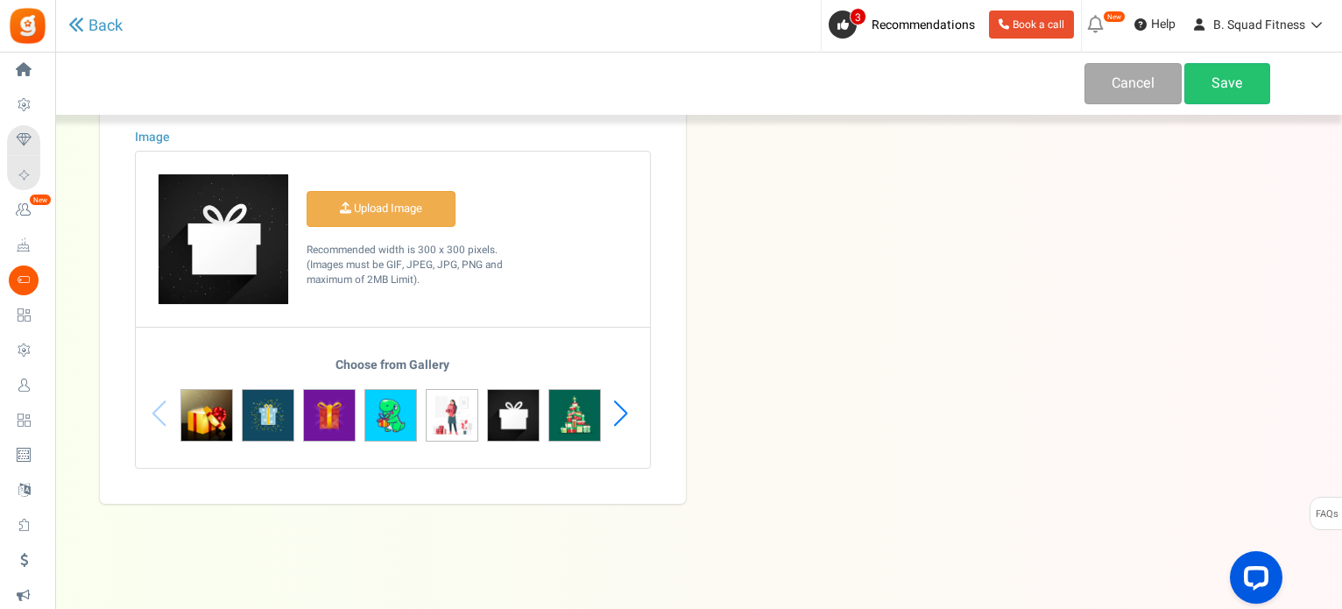
click at [1234, 61] on div "Cancel Save" at bounding box center [671, 84] width 1342 height 62
click at [1234, 81] on link "Save" at bounding box center [1227, 83] width 86 height 41
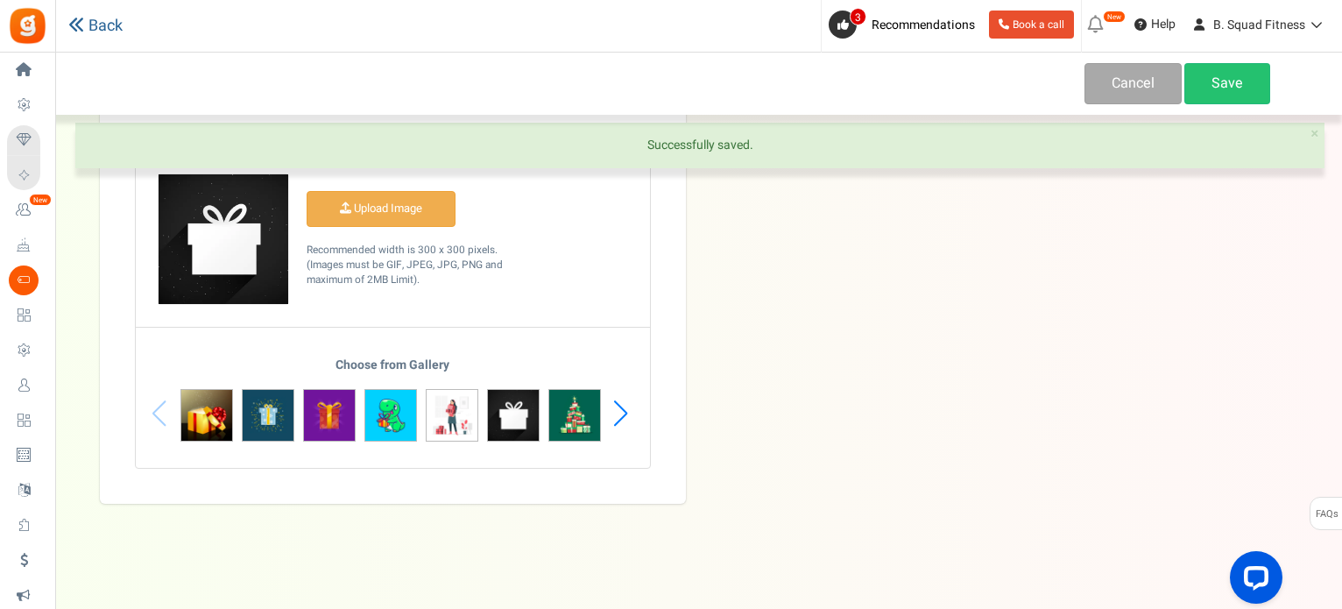
click at [83, 24] on icon at bounding box center [76, 25] width 16 height 16
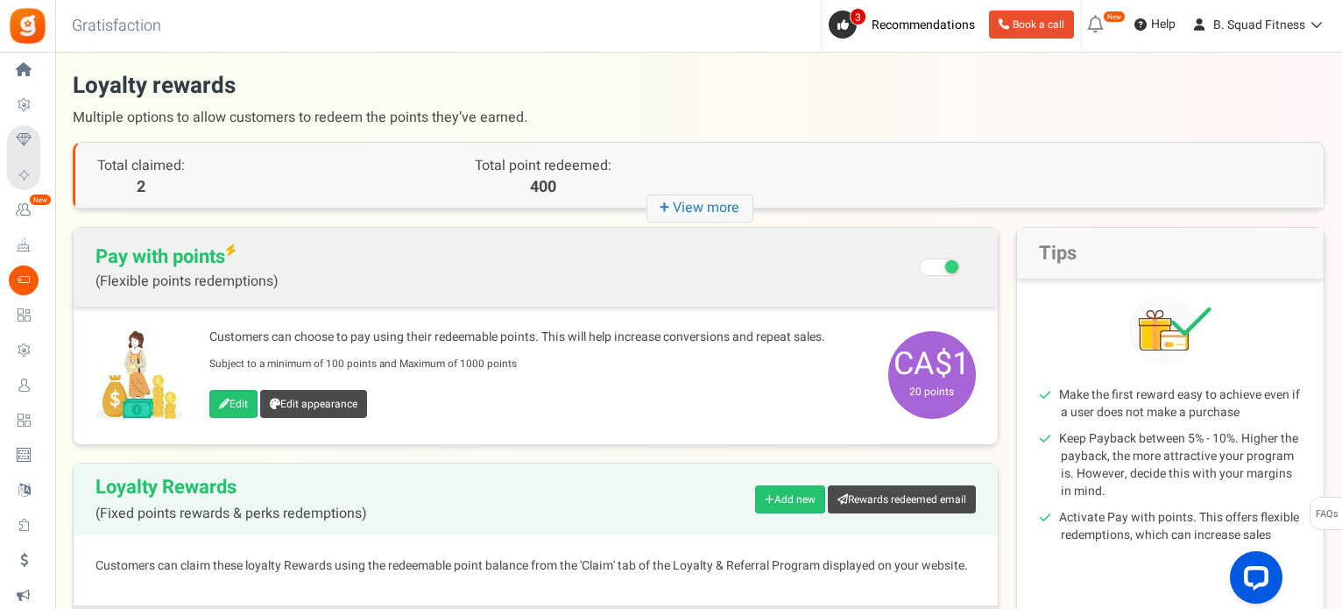
scroll to position [375, 0]
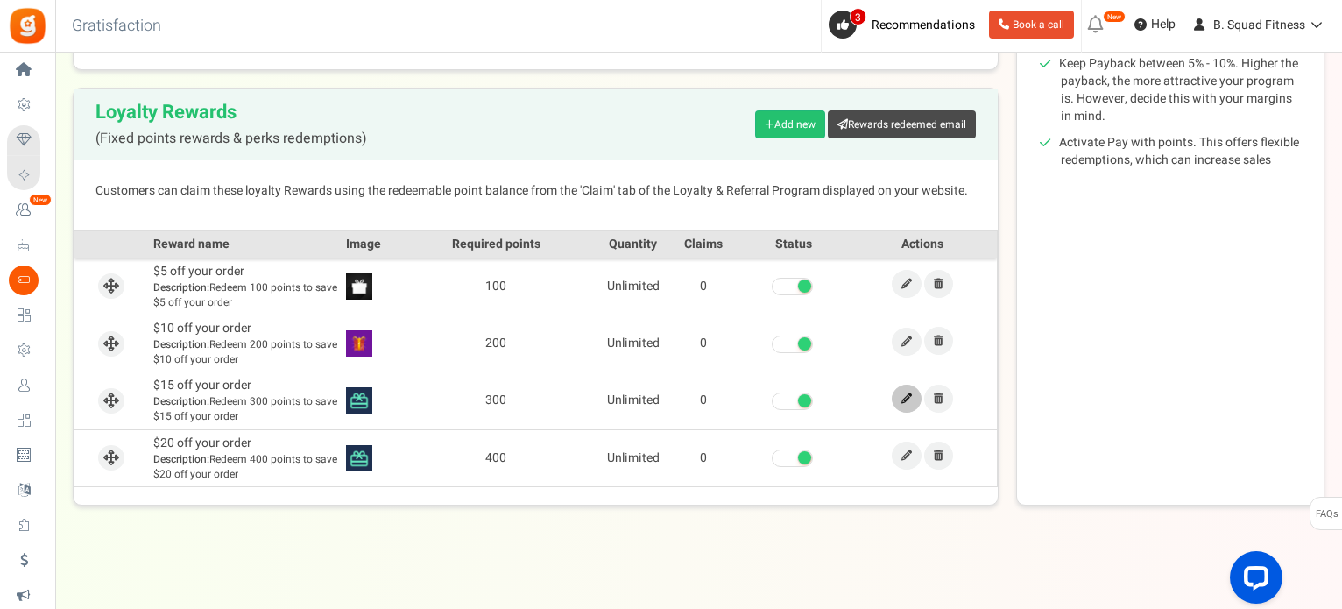
click at [904, 400] on icon at bounding box center [906, 398] width 11 height 11
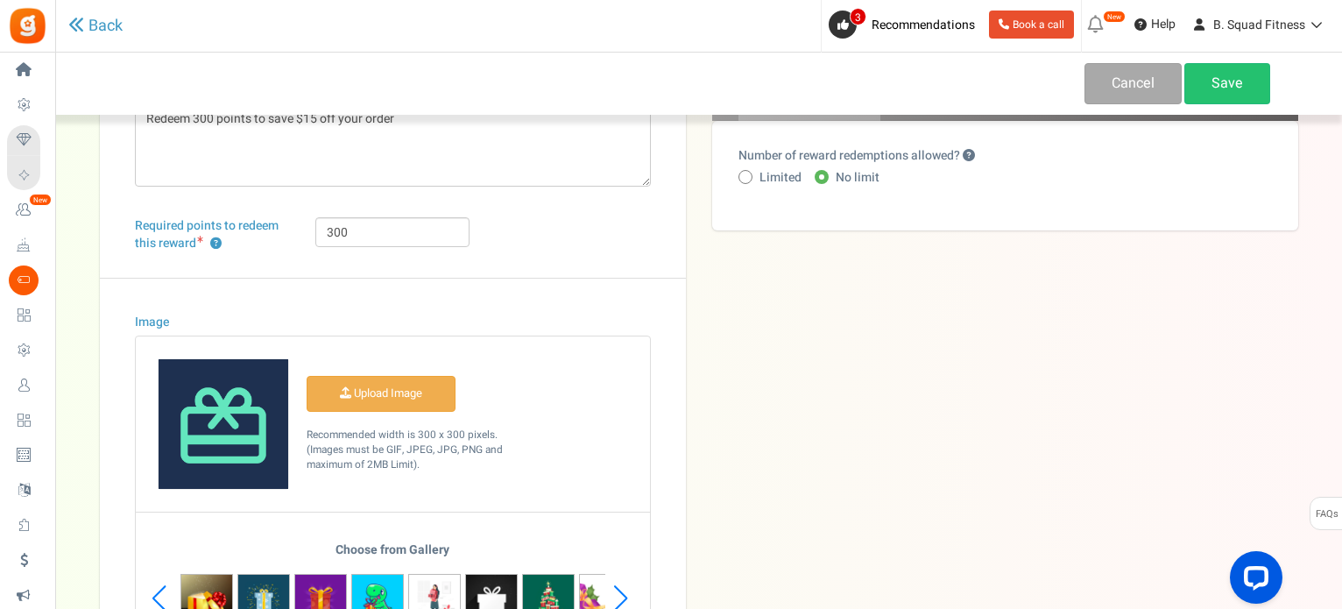
scroll to position [343, 0]
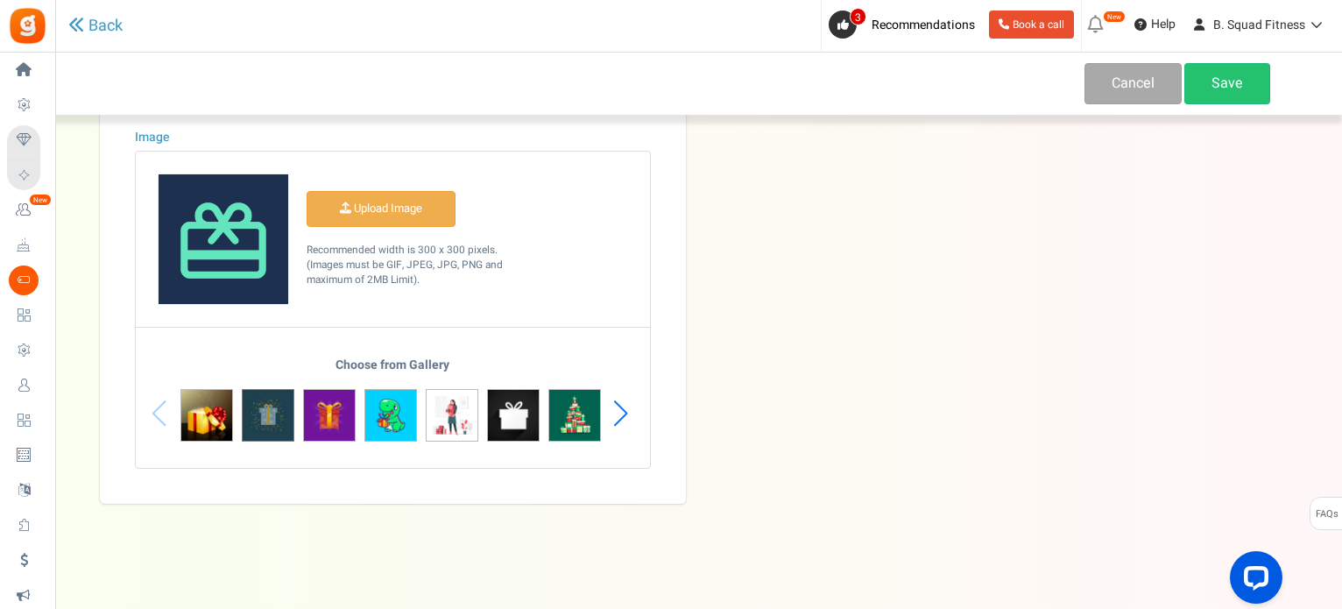
click at [251, 424] on img at bounding box center [268, 415] width 53 height 53
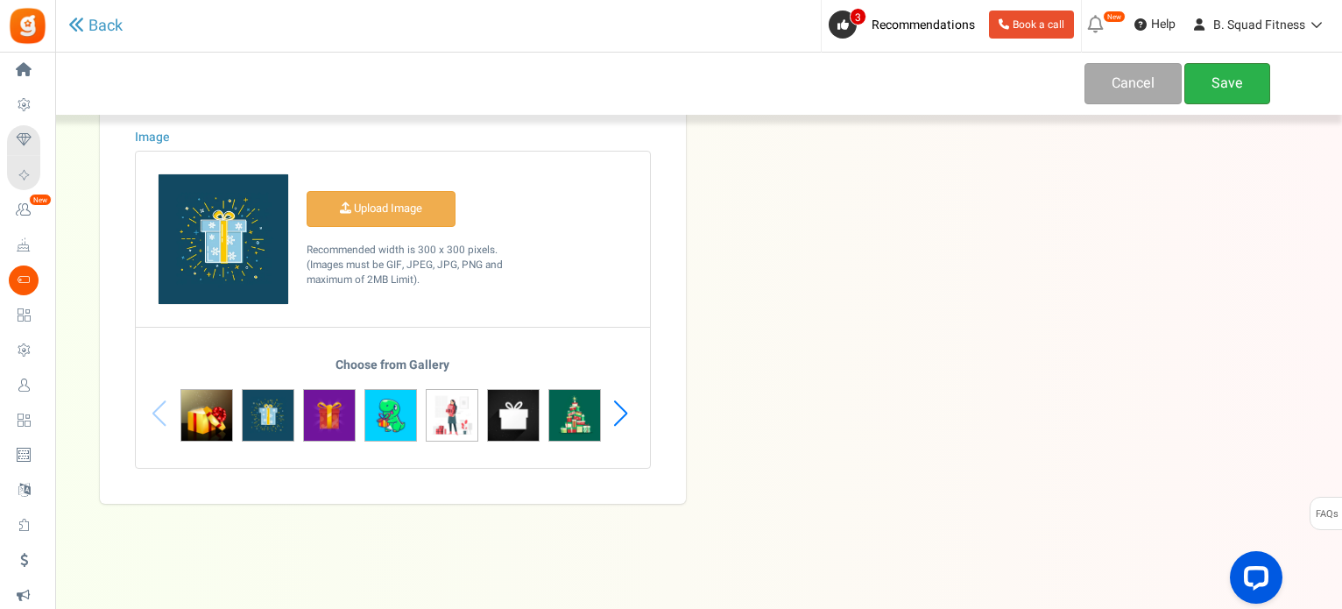
click at [1249, 86] on link "Save" at bounding box center [1227, 83] width 86 height 41
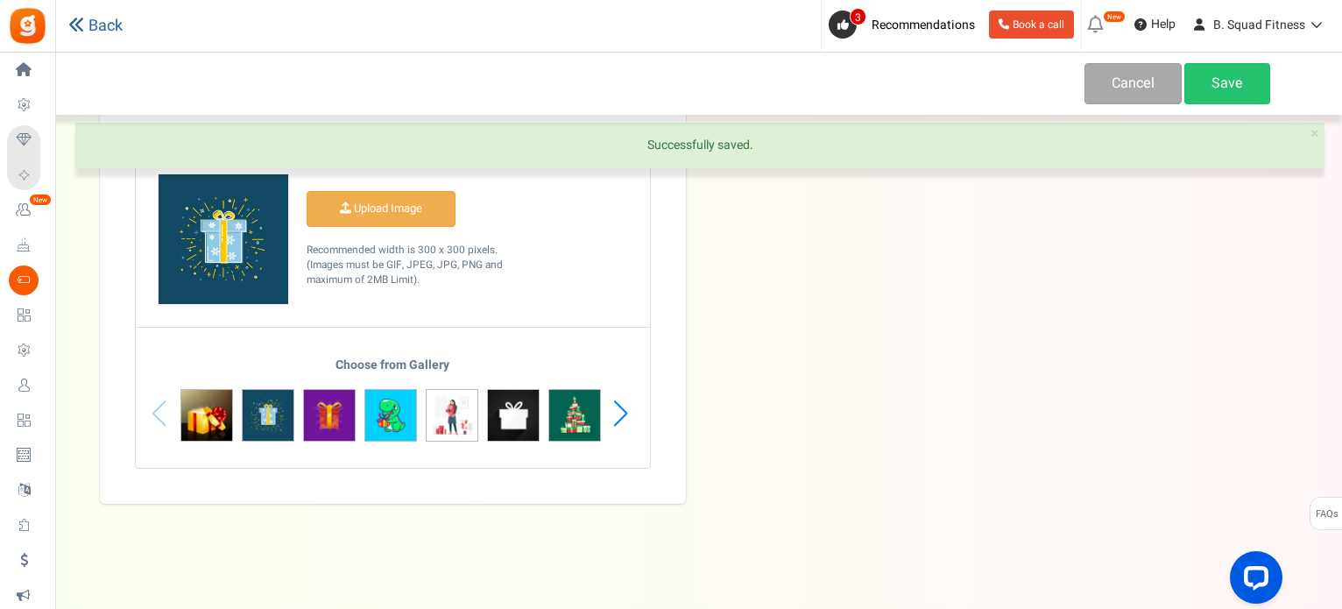
click at [103, 27] on link "Back" at bounding box center [95, 26] width 54 height 18
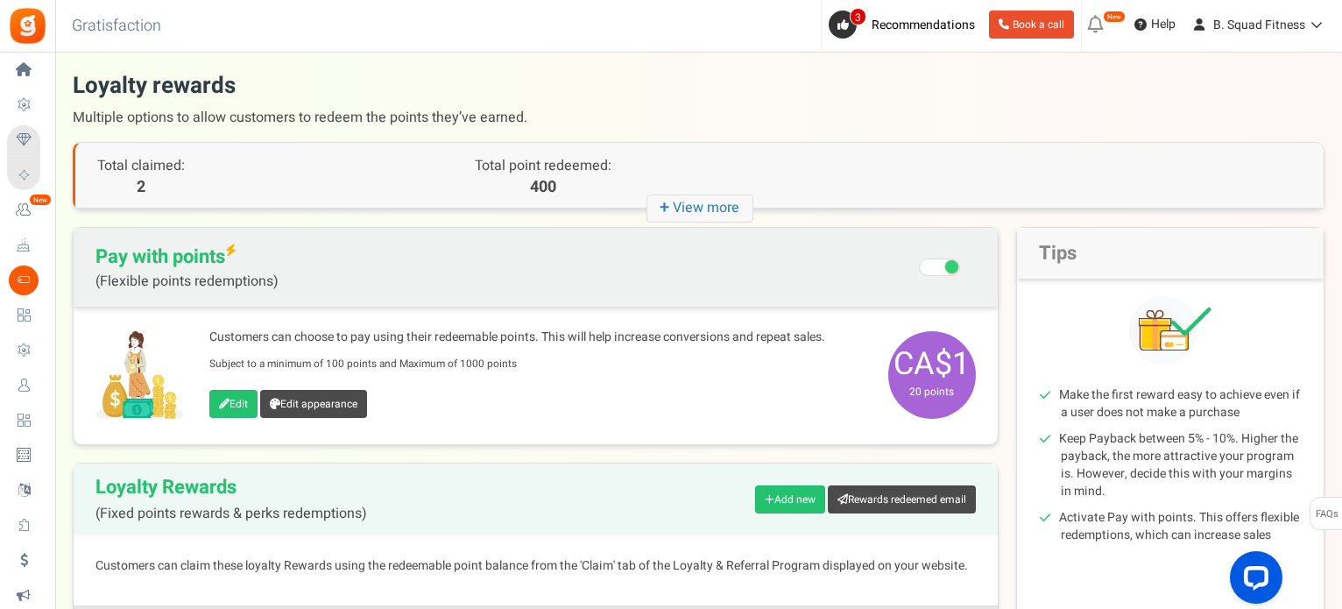
scroll to position [375, 0]
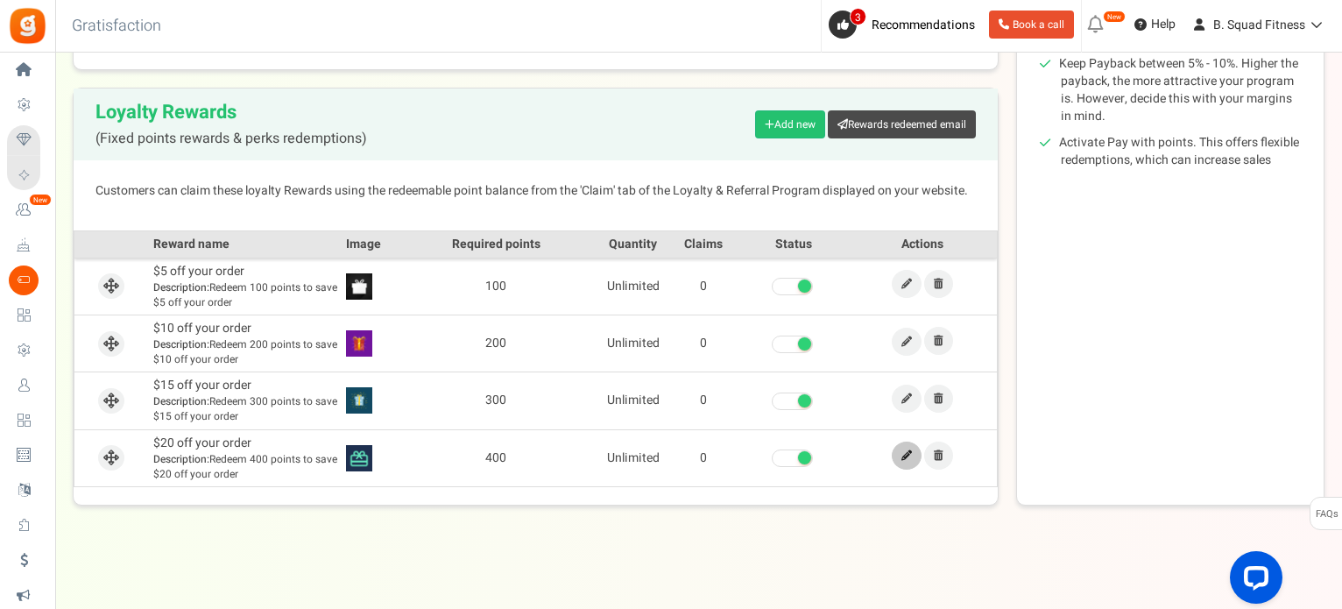
click at [901, 454] on link at bounding box center [907, 455] width 30 height 28
click at [911, 458] on icon at bounding box center [906, 455] width 11 height 11
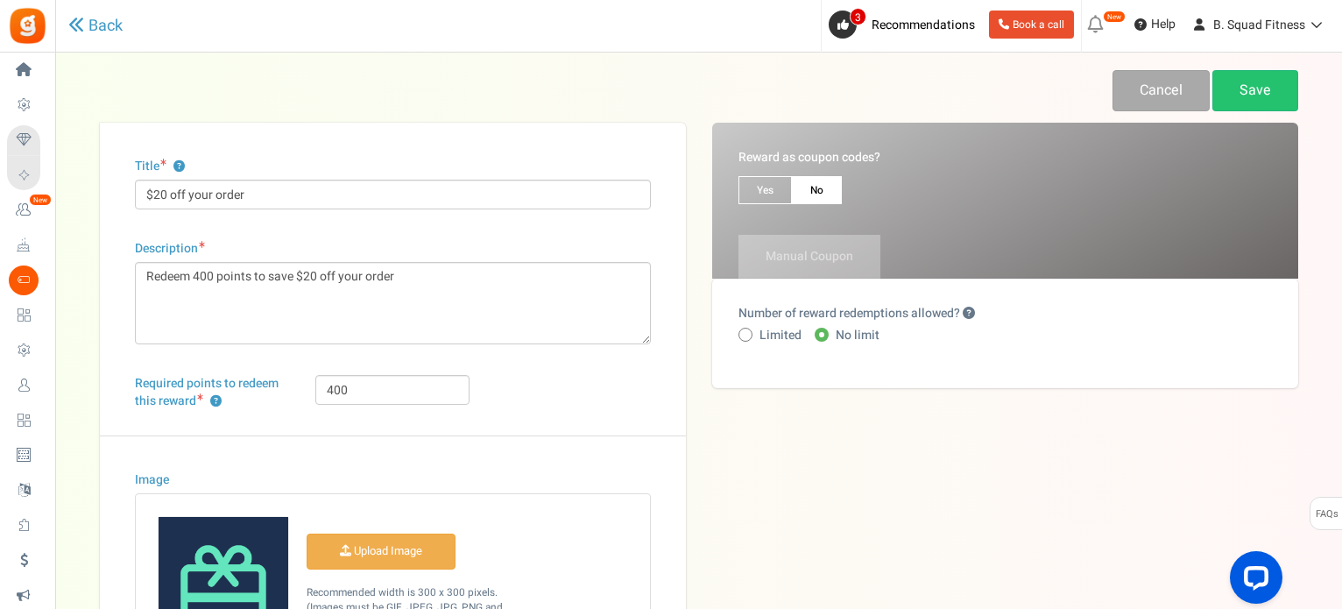
scroll to position [343, 0]
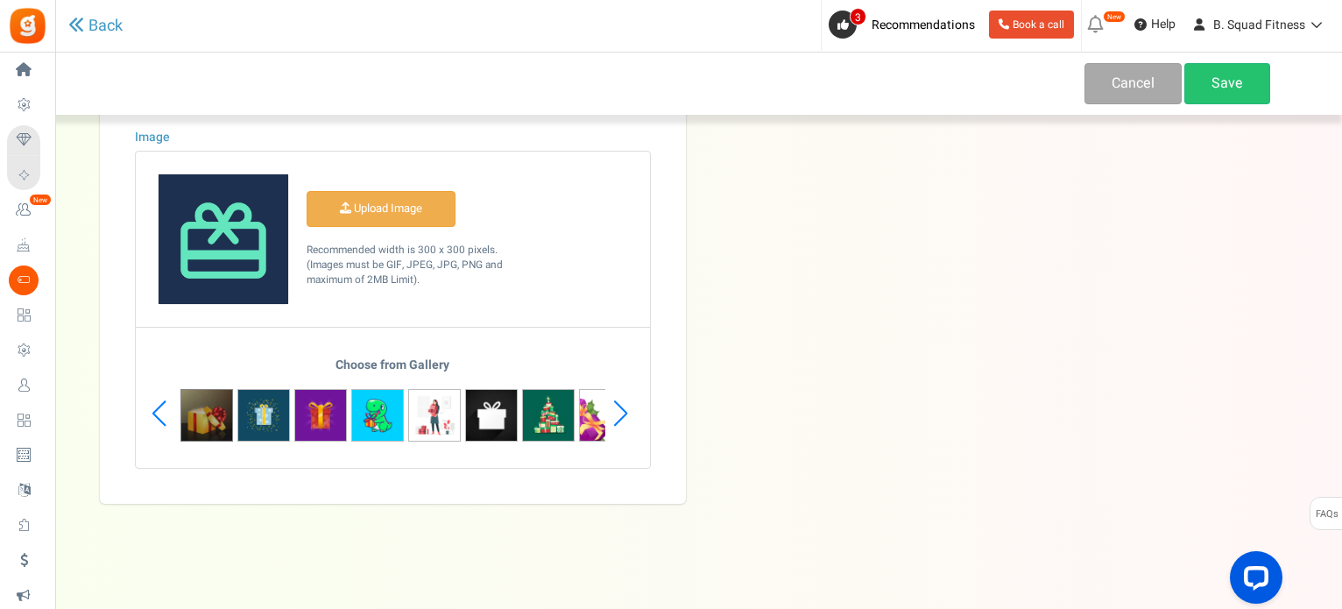
click at [207, 427] on img at bounding box center [206, 415] width 53 height 53
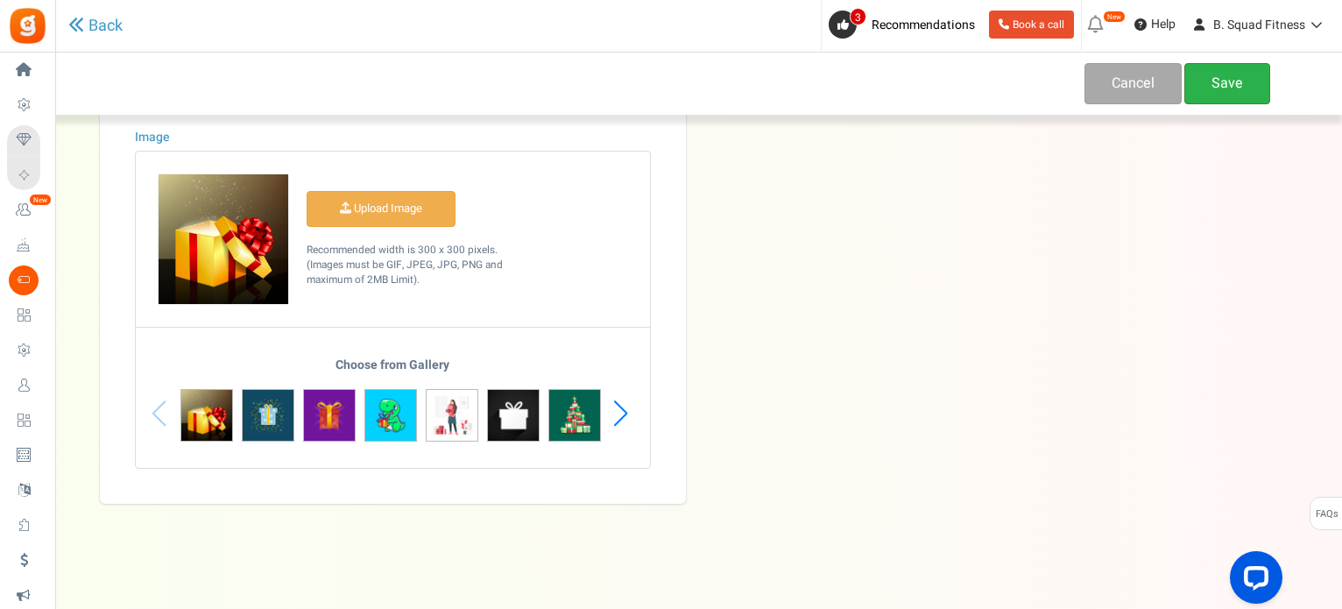
click at [1216, 97] on link "Save" at bounding box center [1227, 83] width 86 height 41
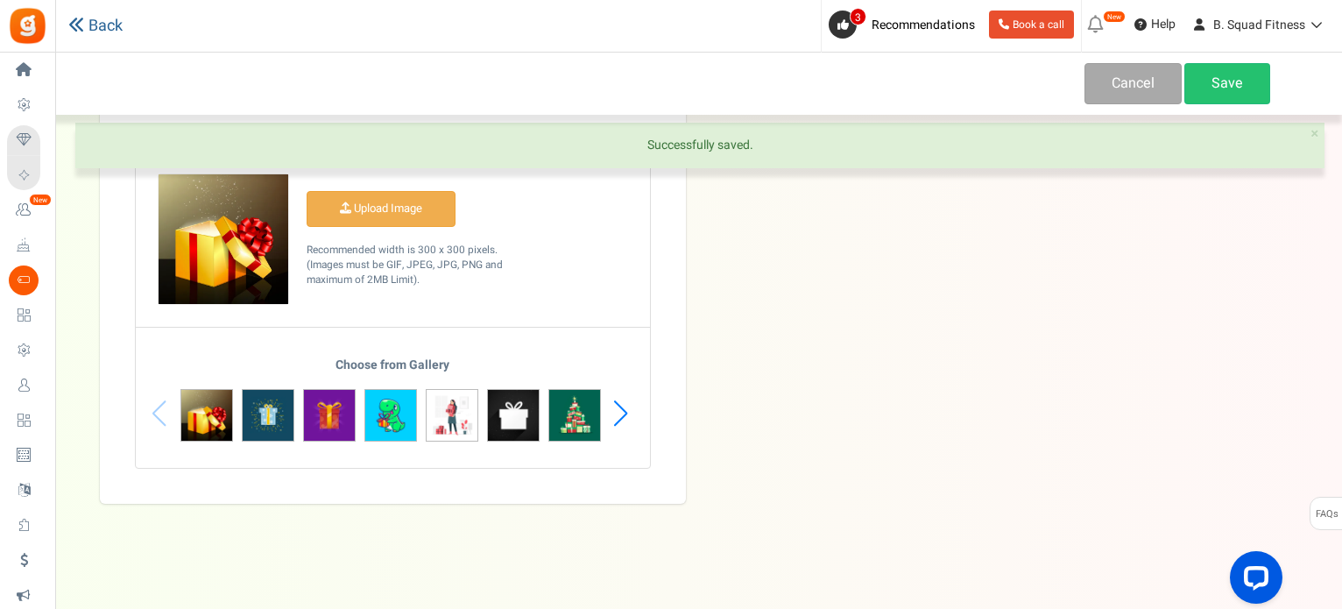
click at [107, 25] on link "Back" at bounding box center [95, 26] width 54 height 18
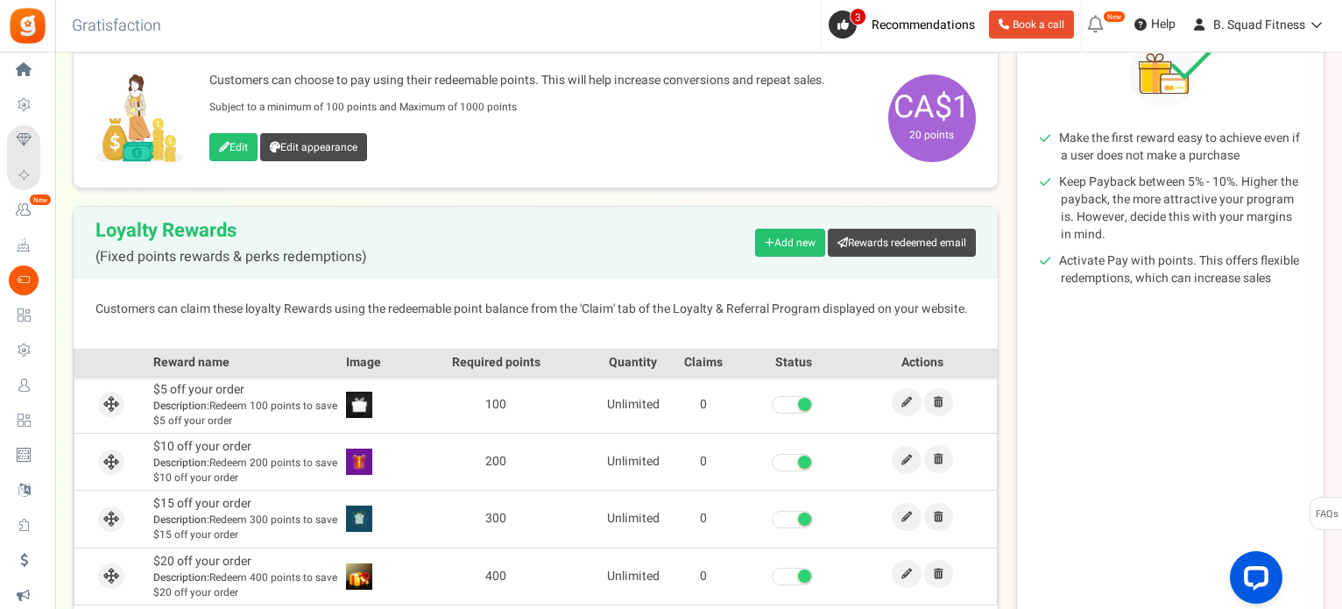
scroll to position [350, 0]
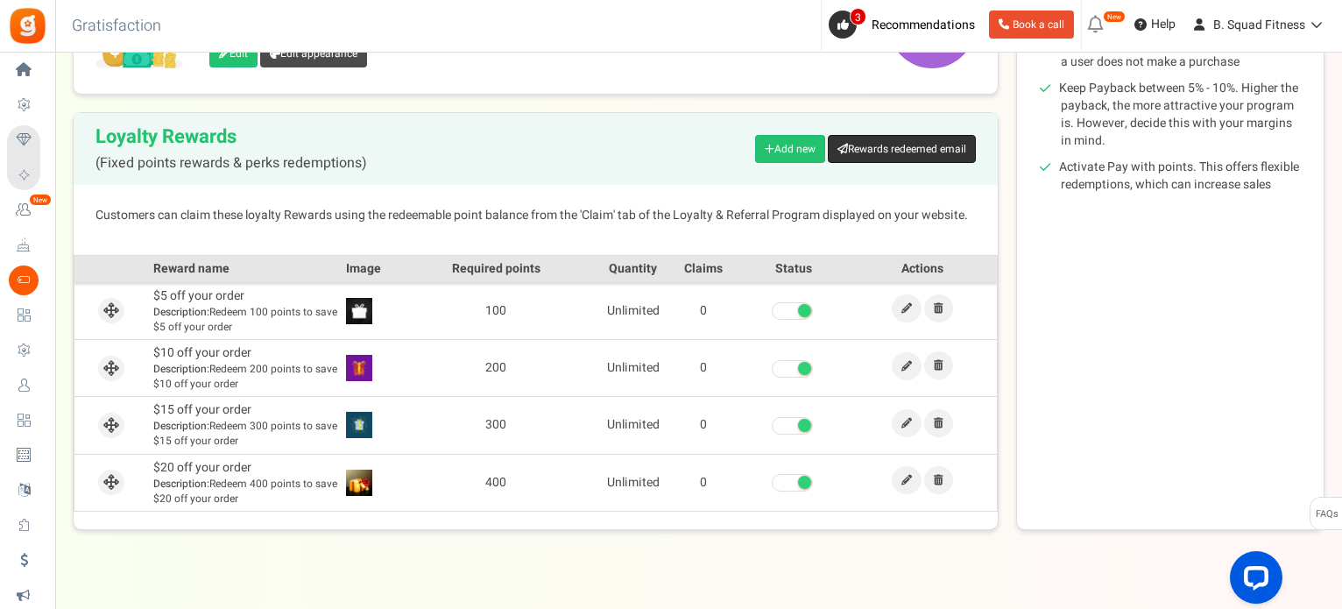
click at [950, 135] on link "Rewards redeemed email" at bounding box center [902, 149] width 148 height 28
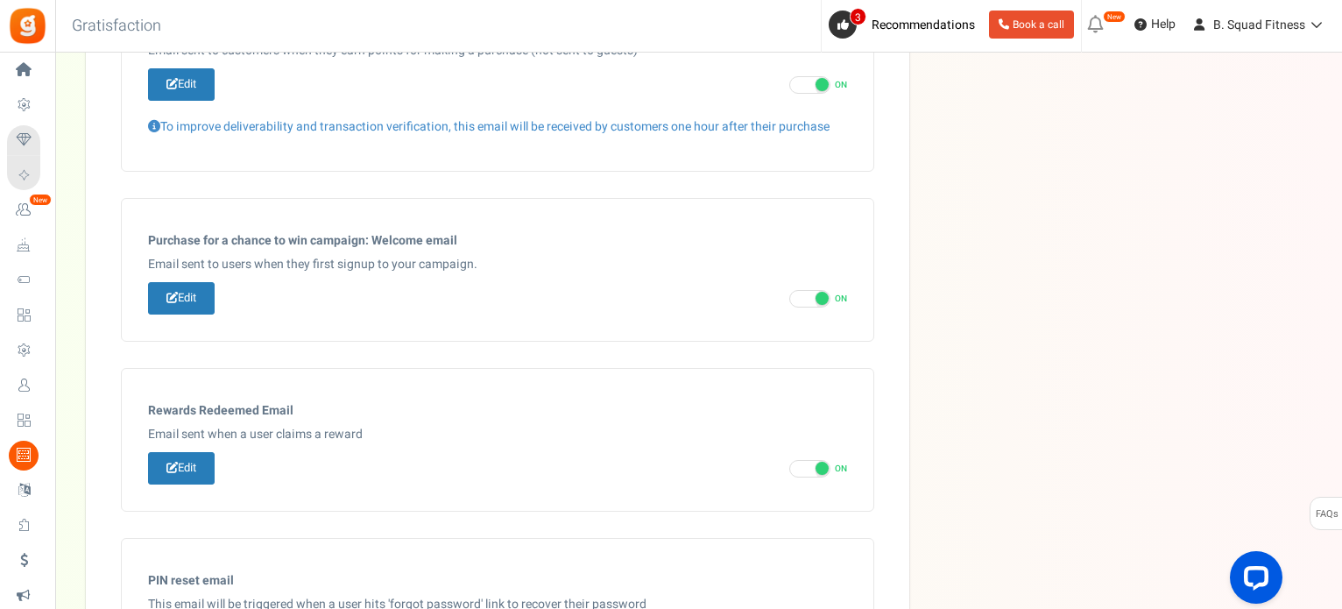
scroll to position [984, 0]
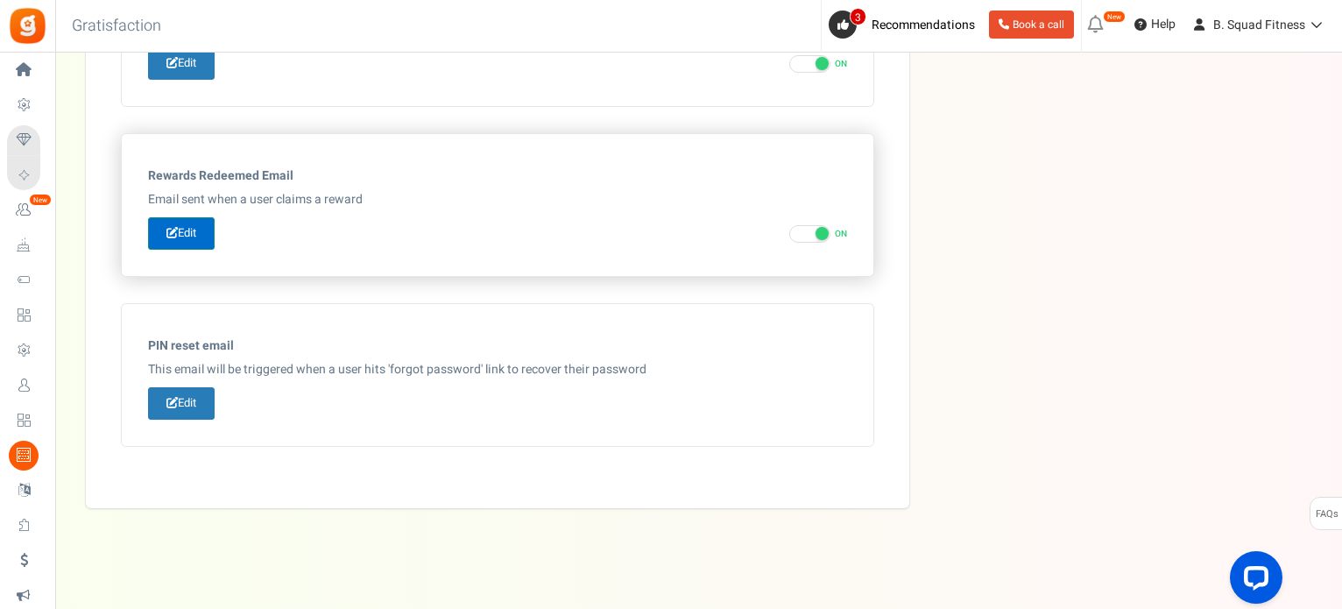
click at [194, 227] on link "Edit" at bounding box center [181, 233] width 67 height 32
type input "Thank you for redeeming points at [[Site Name]]"
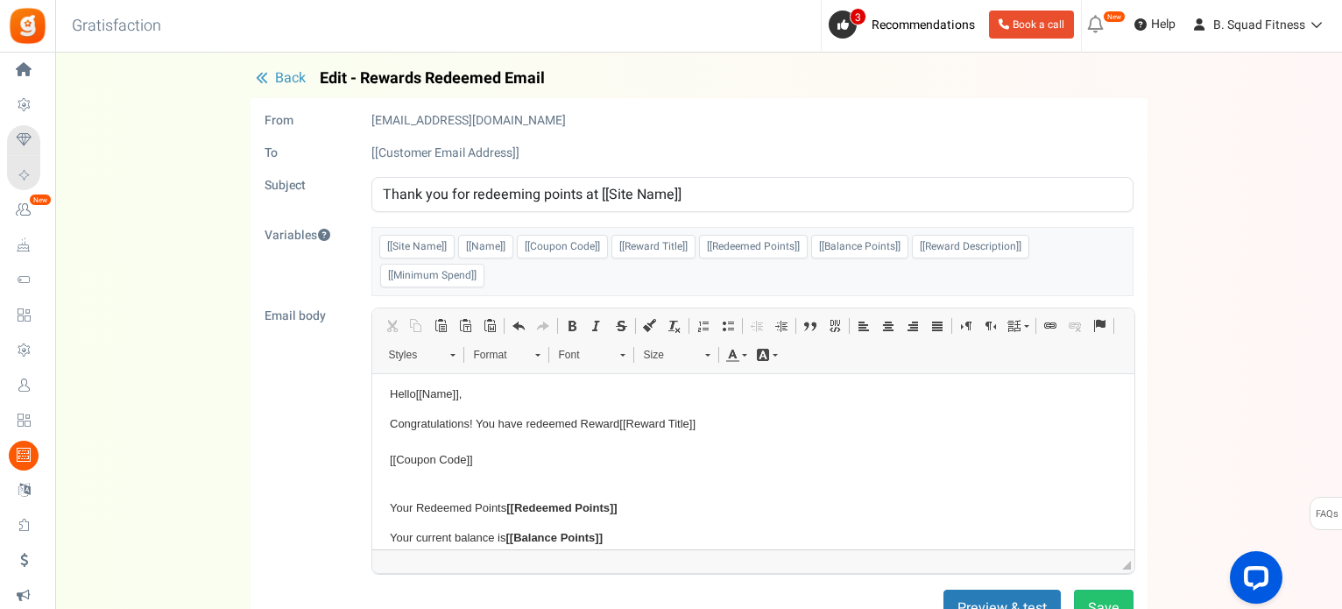
scroll to position [0, 0]
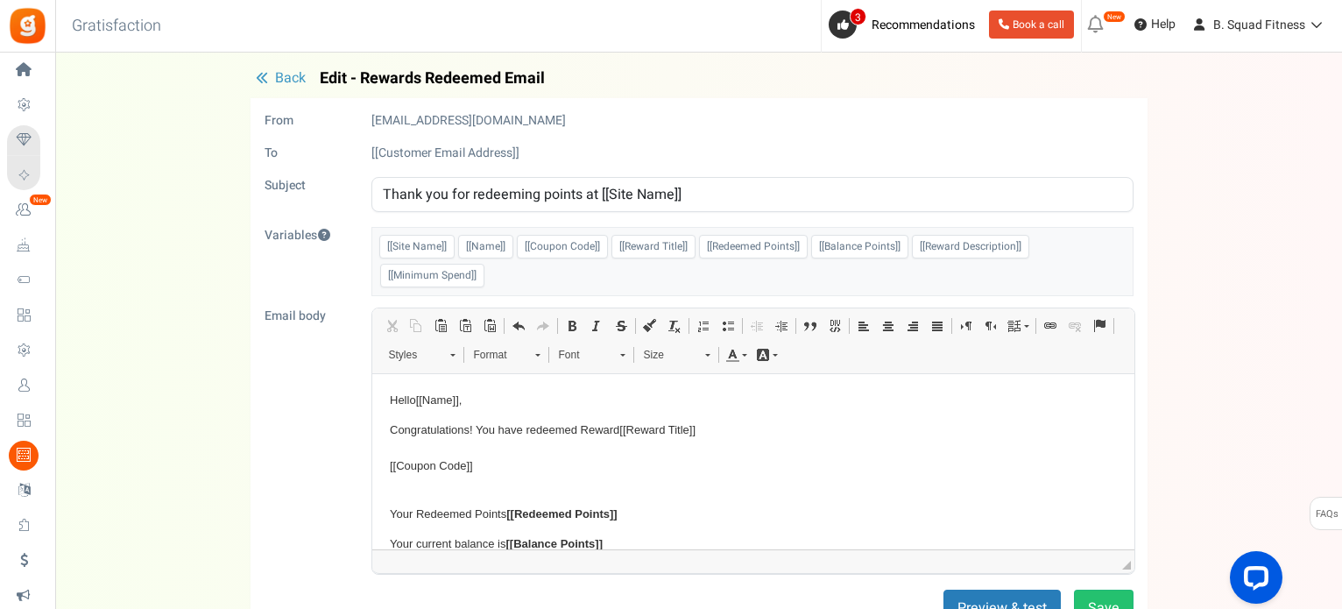
click at [664, 447] on p "Congratulations! You have redeemed Reward [[Reward Title]] [[Coupon Code]]" at bounding box center [752, 457] width 727 height 73
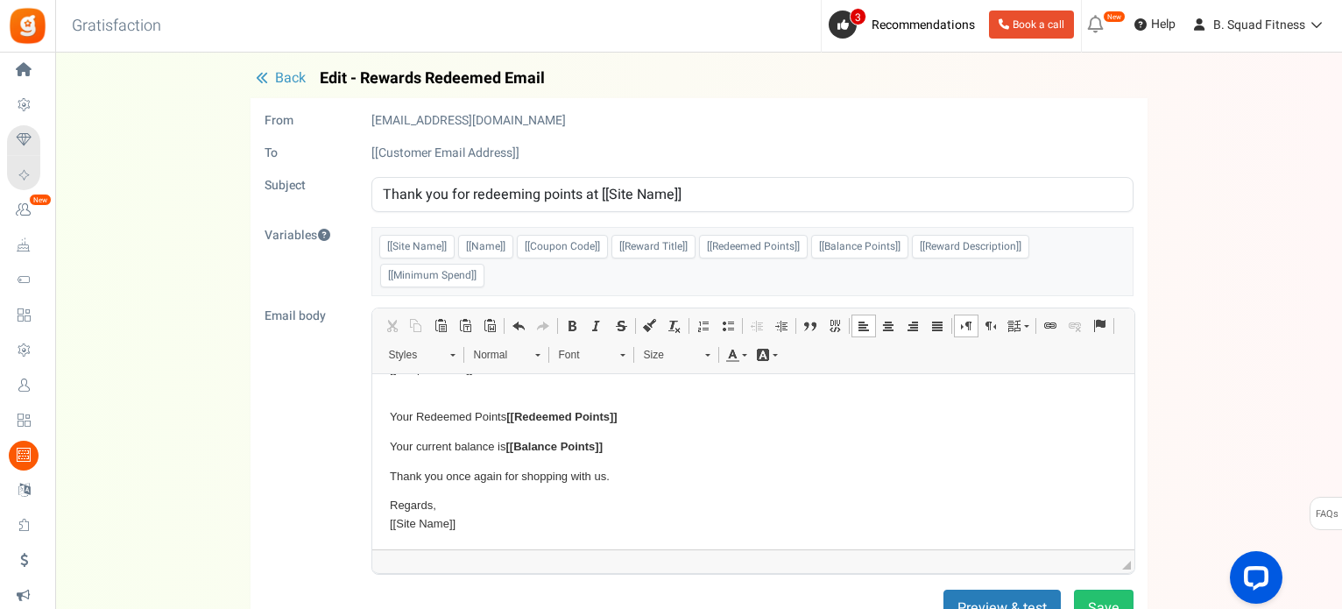
scroll to position [110, 0]
click at [622, 462] on body "Hello [[Name]] , Congratulations! You have redeemed Reward [[Reward Title]] ​​​…" at bounding box center [752, 406] width 727 height 251
drag, startPoint x: 447, startPoint y: 507, endPoint x: 390, endPoint y: 501, distance: 57.3
click at [390, 501] on p "Regards, [[Site Name]]" at bounding box center [752, 513] width 727 height 37
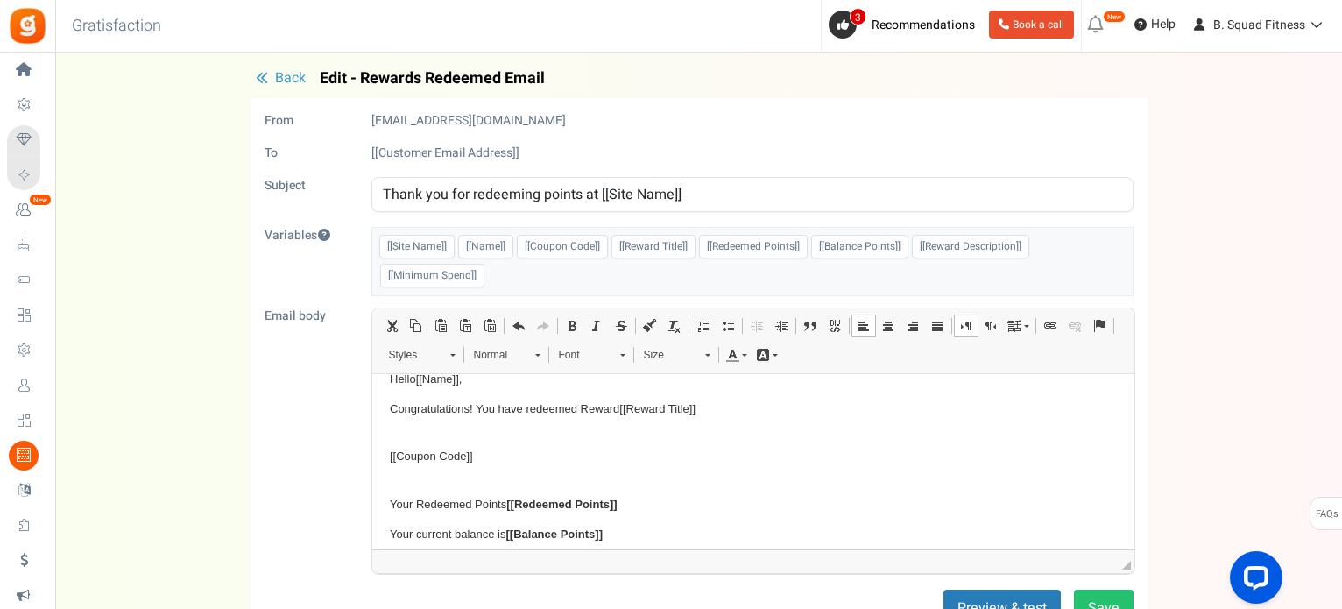
scroll to position [0, 0]
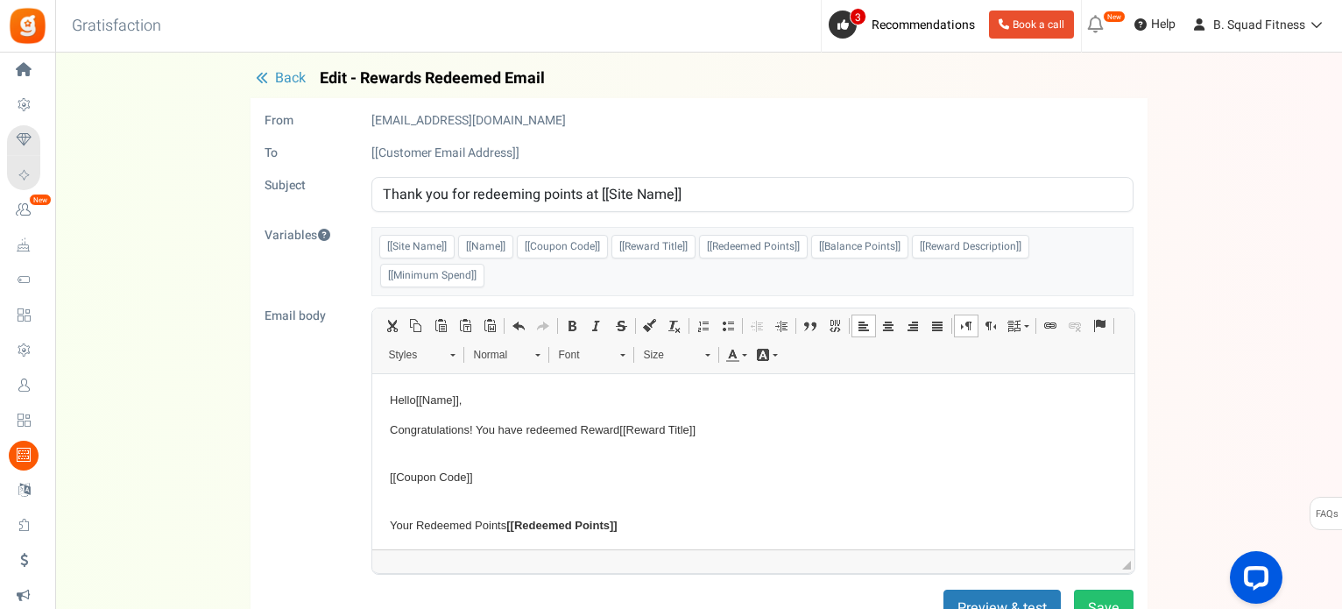
drag, startPoint x: 539, startPoint y: 188, endPoint x: 761, endPoint y: 178, distance: 222.7
click at [761, 178] on input "Thank you for redeeming points at [[Site Name]]" at bounding box center [752, 194] width 762 height 35
drag, startPoint x: 397, startPoint y: 401, endPoint x: 413, endPoint y: 401, distance: 15.8
click at [413, 401] on p "Hello [[Name]] ," at bounding box center [752, 401] width 727 height 18
click at [460, 397] on p "Hi [[Name]] ," at bounding box center [752, 401] width 727 height 18
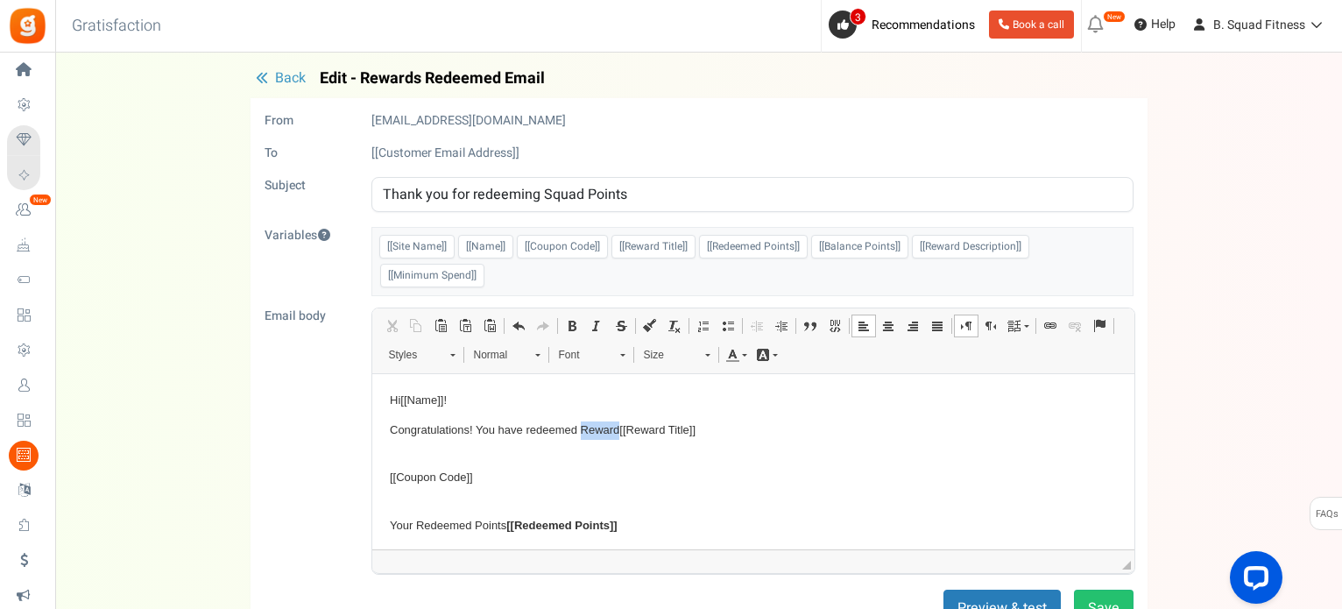
drag, startPoint x: 580, startPoint y: 429, endPoint x: 619, endPoint y: 429, distance: 39.4
click at [619, 429] on p "Congratulations! You have redeemed Reward [[Reward Title]]" at bounding box center [752, 439] width 727 height 37
click at [389, 426] on p "Congratulations! You have redeemed [[Reward Title]]" at bounding box center [752, 439] width 727 height 37
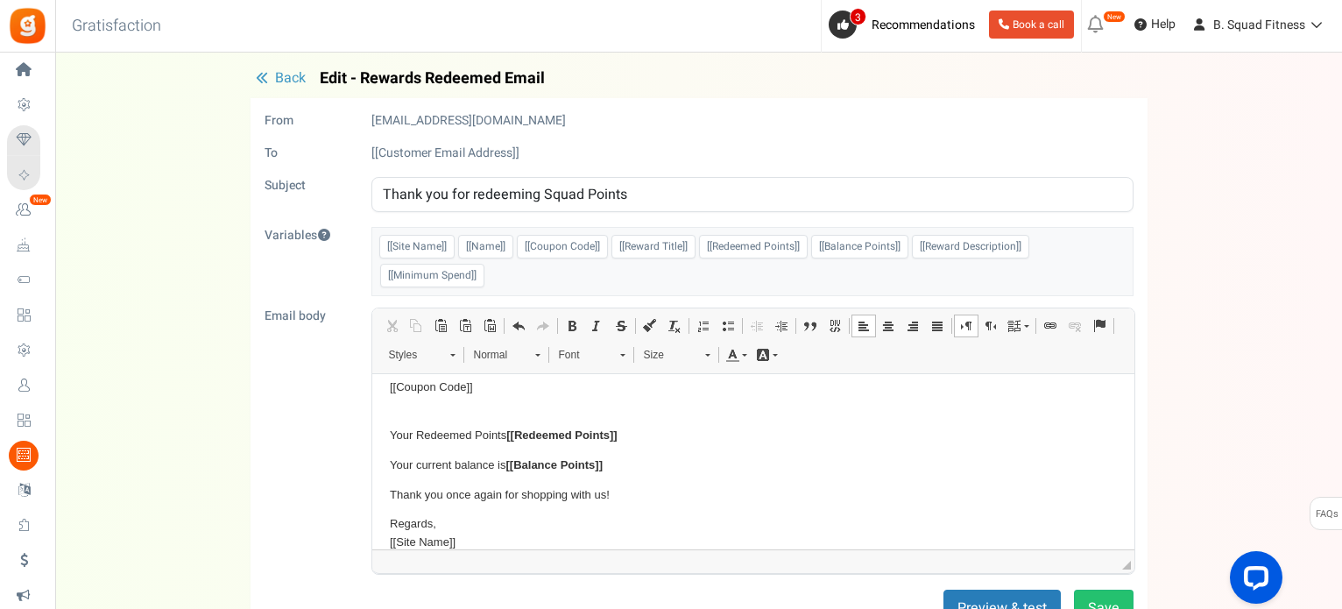
scroll to position [110, 0]
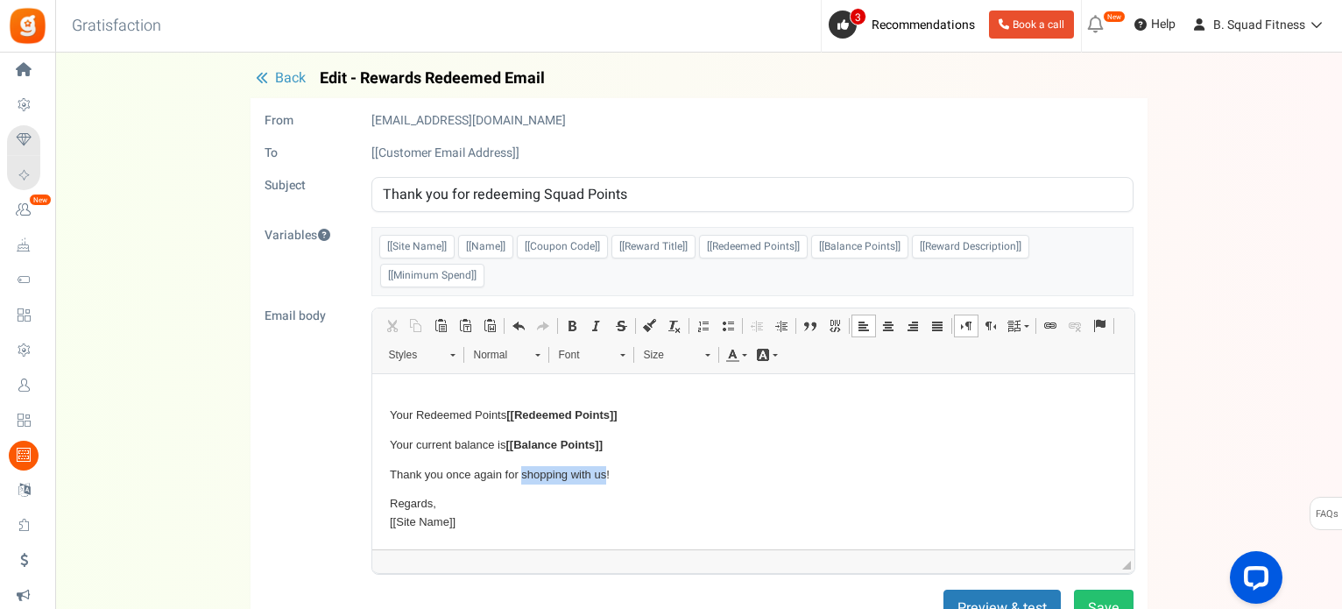
drag, startPoint x: 522, startPoint y: 477, endPoint x: 604, endPoint y: 464, distance: 83.4
click at [604, 466] on p "Thank you once again for shopping with us!" at bounding box center [752, 475] width 727 height 18
drag, startPoint x: 430, startPoint y: 505, endPoint x: 377, endPoint y: 503, distance: 53.5
click at [377, 503] on html "Hi [[Name]] ! Congratulations! You have redeemed [[Reward Title]] [[Coupon Code…" at bounding box center [752, 407] width 762 height 286
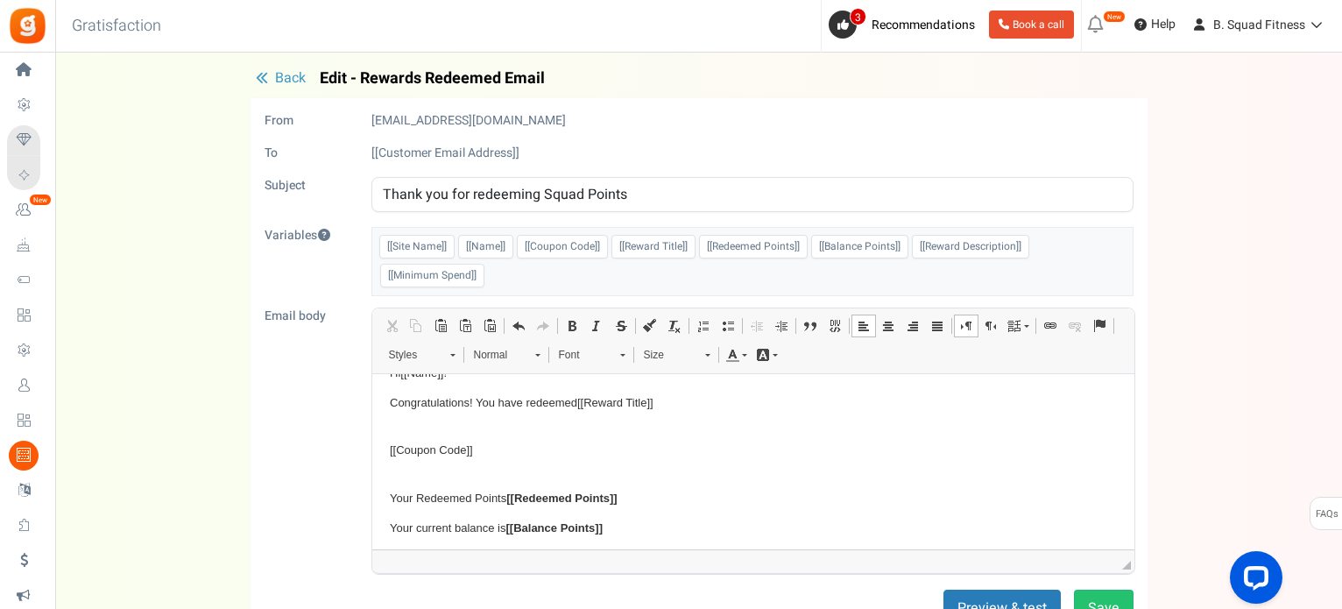
scroll to position [0, 0]
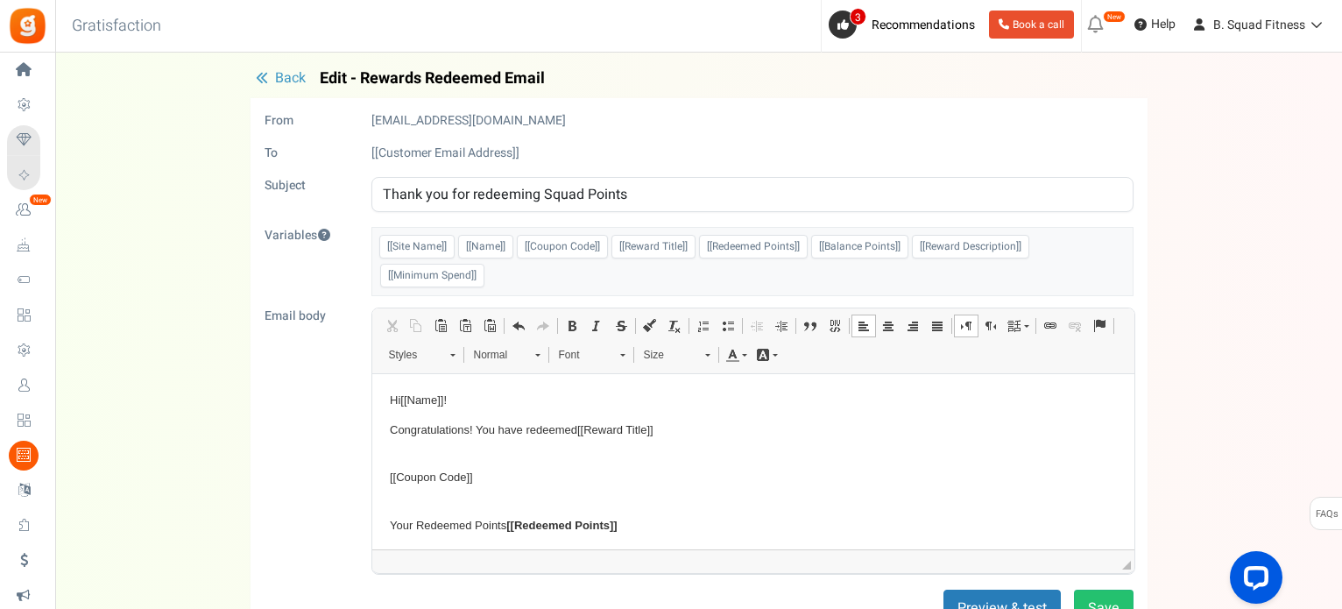
click at [577, 432] on p "Congratulations! You have redeemed [[Reward Title]]" at bounding box center [752, 439] width 727 height 37
click at [498, 461] on body "Hi [[Name]] ! Congratulations! You have redeemed [[Reward Title]] [[Coupon Code…" at bounding box center [752, 517] width 727 height 251
click at [495, 454] on p "Congratulations! You have redeemed [[Reward Title]]" at bounding box center [752, 439] width 727 height 37
drag, startPoint x: 494, startPoint y: 449, endPoint x: 498, endPoint y: 513, distance: 64.1
click at [498, 513] on body "Hi [[Name]] ! Congratulations! You have redeemed [[Reward Title]] [[Coupon Code…" at bounding box center [752, 517] width 727 height 251
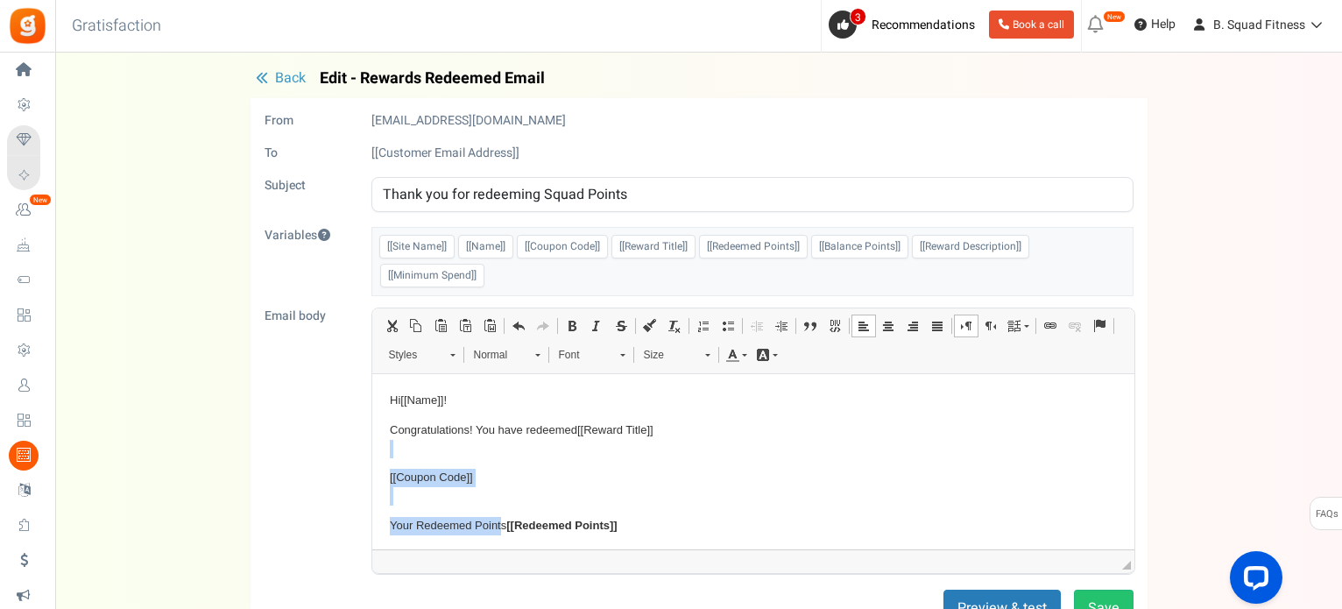
click at [965, 328] on span at bounding box center [966, 326] width 14 height 14
click at [1024, 326] on link "Set language" at bounding box center [1018, 325] width 31 height 23
click at [878, 366] on span "Editor toolbars Clipboard/Undo Cut Keyboard shortcut Ctrl+X Copy Keyboard short…" at bounding box center [753, 341] width 762 height 66
click at [442, 363] on link "Styles" at bounding box center [421, 355] width 88 height 25
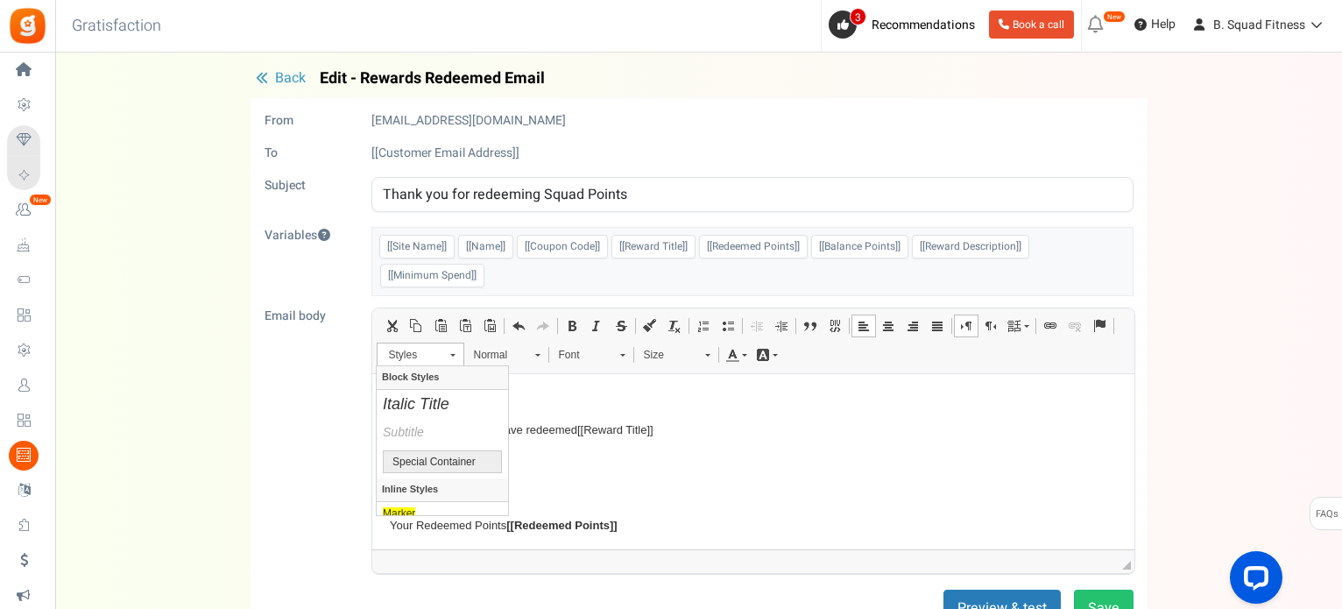
drag, startPoint x: 503, startPoint y: 406, endPoint x: 517, endPoint y: 380, distance: 29.8
click at [967, 433] on p "Congratulations! You have redeemed [[Reward Title]]" at bounding box center [752, 439] width 727 height 37
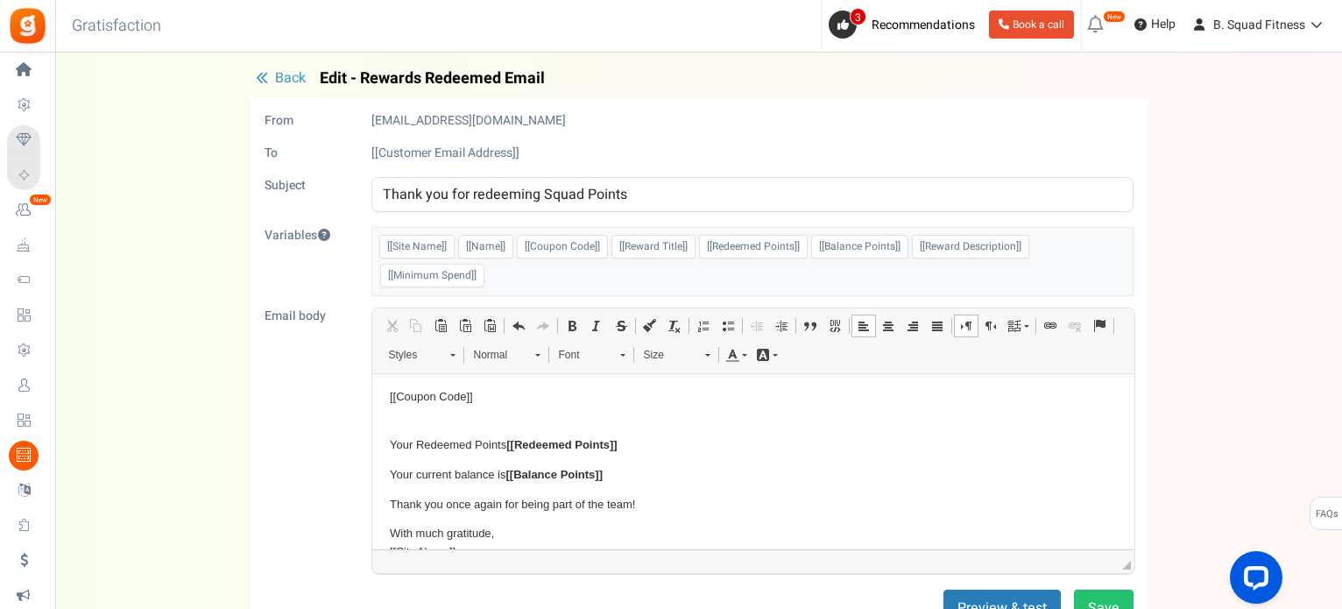
scroll to position [88, 0]
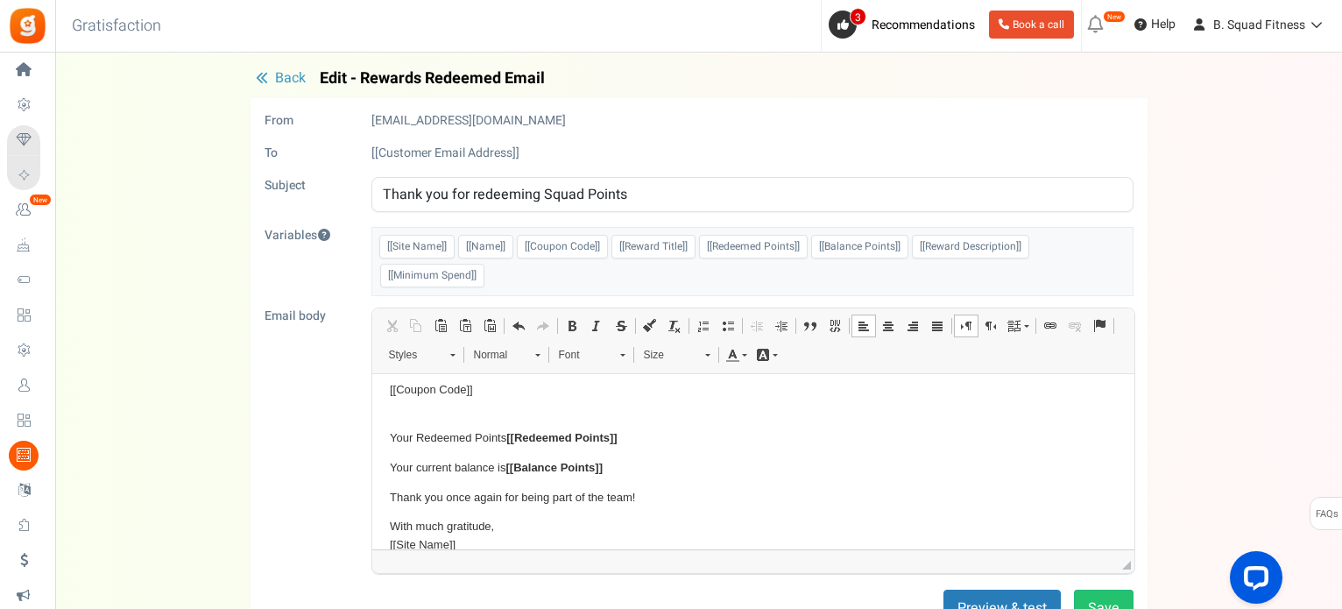
click at [401, 410] on p "[[Coupon Code]]" at bounding box center [752, 399] width 727 height 37
click at [386, 495] on html "Hi [[Name]] ! Congratulations! You have redeemed [[Reward Title]] [[Coupon Code…" at bounding box center [752, 429] width 762 height 286
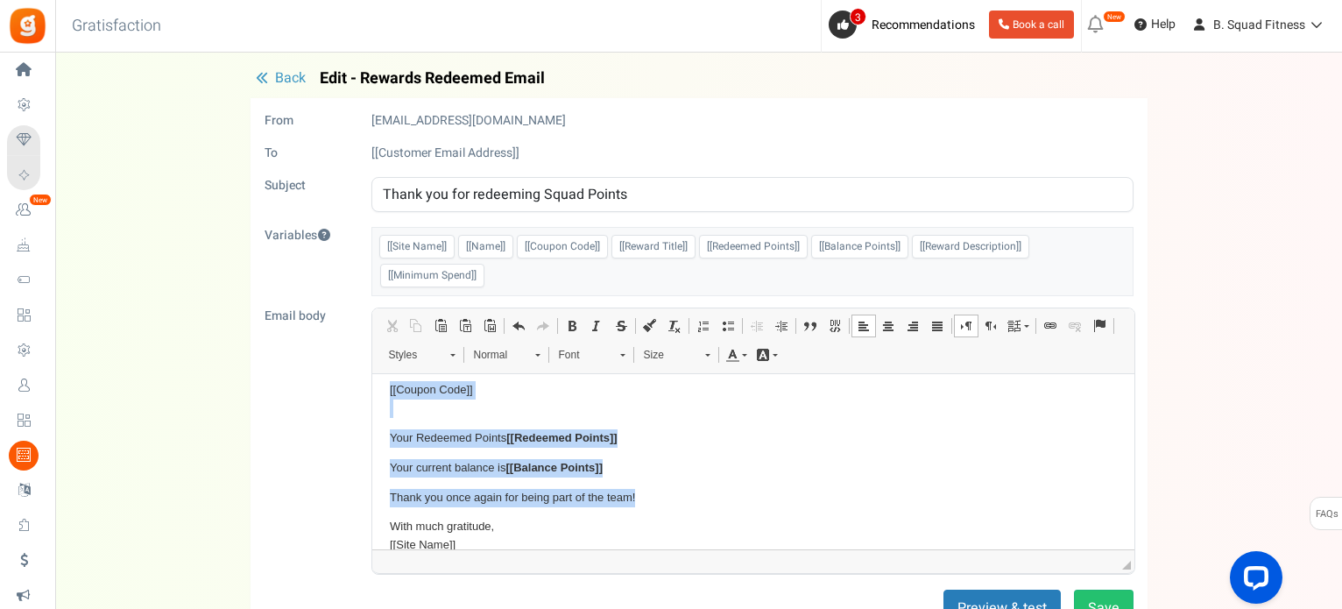
scroll to position [0, 0]
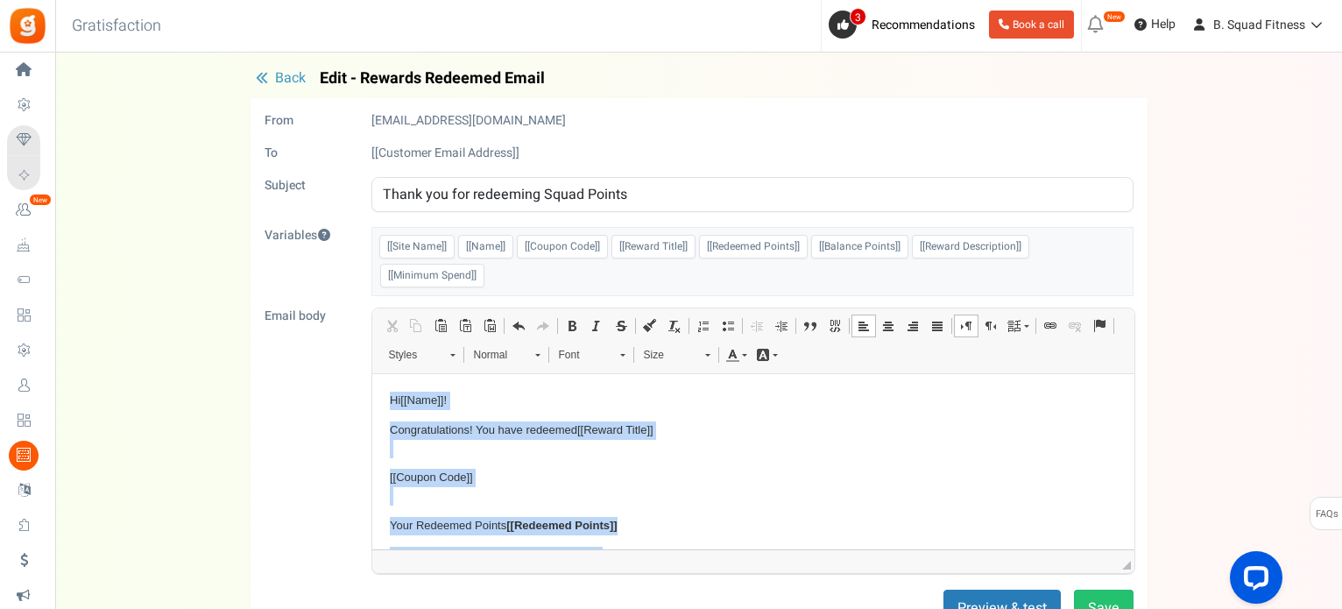
drag, startPoint x: 682, startPoint y: 496, endPoint x: 687, endPoint y: 737, distance: 240.9
click at [371, 374] on html "Hi [[Name]] ! Congratulations! You have redeemed [[Reward Title]] [[Coupon Code…" at bounding box center [752, 517] width 762 height 286
click at [477, 463] on body "Hi [[Name]] ! Congratulations! You have redeemed [[Reward Title]] [[Coupon Code…" at bounding box center [752, 517] width 727 height 251
click at [477, 447] on p "Congratulations! You have redeemed [[Reward Title]]" at bounding box center [752, 439] width 727 height 37
click at [506, 354] on span "Normal" at bounding box center [495, 354] width 61 height 23
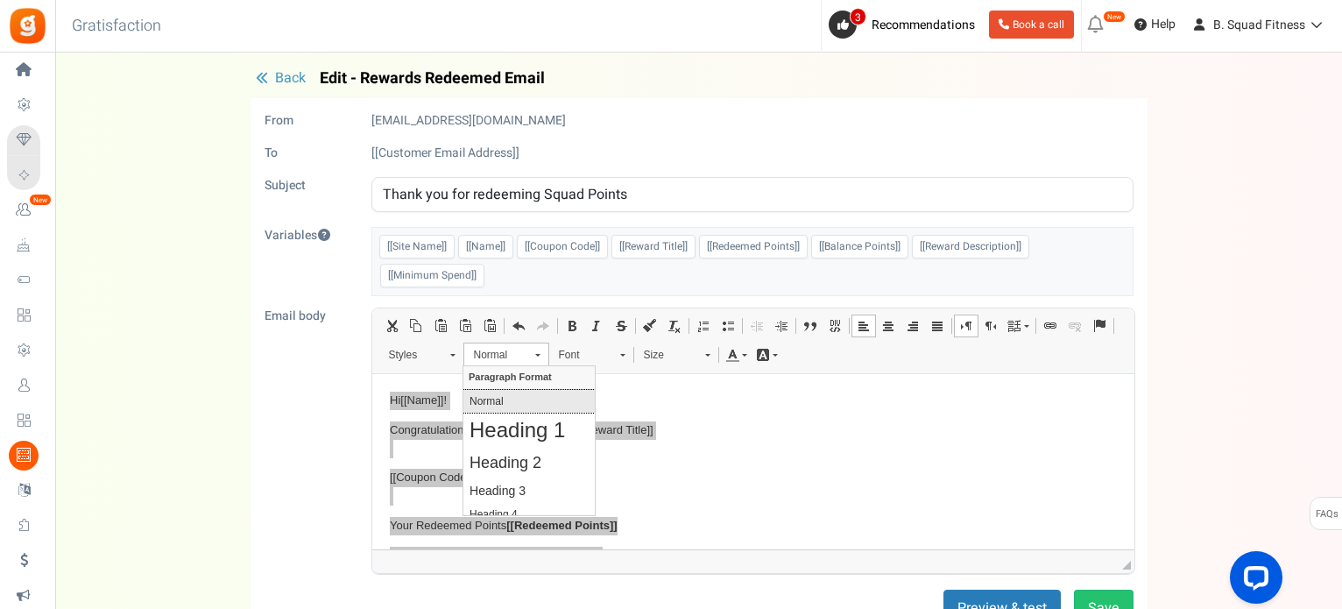
click at [505, 398] on p "Normal" at bounding box center [529, 400] width 119 height 12
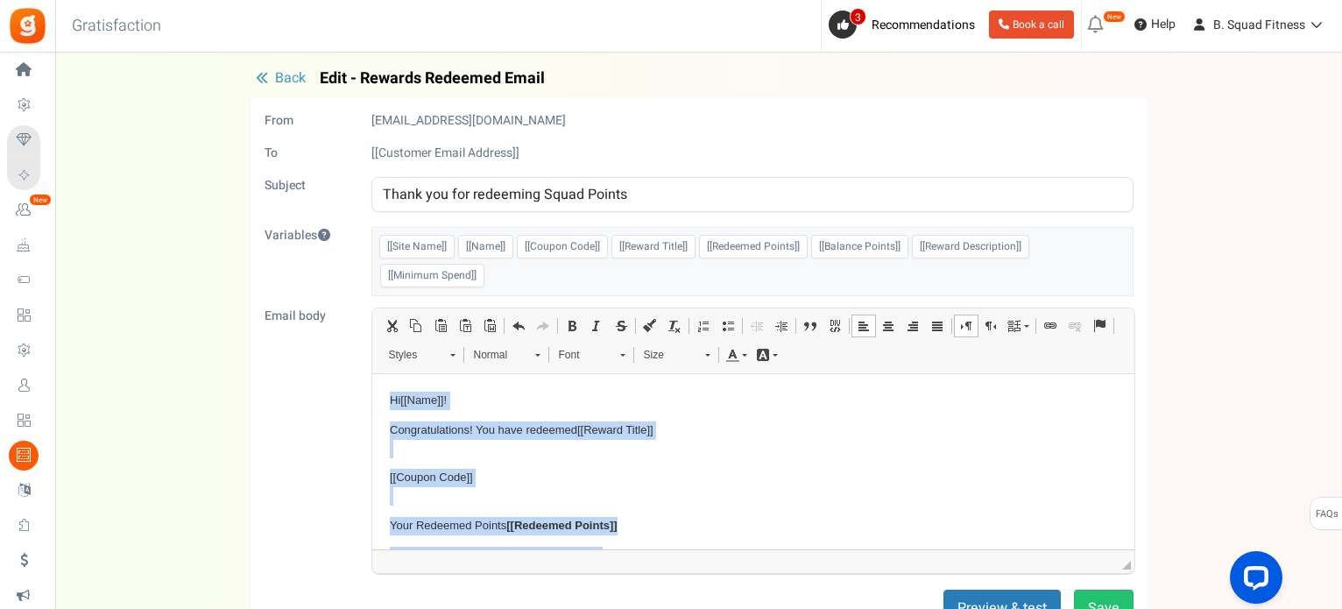
scroll to position [7, 0]
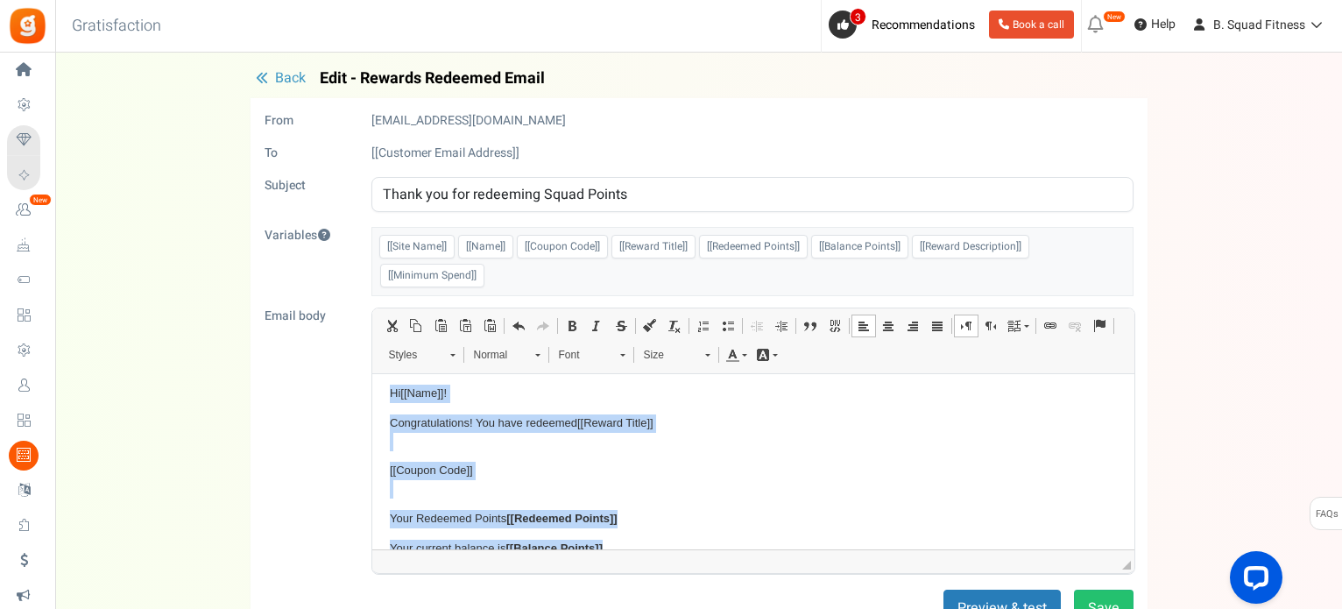
click at [491, 447] on p "Congratulations! You have redeemed [[Reward Title]]" at bounding box center [752, 432] width 727 height 37
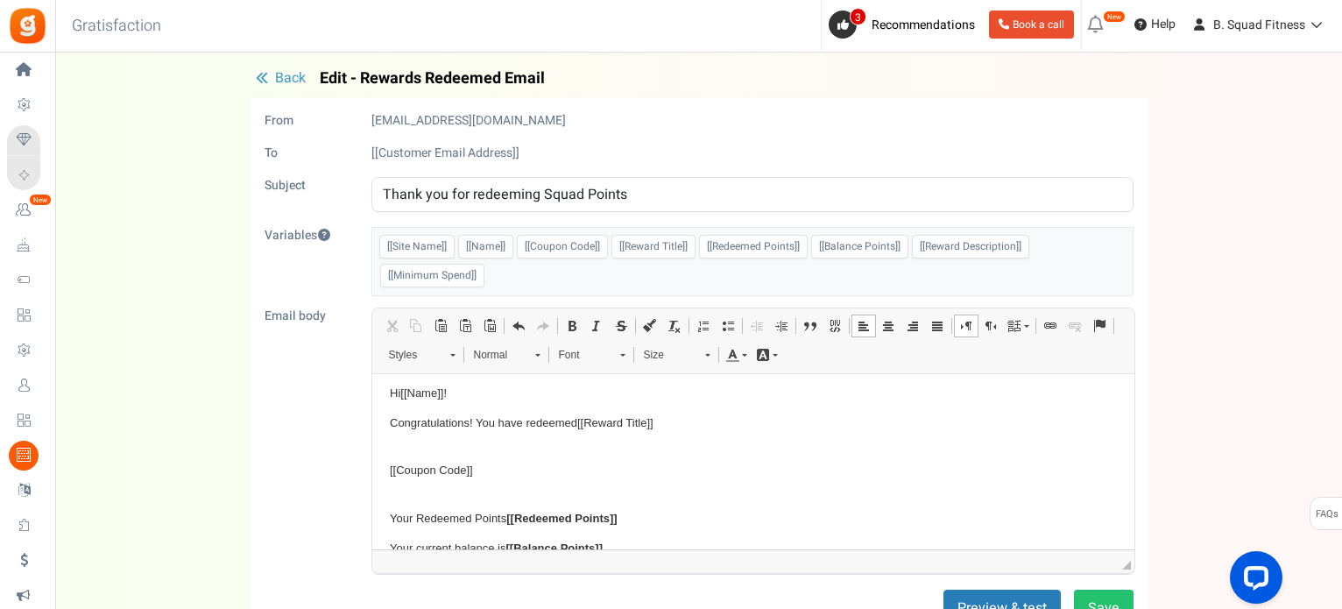
click at [482, 453] on body "Hi [[Name]] ! Congratulations! You have redeemed [[Reward Title]] [[Coupon Code…" at bounding box center [752, 510] width 727 height 251
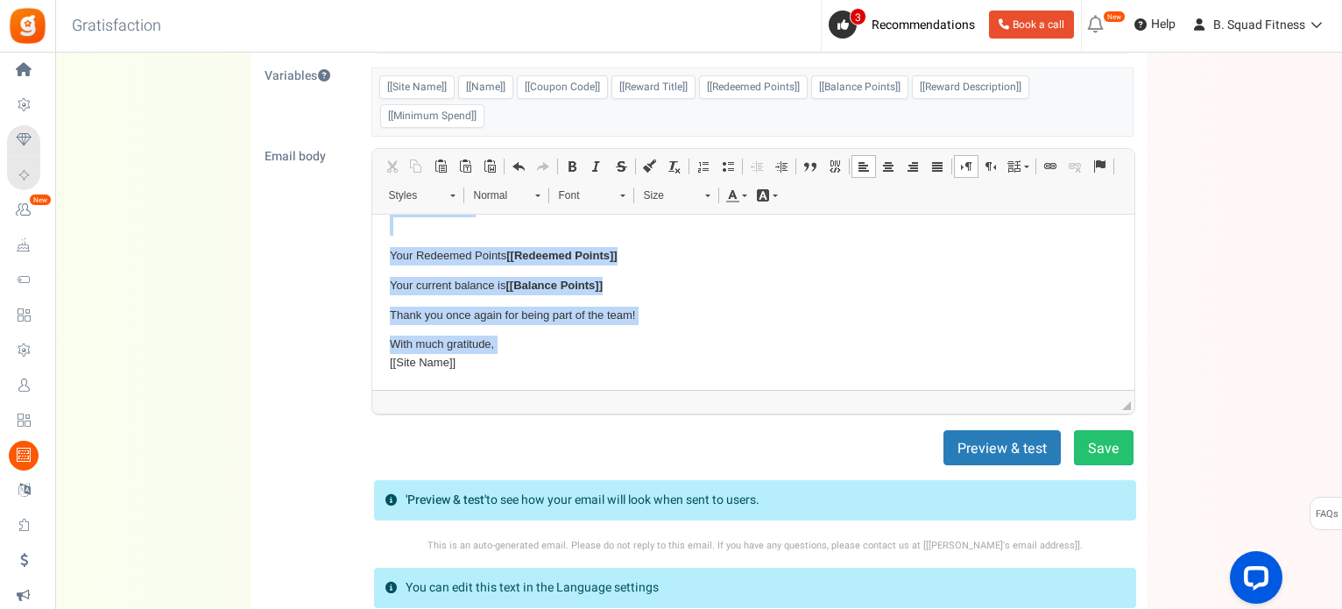
scroll to position [267, 0]
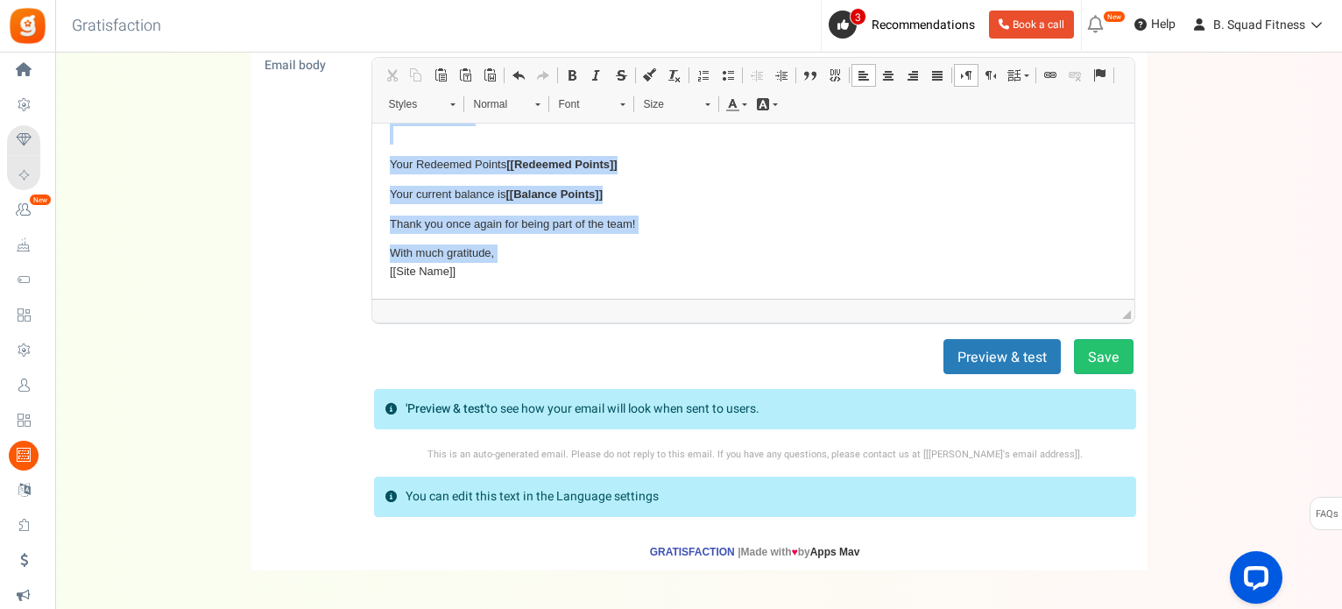
drag, startPoint x: 448, startPoint y: 134, endPoint x: 915, endPoint y: 516, distance: 602.5
click at [547, 299] on html "Hi [[Name]] ! Congratulations! You have redeemed [[Reward Title]] [[Coupon Code…" at bounding box center [752, 156] width 762 height 286
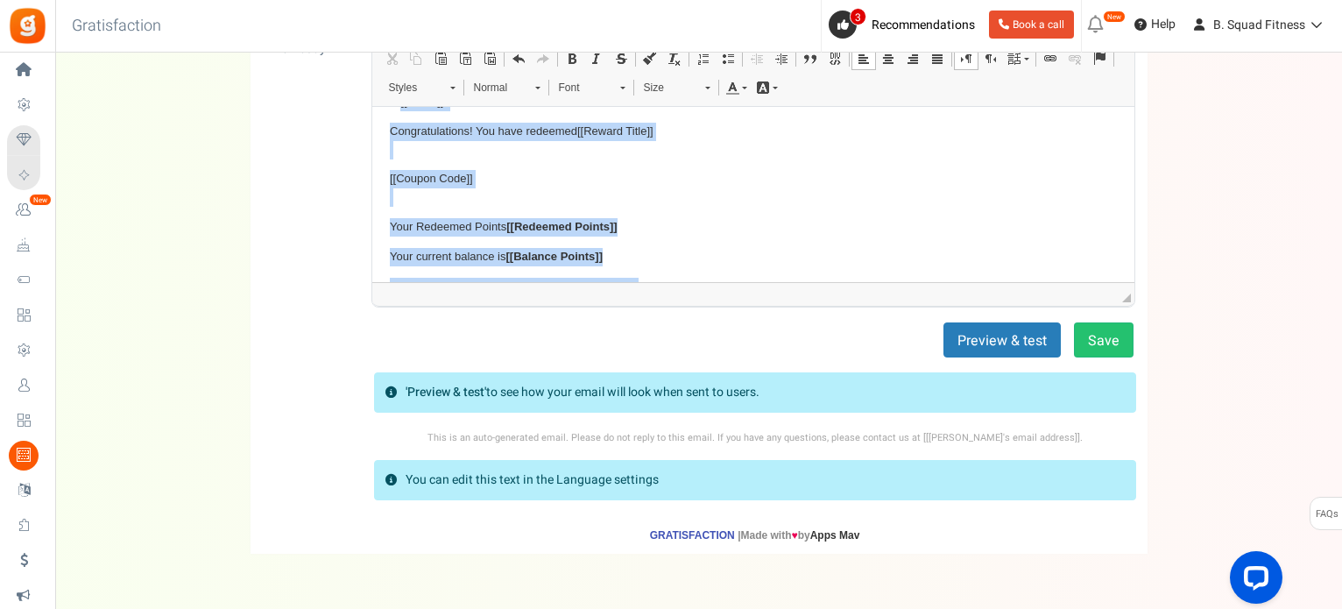
scroll to position [110, 0]
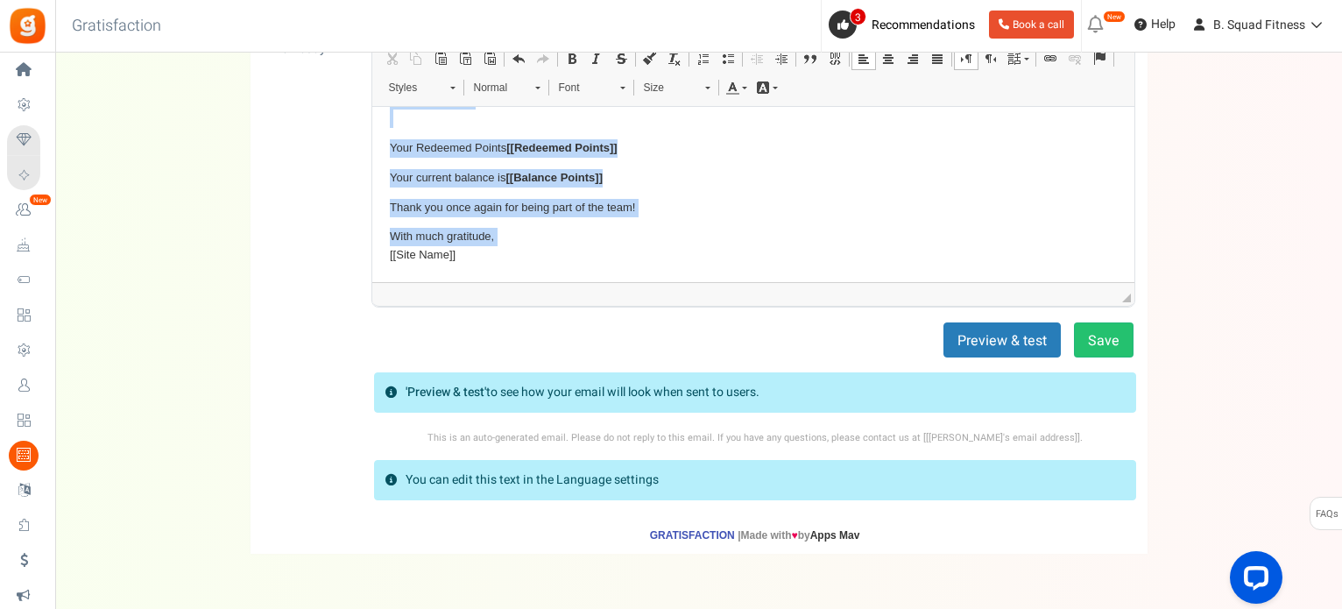
drag, startPoint x: 445, startPoint y: 124, endPoint x: 904, endPoint y: 388, distance: 529.8
click at [533, 282] on html "Hi [[Name]] ! Congratulations! You have redeemed [[Reward Title]] [[Coupon Code…" at bounding box center [752, 139] width 762 height 286
click at [429, 82] on span "Styles" at bounding box center [410, 87] width 61 height 23
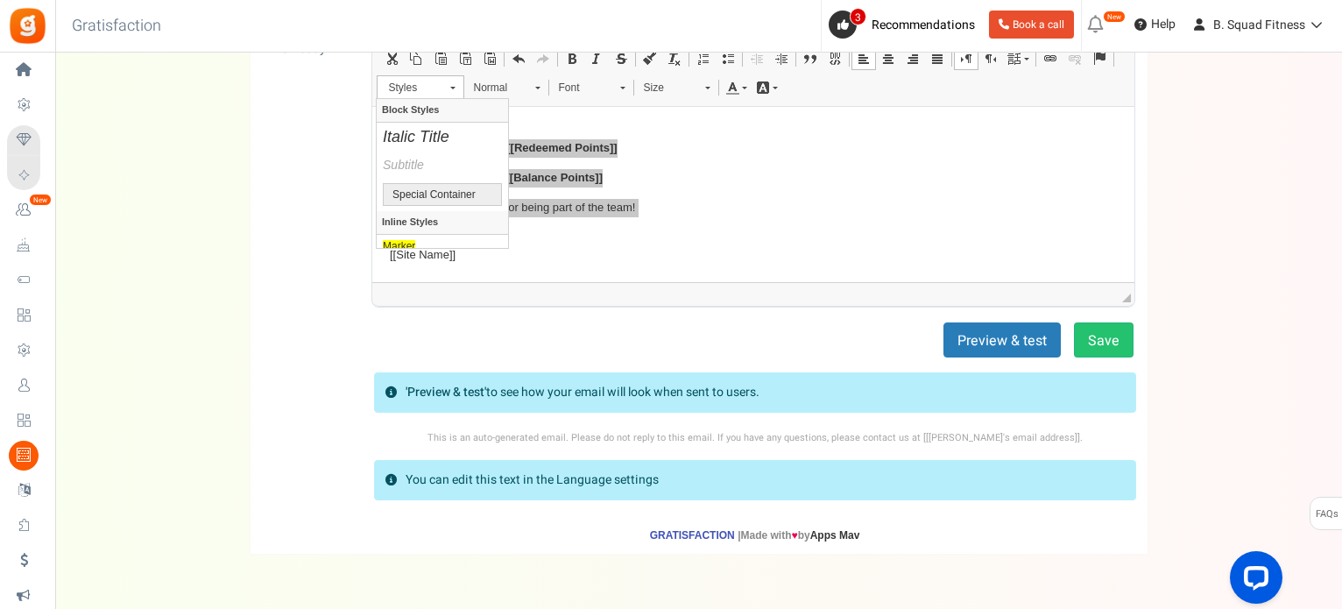
click at [459, 108] on h1 "Block Styles" at bounding box center [442, 110] width 131 height 24
click at [513, 87] on span "Normal" at bounding box center [495, 87] width 61 height 23
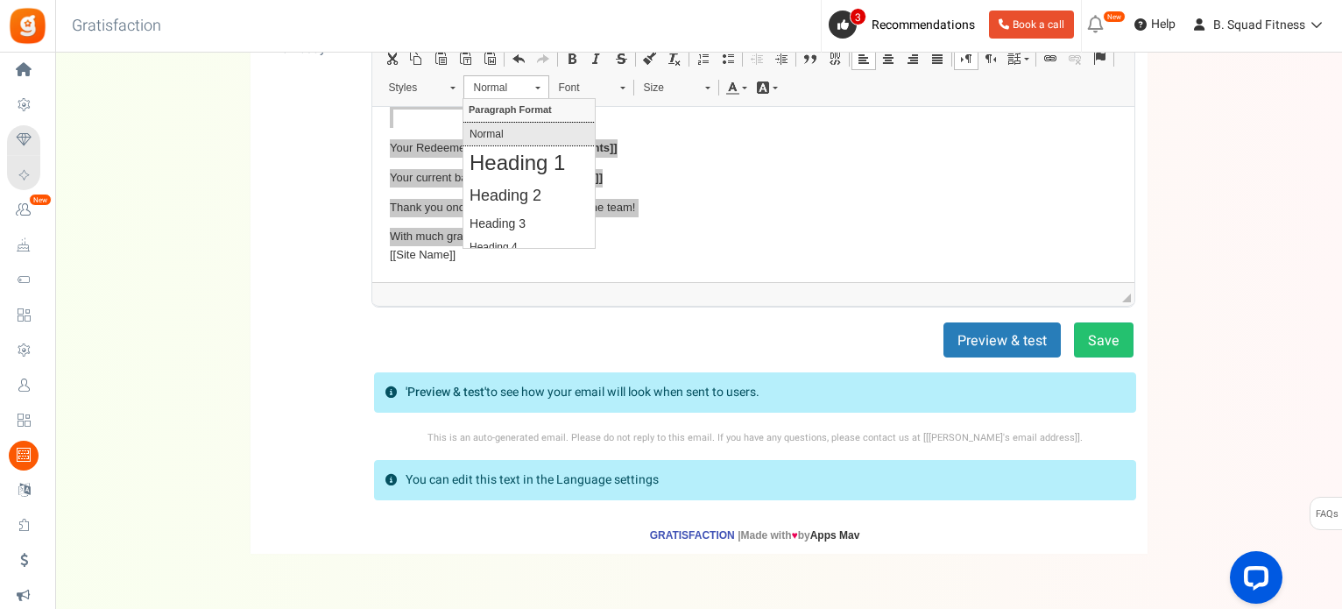
scroll to position [118, 0]
drag, startPoint x: 590, startPoint y: 147, endPoint x: 689, endPoint y: 227, distance: 127.8
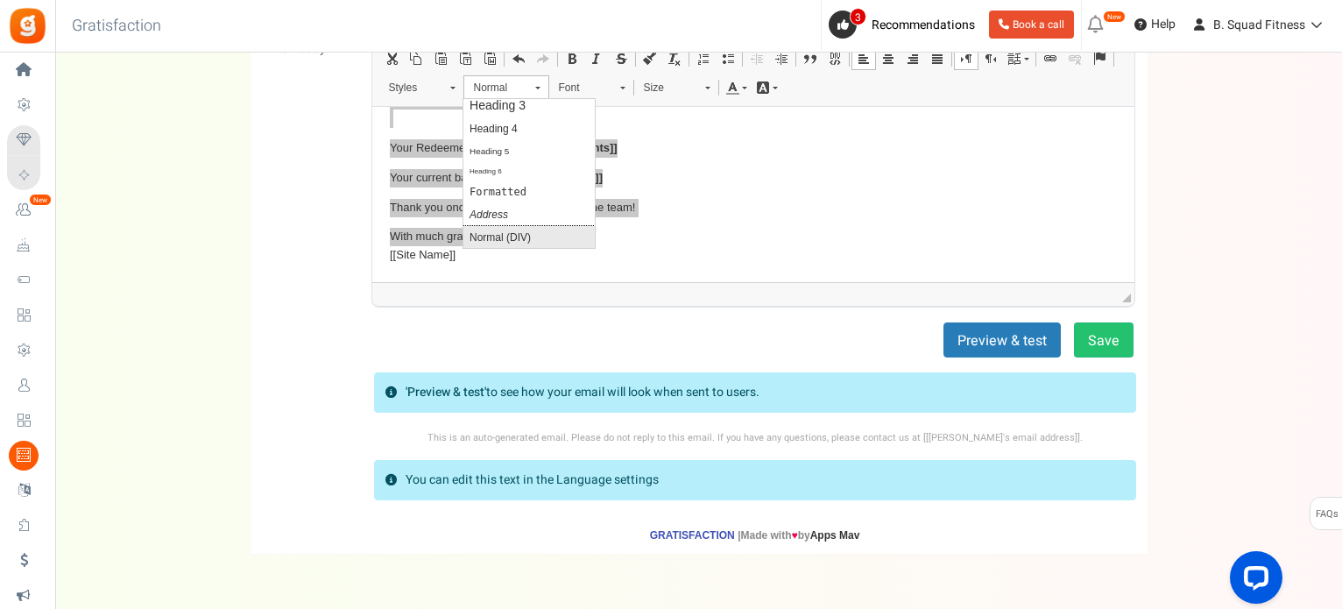
click at [534, 237] on div "Normal (DIV)" at bounding box center [529, 236] width 119 height 12
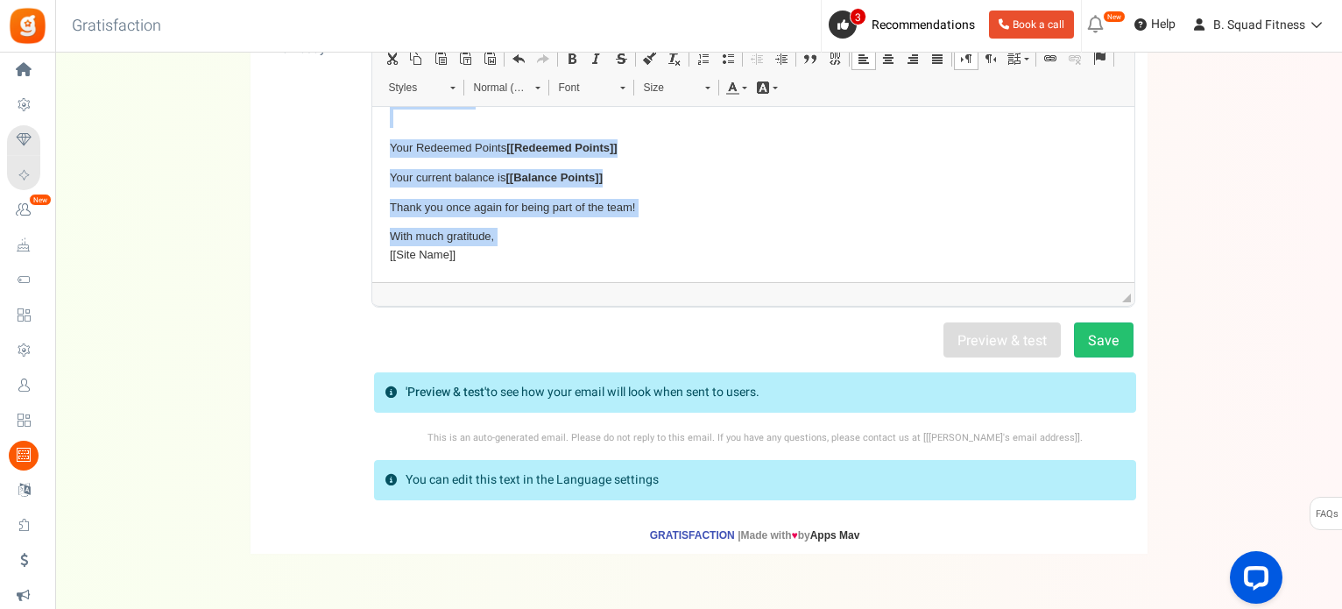
scroll to position [0, 0]
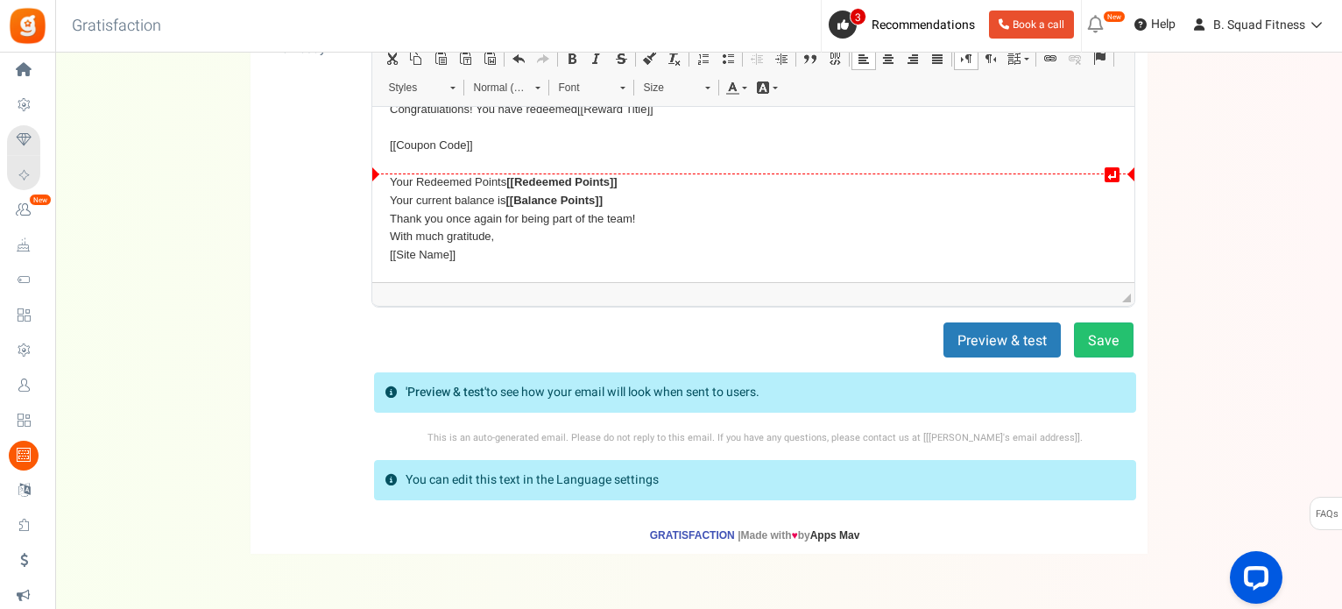
click at [474, 156] on div "[[Coupon Code]]" at bounding box center [752, 155] width 727 height 37
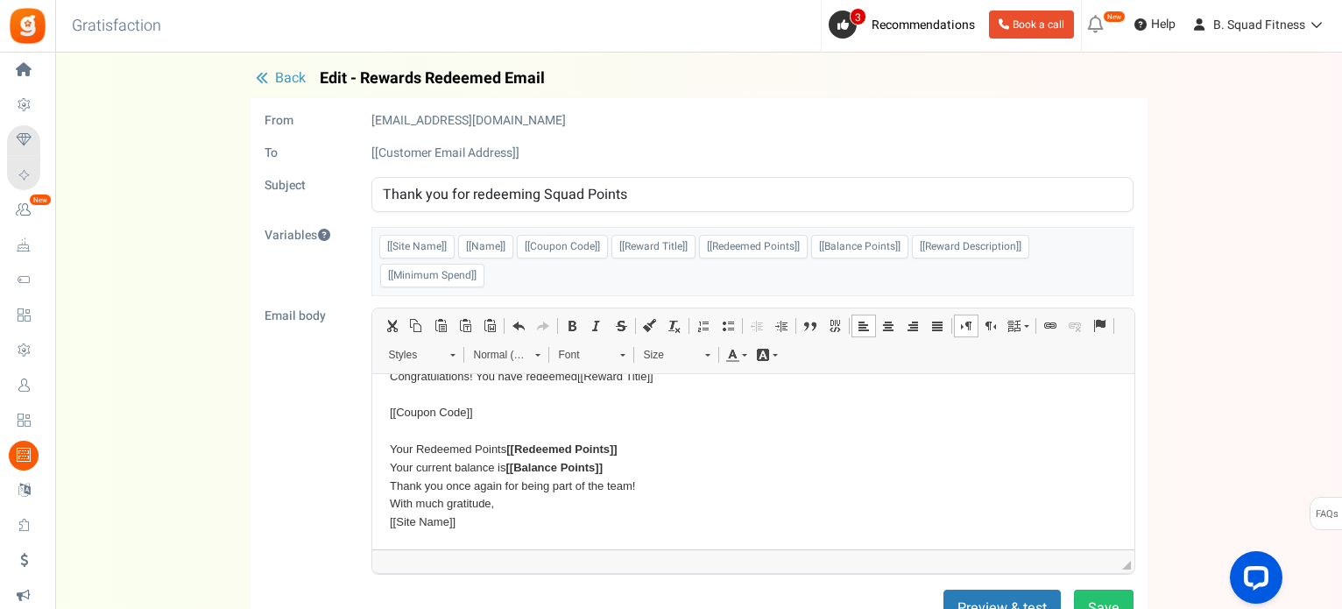
click at [574, 431] on div "[[Coupon Code]]" at bounding box center [752, 422] width 727 height 37
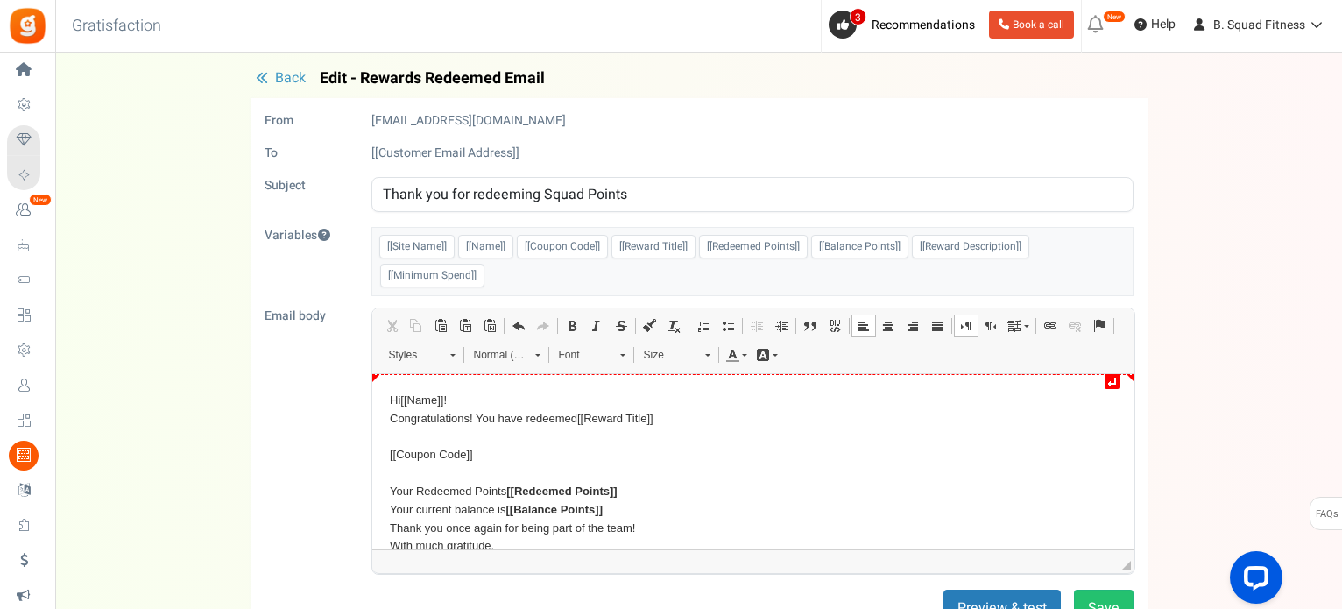
click at [491, 402] on div "Hi [[Name]] !" at bounding box center [752, 401] width 727 height 18
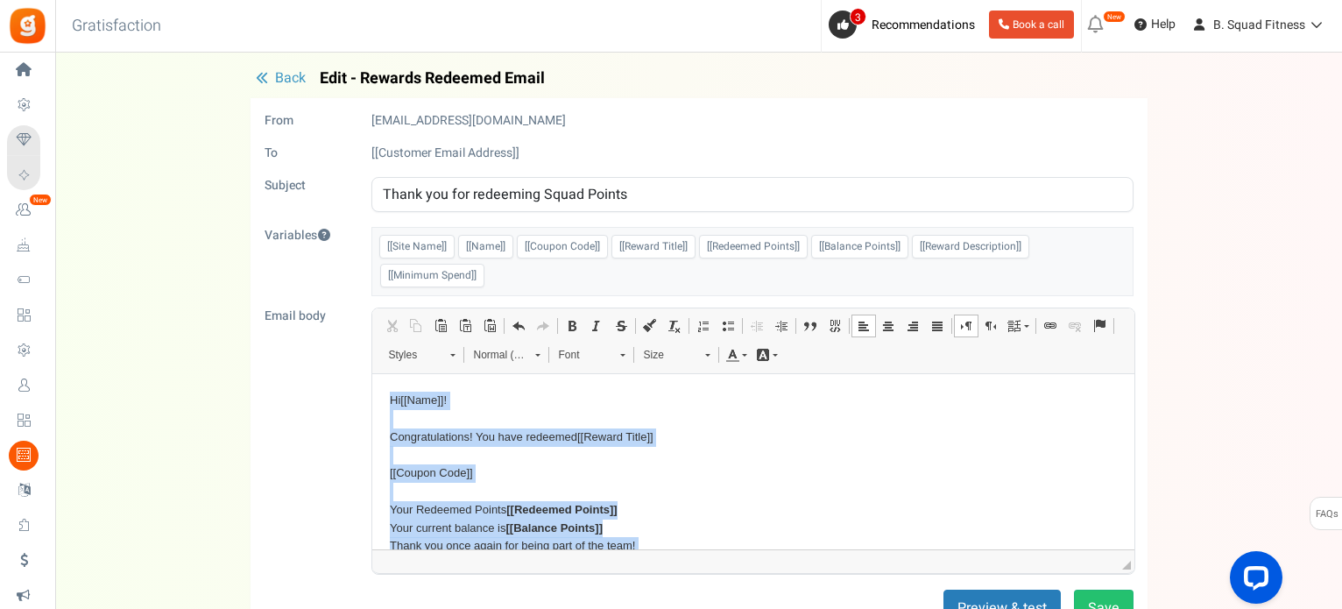
scroll to position [60, 0]
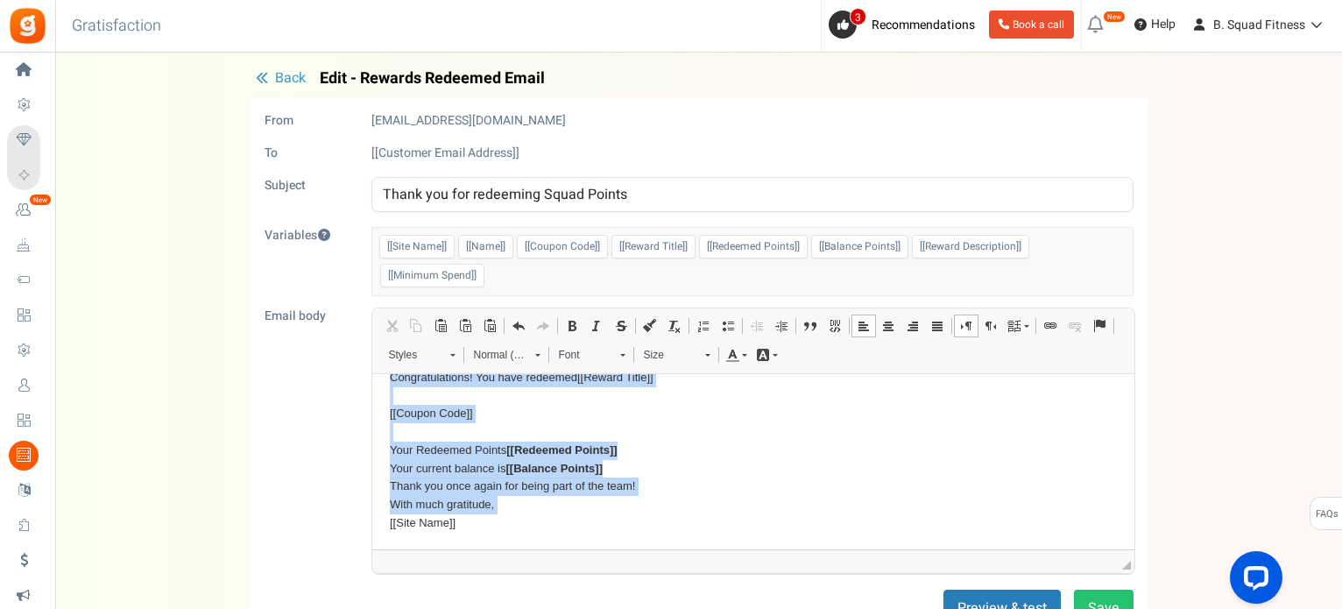
drag, startPoint x: 386, startPoint y: 391, endPoint x: 1047, endPoint y: 922, distance: 847.9
click at [676, 550] on html "Hi [[Name]] ! Congratulations! You have redeemed [[Reward Title]] [[Coupon Code…" at bounding box center [752, 432] width 762 height 236
click at [626, 360] on link "Font" at bounding box center [591, 355] width 86 height 25
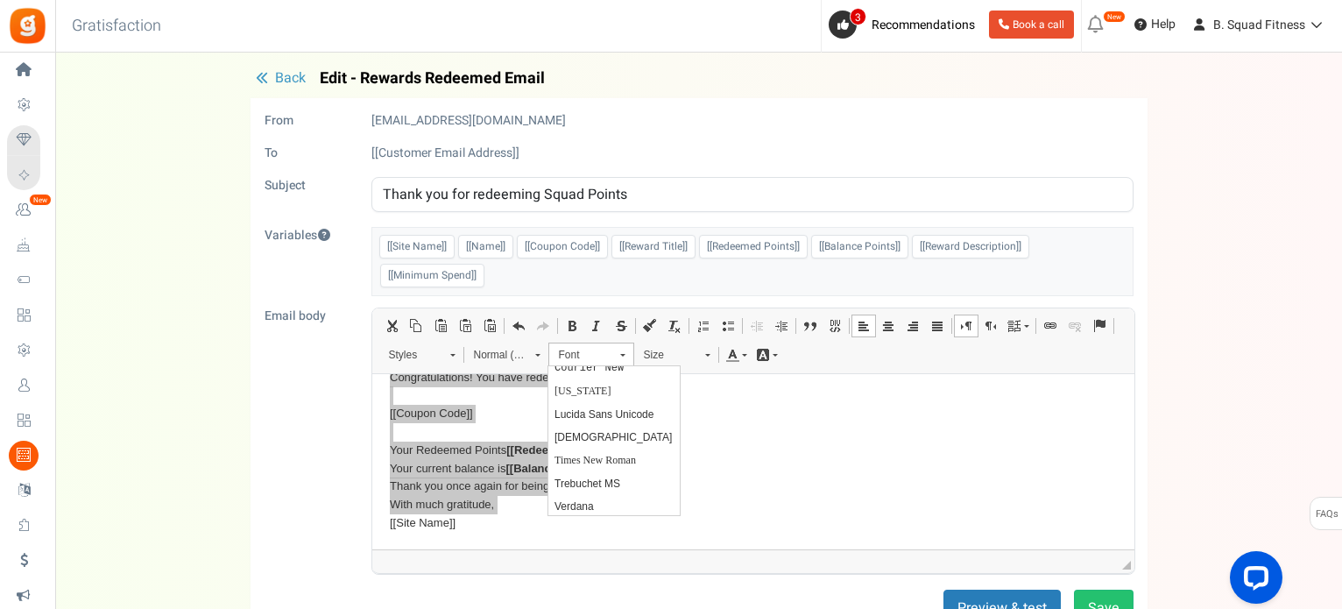
scroll to position [109, 0]
click at [623, 476] on link "Trebuchet MS" at bounding box center [613, 480] width 131 height 23
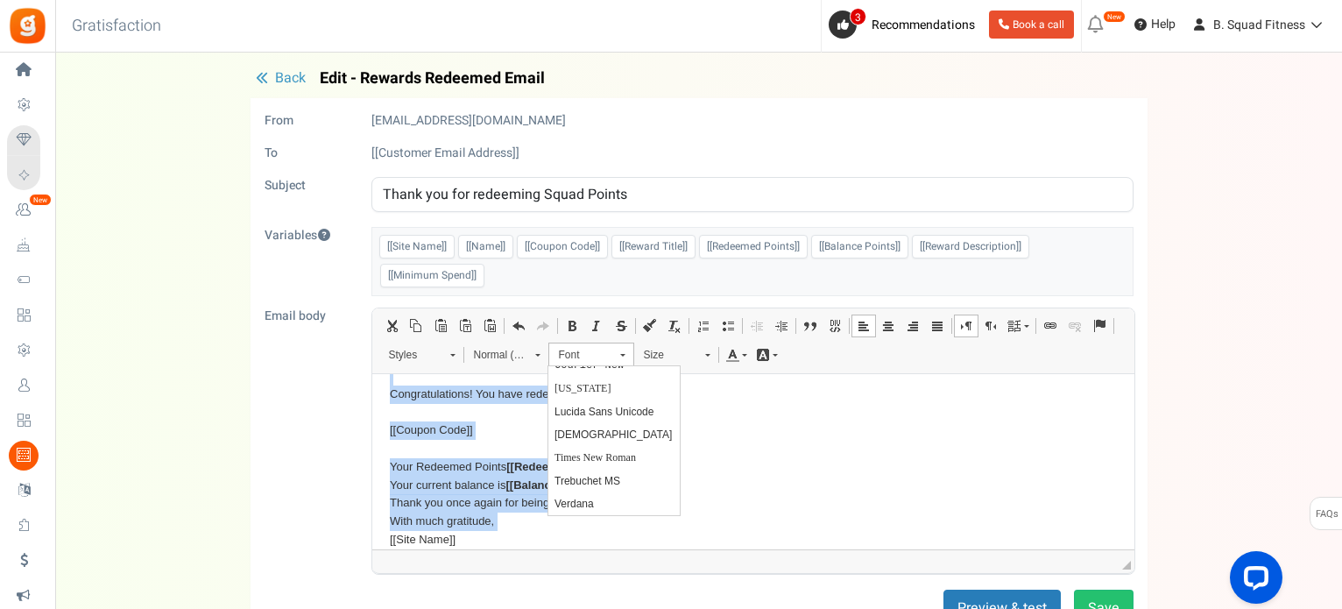
scroll to position [0, 0]
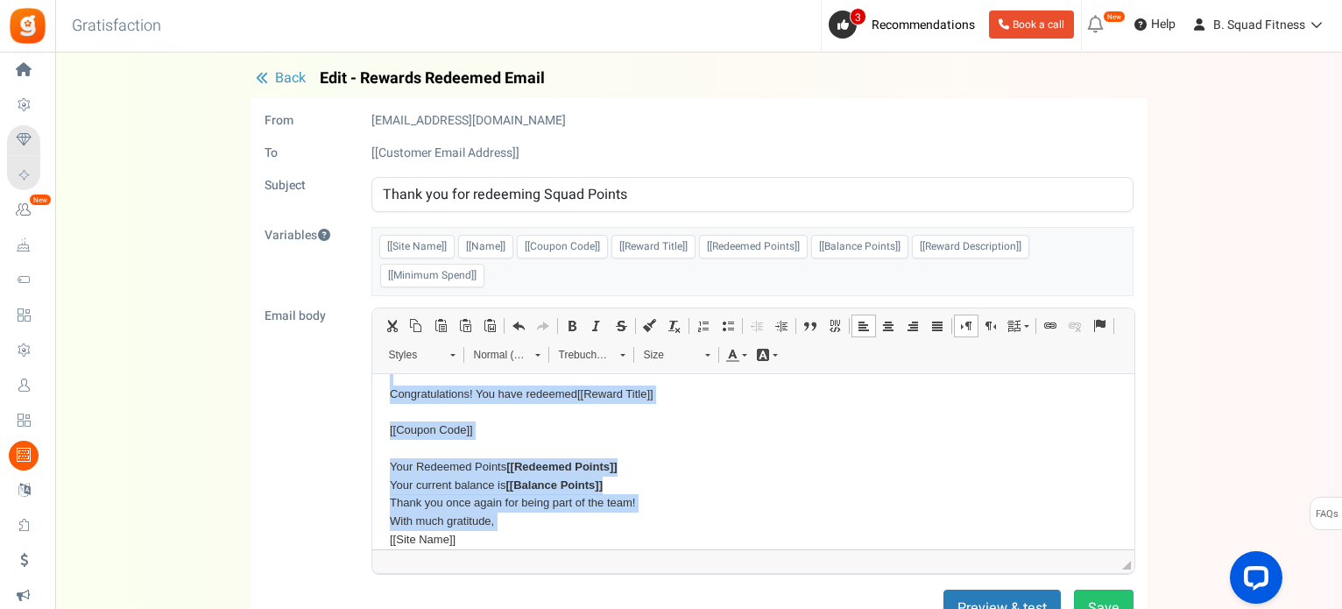
click at [666, 360] on span "Size" at bounding box center [665, 354] width 61 height 23
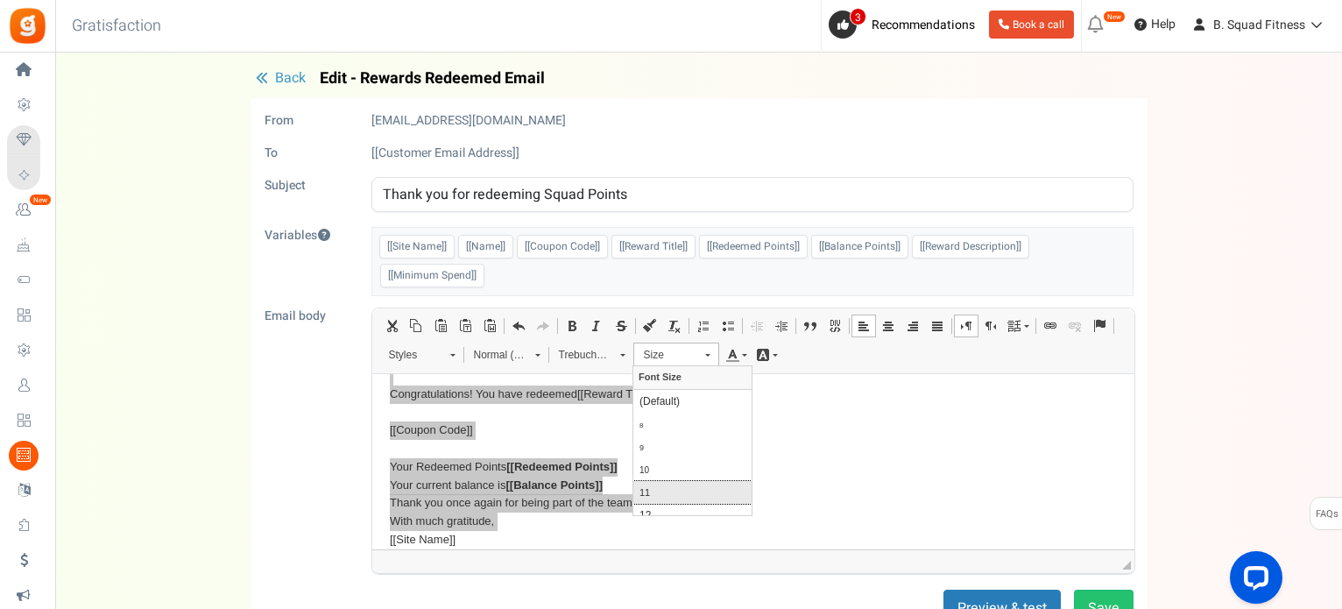
click at [681, 484] on link "11" at bounding box center [692, 491] width 118 height 23
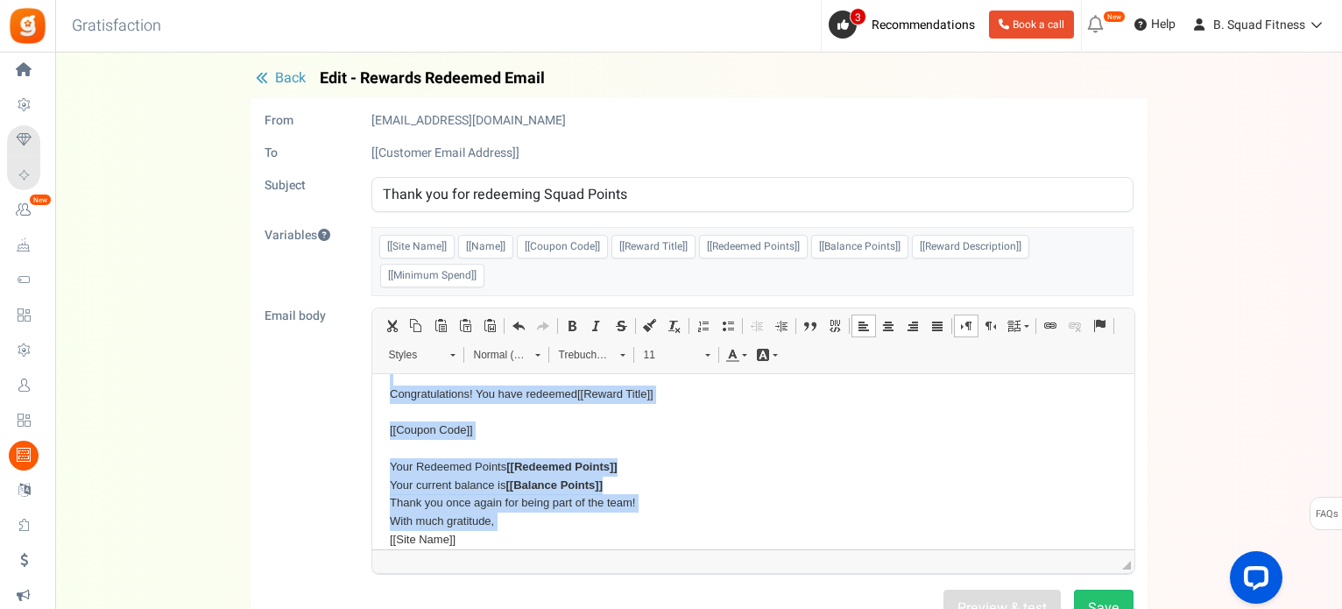
scroll to position [42, 0]
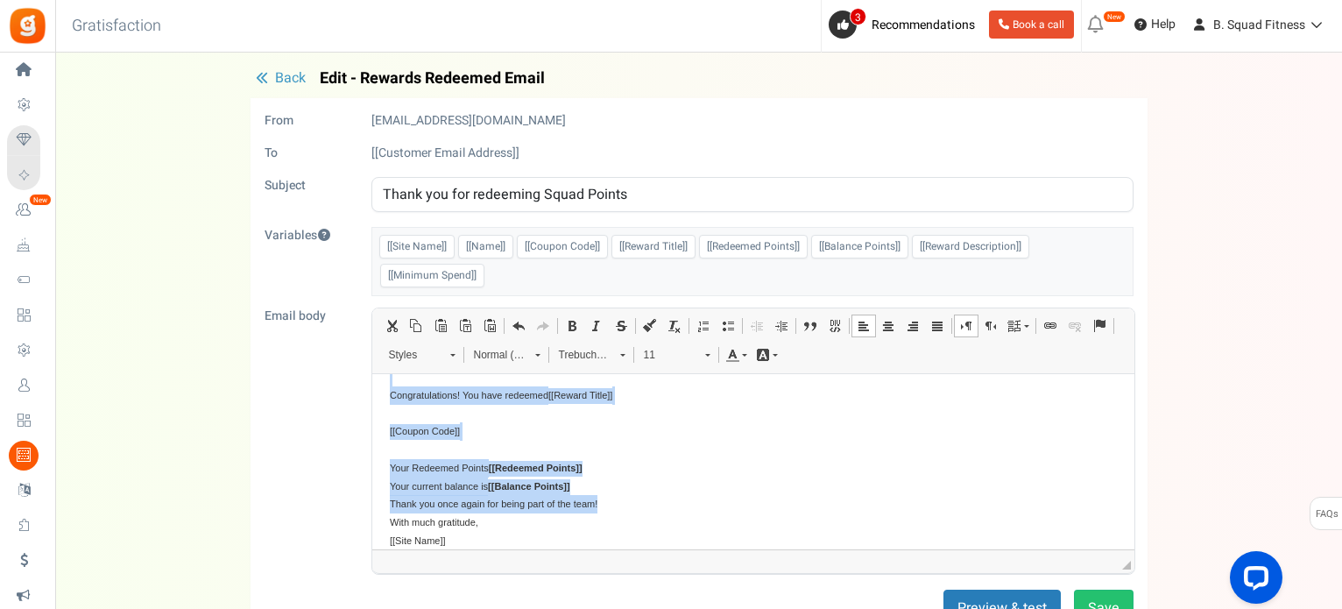
click at [678, 483] on div "Your current balance is [[Balance Points]]" at bounding box center [752, 486] width 727 height 18
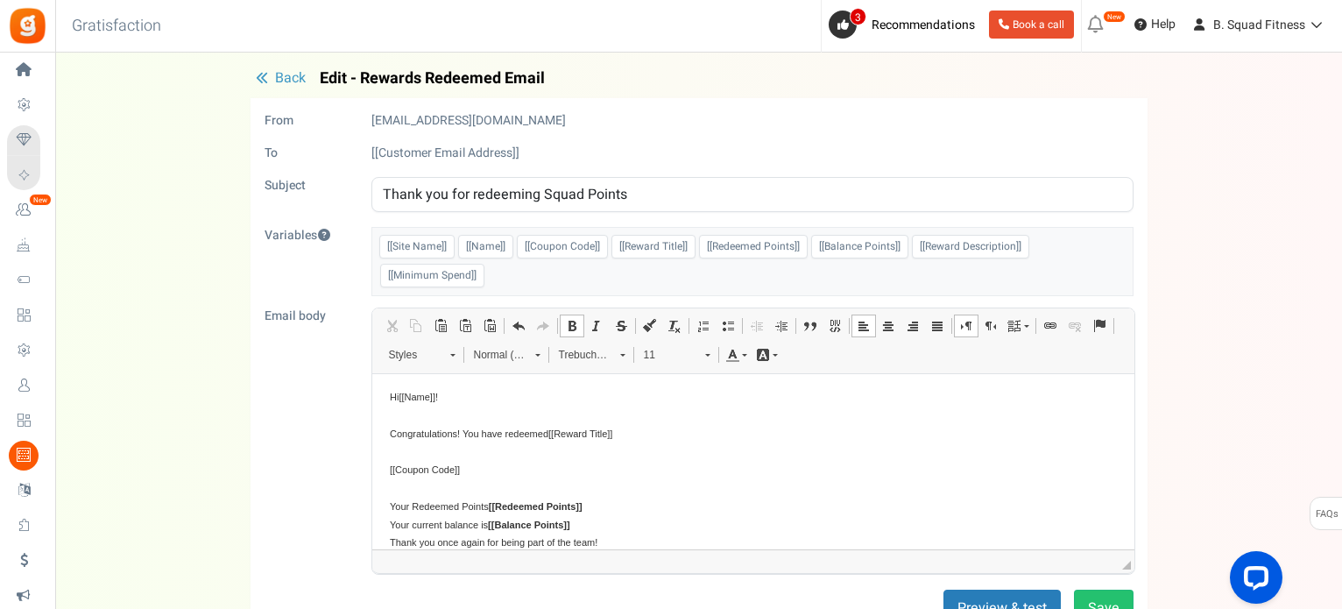
scroll to position [0, 0]
click at [446, 419] on div "Editor, email_editor" at bounding box center [752, 419] width 727 height 18
click at [444, 428] on div "Congratulations! You have redeemed [[Reward Title]]" at bounding box center [752, 446] width 727 height 37
click at [441, 420] on div "Editor, email_editor" at bounding box center [752, 419] width 727 height 18
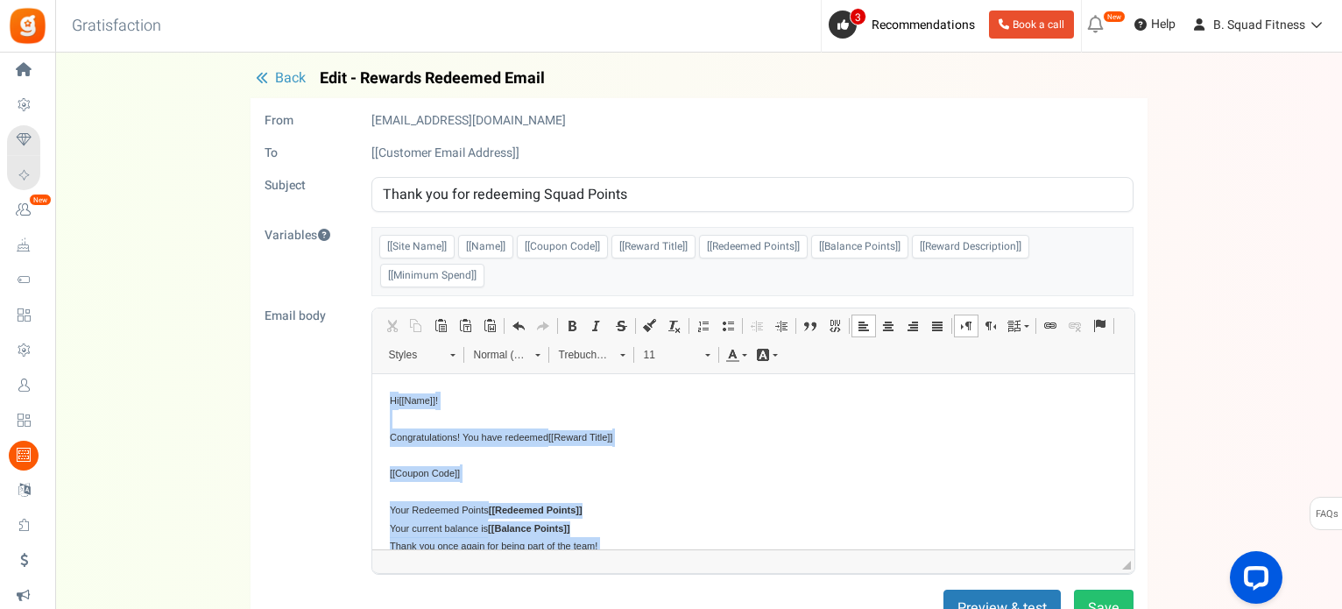
scroll to position [60, 0]
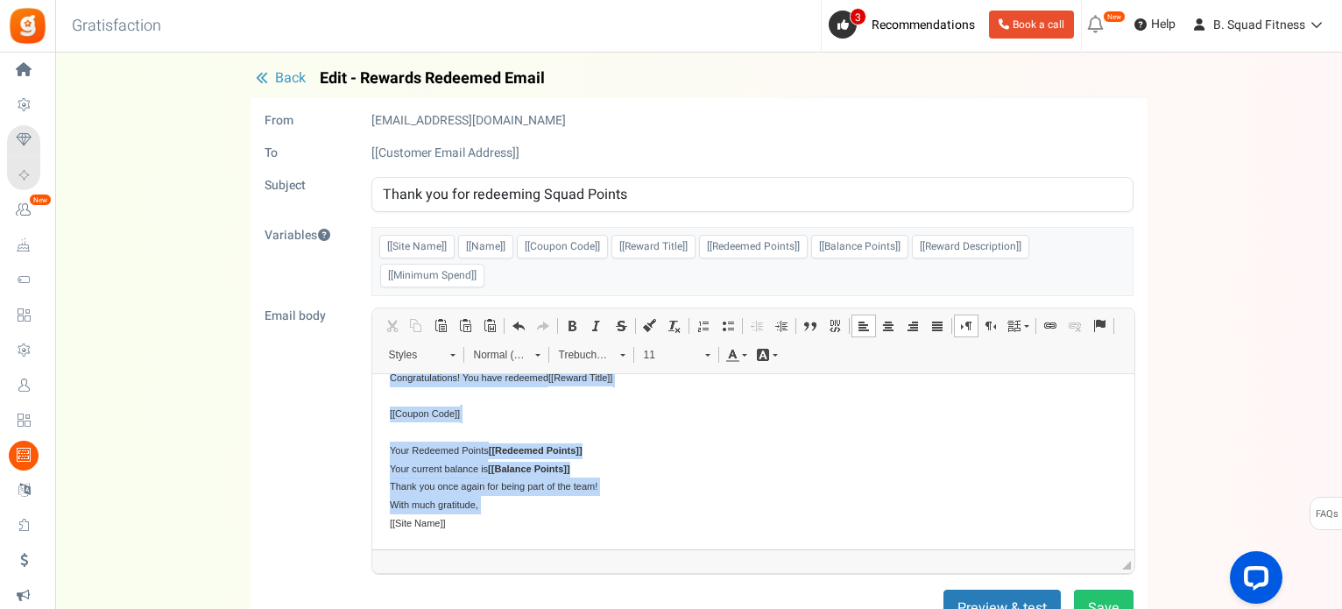
drag, startPoint x: 385, startPoint y: 398, endPoint x: 923, endPoint y: 724, distance: 629.6
click at [562, 550] on html "Hi [[Name]] ! Congratulations! You have redeemed [[Reward Title]] [[Coupon Code…" at bounding box center [752, 432] width 762 height 236
click at [536, 347] on span at bounding box center [537, 352] width 4 height 17
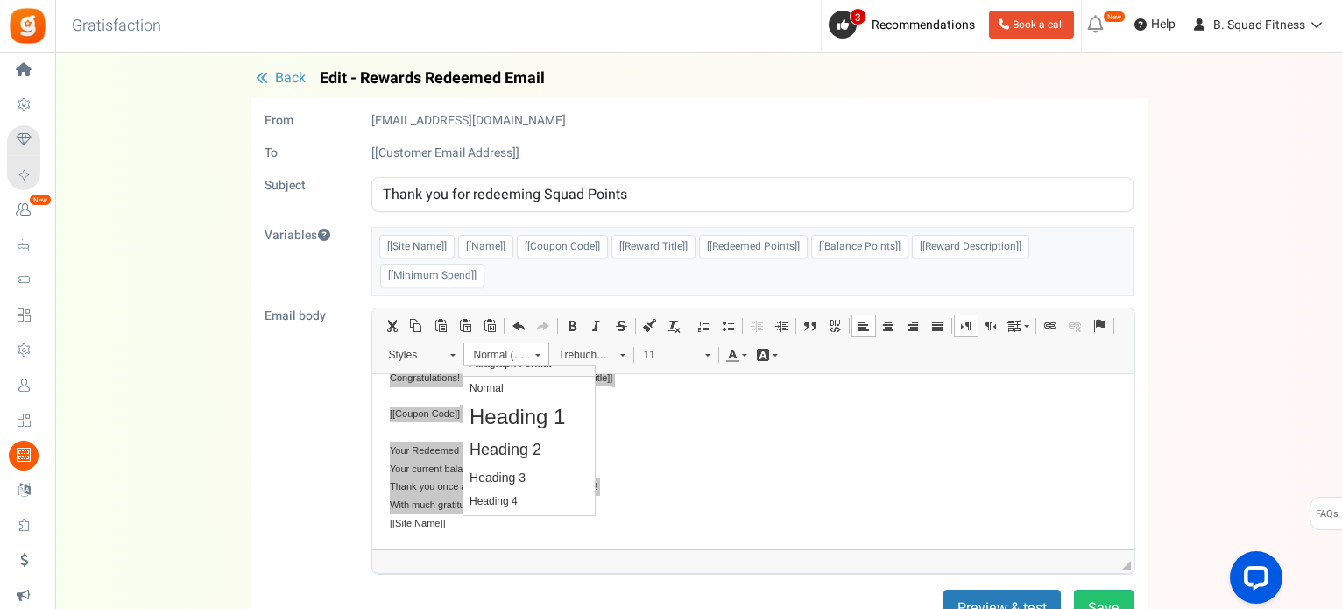
scroll to position [0, 0]
click at [507, 398] on p "Normal" at bounding box center [529, 400] width 119 height 12
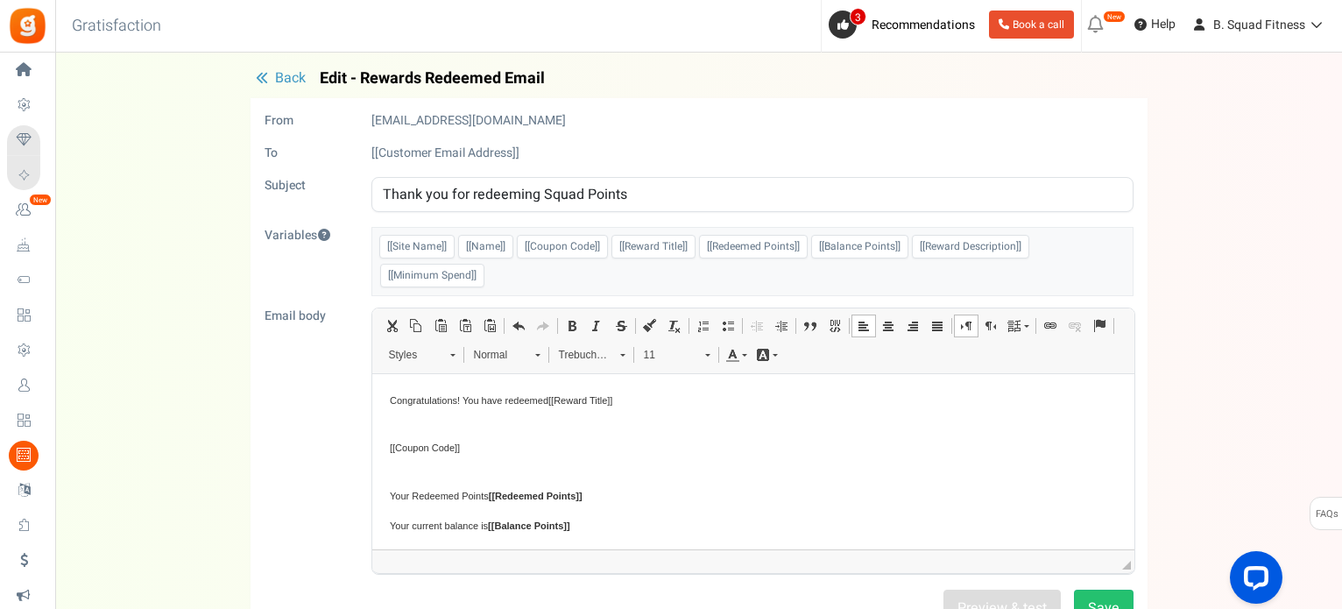
scroll to position [42, 0]
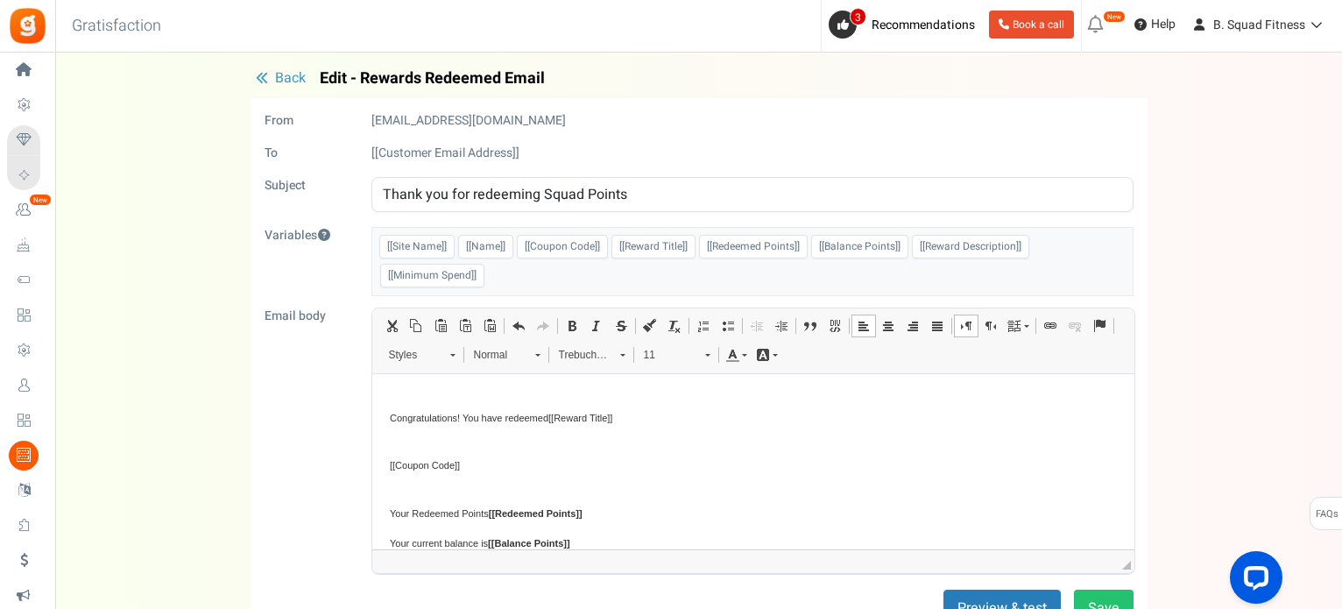
click at [489, 451] on body "Hi [[Name]] ! Congratulations! You have redeemed [[Reward Title]] [[Coupon Code…" at bounding box center [752, 490] width 727 height 280
click at [469, 397] on p "Editor, email_editor" at bounding box center [752, 388] width 727 height 18
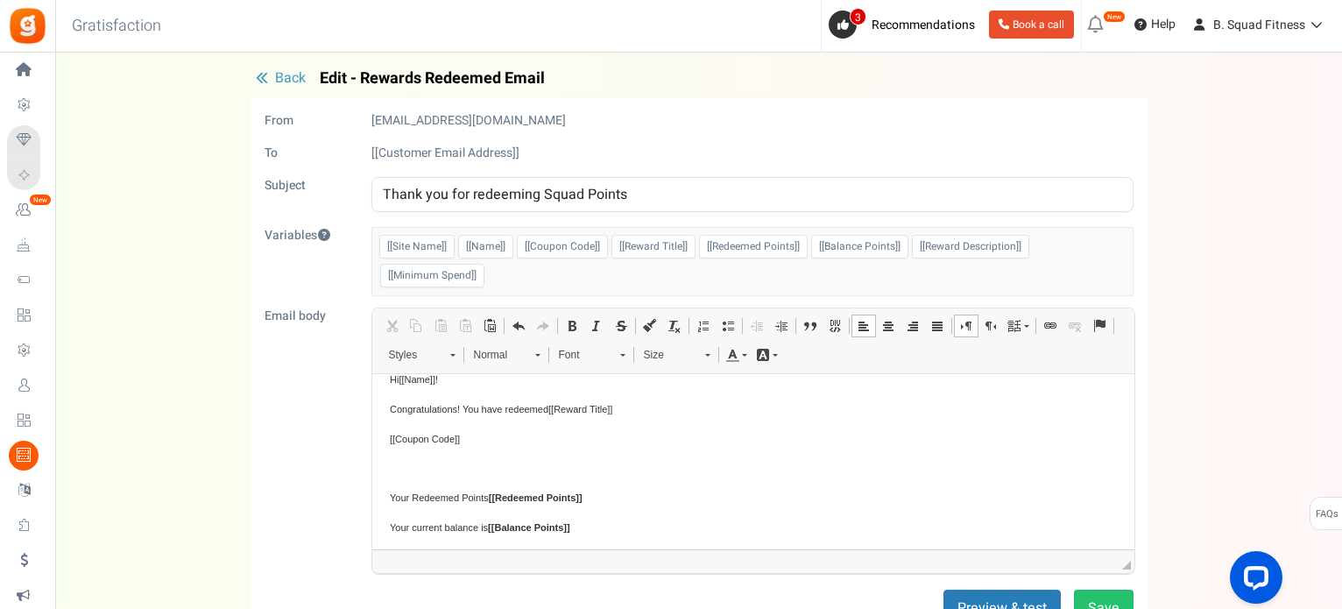
scroll to position [56, 0]
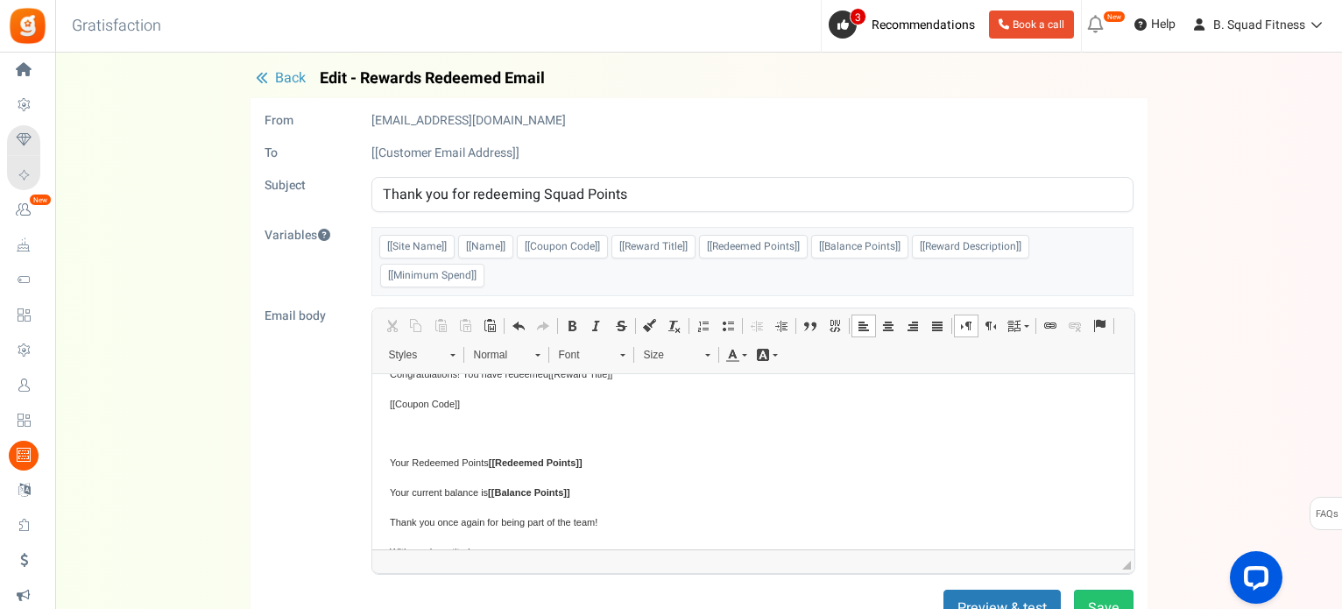
click at [454, 429] on p "Editor, email_editor" at bounding box center [752, 433] width 727 height 18
click at [447, 506] on body "Hi [[Name]] ! Congratulations! You have redeemed [[Reward Title]] [[Coupon Code…" at bounding box center [752, 442] width 727 height 214
click at [478, 452] on body "Hi [[Name]] ! Congratulations! You have redeemed [[Reward Title]] [[Coupon Code…" at bounding box center [752, 442] width 727 height 214
click at [591, 432] on p "Your Redeemed Points [[Redeemed Points]]" at bounding box center [752, 433] width 727 height 18
click at [483, 433] on span "Your Redeemed Points" at bounding box center [438, 432] width 99 height 11
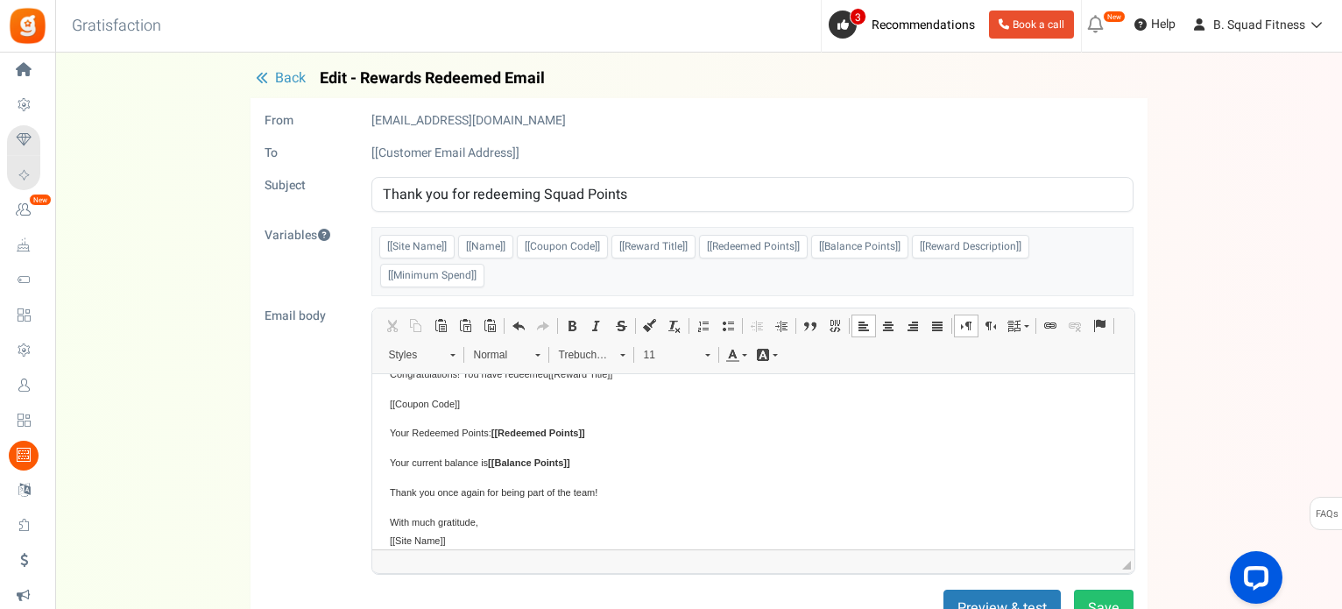
click at [486, 463] on span "Your current balance is [[Balance Points]]" at bounding box center [479, 462] width 180 height 11
drag, startPoint x: 415, startPoint y: 464, endPoint x: 440, endPoint y: 464, distance: 24.5
click at [440, 464] on span "Your current balance is: [[Balance Points]]" at bounding box center [480, 462] width 183 height 11
click at [433, 463] on span "Your new balance is: [[Balance Points]]" at bounding box center [474, 462] width 171 height 11
click at [683, 499] on p "Thank you once again for being part of the team!" at bounding box center [752, 493] width 727 height 18
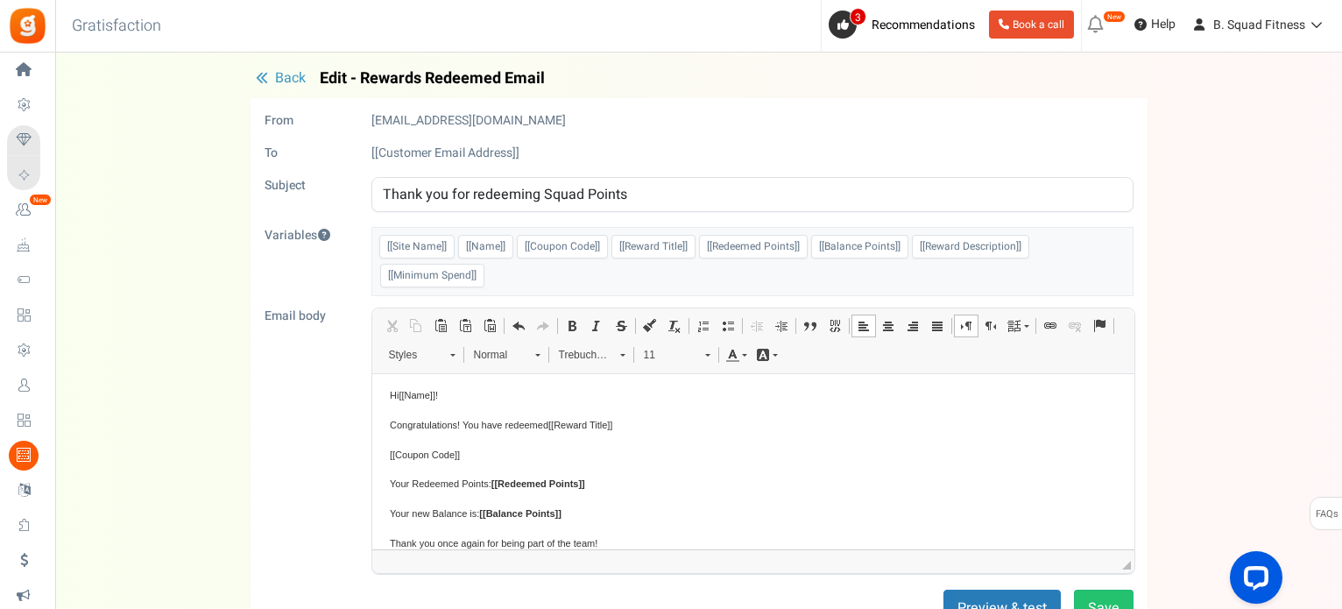
scroll to position [0, 0]
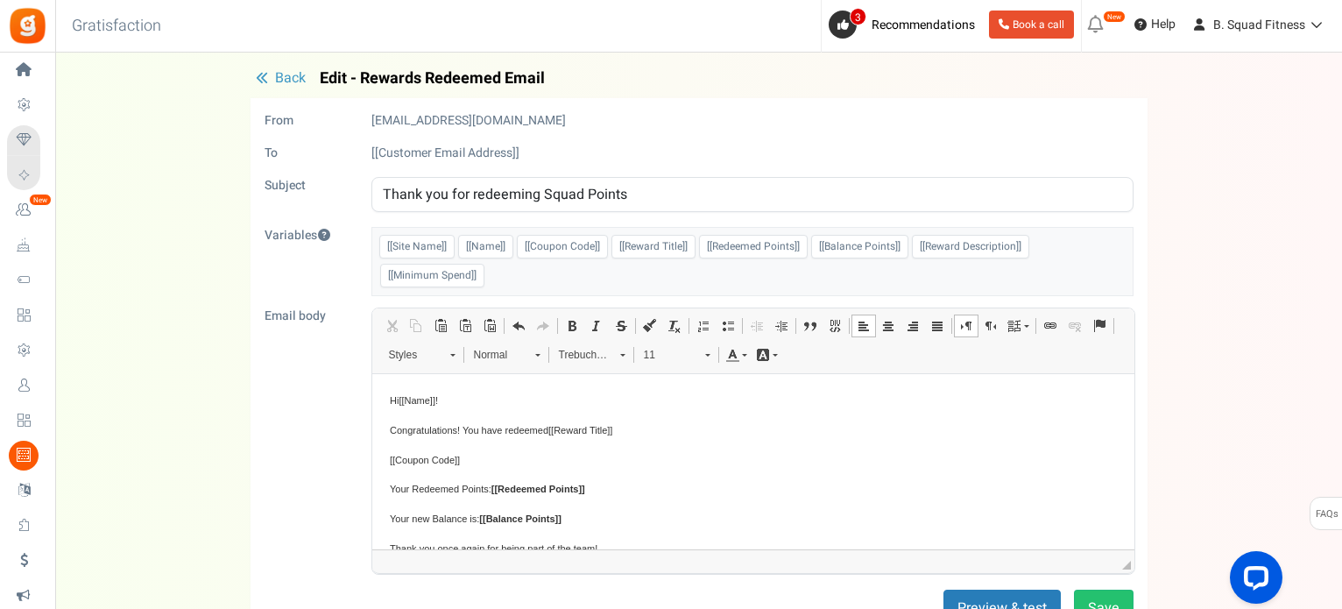
drag, startPoint x: 506, startPoint y: 460, endPoint x: 710, endPoint y: 829, distance: 421.1
click at [371, 456] on html "Hi [[Name]] ! Congratulations! You have redeemed [[Reward Title]] [[Coupon Code…" at bounding box center [752, 498] width 762 height 249
click at [568, 321] on span at bounding box center [572, 326] width 14 height 14
drag, startPoint x: 624, startPoint y: 424, endPoint x: 552, endPoint y: 437, distance: 73.0
click at [552, 436] on p "Congratulations! You have redeemed [[Reward Title]]" at bounding box center [752, 430] width 727 height 18
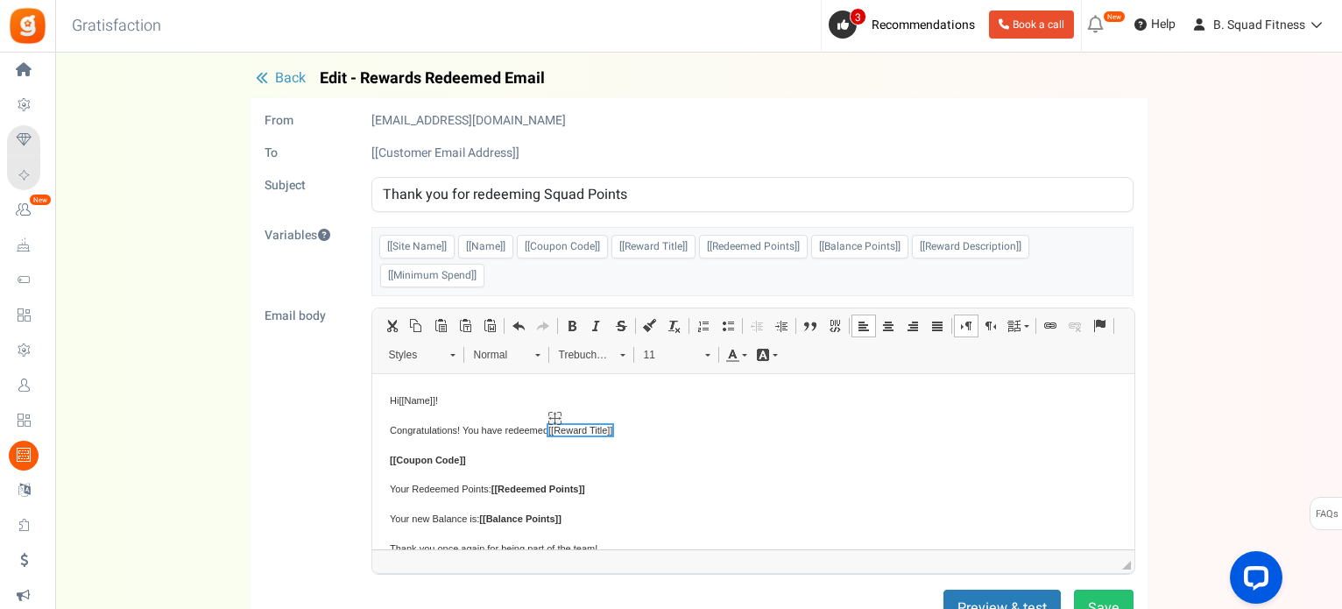
click at [558, 435] on span "[[Reward Title]]" at bounding box center [579, 430] width 64 height 11
click at [573, 323] on span at bounding box center [572, 326] width 14 height 14
click at [475, 434] on span "Congratulations! You have redeemed" at bounding box center [468, 430] width 159 height 11
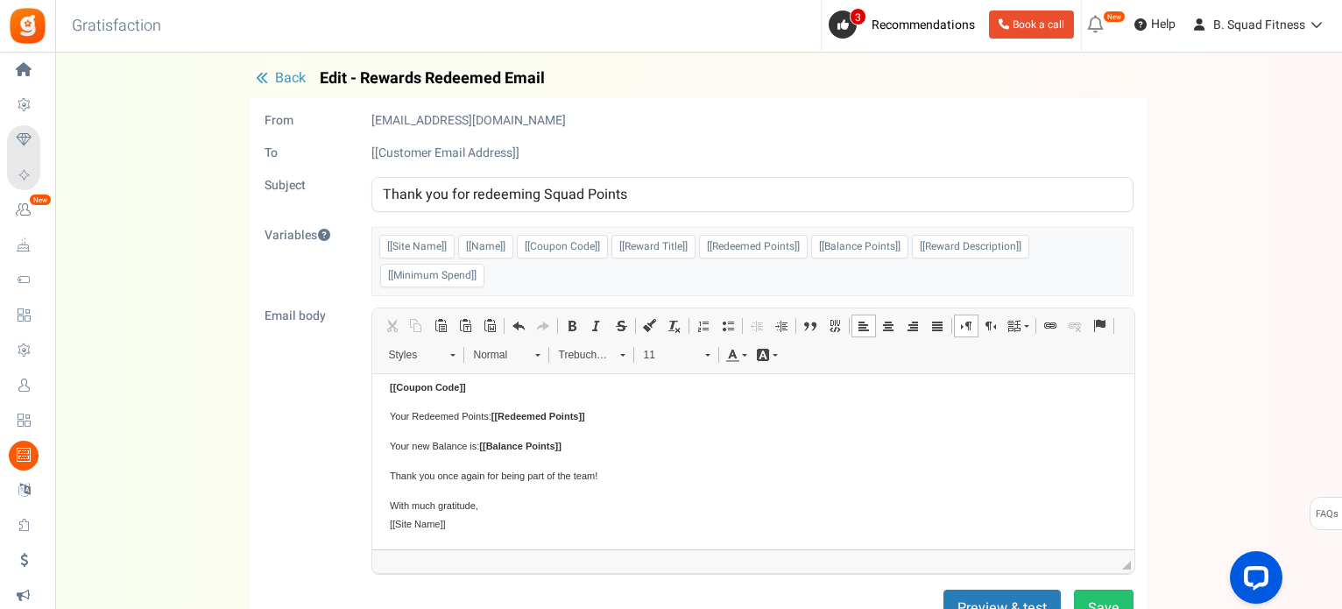
scroll to position [74, 0]
click at [1118, 598] on button "Save" at bounding box center [1104, 607] width 60 height 35
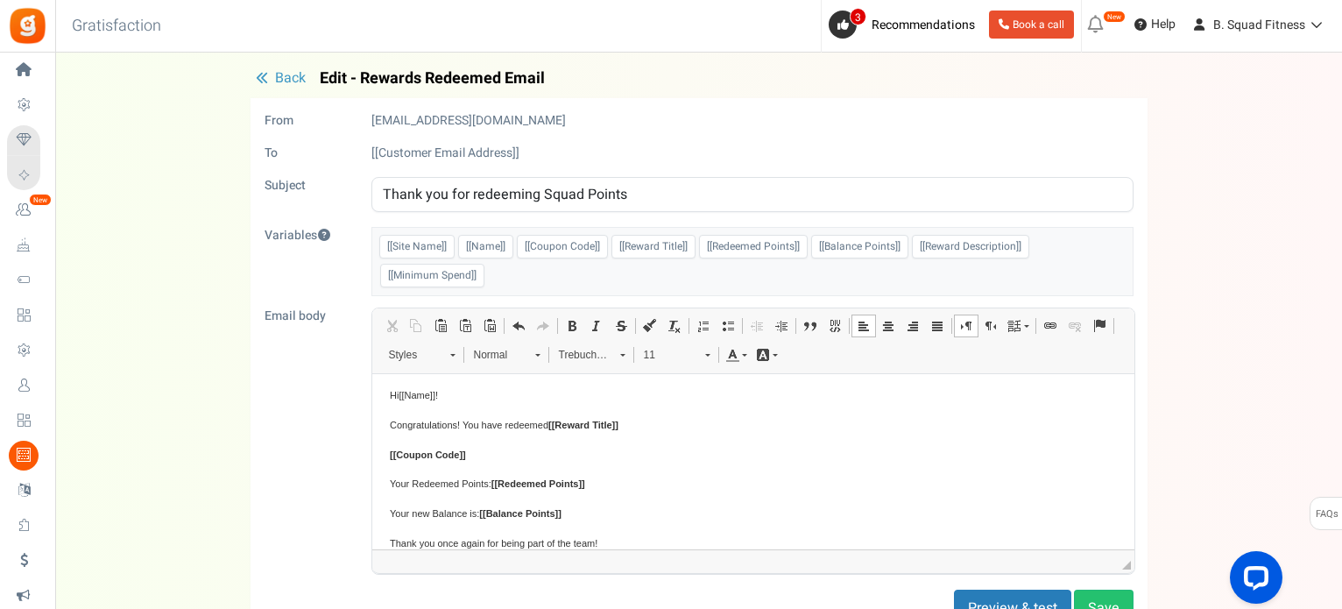
scroll to position [0, 0]
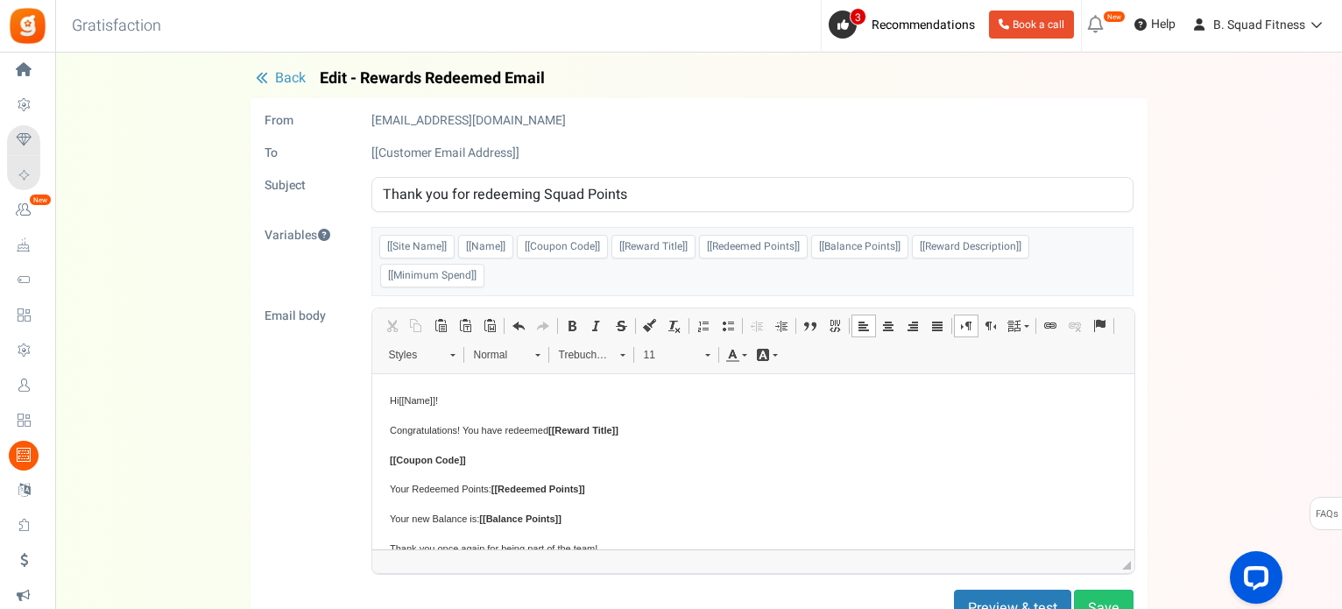
click at [272, 78] on button "Back" at bounding box center [281, 79] width 60 height 18
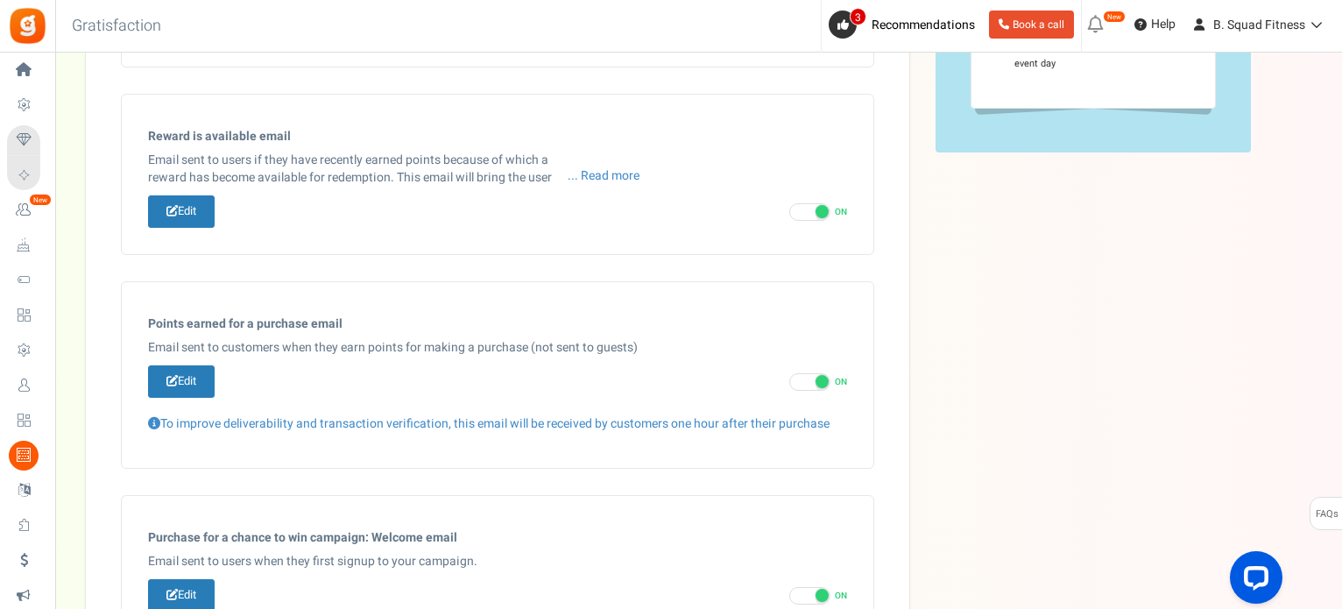
scroll to position [546, 0]
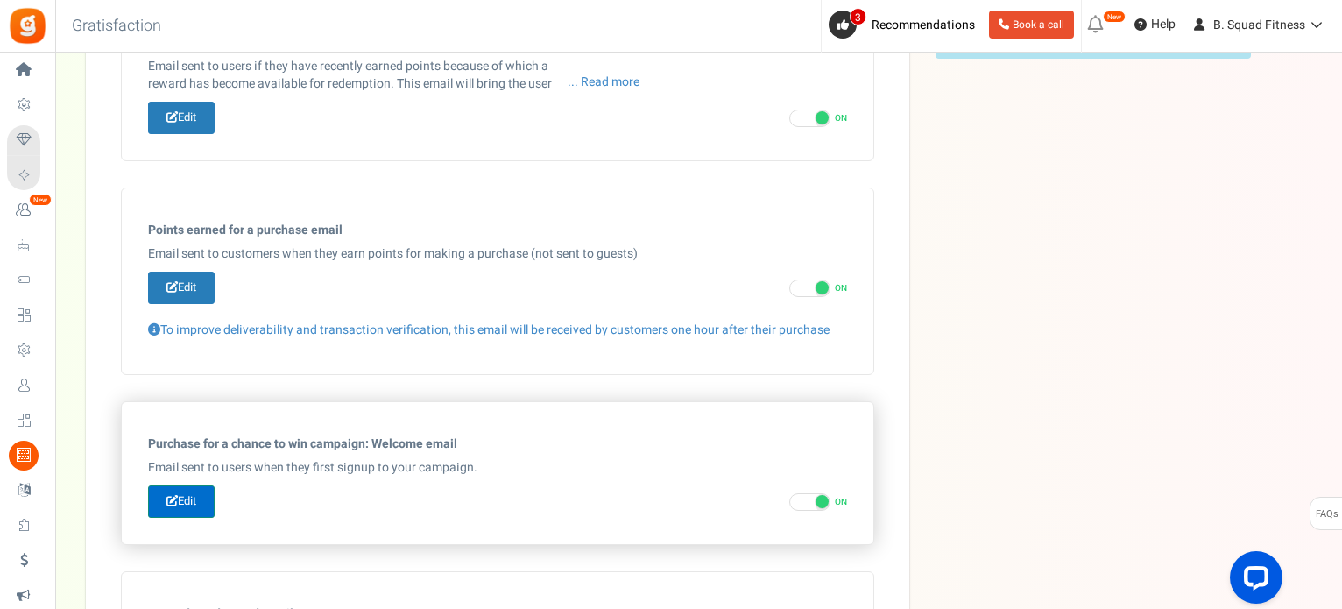
click at [203, 493] on link "Edit" at bounding box center [181, 501] width 67 height 32
type input "Welcome to our [[Campaign Name]]"
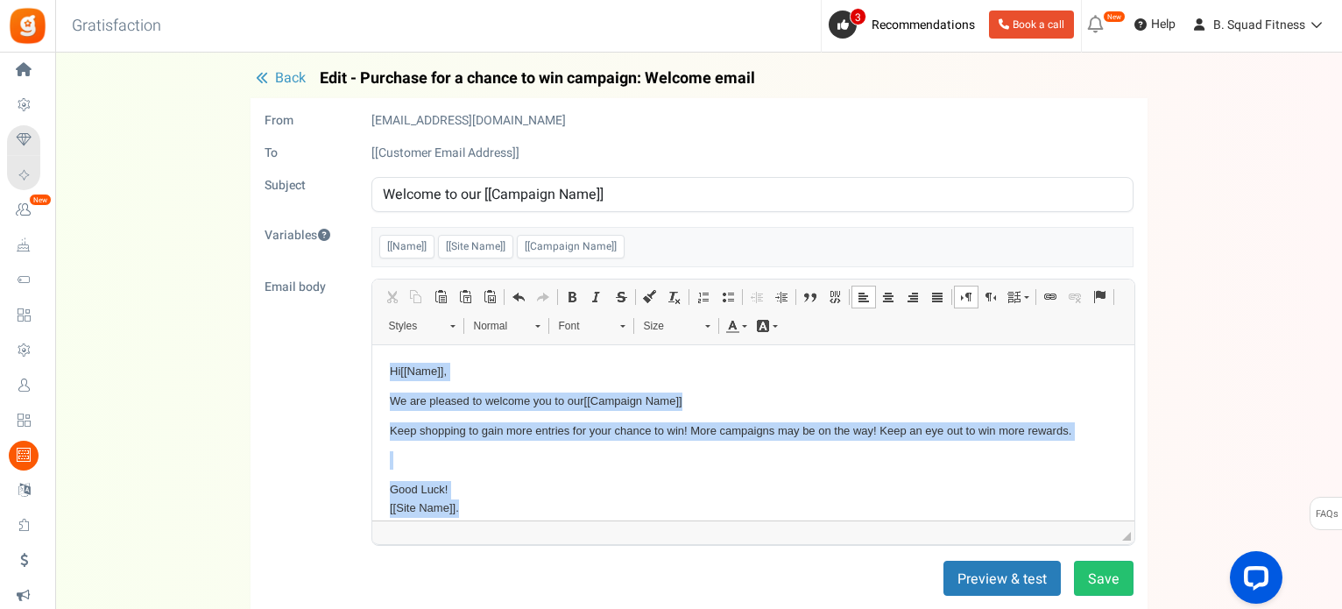
scroll to position [14, 0]
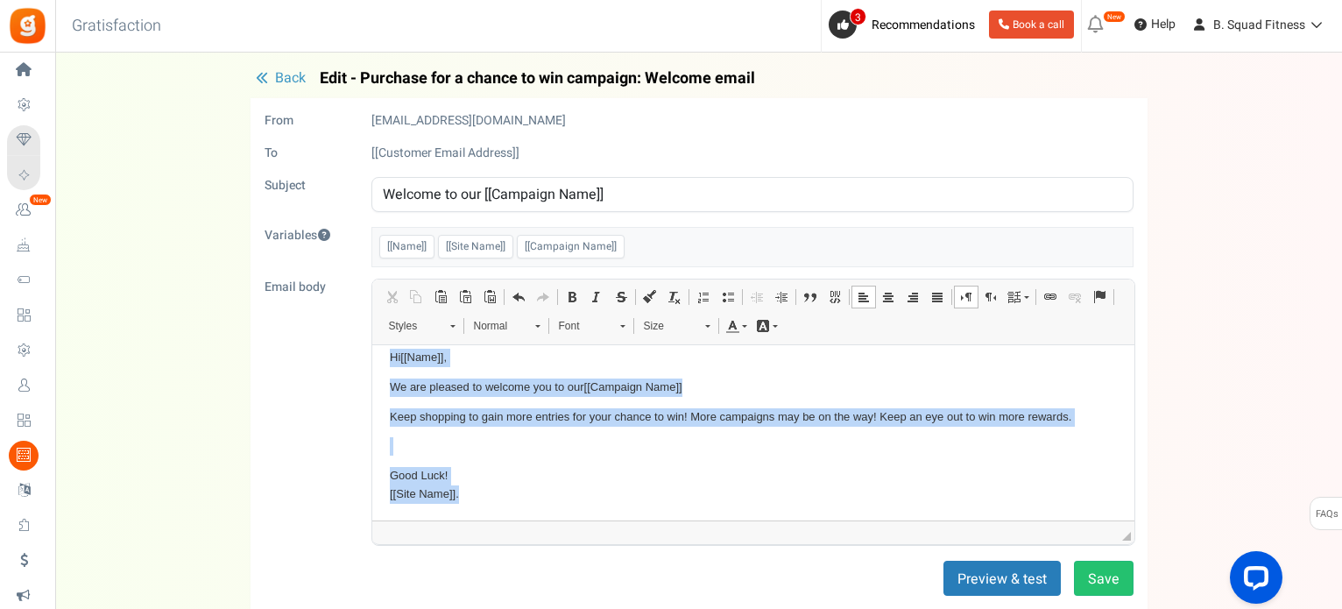
drag, startPoint x: 387, startPoint y: 368, endPoint x: 661, endPoint y: 547, distance: 327.3
click at [661, 520] on html "Hi [[Name]] , We are pleased to welcome you to our [[Campaign Name]] Keep shopp…" at bounding box center [752, 425] width 762 height 190
click at [599, 332] on span "Font" at bounding box center [580, 325] width 61 height 23
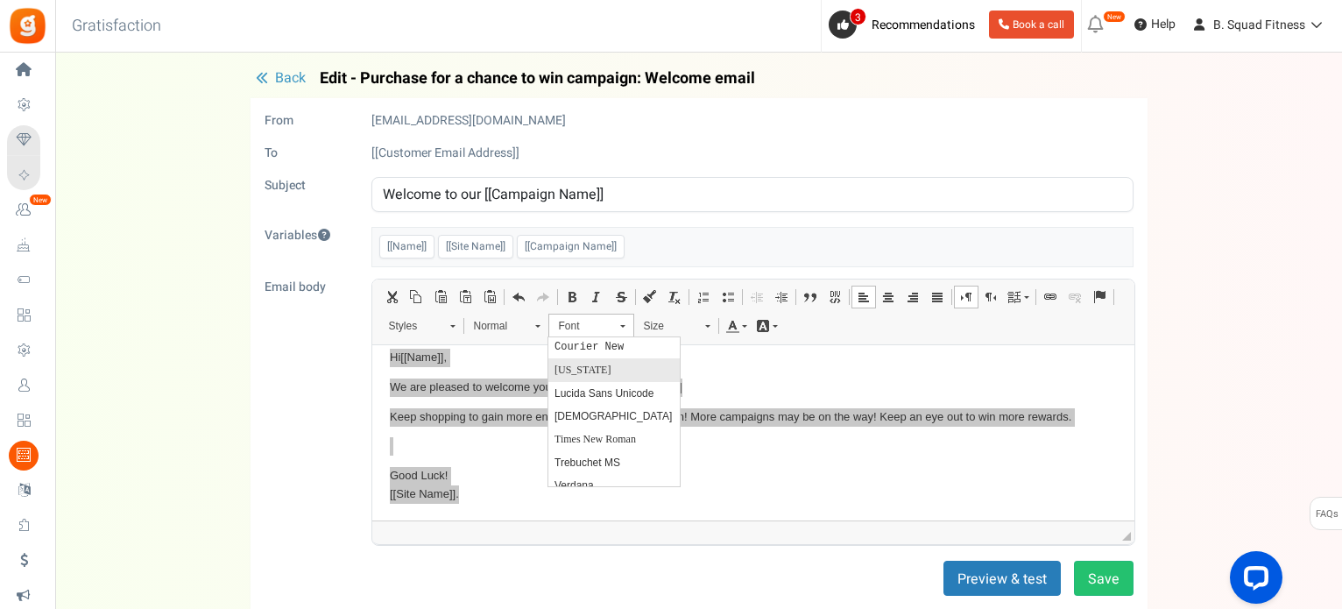
scroll to position [109, 0]
drag, startPoint x: 604, startPoint y: 451, endPoint x: 816, endPoint y: 340, distance: 240.2
click at [604, 451] on span "Trebuchet MS" at bounding box center [587, 451] width 66 height 12
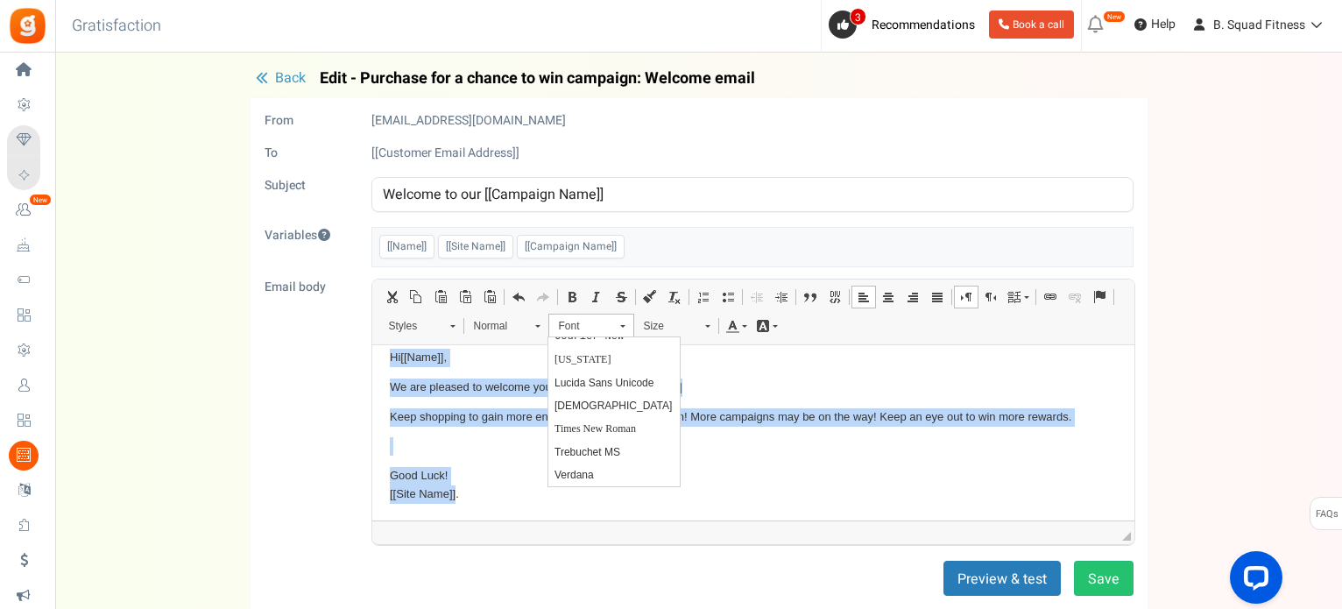
scroll to position [0, 0]
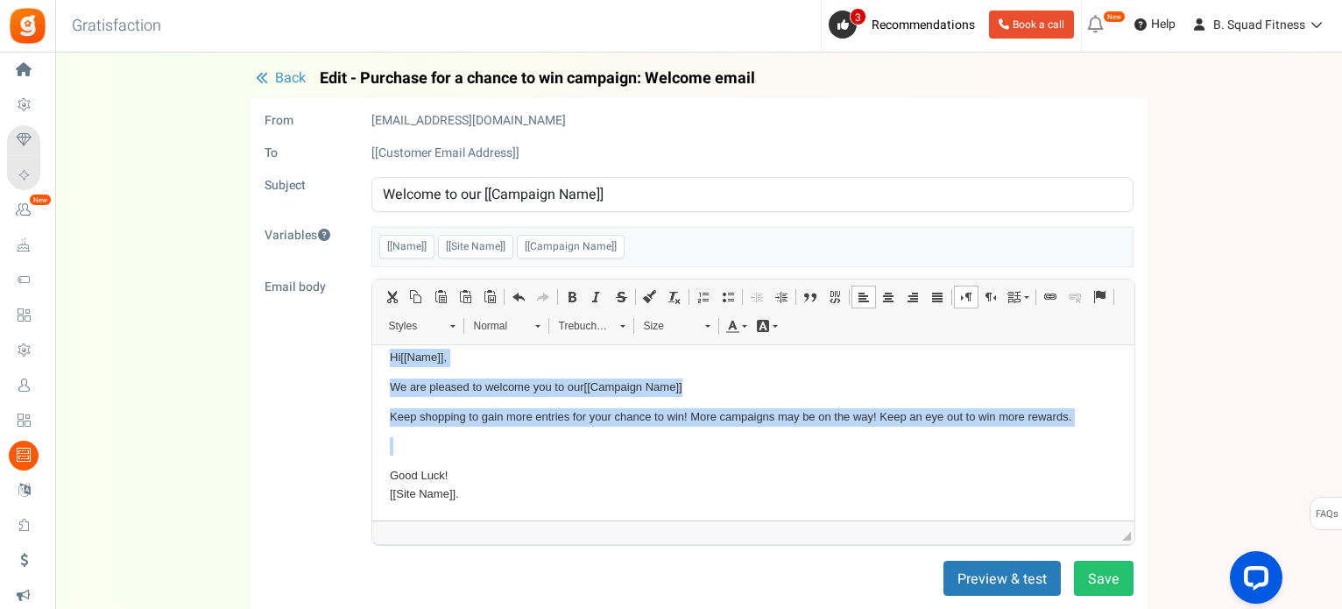
click at [663, 316] on span "Size" at bounding box center [665, 325] width 61 height 23
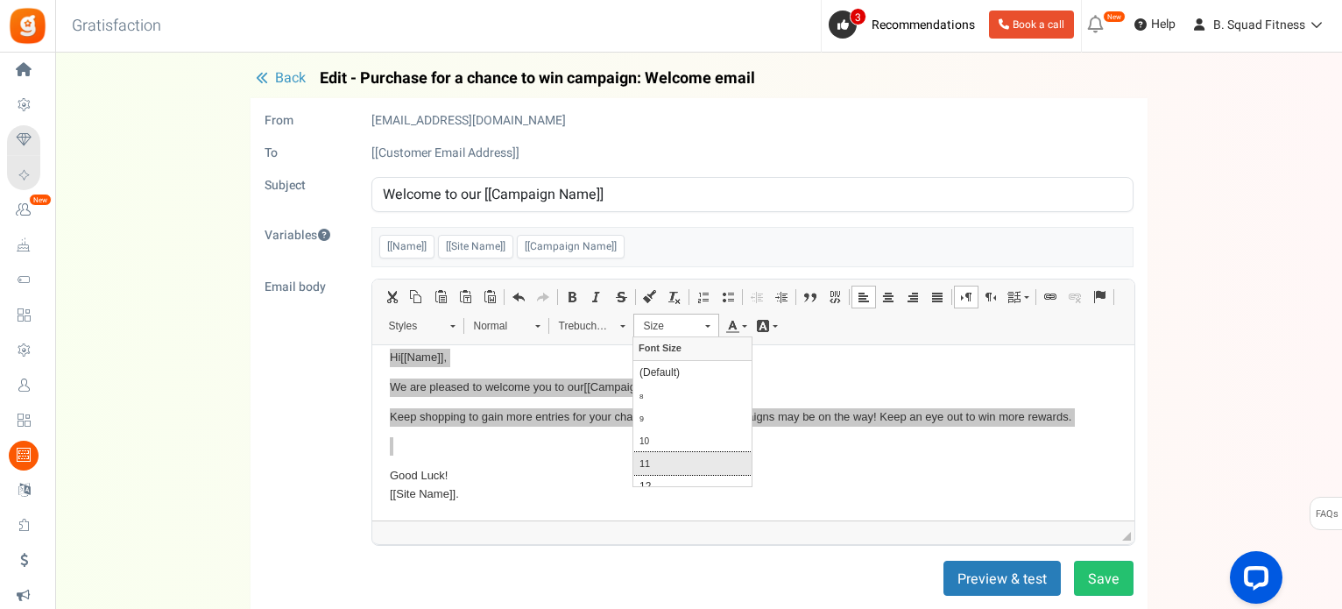
click at [686, 463] on link "11" at bounding box center [692, 462] width 118 height 23
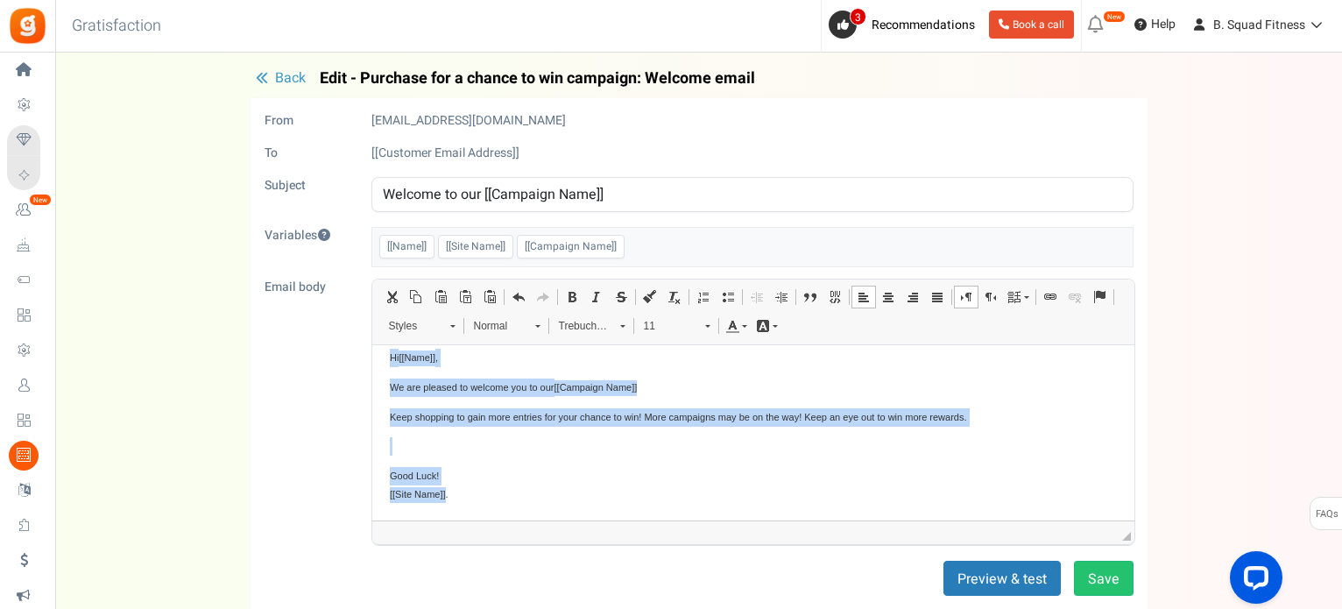
click at [491, 449] on p "Editor, email_editor" at bounding box center [752, 445] width 727 height 18
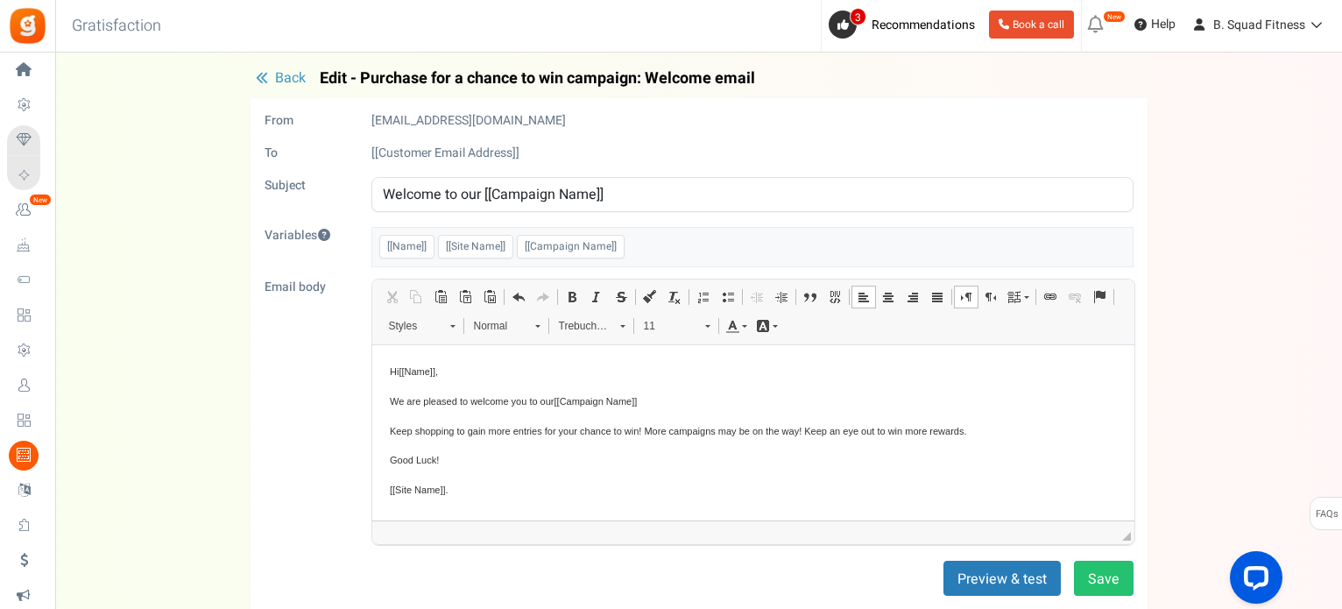
click at [396, 372] on span "Hi [[Name]] ," at bounding box center [413, 370] width 48 height 11
click at [420, 399] on span "We are pleased to welcome you to our [[Campaign Name]]" at bounding box center [512, 400] width 247 height 11
drag, startPoint x: 399, startPoint y: 399, endPoint x: 386, endPoint y: 399, distance: 13.1
click at [386, 399] on html "Hello [[Name]] , We are so pleased to welcome you to our [[Campaign Name]] Keep…" at bounding box center [752, 430] width 762 height 172
click at [586, 399] on span "B. Squad is so pleased to welcome you to our [[Campaign Name]]" at bounding box center [528, 400] width 279 height 11
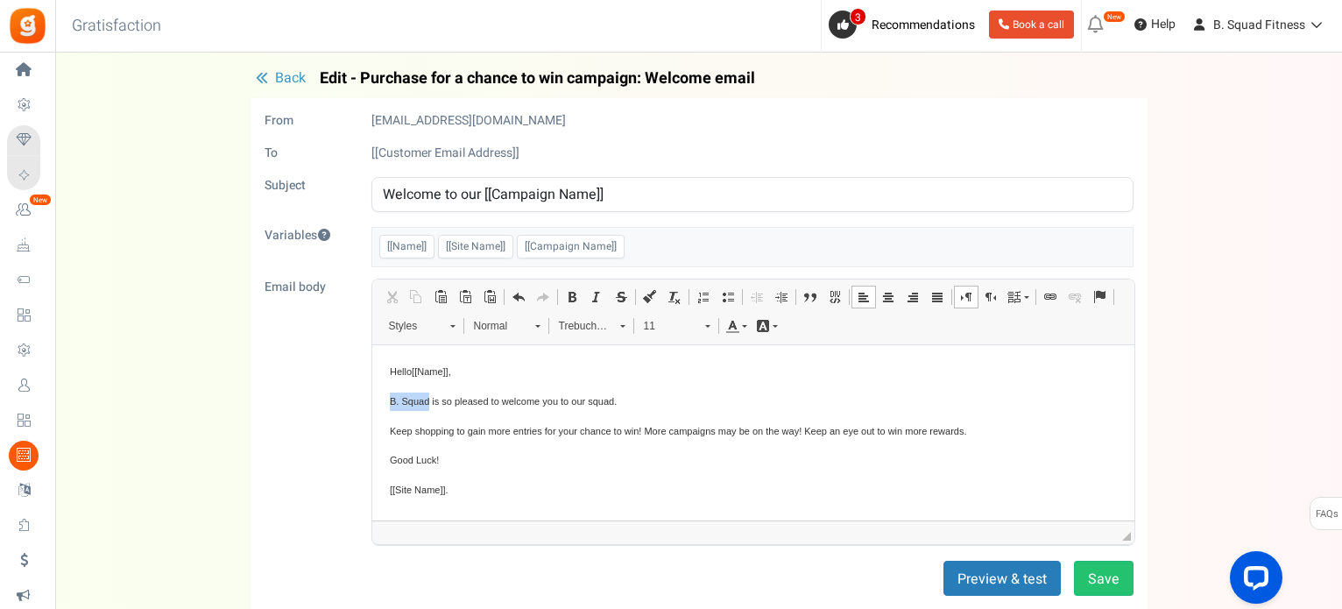
drag, startPoint x: 426, startPoint y: 400, endPoint x: 382, endPoint y: 397, distance: 43.9
click at [382, 397] on html "Hello [[Name]] , B. Squad is so pleased to welcome you to our squad. Keep shopp…" at bounding box center [752, 430] width 762 height 172
click at [572, 400] on span "We are so excited to welcome you to our squad." at bounding box center [492, 400] width 206 height 11
click at [1104, 577] on button "Save" at bounding box center [1104, 578] width 60 height 35
click at [297, 71] on span "Back" at bounding box center [290, 77] width 31 height 21
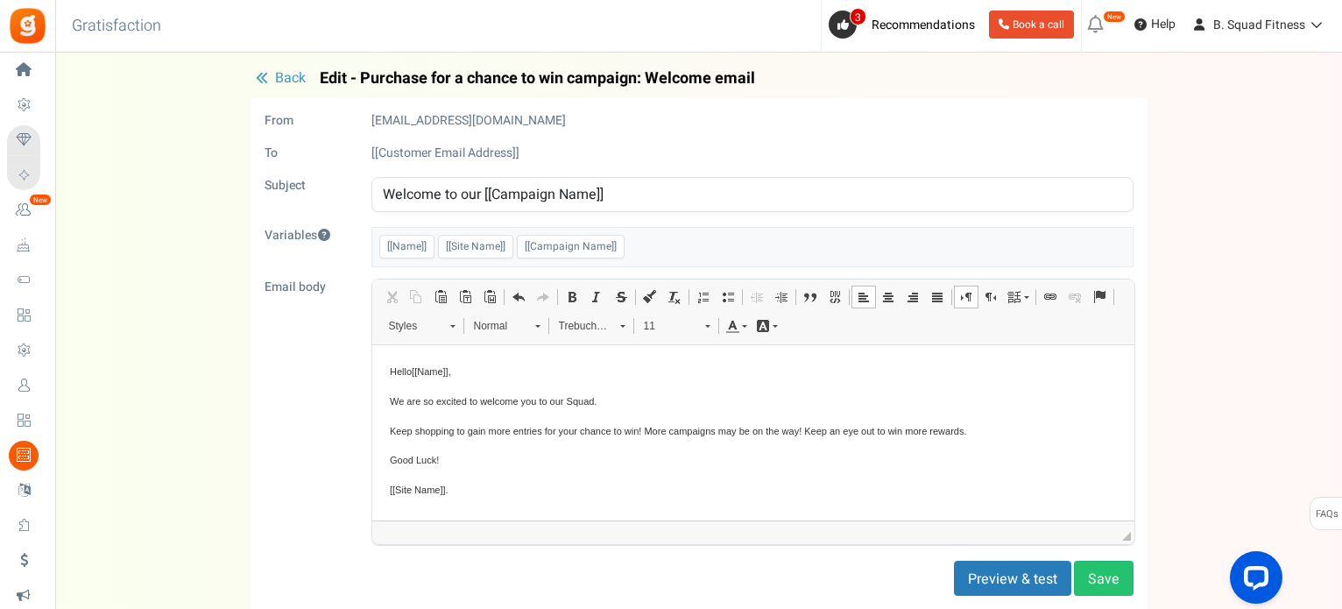
scroll to position [873, 0]
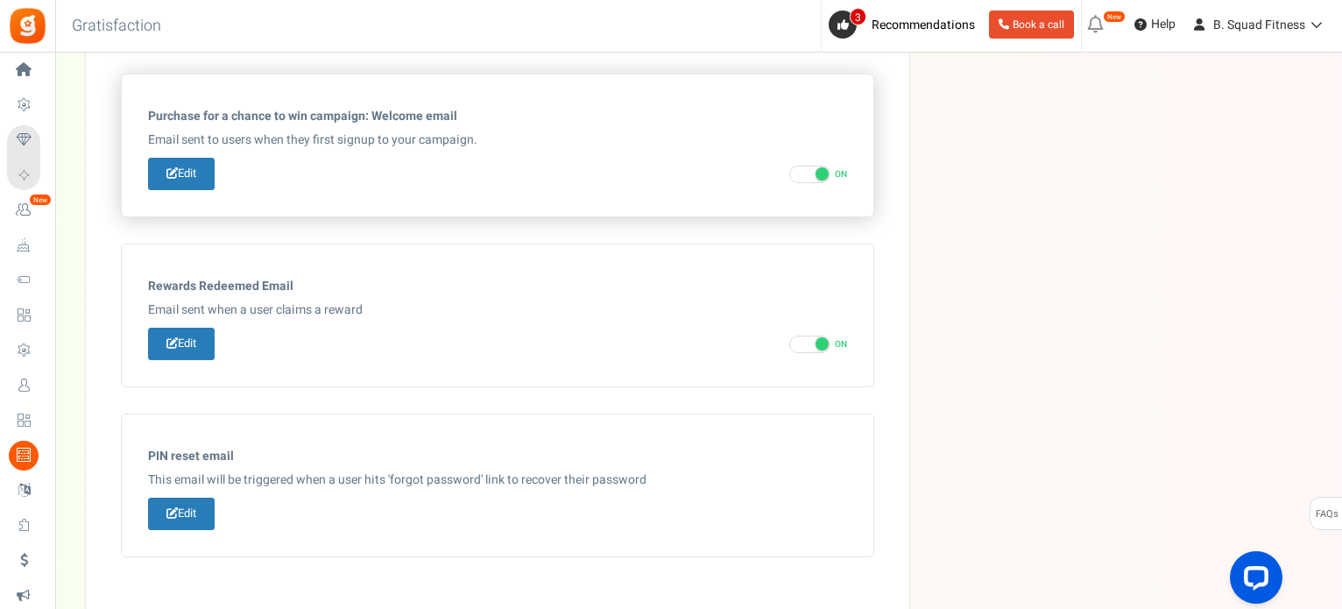
click at [816, 167] on span at bounding box center [822, 173] width 13 height 13
click at [801, 169] on input "ON OFF" at bounding box center [794, 174] width 11 height 11
checkbox input "false"
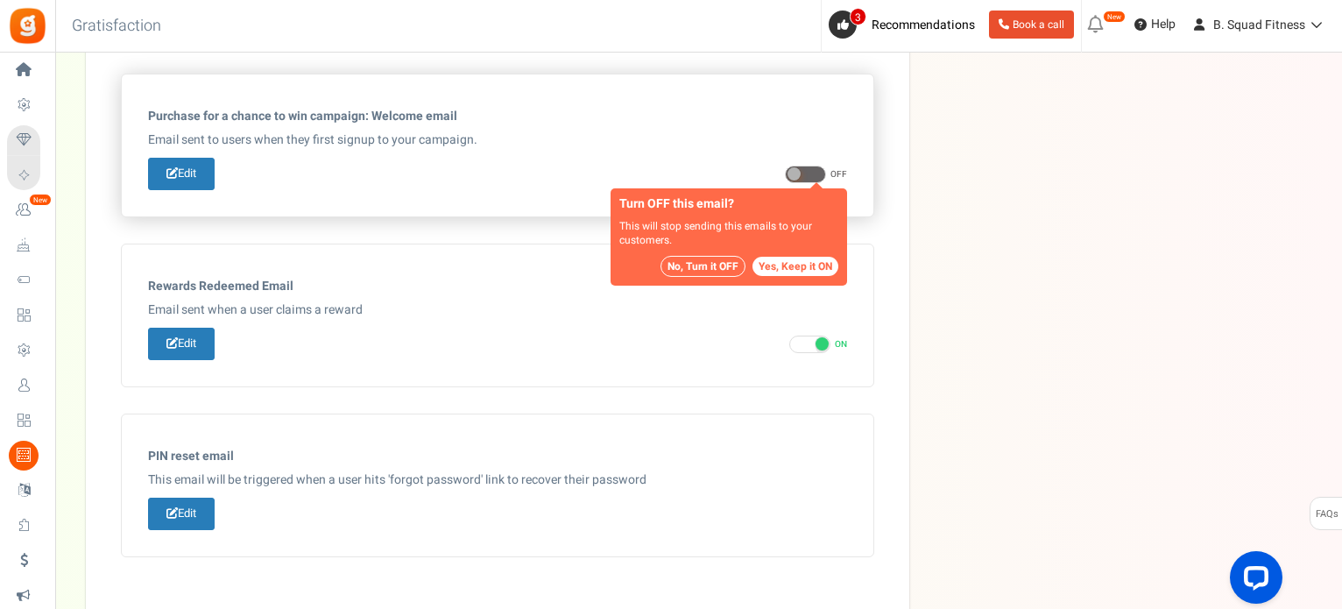
click at [695, 264] on button "No, Turn it OFF" at bounding box center [702, 266] width 85 height 21
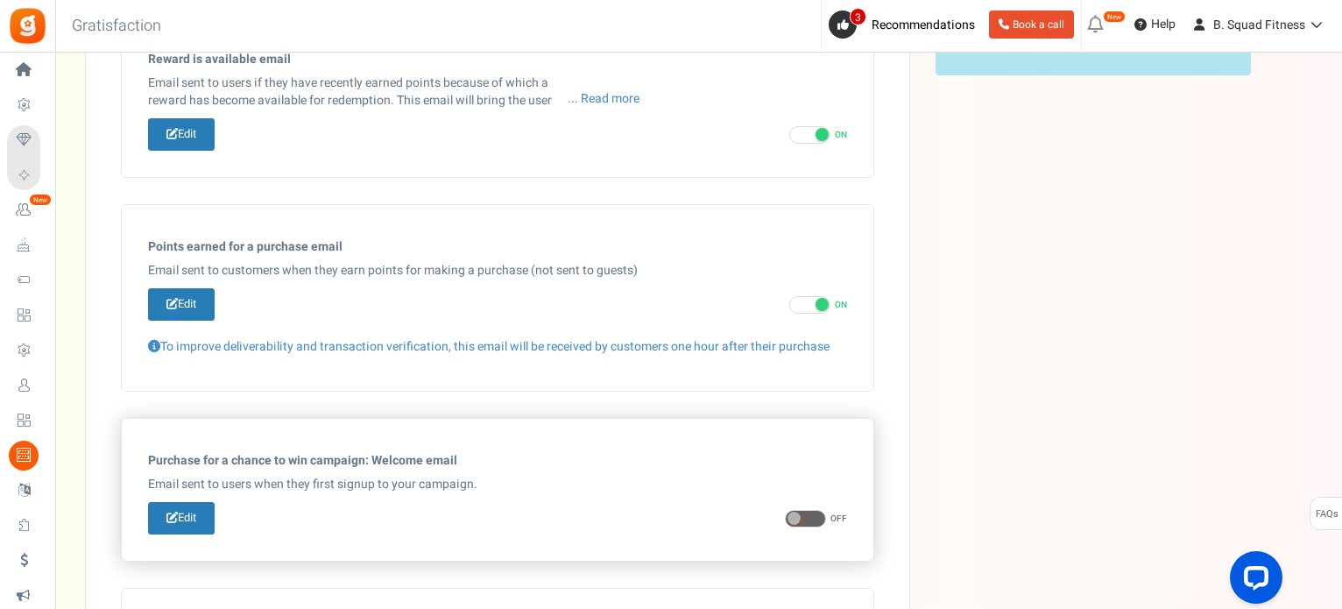
scroll to position [523, 0]
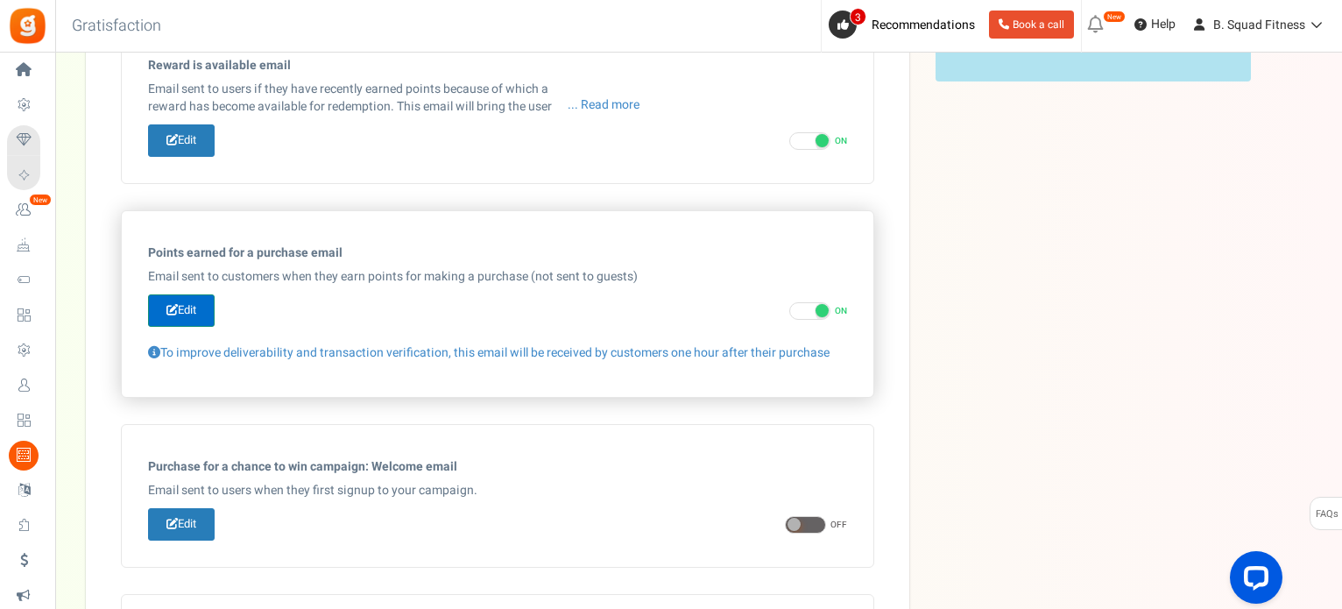
click at [174, 304] on icon at bounding box center [171, 309] width 11 height 11
type input "You've earned [[Order Points]] points on your recent order."
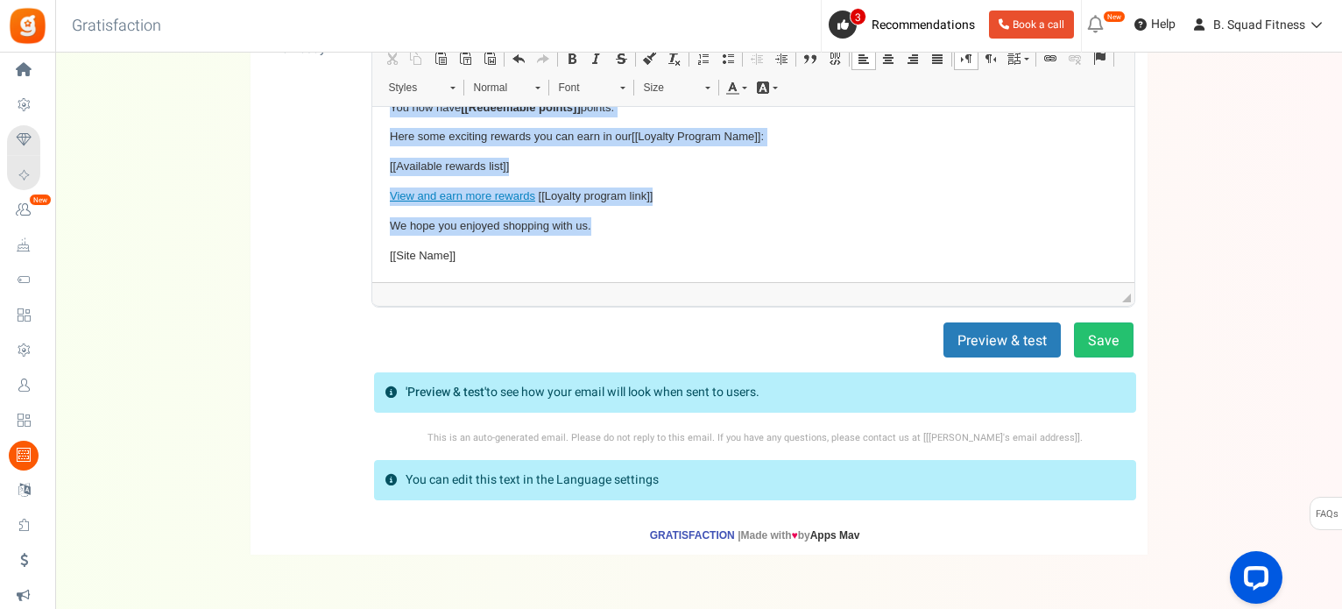
scroll to position [373, 0]
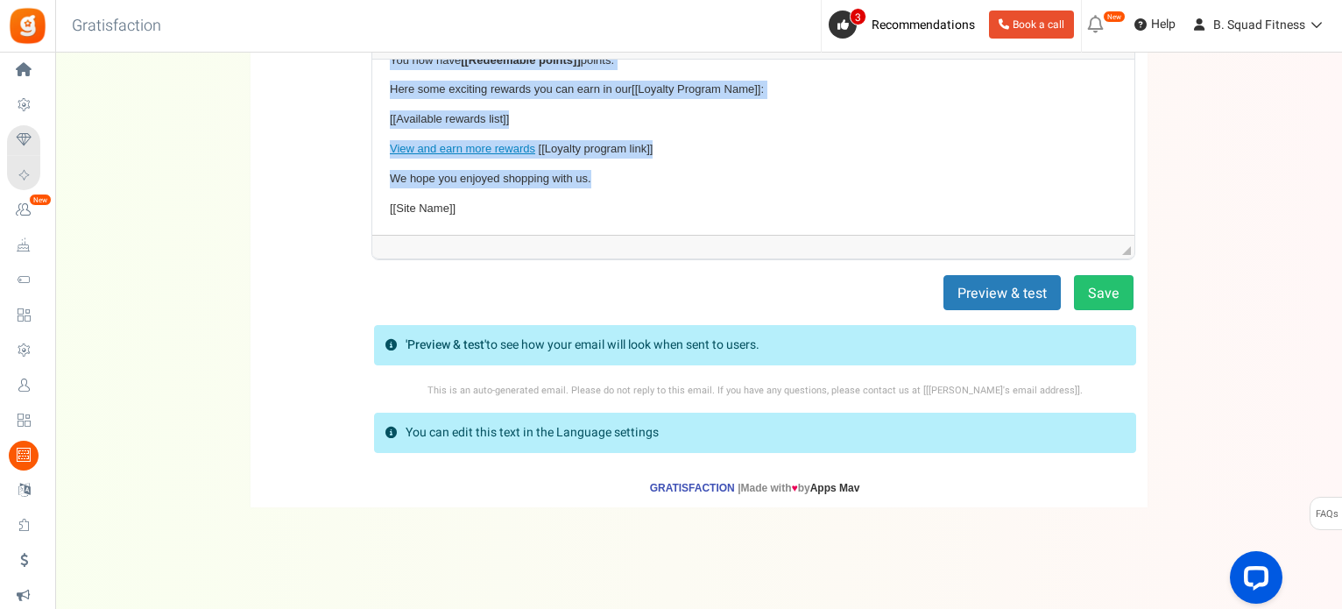
drag, startPoint x: 387, startPoint y: 81, endPoint x: 988, endPoint y: 666, distance: 838.1
click at [616, 235] on html "Hi [[Name]] , You earned [[Order Points]] points on your recent order [[Order I…" at bounding box center [752, 105] width 762 height 260
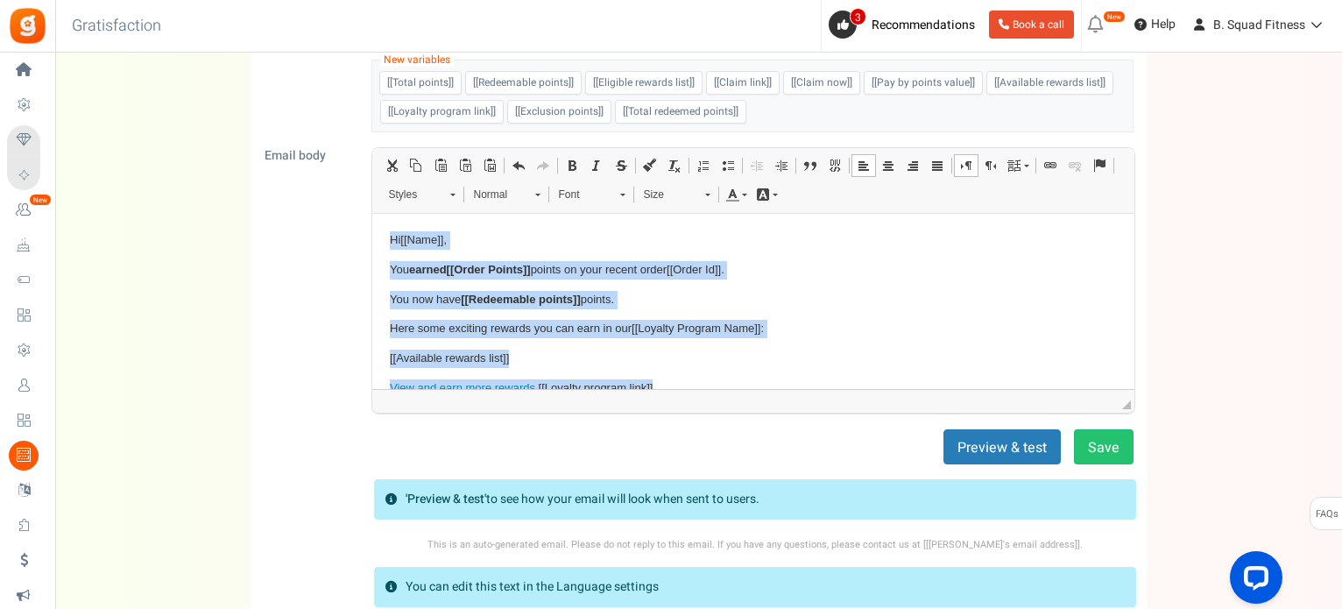
scroll to position [198, 0]
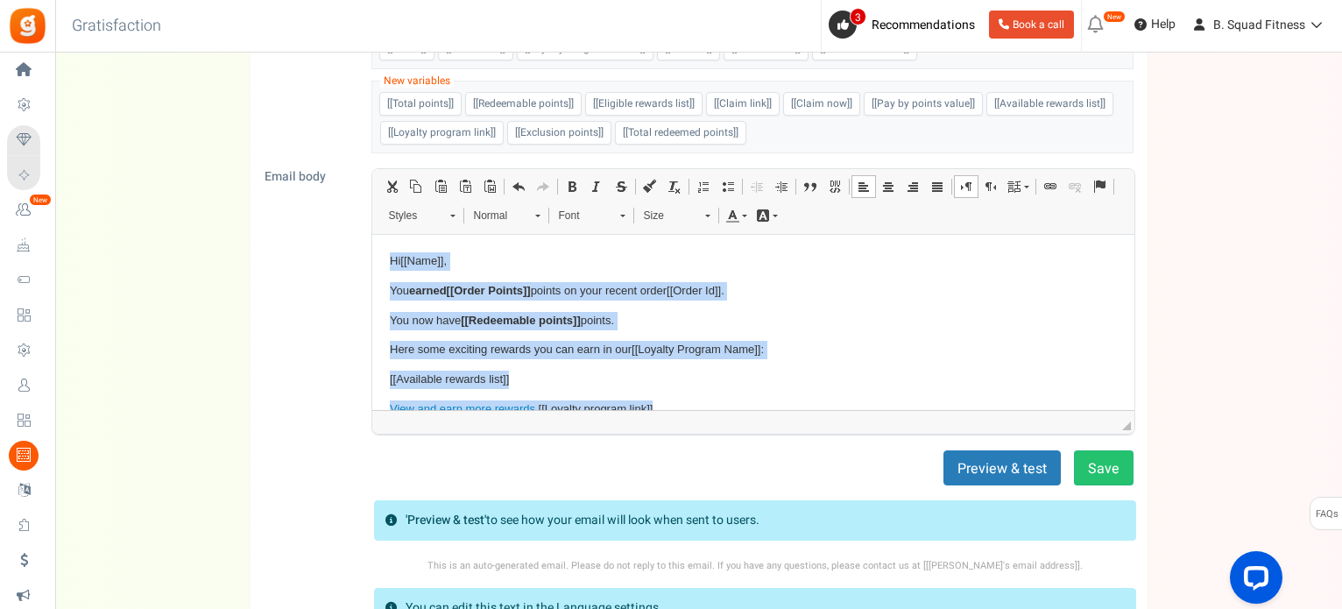
click at [590, 216] on span "Font" at bounding box center [580, 215] width 61 height 23
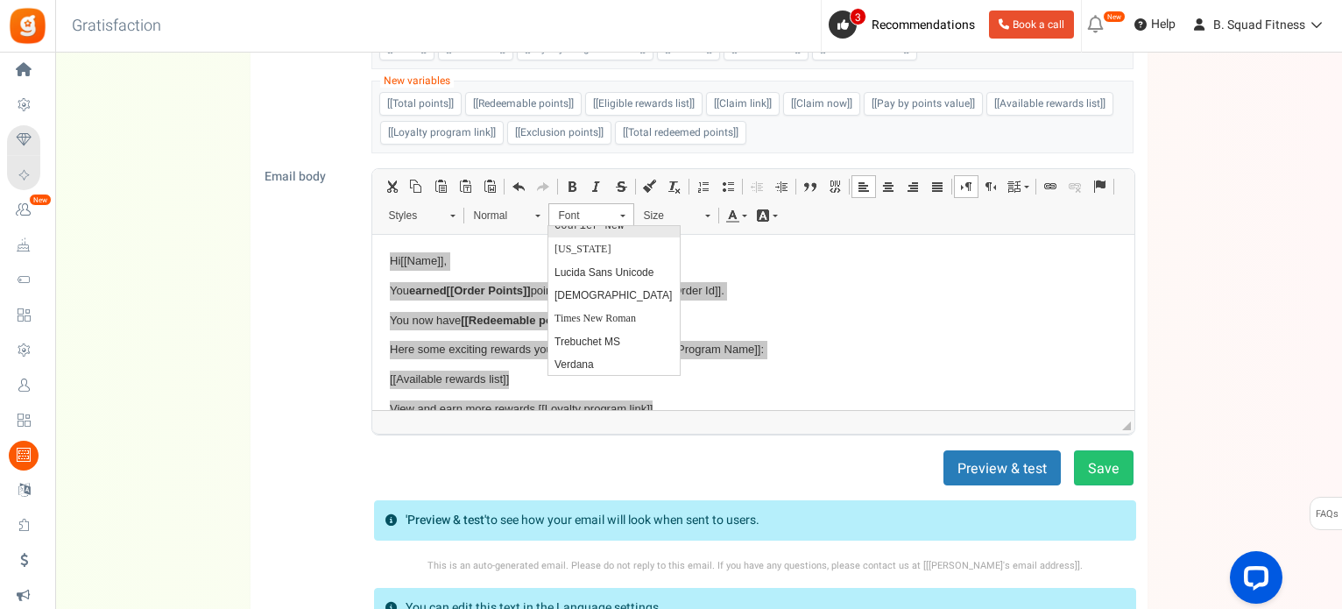
scroll to position [109, 0]
click at [591, 342] on span "Trebuchet MS" at bounding box center [587, 341] width 66 height 12
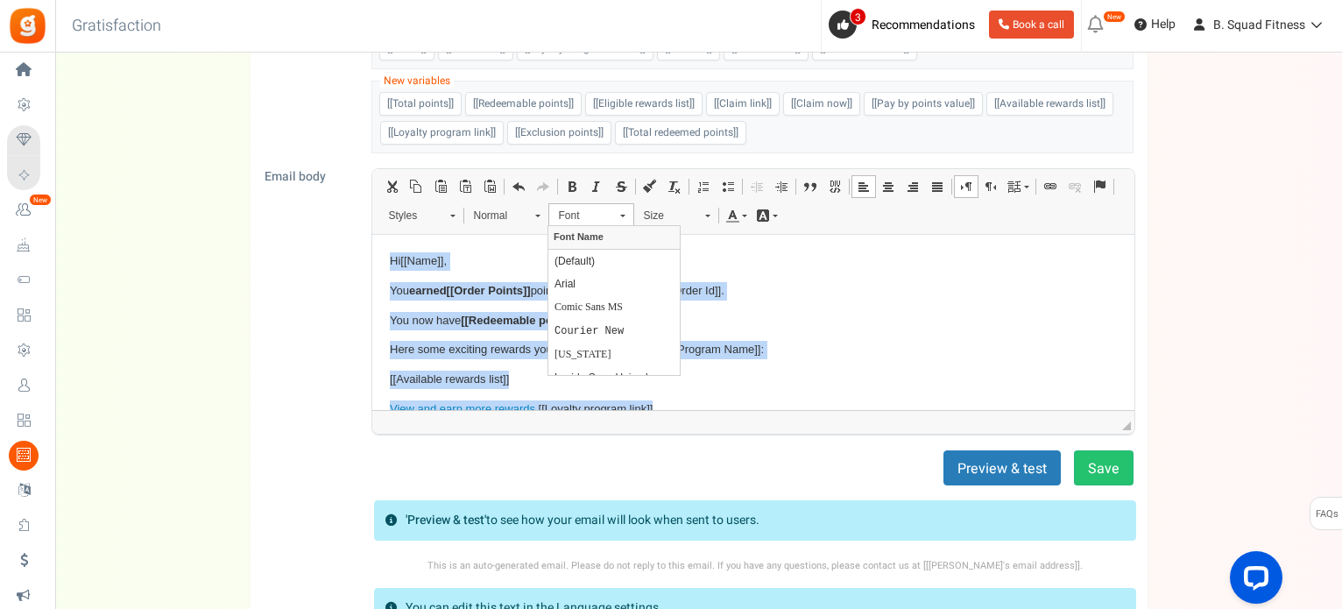
scroll to position [18, 0]
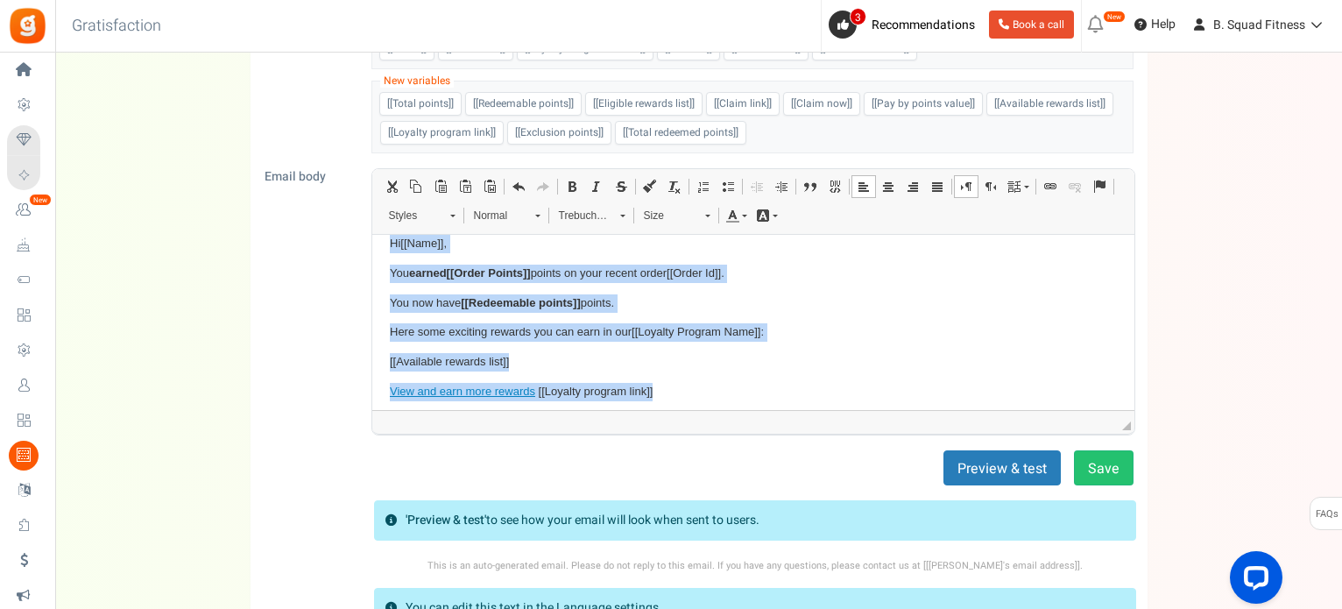
click at [670, 217] on span "Size" at bounding box center [665, 215] width 61 height 23
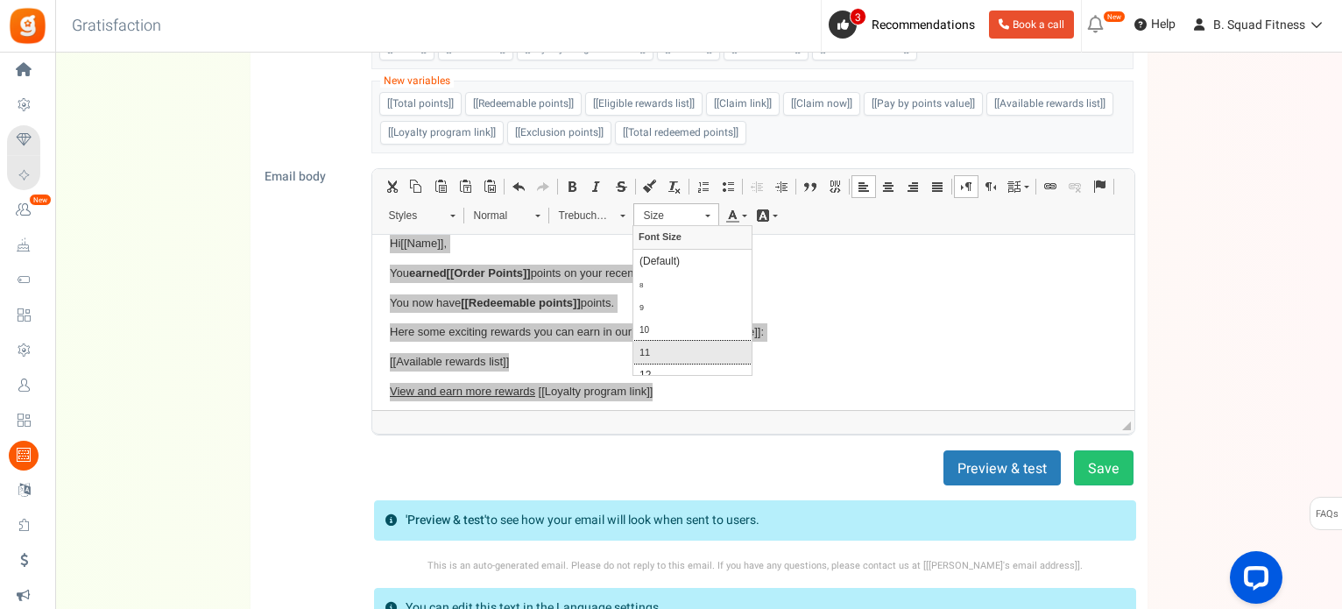
click at [658, 349] on link "11" at bounding box center [692, 352] width 118 height 23
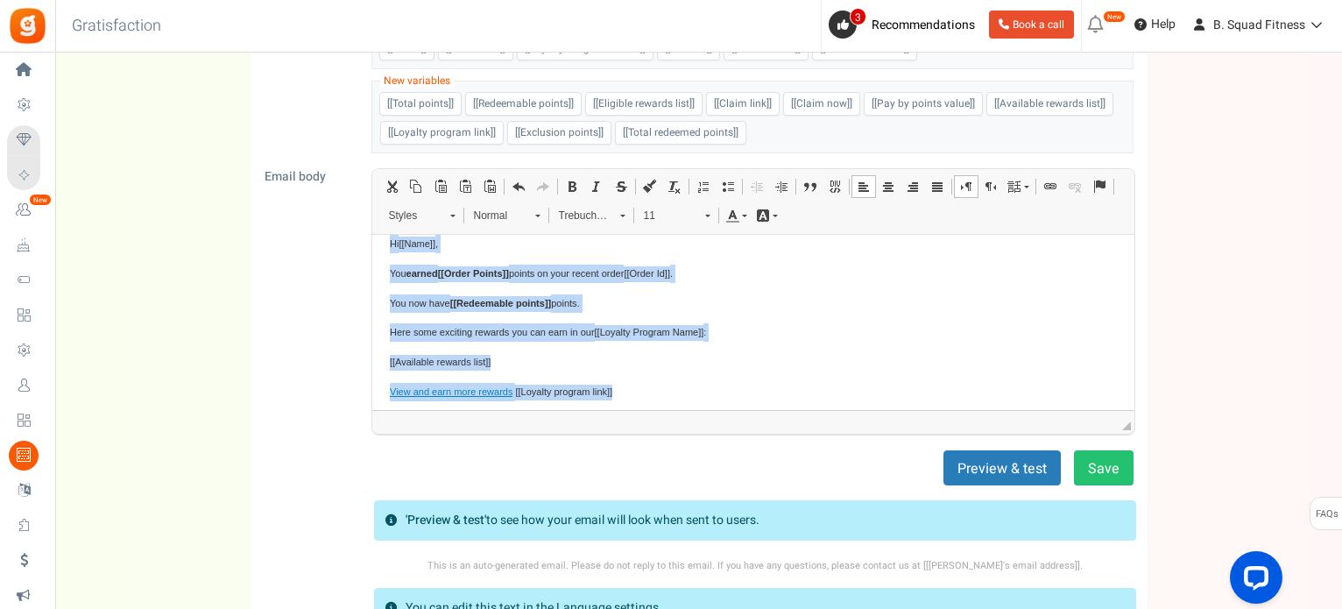
click at [913, 363] on p "[[Available rewards list]]" at bounding box center [752, 362] width 727 height 18
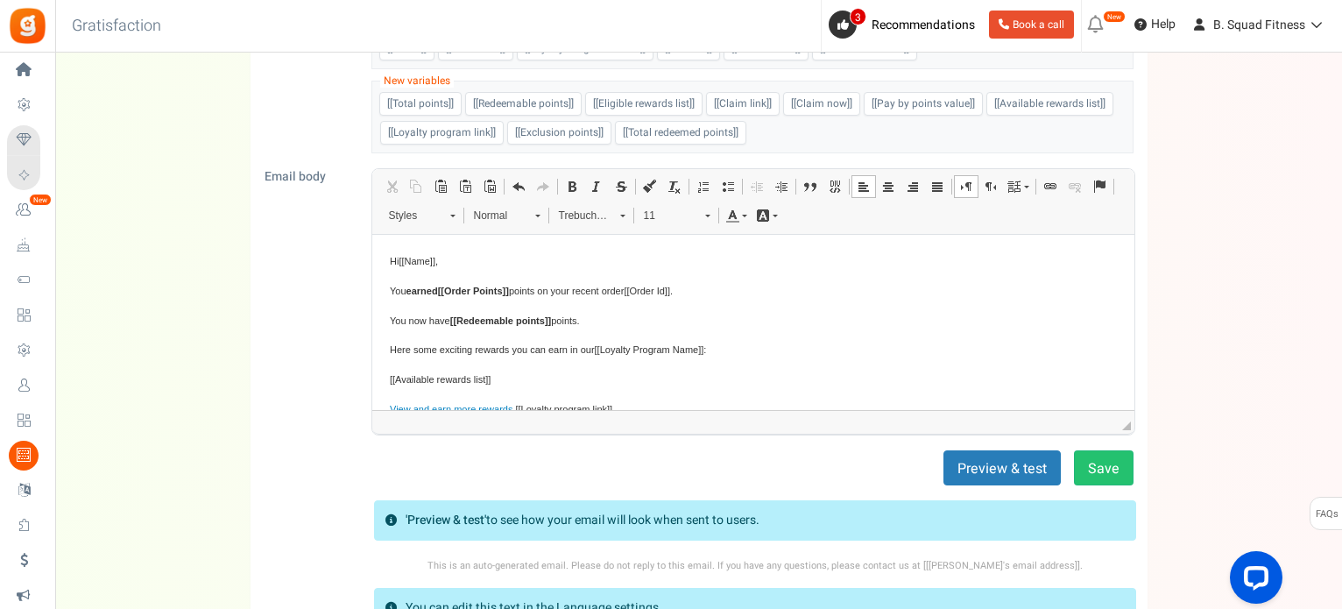
scroll to position [0, 0]
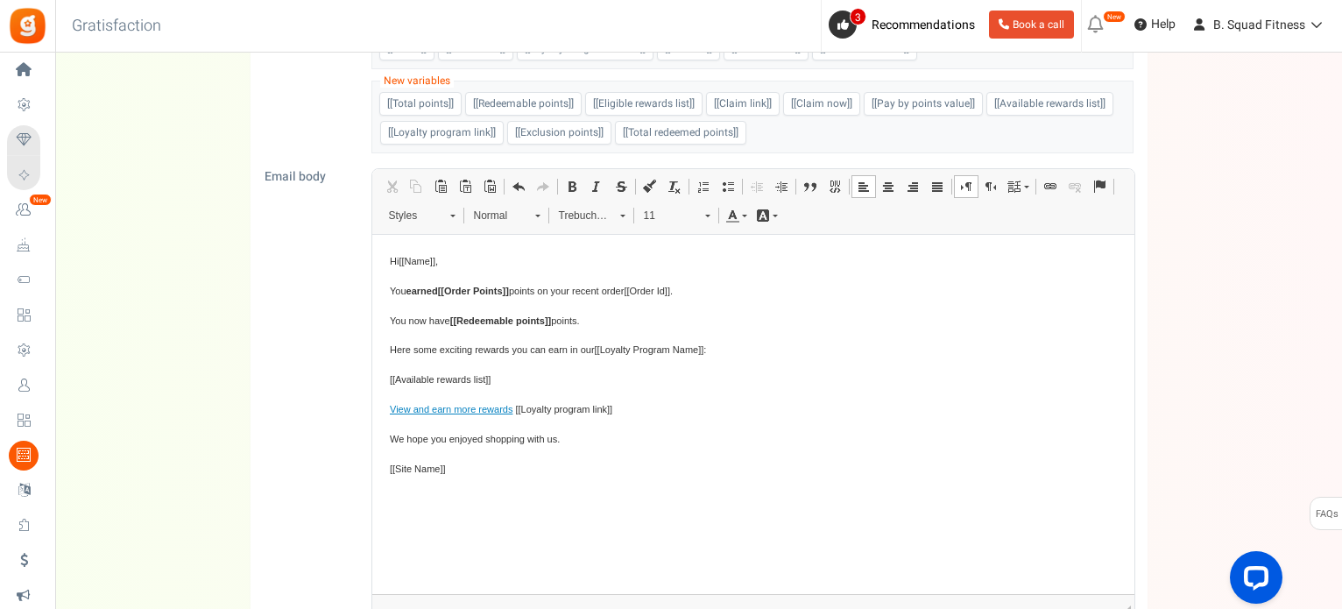
drag, startPoint x: 1129, startPoint y: 423, endPoint x: 1155, endPoint y: 617, distance: 195.4
click at [1155, 608] on html "Install now Back to Home Back to program setup Home Settings Campaigns Purchase…" at bounding box center [671, 386] width 1342 height 1169
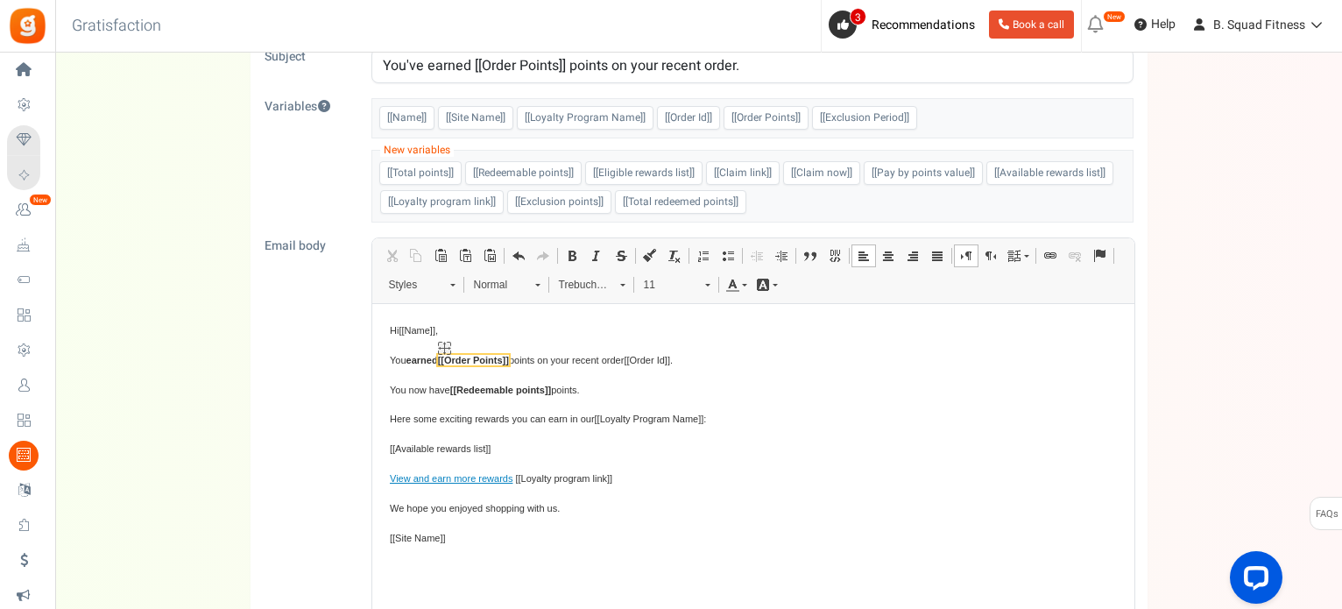
scroll to position [175, 0]
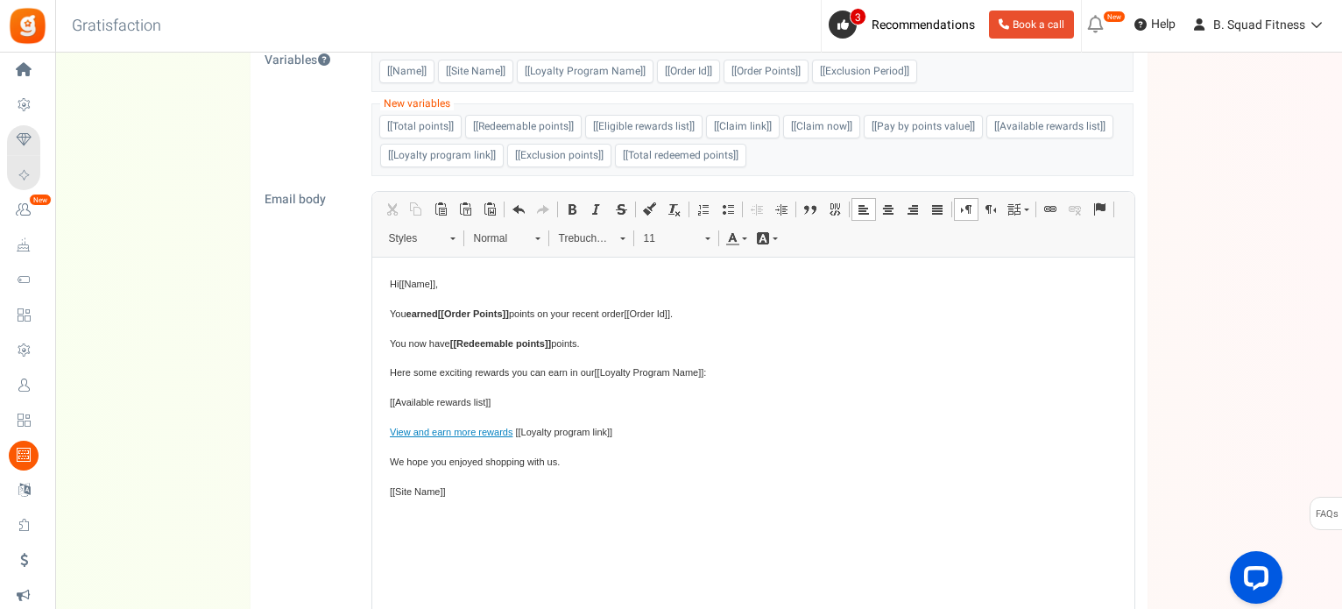
click at [401, 316] on span "You earned [[Order Points]] points on your recent order [[Order Id]] ." at bounding box center [530, 313] width 283 height 11
drag, startPoint x: 413, startPoint y: 315, endPoint x: 450, endPoint y: 315, distance: 36.8
click at [450, 315] on span "You've earned [[Order Points]] points on your recent order [[Order Id]] ." at bounding box center [536, 313] width 295 height 11
click at [578, 205] on link "Bold Keyboard shortcut Ctrl+B" at bounding box center [572, 209] width 25 height 23
click at [574, 207] on span at bounding box center [572, 209] width 14 height 14
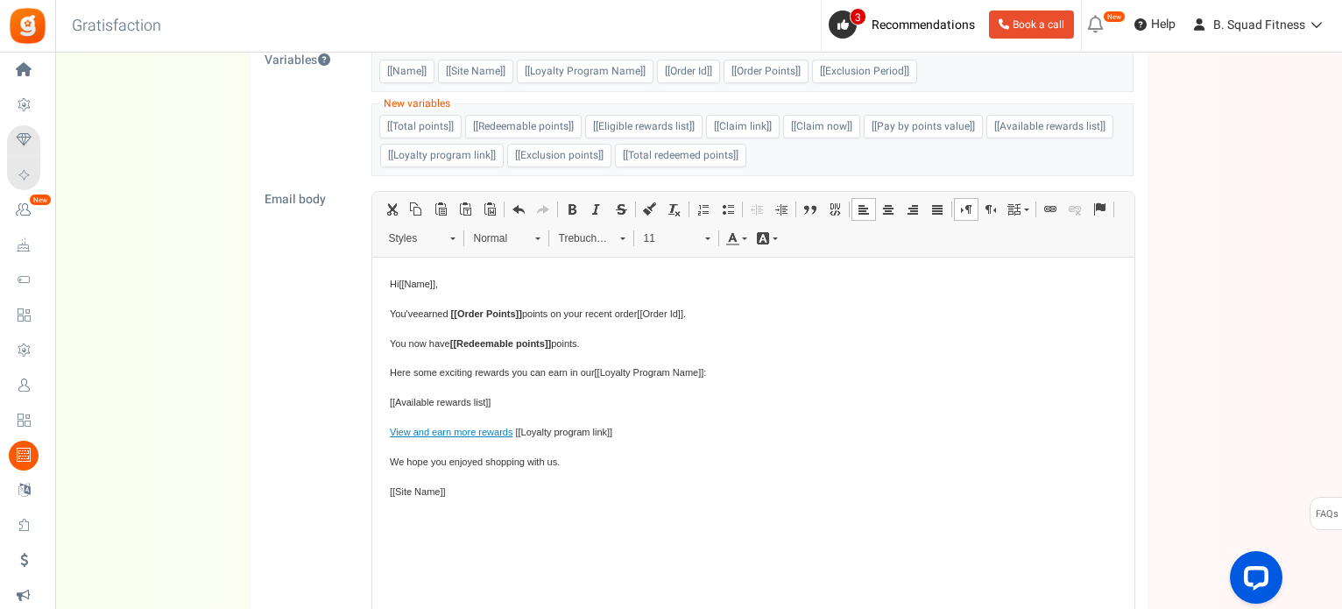
click at [423, 335] on p "You now have [[Redeemable points]] points." at bounding box center [752, 344] width 727 height 18
click at [632, 336] on p "You now have [[Redeemable points]] points." at bounding box center [752, 344] width 727 height 18
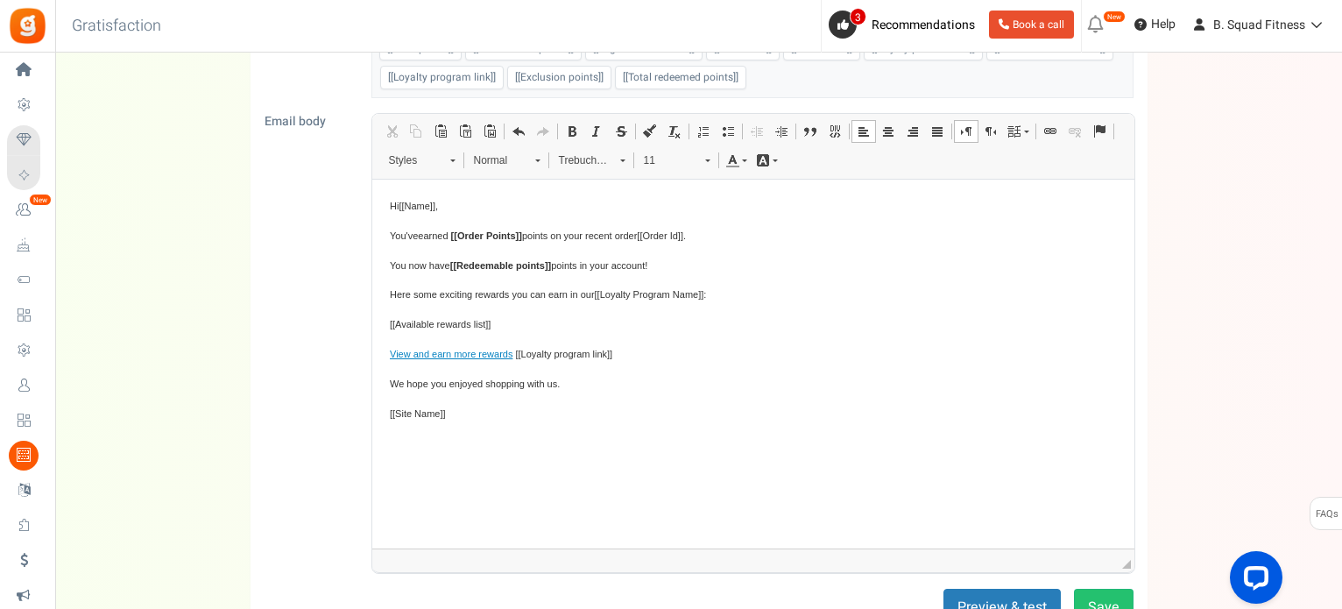
scroll to position [263, 0]
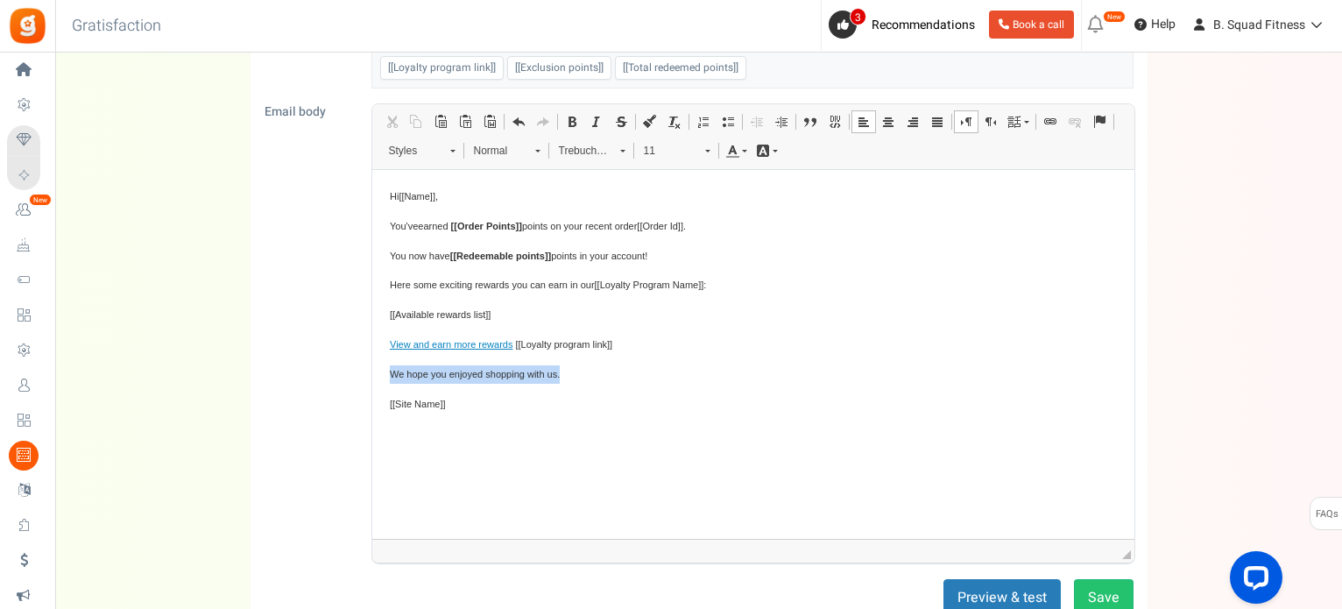
drag, startPoint x: 570, startPoint y: 378, endPoint x: 715, endPoint y: 544, distance: 219.8
click at [371, 376] on html "Hi [[Name]] , You've earned [[Order Points]] points on your recent order [[Orde…" at bounding box center [752, 300] width 762 height 260
click at [660, 257] on p "You now have [[Redeemable points]] points in your account!" at bounding box center [752, 256] width 727 height 18
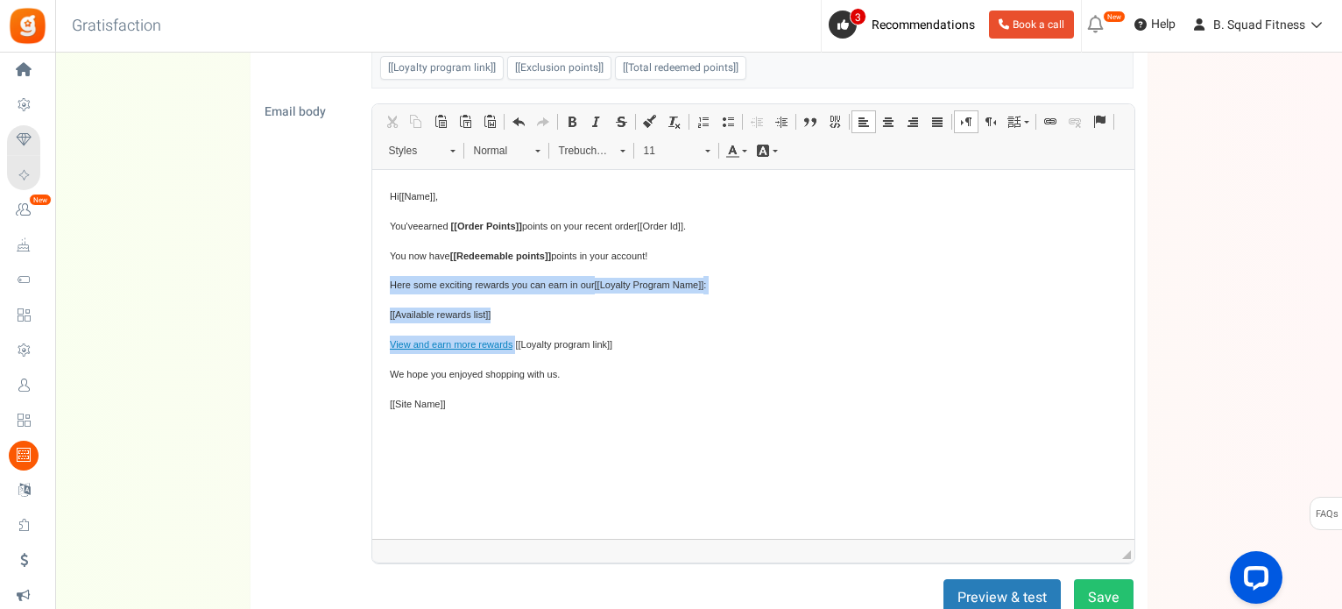
drag, startPoint x: 391, startPoint y: 287, endPoint x: 664, endPoint y: 331, distance: 276.8
click at [664, 331] on body "Hi [[Name]] , You've earned [[Order Points]] points on your recent order [[Orde…" at bounding box center [752, 299] width 727 height 225
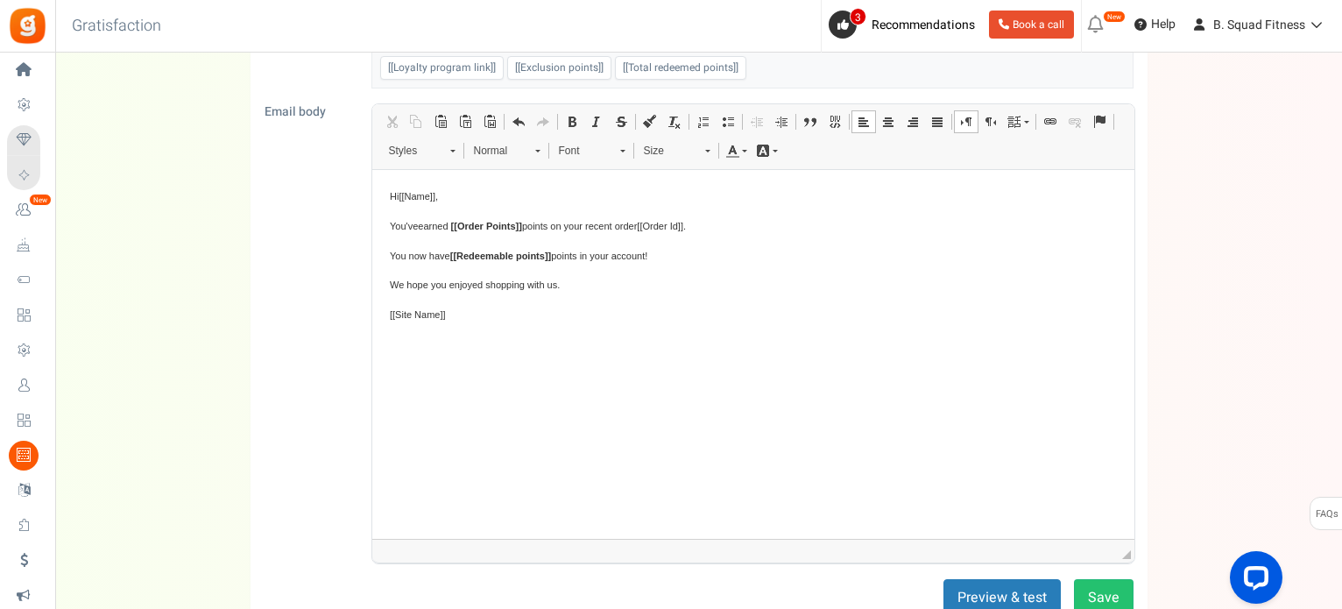
click at [402, 286] on span "We hope you enjoyed shopping with us." at bounding box center [474, 284] width 170 height 11
click at [408, 287] on span "We hope you enjoyed shopping with us." at bounding box center [474, 284] width 170 height 11
click at [404, 286] on span "We hope you enjoyed shopping with us." at bounding box center [474, 284] width 170 height 11
drag, startPoint x: 385, startPoint y: 282, endPoint x: 616, endPoint y: 281, distance: 230.4
click at [616, 281] on html "Hi [[Name]] , You've earned [[Order Points]] points on your recent order [[Orde…" at bounding box center [752, 256] width 762 height 172
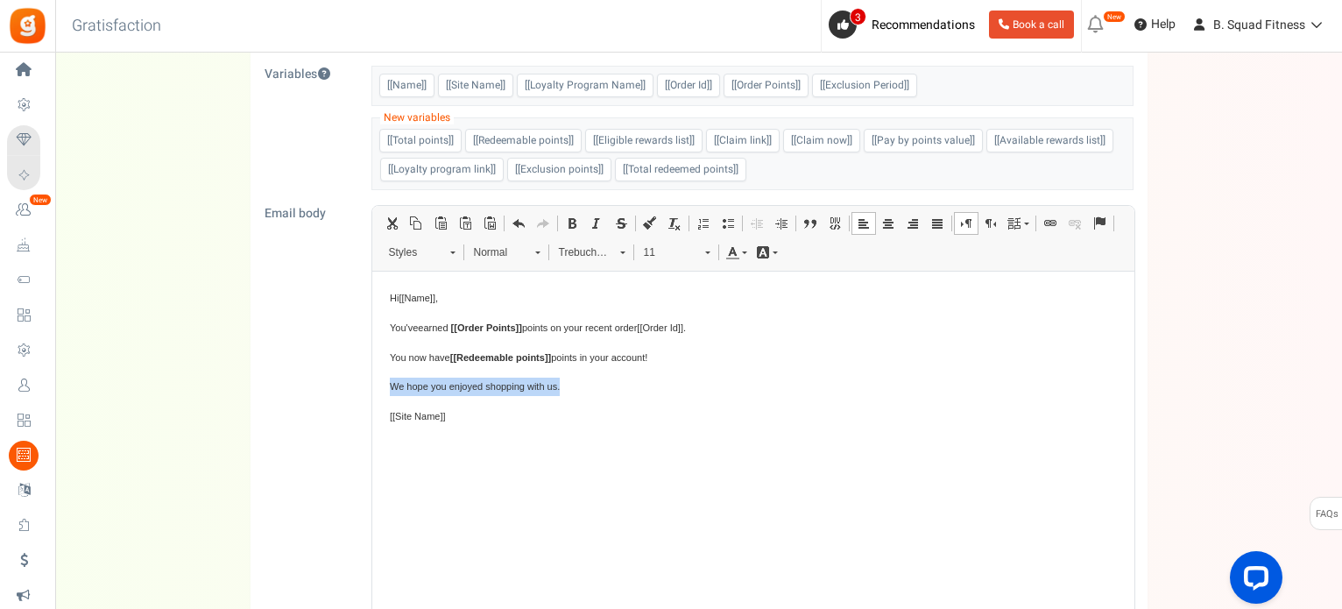
scroll to position [175, 0]
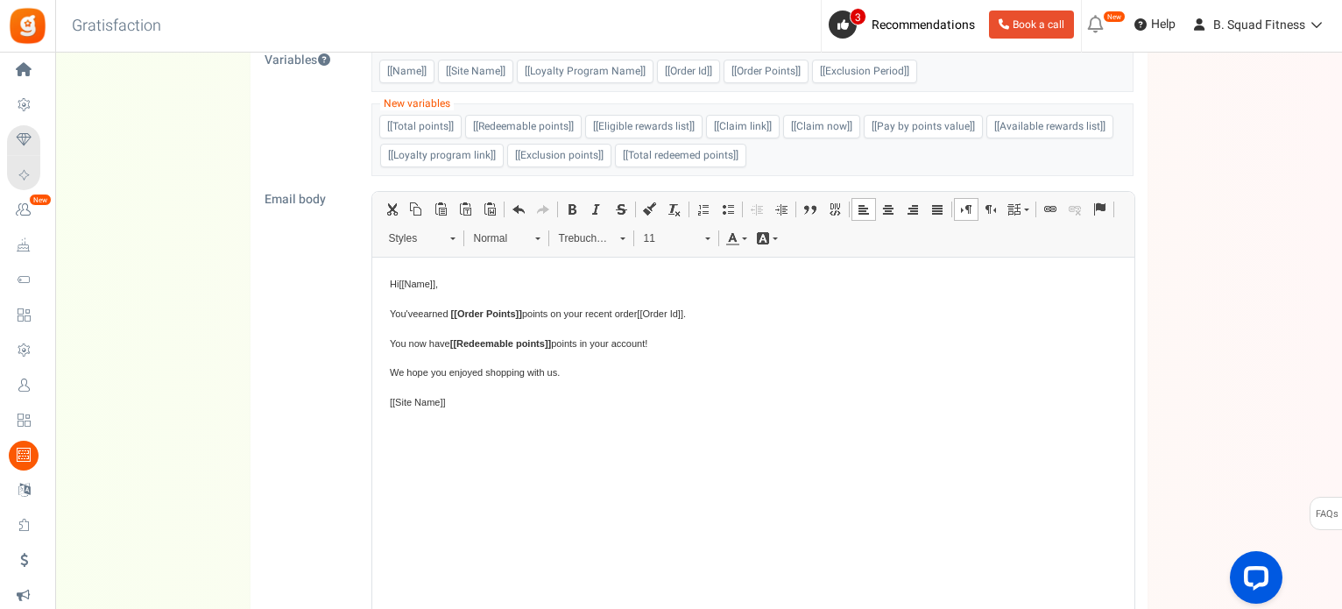
click at [525, 311] on span "You've earned [[Order Points]] points on your recent order [[Order Id]] ." at bounding box center [537, 313] width 296 height 11
click at [387, 346] on html "Hi [[Name]] , You've earned [[Order Points]] Squad Points on your recent order …" at bounding box center [752, 344] width 762 height 172
drag, startPoint x: 514, startPoint y: 348, endPoint x: 726, endPoint y: 597, distance: 327.5
click at [371, 342] on html "Hi [[Name]] , You've earned [[Order Points]] Squad Points on your recent order …" at bounding box center [752, 344] width 762 height 172
click at [389, 343] on span "You now have [[Redeemable points]] points in your account!" at bounding box center [518, 343] width 258 height 11
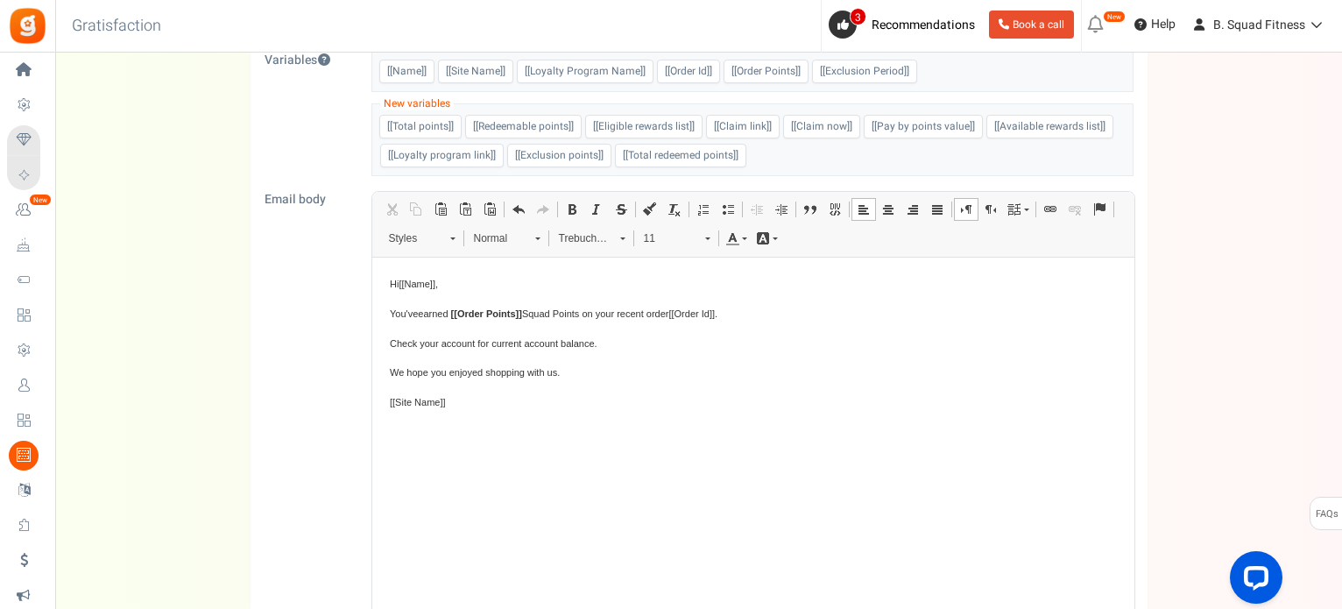
click at [492, 341] on span "Check your account for current account balance." at bounding box center [493, 343] width 208 height 11
click at [673, 347] on p "Check your account for your updated account balance." at bounding box center [752, 344] width 727 height 18
click at [389, 375] on span "We hope you enjoyed shopping with us." at bounding box center [474, 372] width 170 height 11
drag, startPoint x: 388, startPoint y: 375, endPoint x: 576, endPoint y: 370, distance: 187.5
click at [576, 370] on p "We hope you enjoyed shopping with us." at bounding box center [752, 373] width 727 height 18
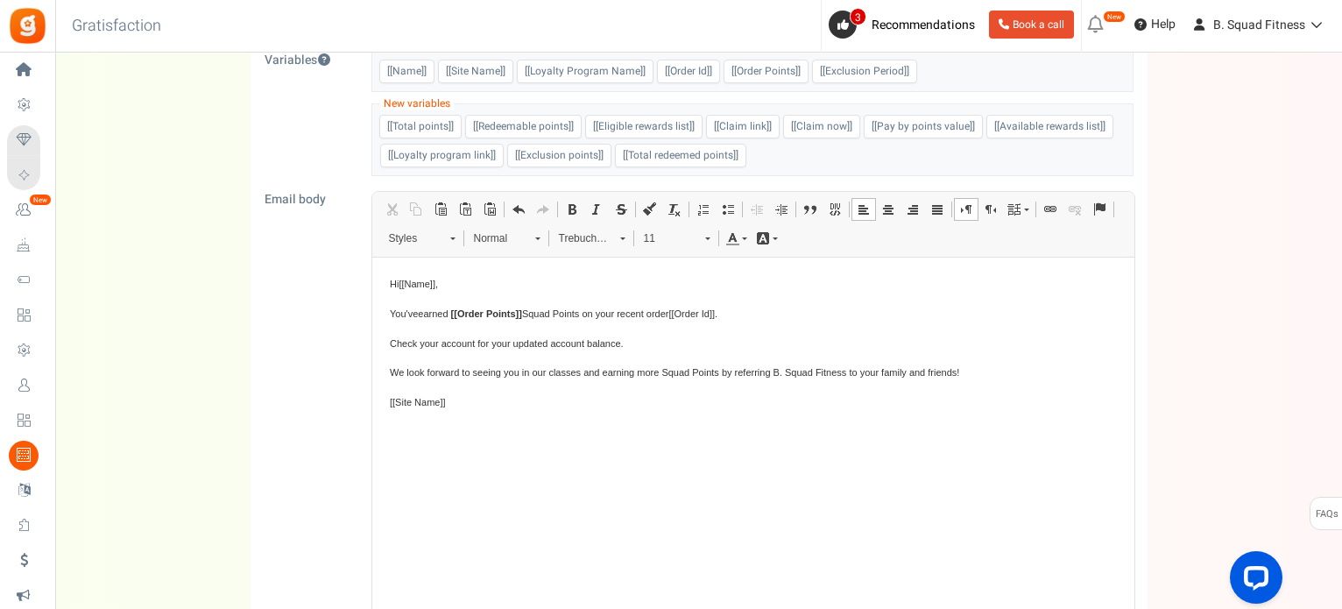
click at [731, 371] on span "We look forward to seeing you in our classes and earning more Squad Points by r…" at bounding box center [673, 372] width 569 height 11
click at [720, 369] on span "We look forward to seeing you in our classes and earning more Squad Points by r…" at bounding box center [673, 372] width 569 height 11
drag, startPoint x: 944, startPoint y: 371, endPoint x: 866, endPoint y: 369, distance: 78.0
click at [866, 369] on span "We look forward to seeing you in our classes and earning more Squad Points with…" at bounding box center [668, 372] width 559 height 11
click at [858, 370] on span "We look forward to seeing you in our classes and earning more Squad Points with…" at bounding box center [668, 372] width 559 height 11
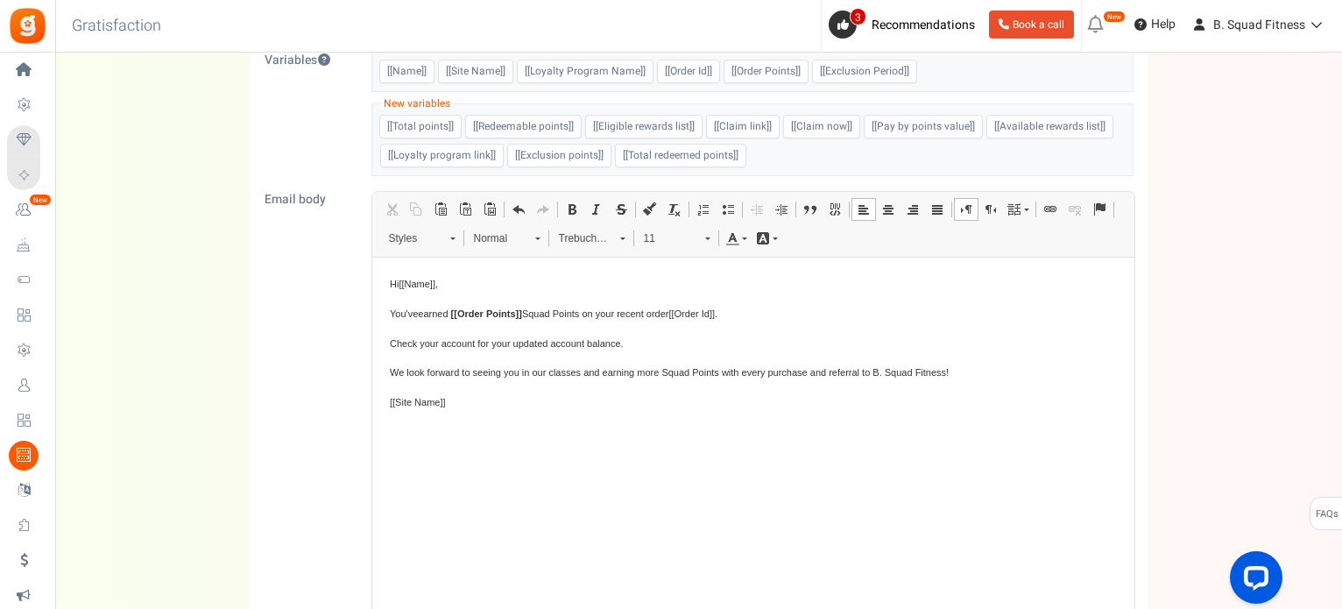
click at [866, 370] on span "We look forward to seeing you in our classes and earning more Squad Points with…" at bounding box center [668, 372] width 559 height 11
click at [438, 388] on body "Hi [[Name]] , You've earned [[Order Points]] Squad Points on your recent order …" at bounding box center [752, 343] width 727 height 137
click at [434, 383] on body "Hi [[Name]] , You've earned [[Order Points]] Squad Points on your recent order …" at bounding box center [752, 343] width 727 height 137
click at [944, 372] on p "We look forward to seeing you in our classes and earning more Squad Points with…" at bounding box center [752, 373] width 727 height 18
drag, startPoint x: 389, startPoint y: 402, endPoint x: 466, endPoint y: 402, distance: 77.1
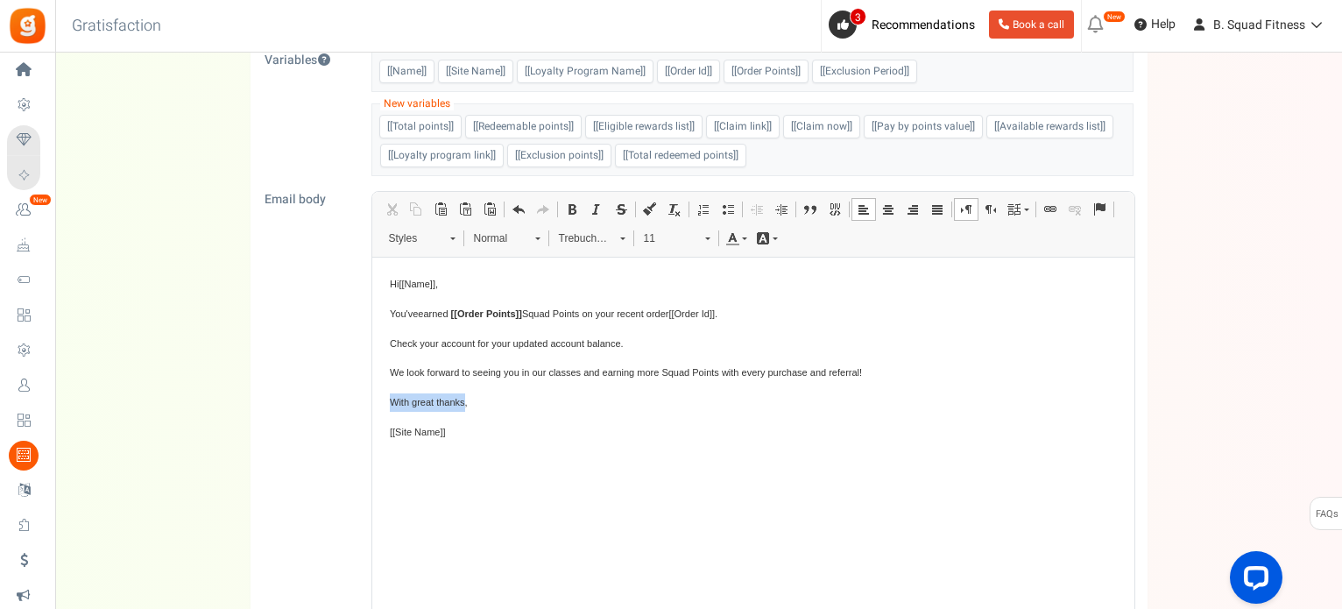
click at [466, 402] on span "With great thanks," at bounding box center [428, 402] width 78 height 11
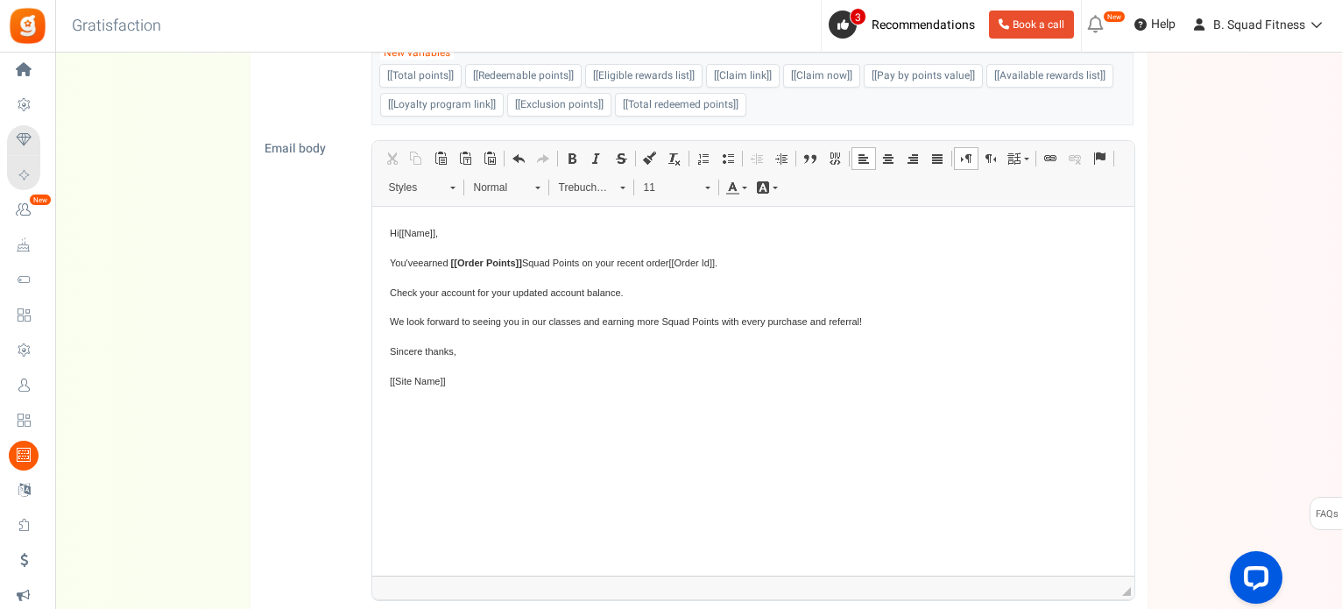
scroll to position [263, 0]
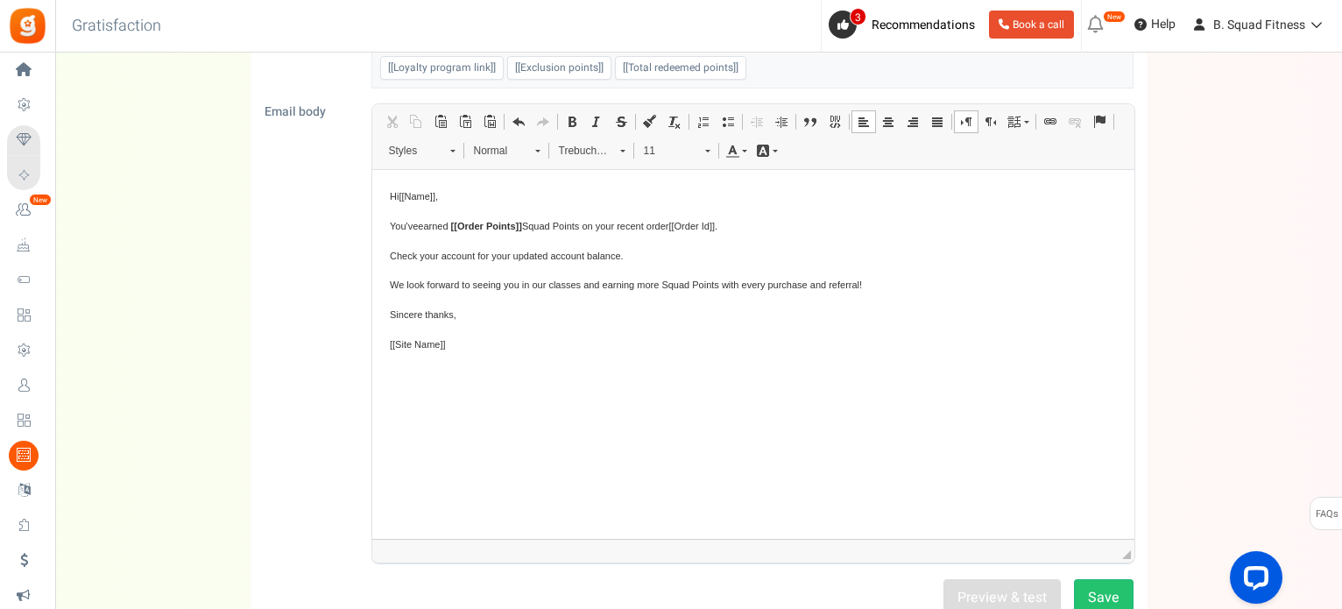
click at [389, 226] on span "You've earned [[Order Points]] Squad Points on your recent order [[Order Id]] ." at bounding box center [553, 226] width 328 height 11
drag, startPoint x: 758, startPoint y: 226, endPoint x: 817, endPoint y: 225, distance: 59.6
click at [817, 225] on span "Thank you for your recent purchase. You've earned [[Order Points]] Squad Points…" at bounding box center [633, 226] width 488 height 11
click at [1126, 587] on button "Save" at bounding box center [1104, 596] width 60 height 35
click at [1097, 591] on button "Save" at bounding box center [1104, 596] width 60 height 35
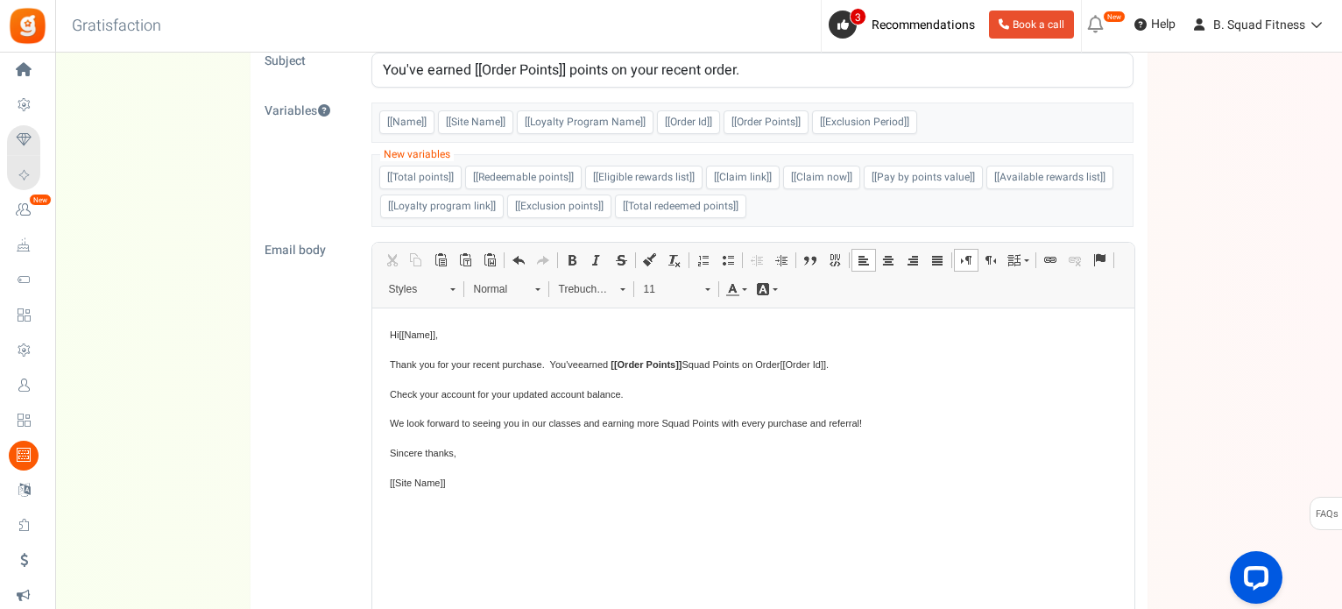
scroll to position [0, 0]
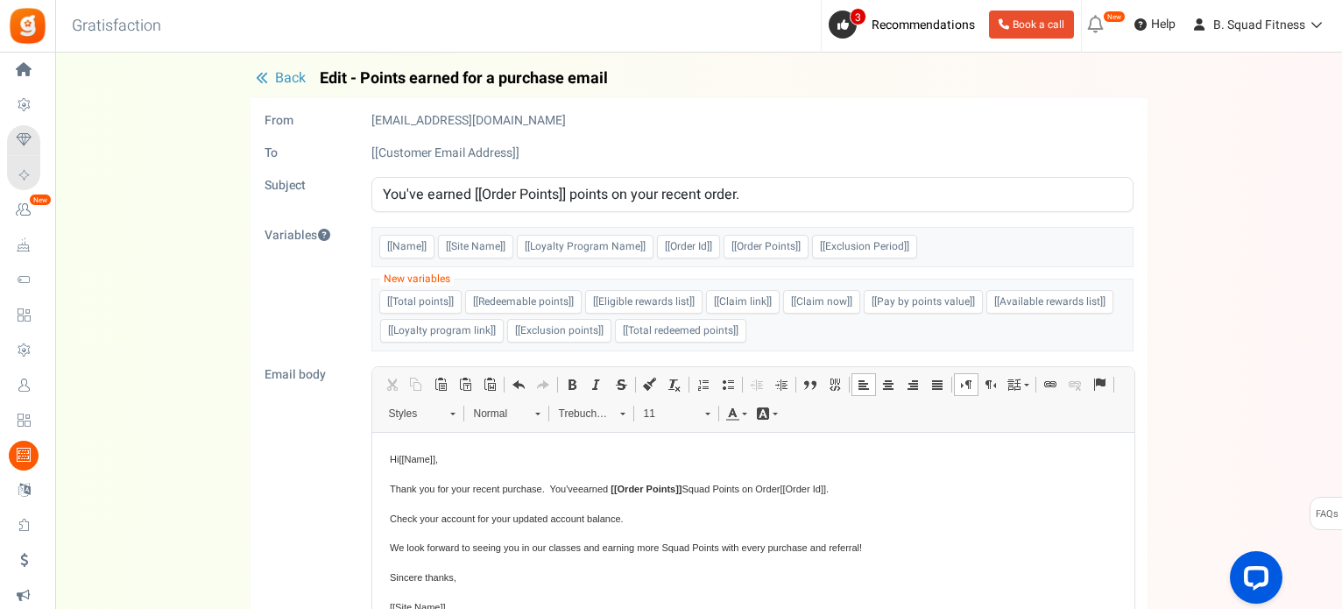
click at [273, 81] on button "Back" at bounding box center [281, 79] width 60 height 18
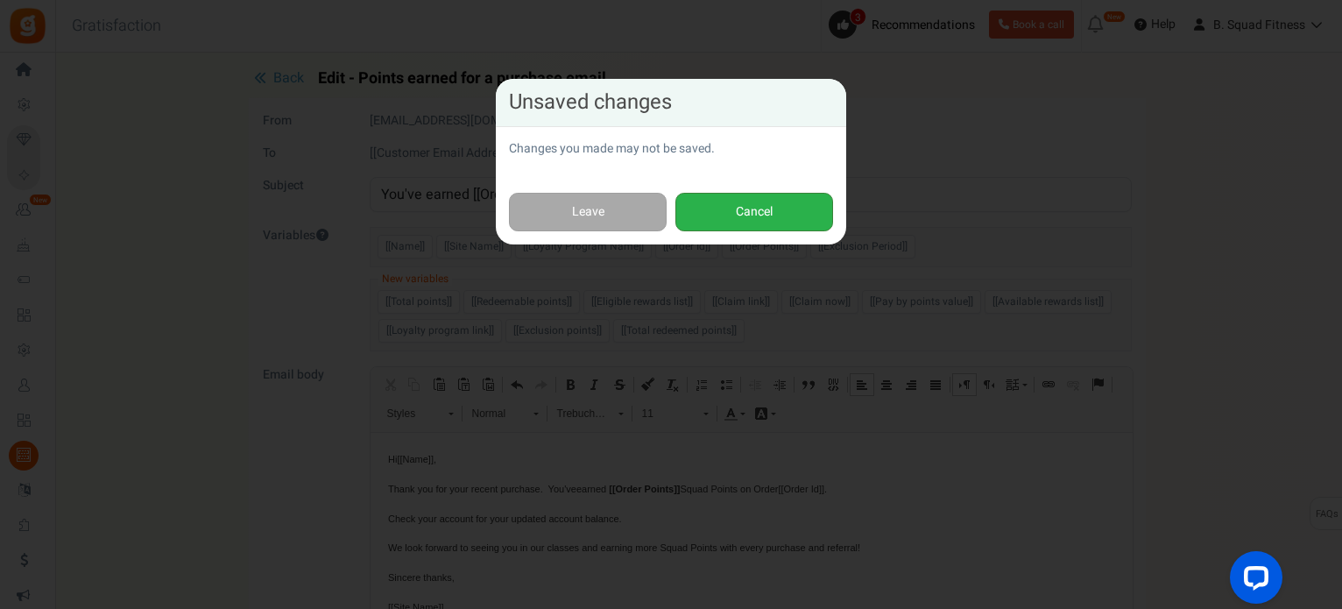
click at [759, 217] on button "Cancel" at bounding box center [754, 212] width 158 height 39
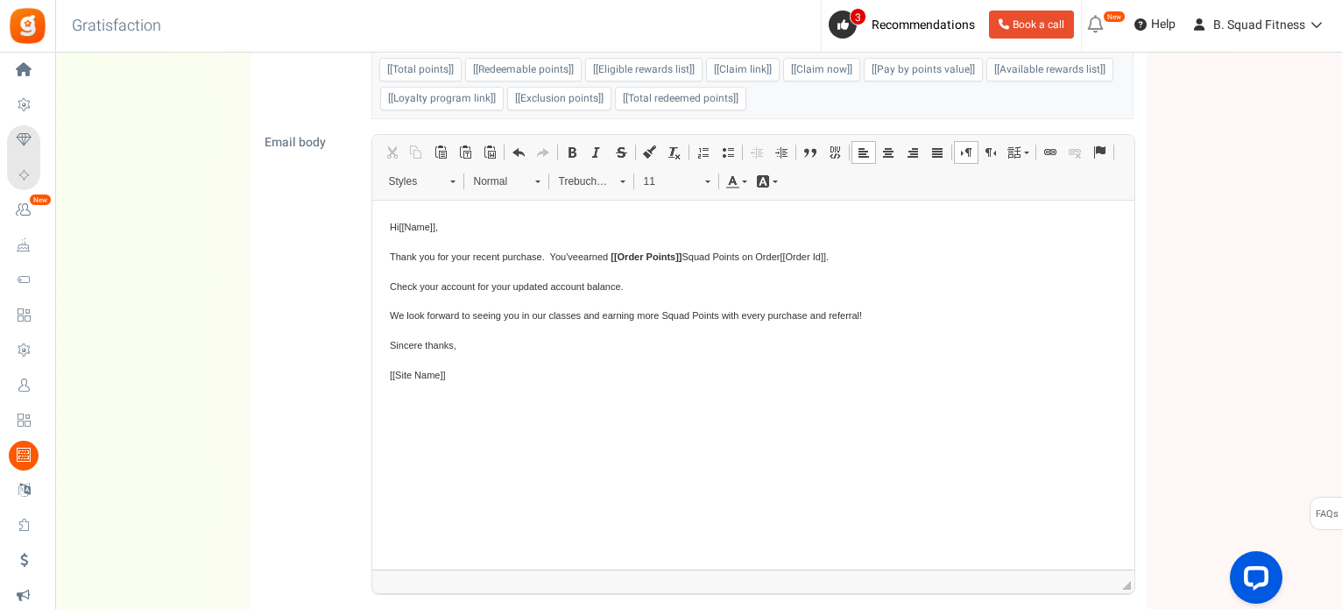
scroll to position [263, 0]
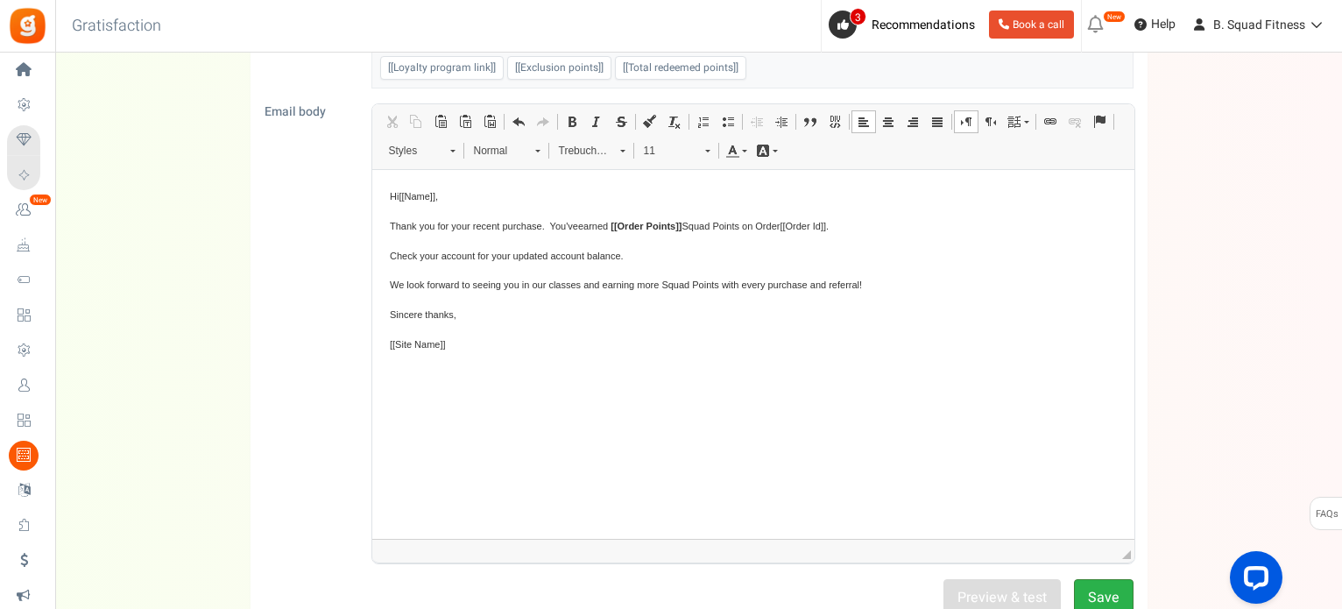
click at [1091, 584] on button "Save" at bounding box center [1104, 596] width 60 height 35
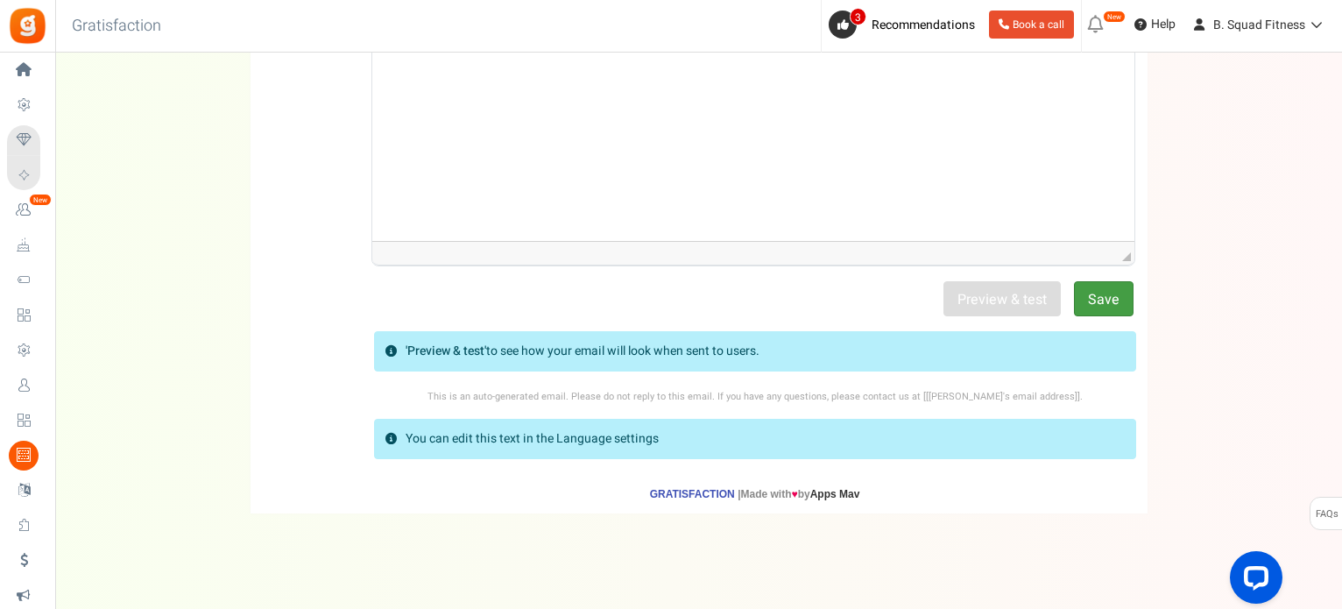
scroll to position [567, 0]
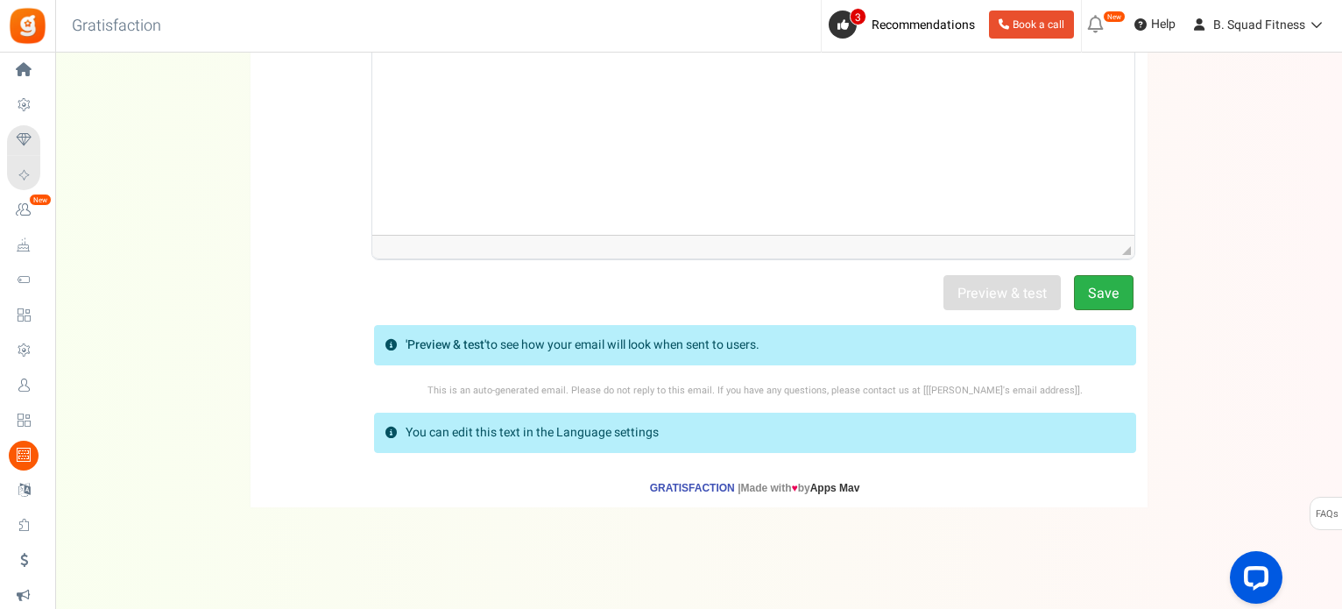
click at [1097, 286] on button "Save" at bounding box center [1104, 292] width 60 height 35
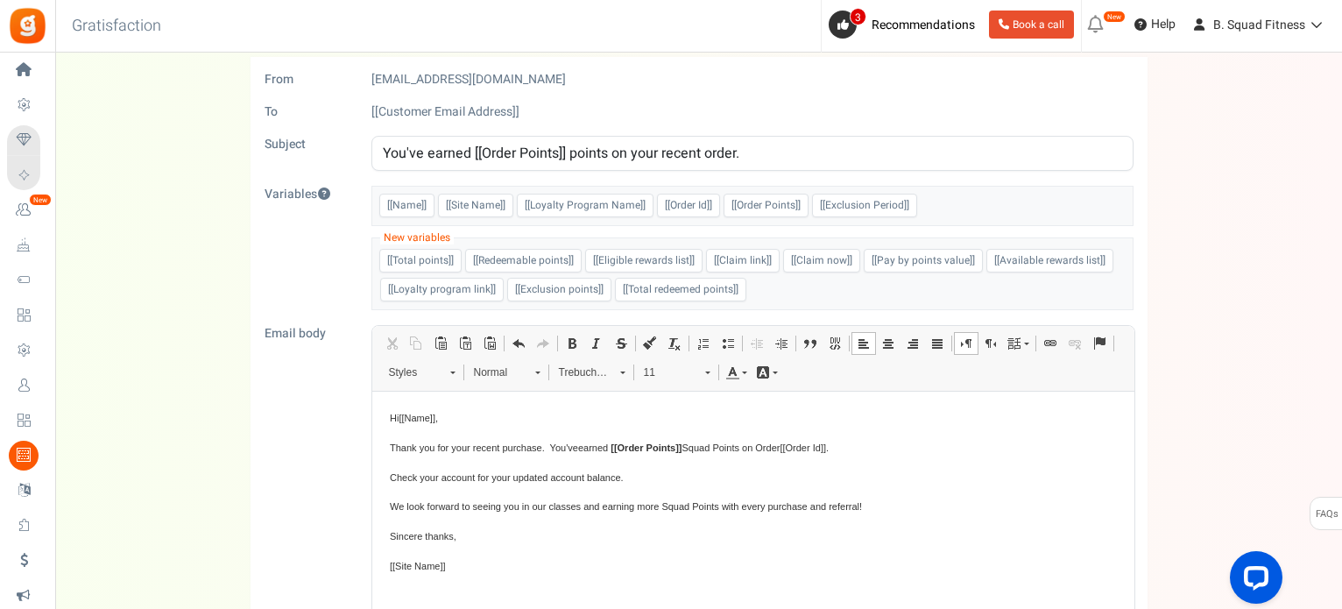
scroll to position [0, 0]
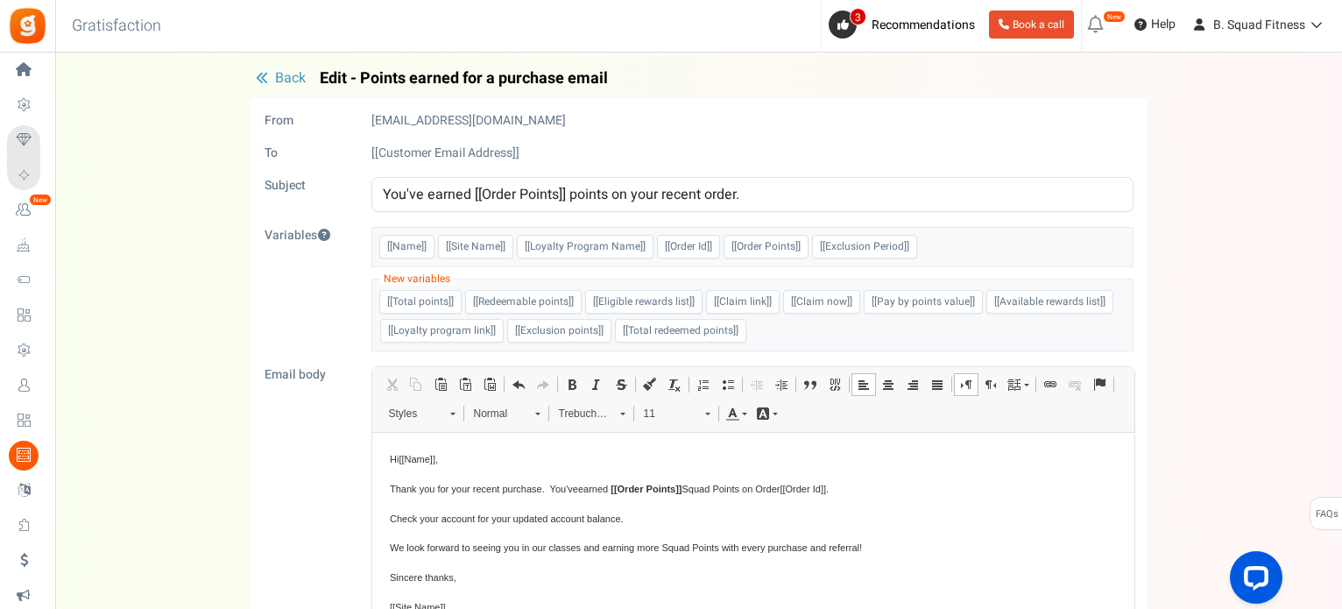
click at [558, 492] on span "Thank you for your recent purchase. You've earned [[Order Points]] Squad Points…" at bounding box center [608, 489] width 439 height 11
click at [271, 72] on button "Back" at bounding box center [281, 79] width 60 height 18
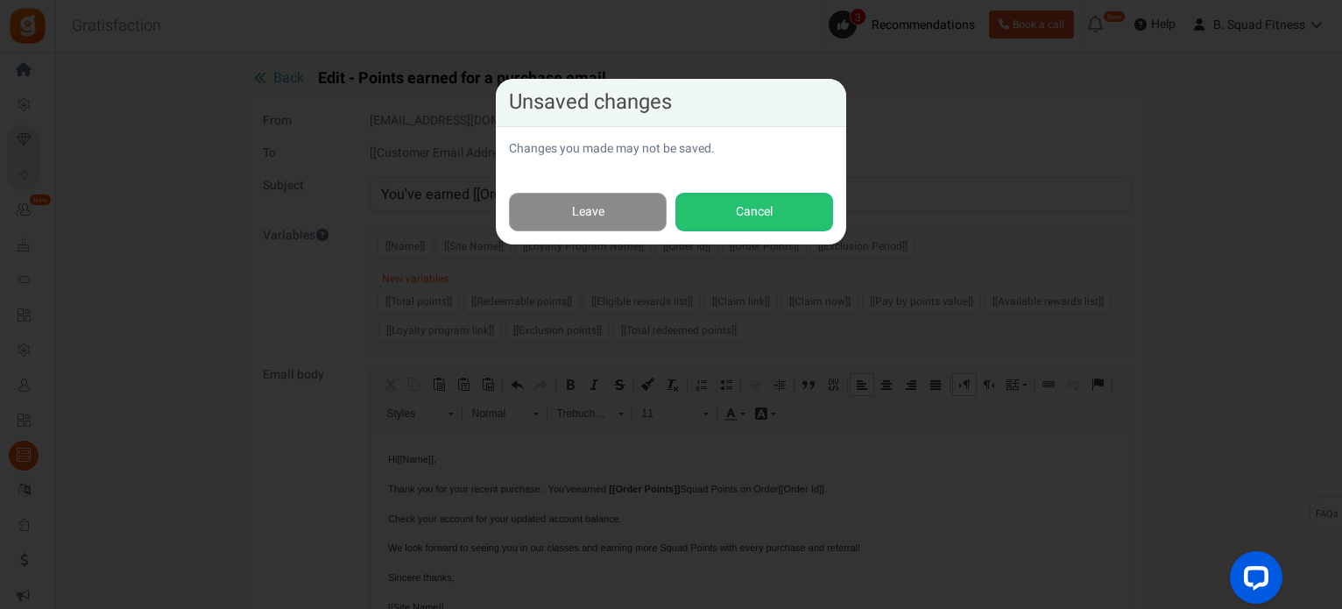
click at [579, 217] on link "Leave" at bounding box center [588, 212] width 158 height 39
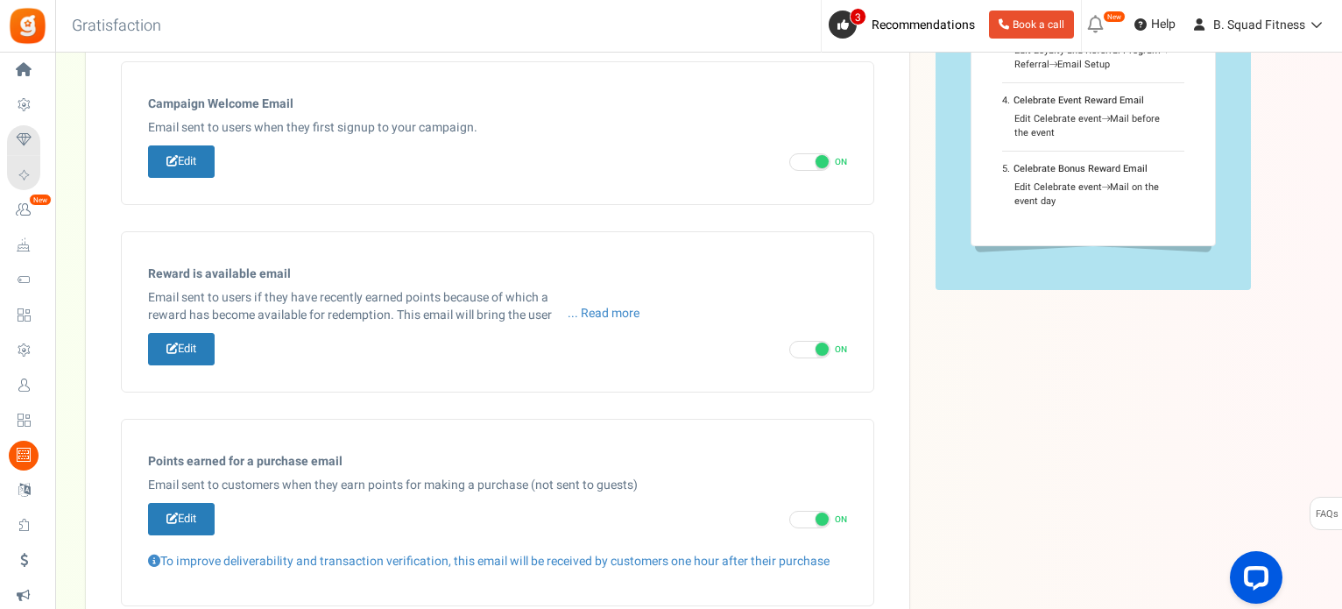
scroll to position [310, 0]
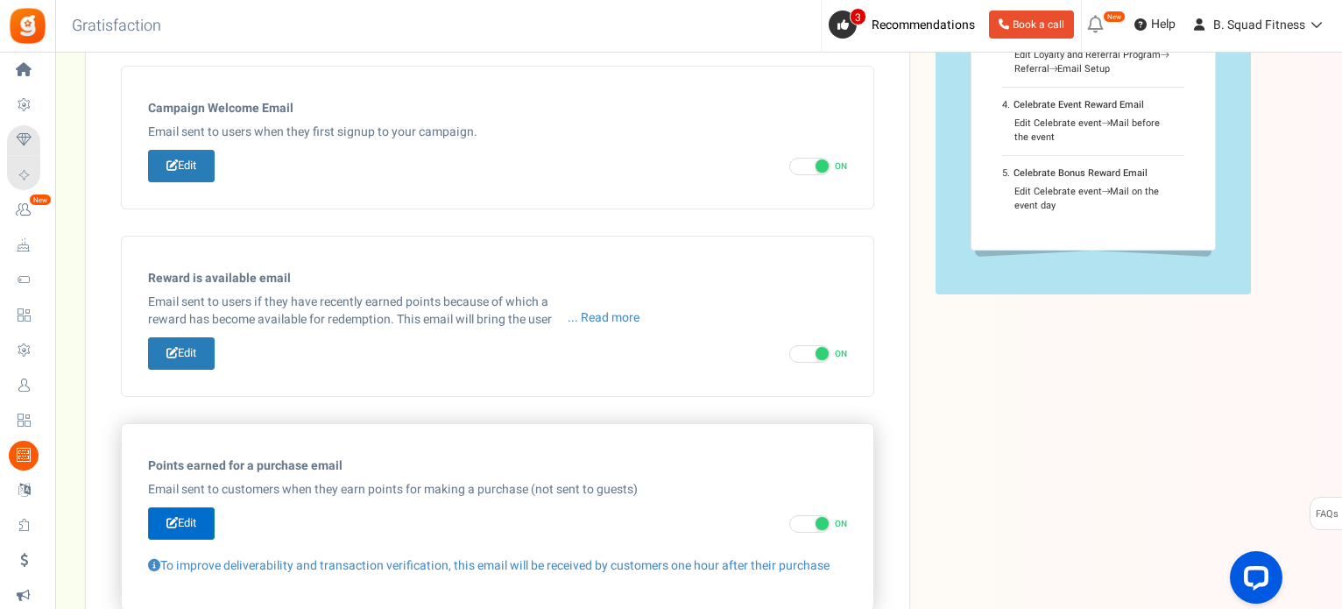
click at [183, 525] on link "Edit" at bounding box center [181, 523] width 67 height 32
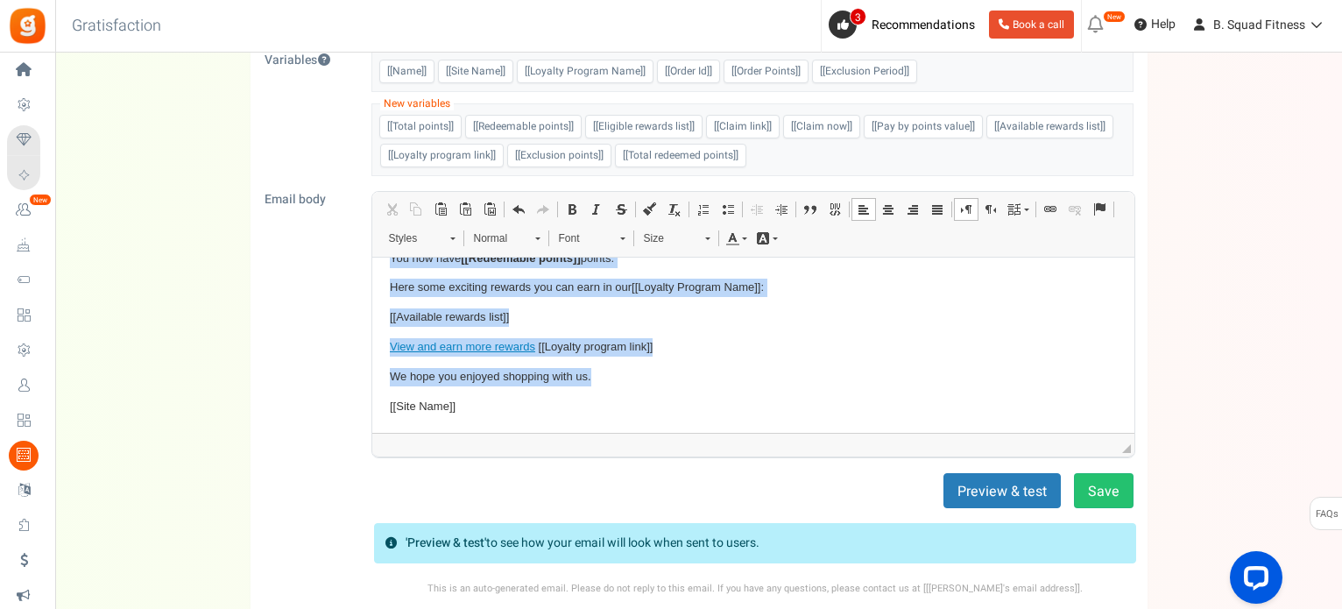
scroll to position [0, 0]
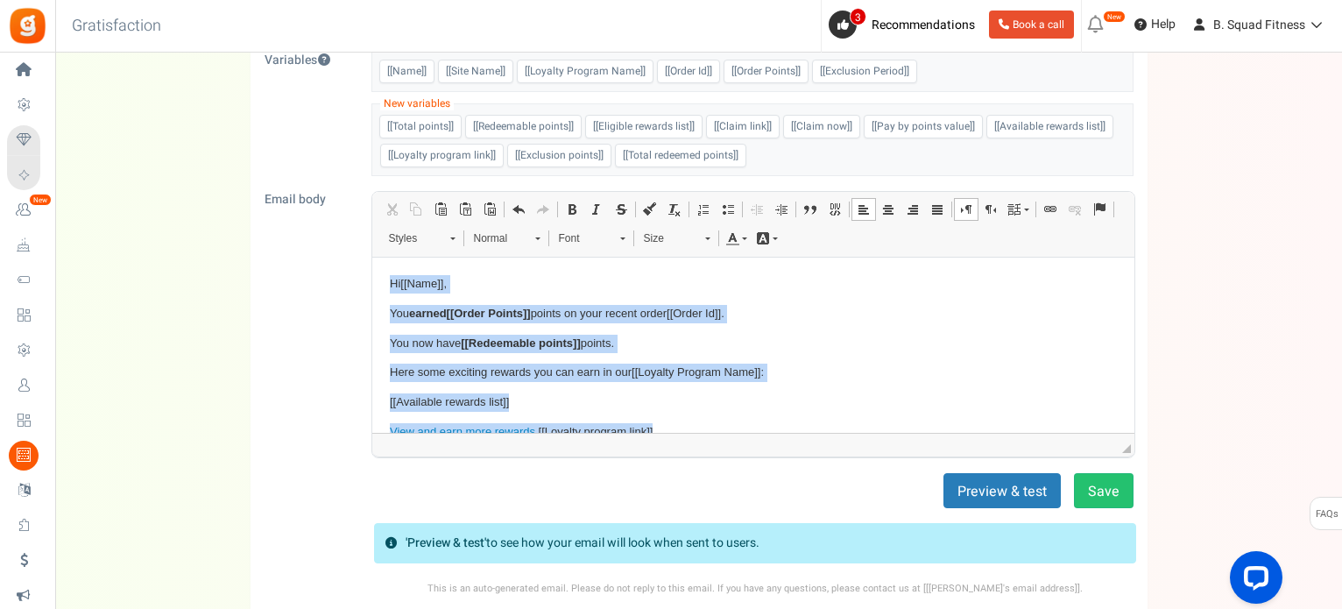
drag, startPoint x: 519, startPoint y: 409, endPoint x: 314, endPoint y: 238, distance: 267.5
click at [371, 258] on html "Hi [[Name]] , You earned [[Order Points]] points on your recent order [[Order I…" at bounding box center [752, 388] width 762 height 260
click at [605, 241] on span "Font" at bounding box center [580, 238] width 61 height 23
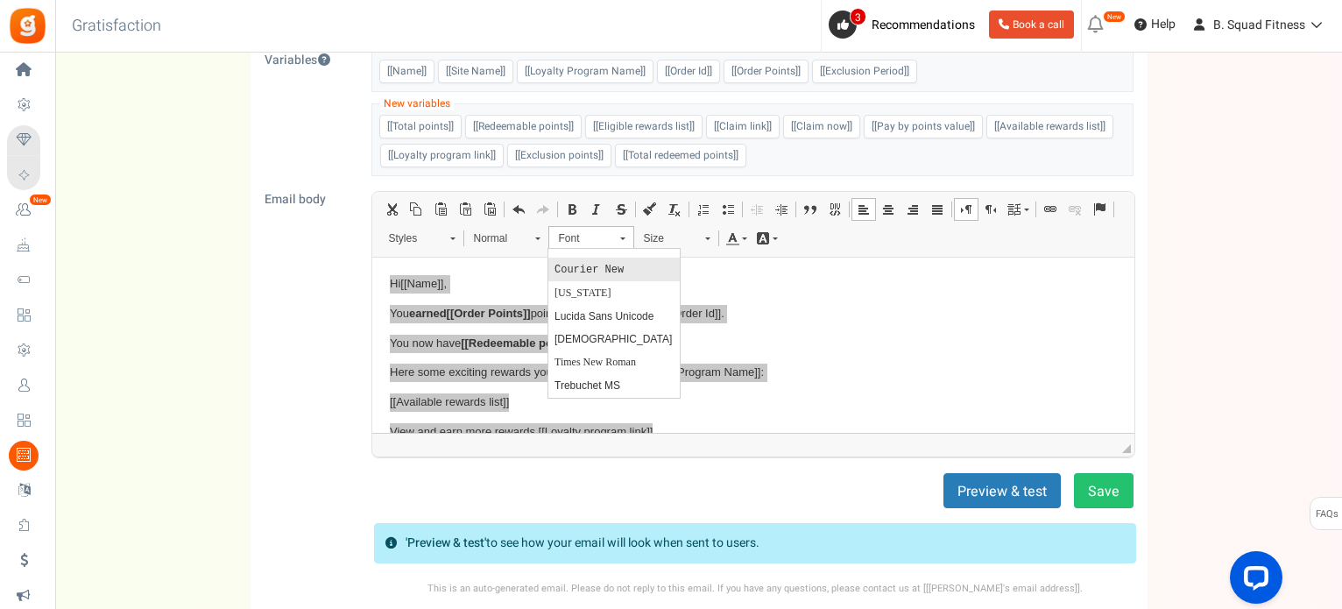
scroll to position [109, 0]
click at [604, 369] on span "Trebuchet MS" at bounding box center [587, 363] width 66 height 12
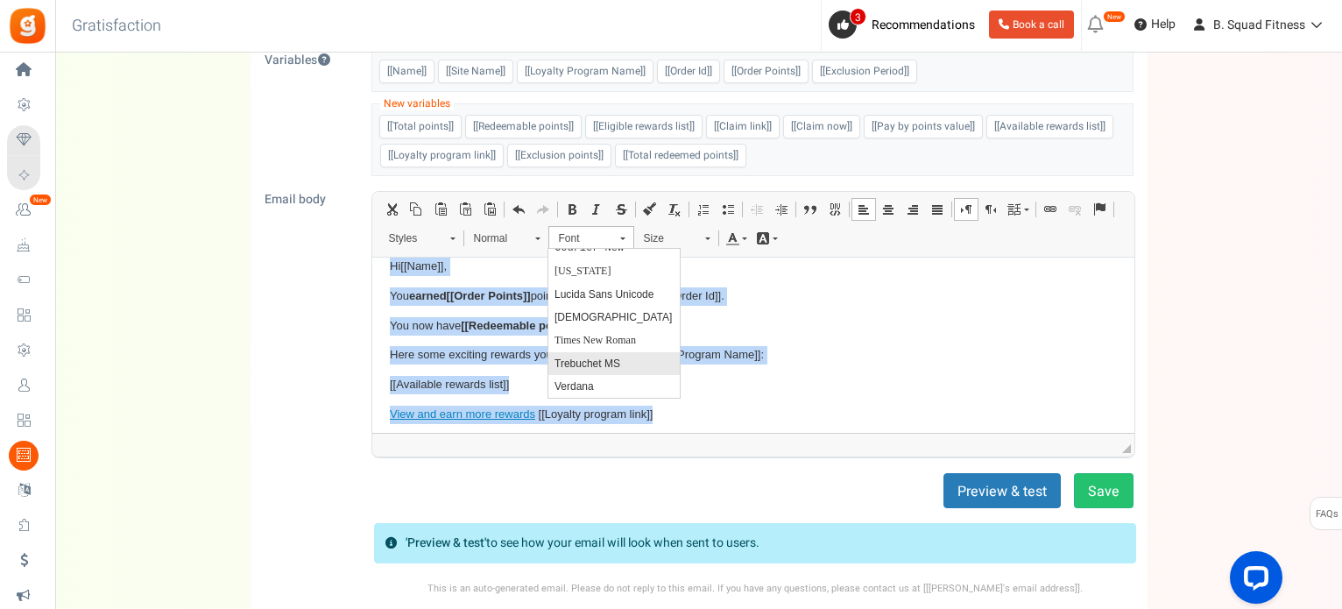
scroll to position [0, 0]
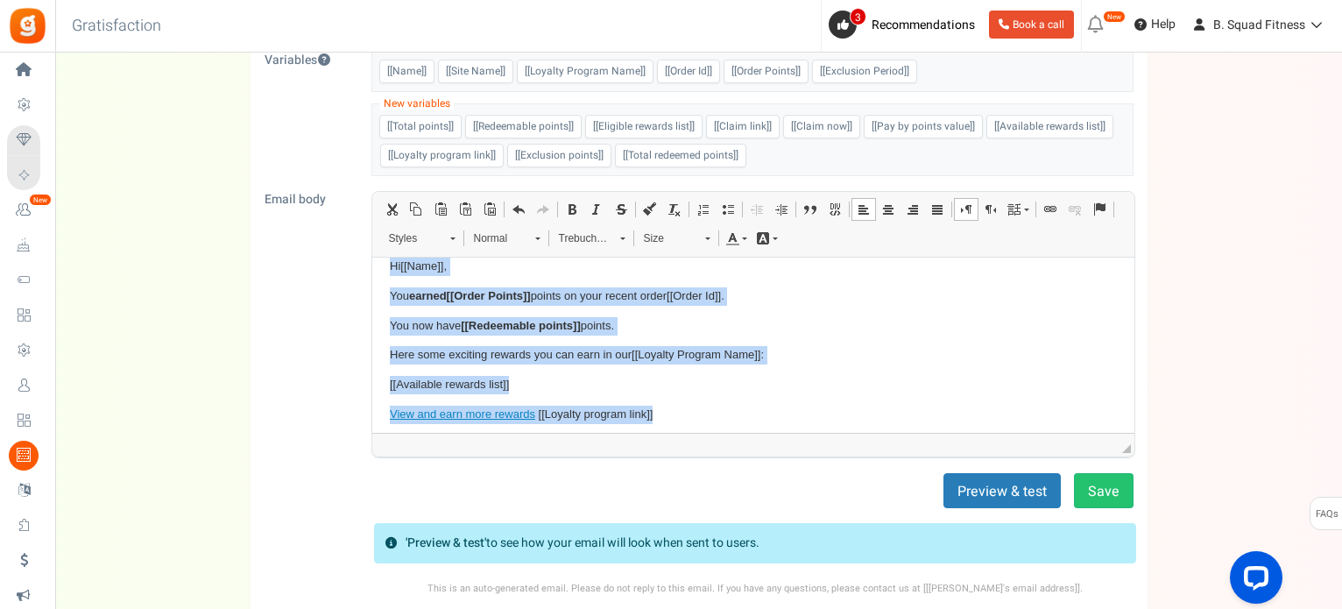
click at [666, 241] on span "Size" at bounding box center [665, 238] width 61 height 23
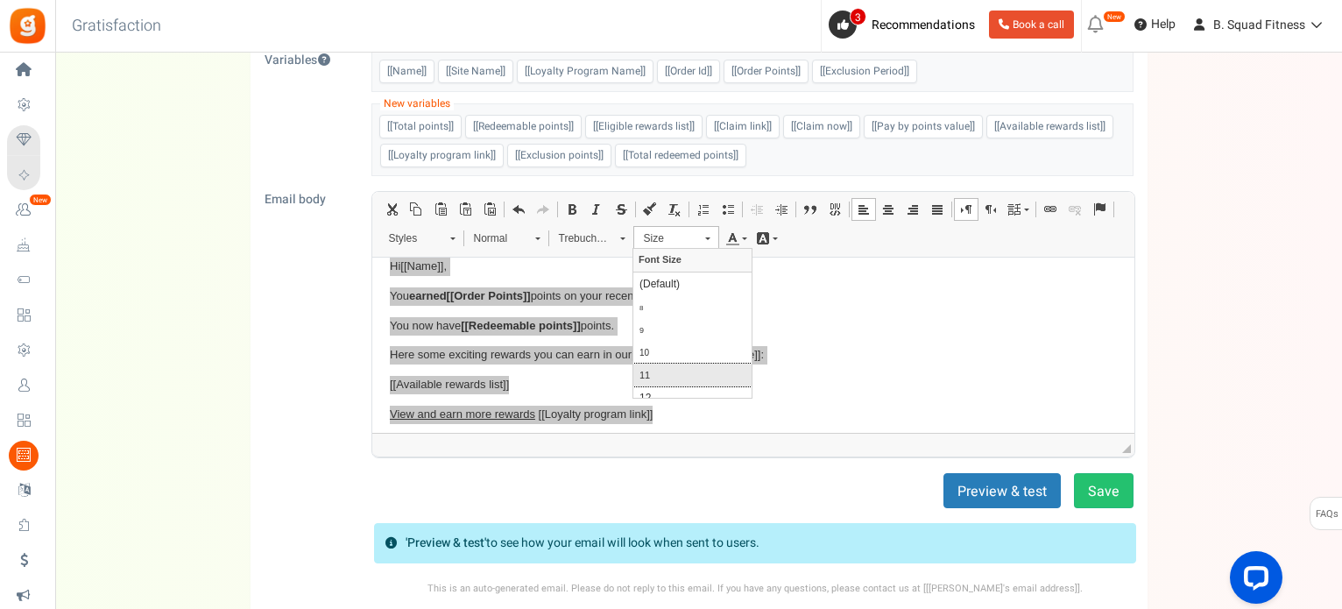
click at [660, 371] on link "11" at bounding box center [692, 375] width 118 height 23
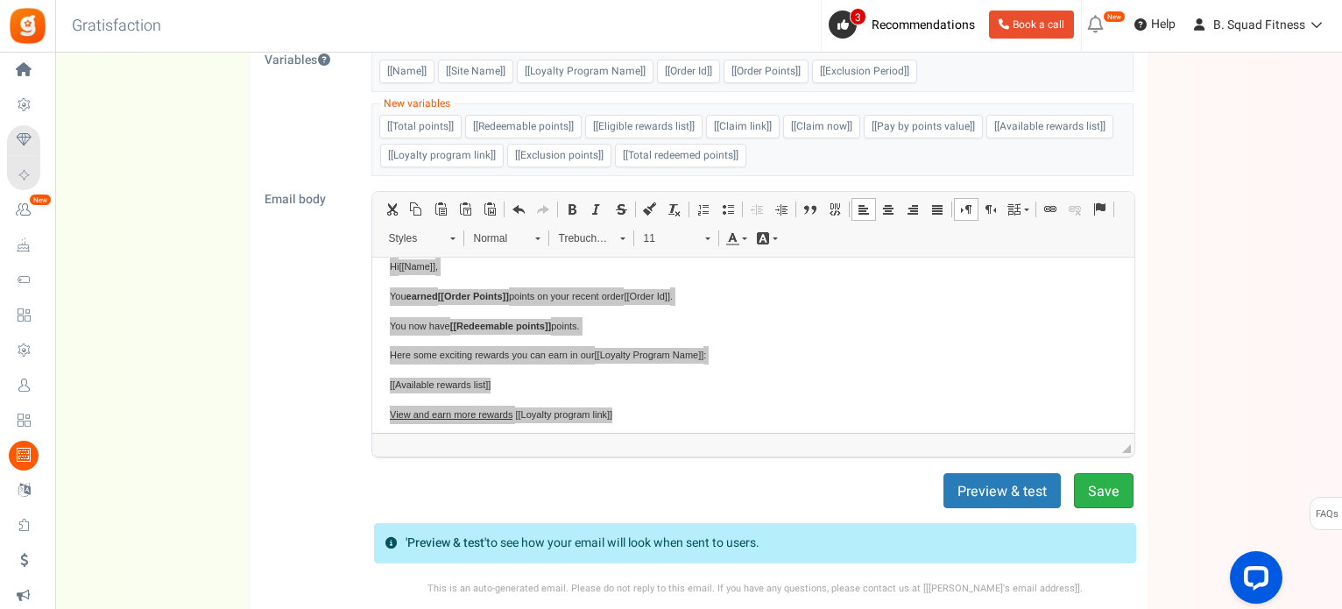
click at [1107, 480] on button "Save" at bounding box center [1104, 490] width 60 height 35
click at [1100, 478] on button "Save" at bounding box center [1104, 490] width 60 height 35
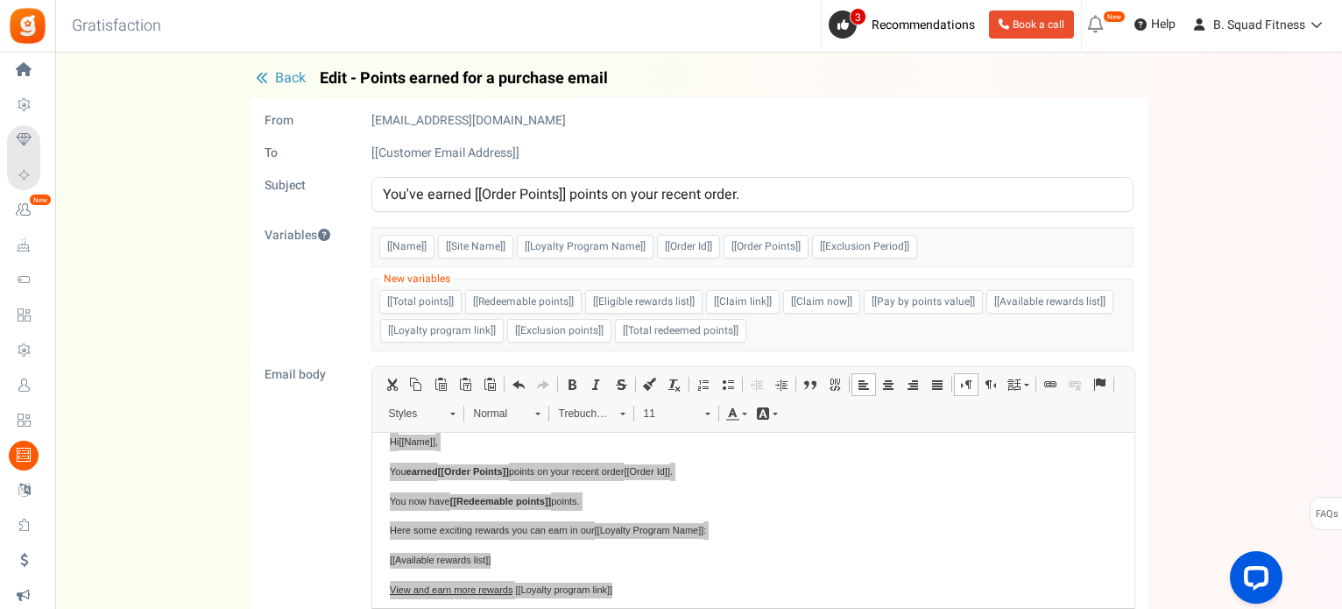
click at [307, 66] on div "Under maintenance we will be back soon We apologize for any inconvenience. The …" at bounding box center [698, 467] width 1287 height 828
click at [291, 75] on span "Back" at bounding box center [290, 77] width 31 height 21
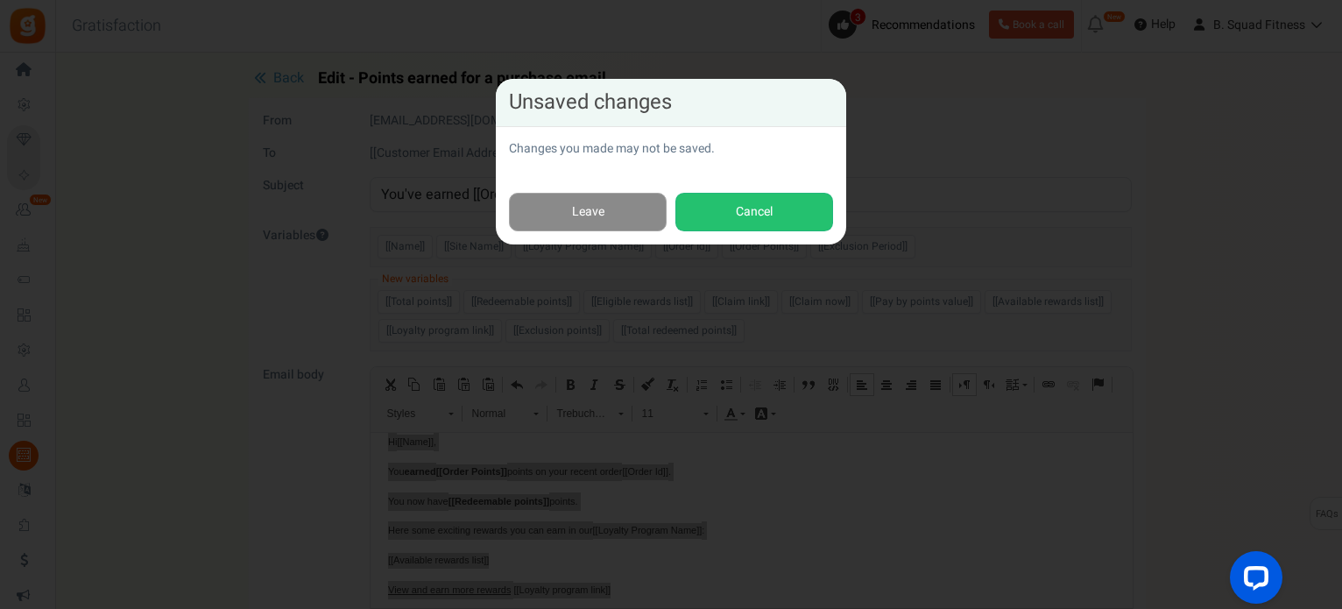
click at [604, 201] on link "Leave" at bounding box center [588, 212] width 158 height 39
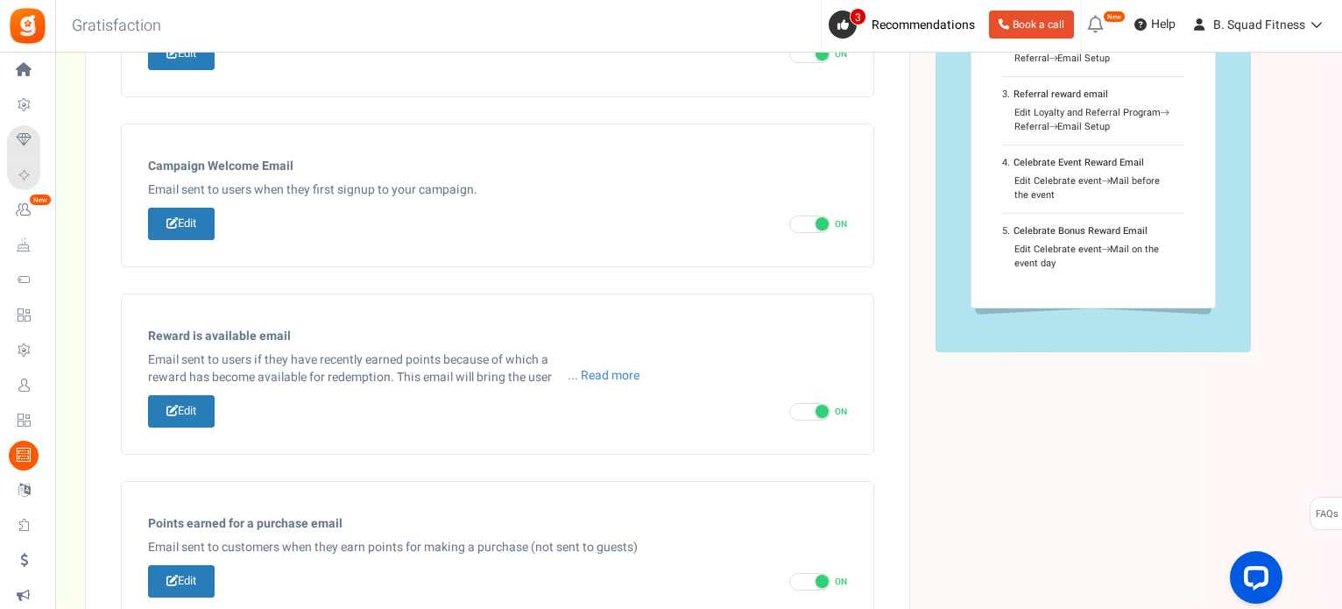
scroll to position [222, 0]
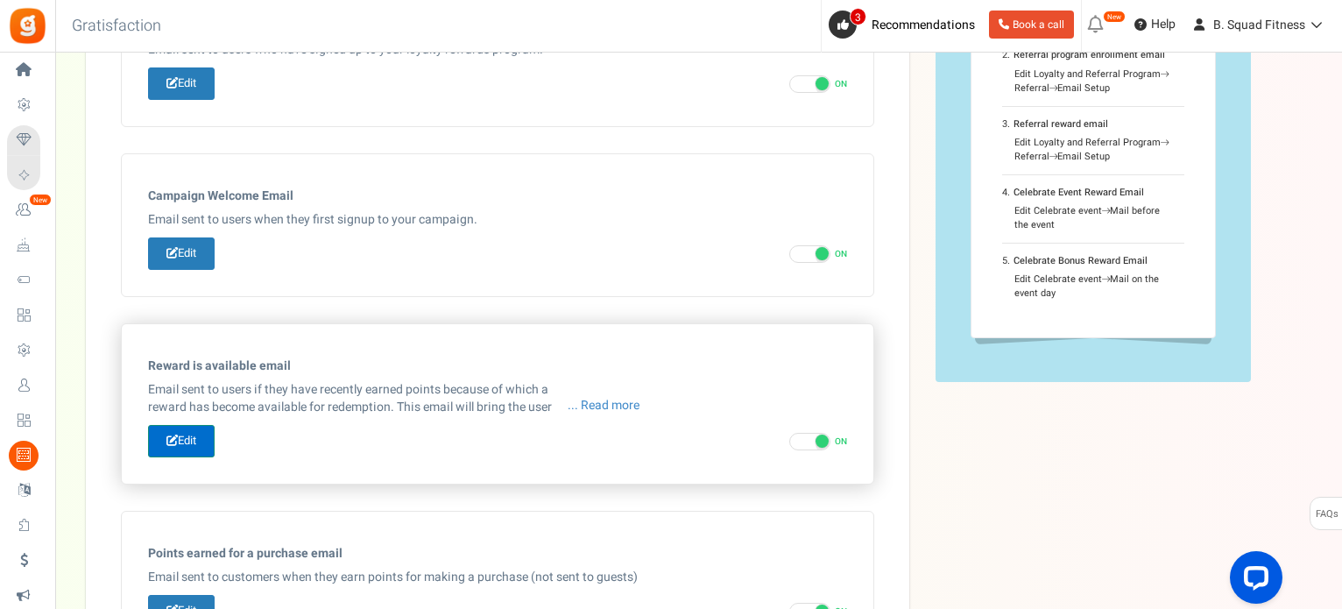
click at [180, 438] on link "Edit" at bounding box center [181, 441] width 67 height 32
type input "[[Site Name]], A new reward is available for redemption."
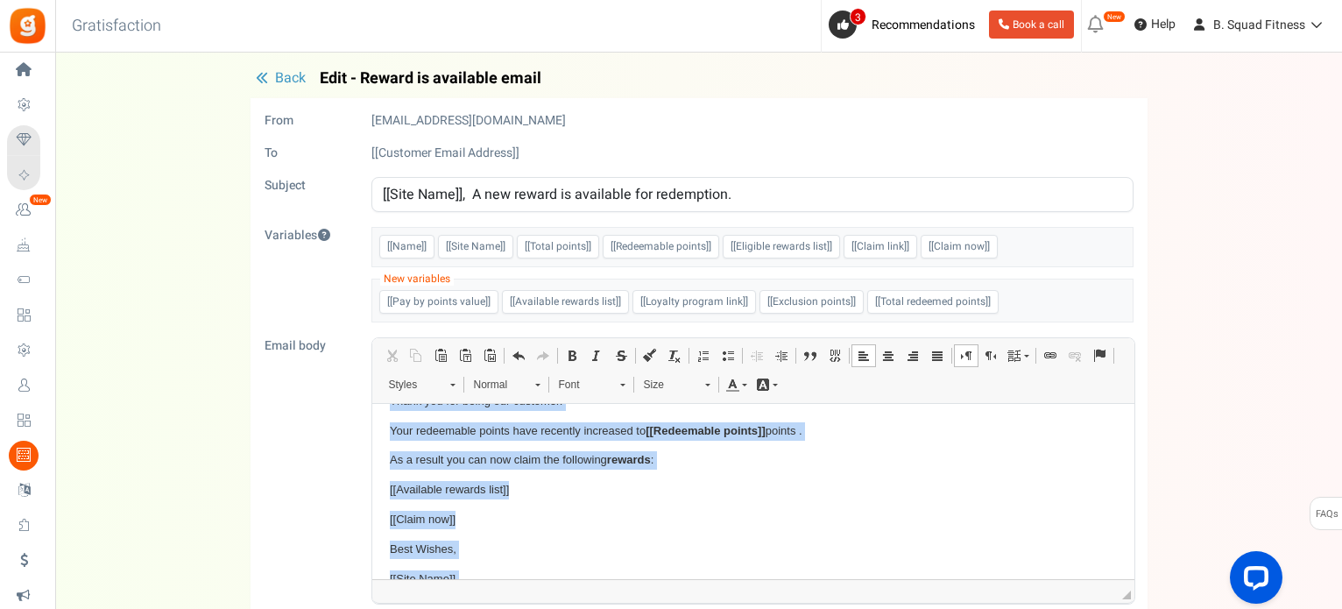
scroll to position [85, 0]
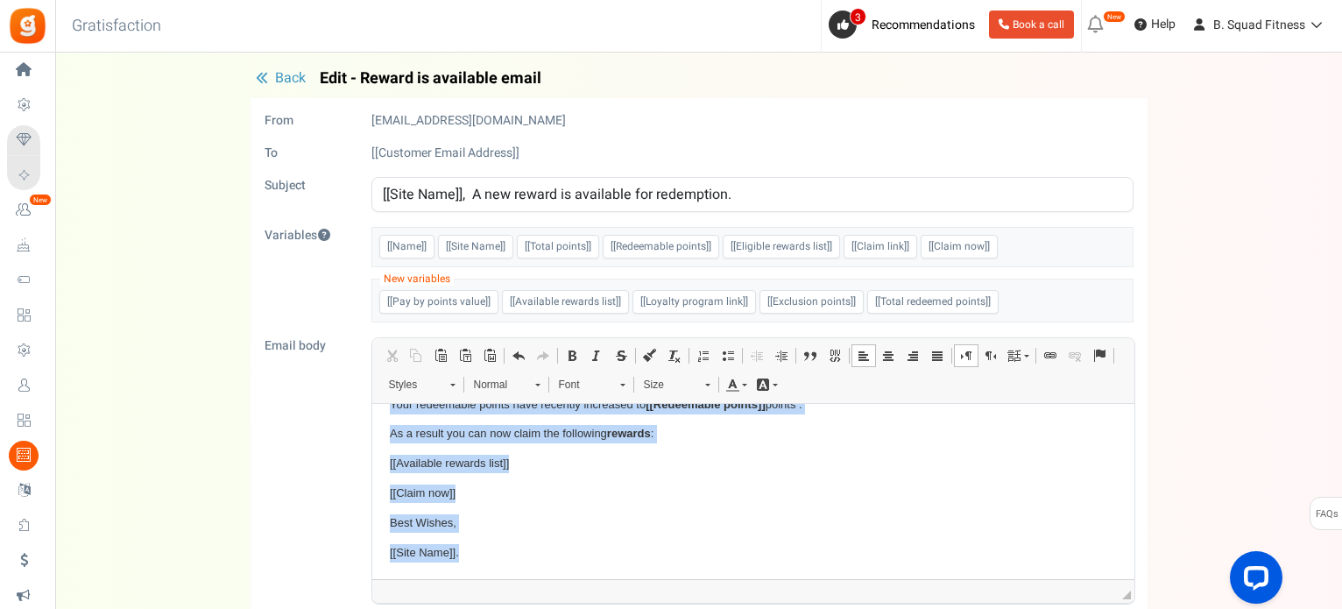
drag, startPoint x: 389, startPoint y: 431, endPoint x: 618, endPoint y: 578, distance: 272.6
click at [618, 578] on html "HI [[Name]] Thank you for being our customer. Your redeemable points have recen…" at bounding box center [752, 449] width 762 height 260
click at [612, 381] on link "Font" at bounding box center [591, 384] width 86 height 25
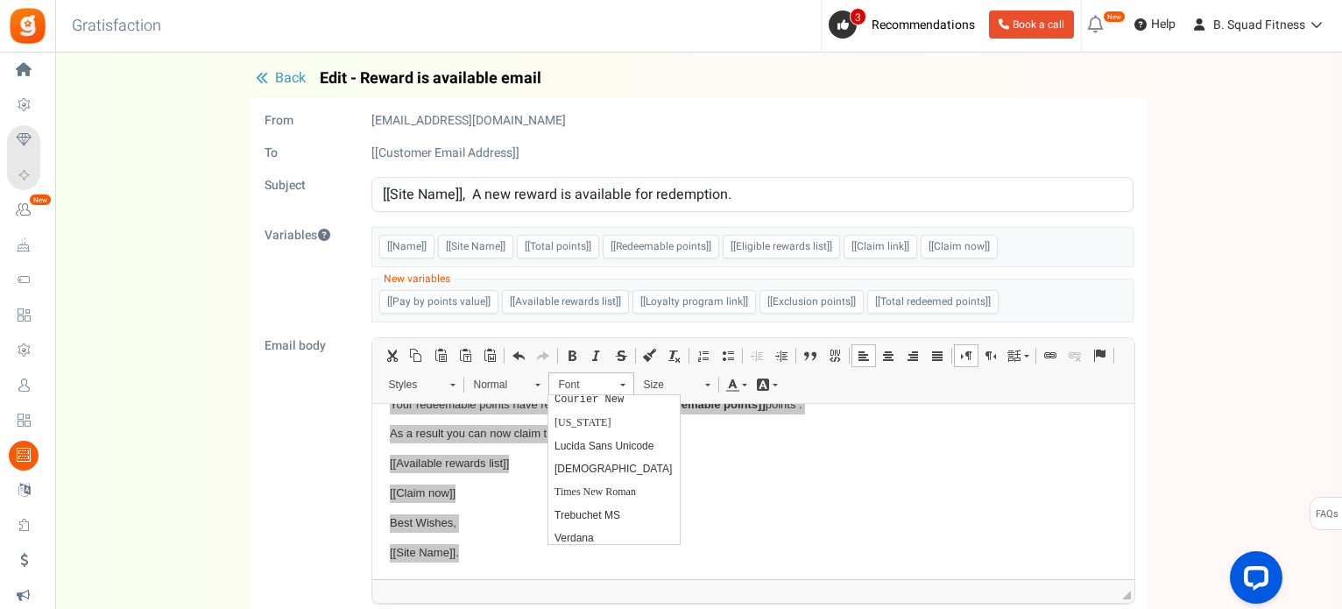
scroll to position [109, 0]
click at [602, 503] on link "Trebuchet MS" at bounding box center [613, 509] width 131 height 23
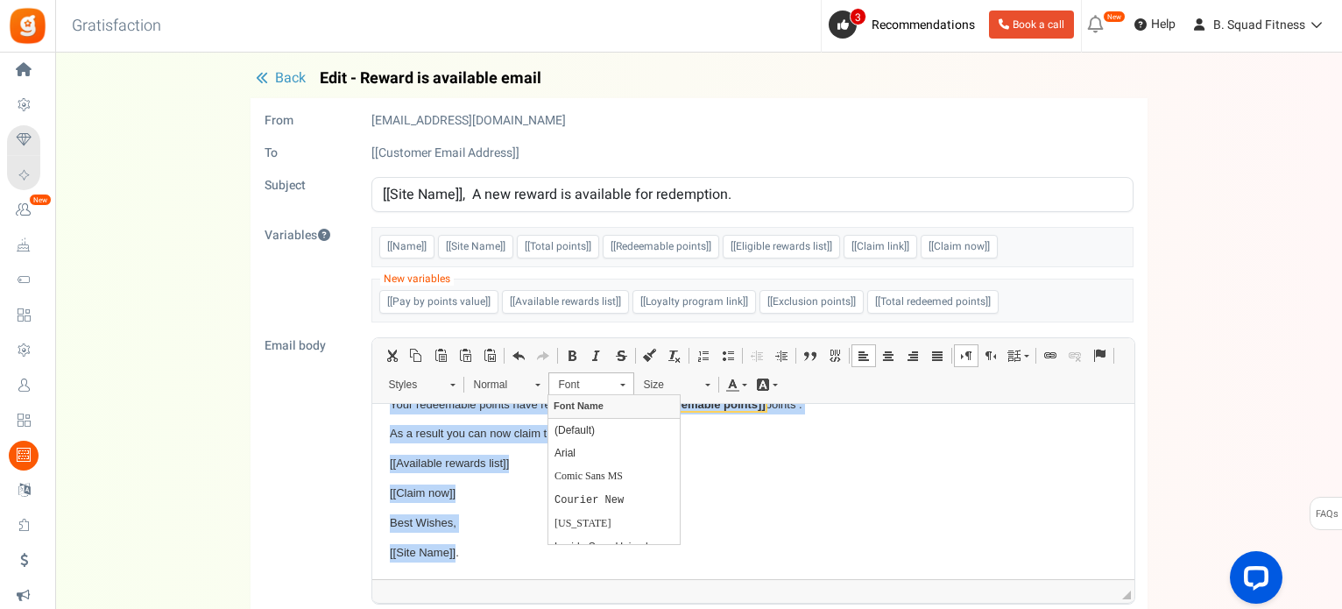
scroll to position [69, 0]
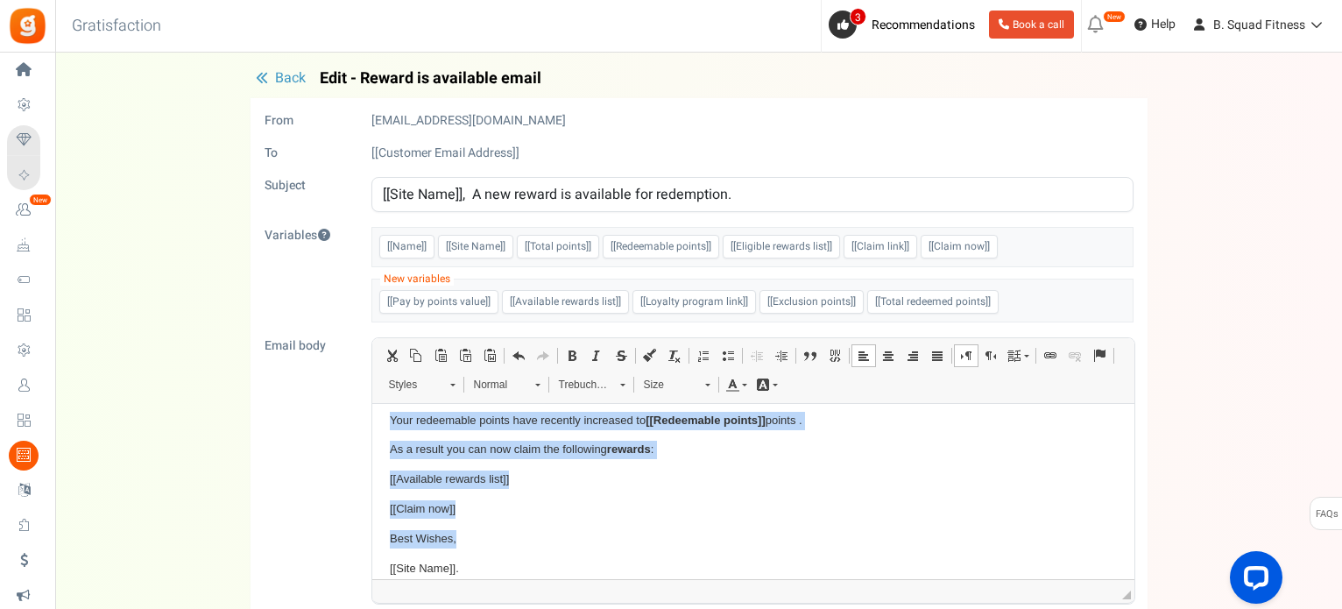
click at [662, 379] on span "Size" at bounding box center [665, 384] width 61 height 23
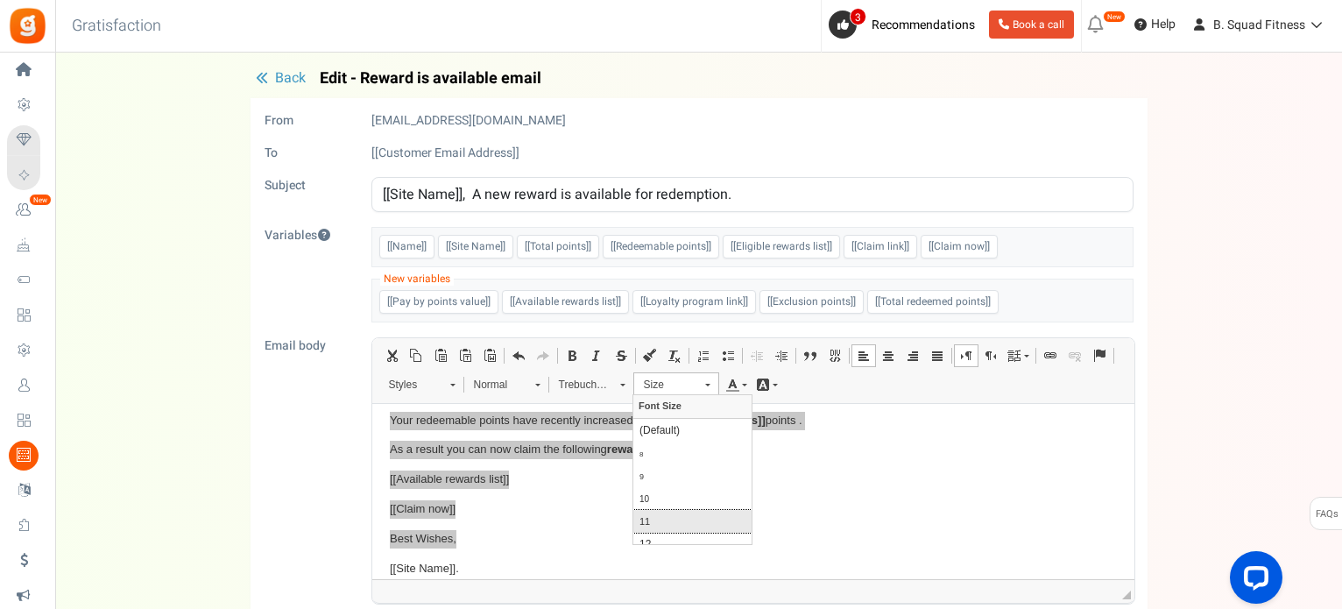
click at [658, 519] on link "11" at bounding box center [692, 521] width 118 height 23
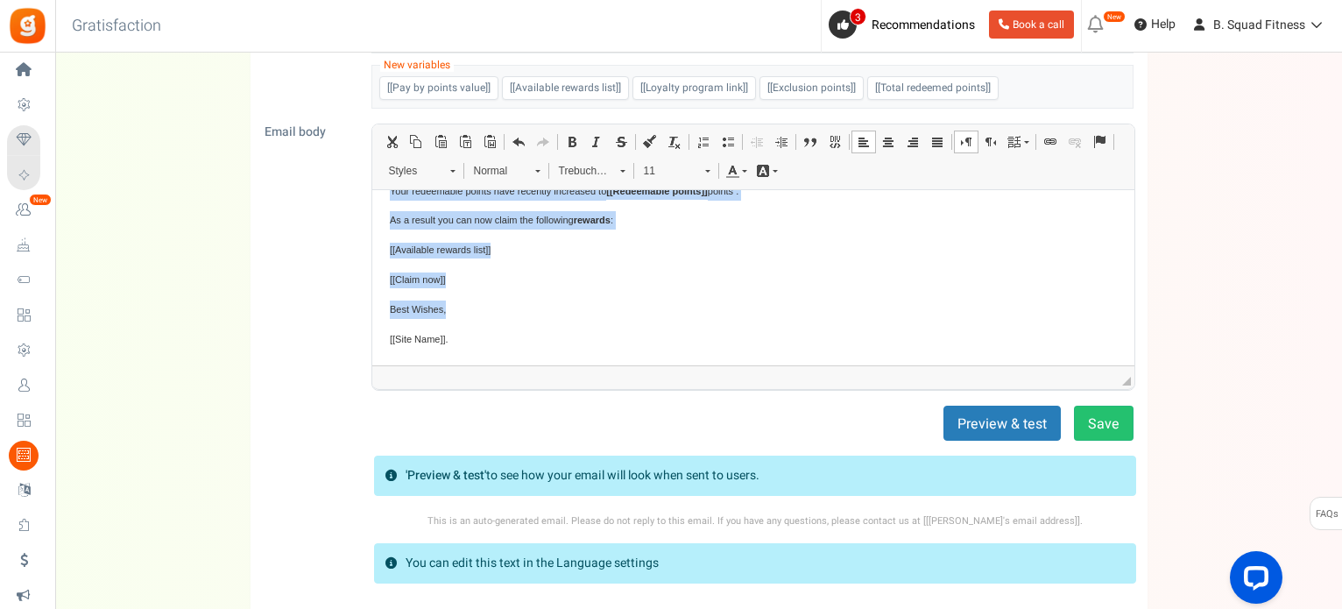
scroll to position [263, 0]
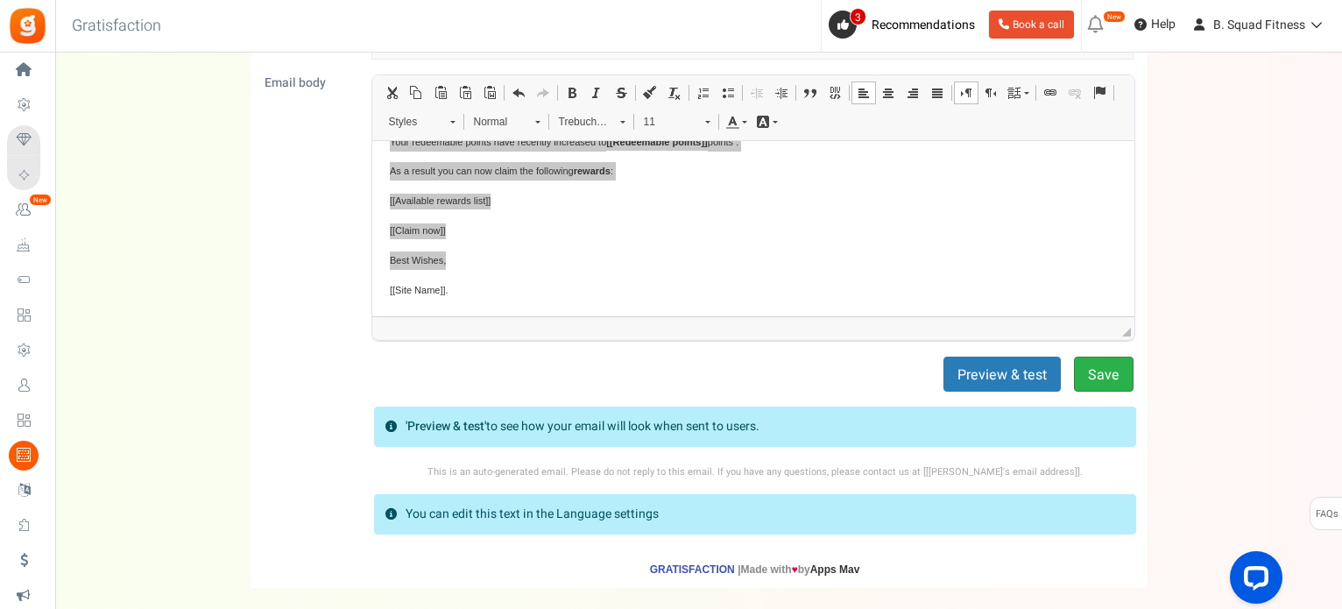
click at [1090, 364] on button "Save" at bounding box center [1104, 374] width 60 height 35
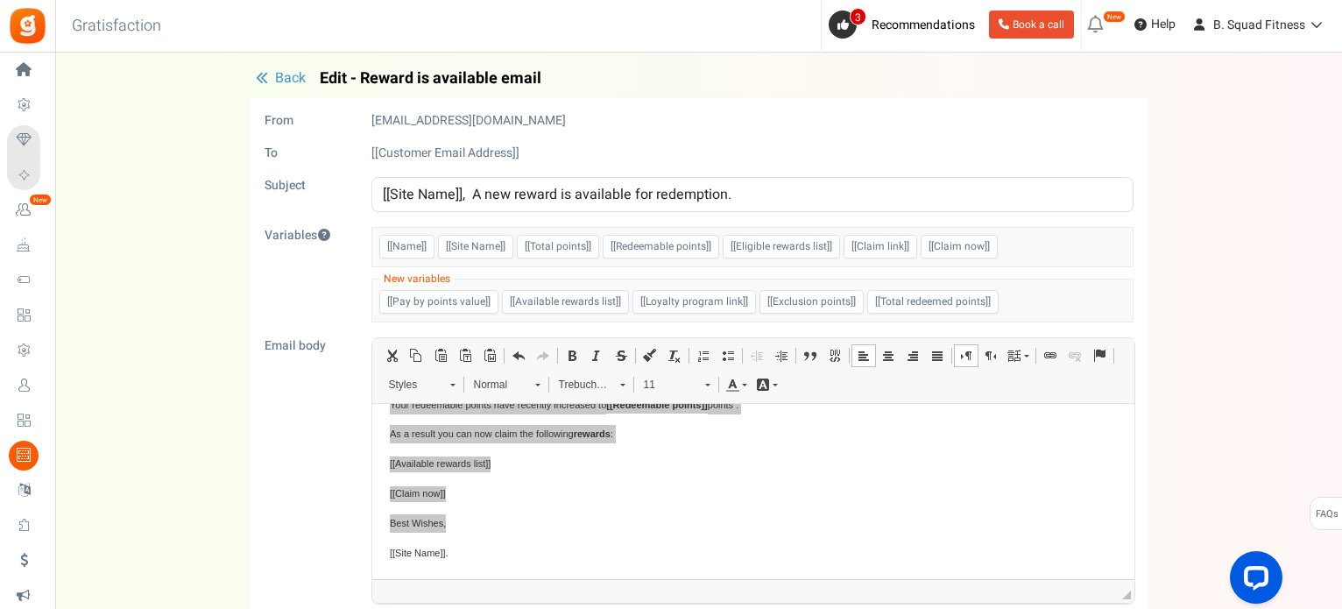
click at [270, 74] on button "Back" at bounding box center [281, 79] width 60 height 18
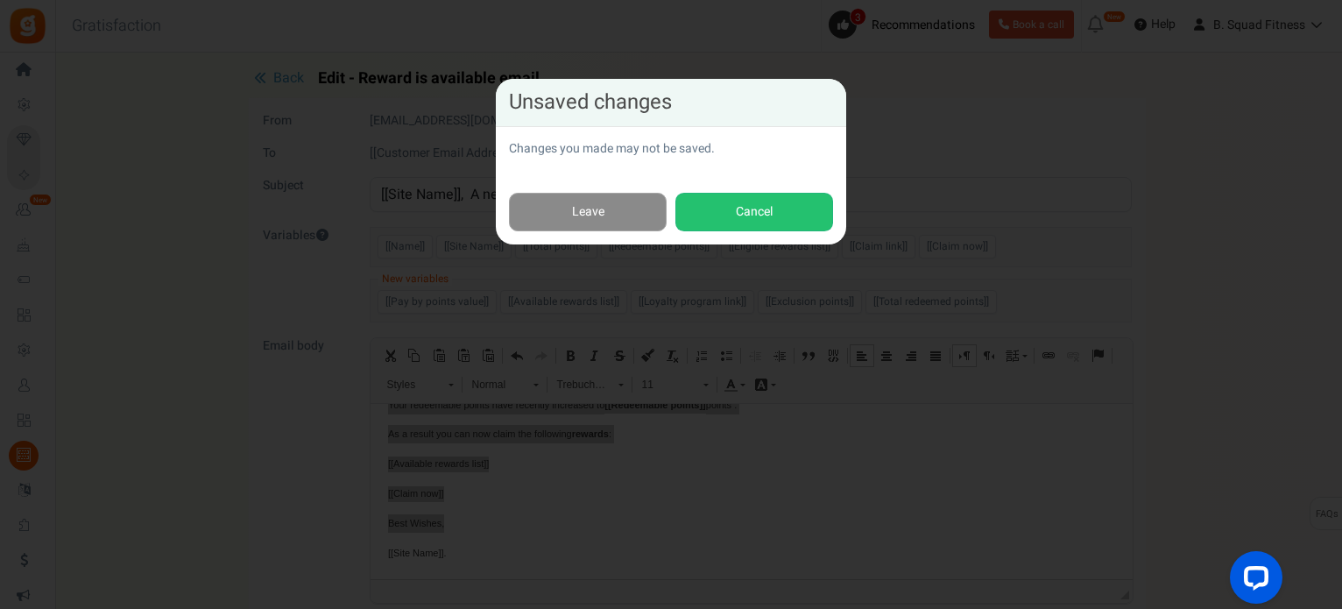
click at [553, 223] on link "Leave" at bounding box center [588, 212] width 158 height 39
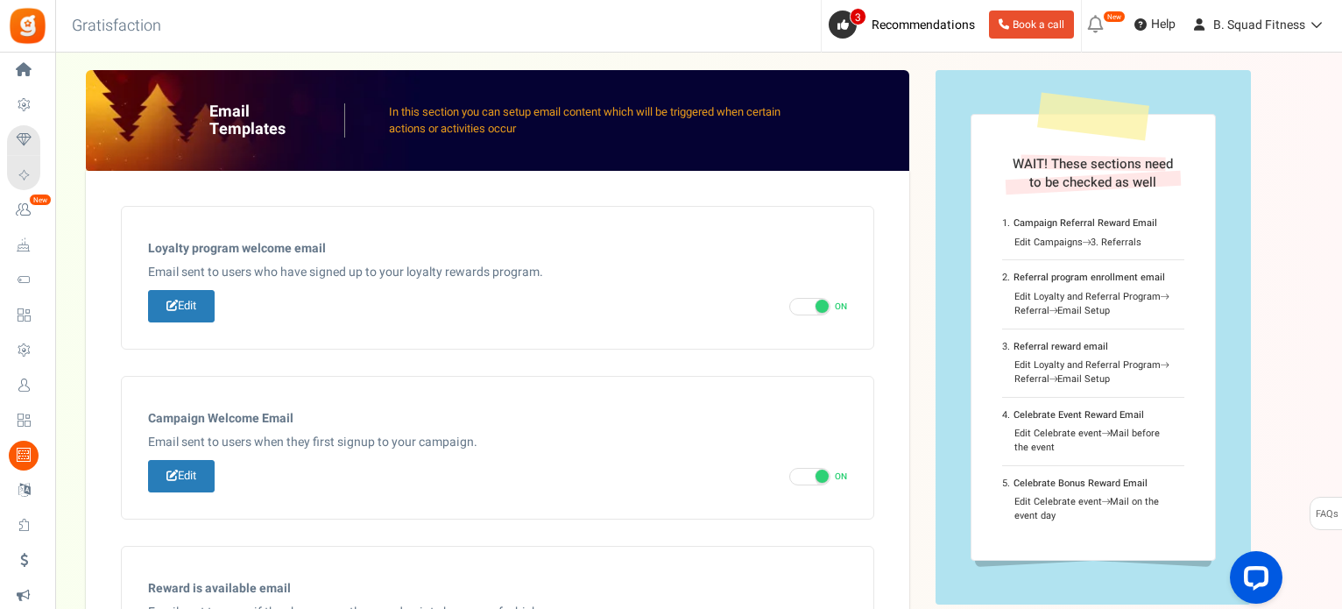
click at [1098, 25] on icon at bounding box center [1096, 25] width 28 height 28
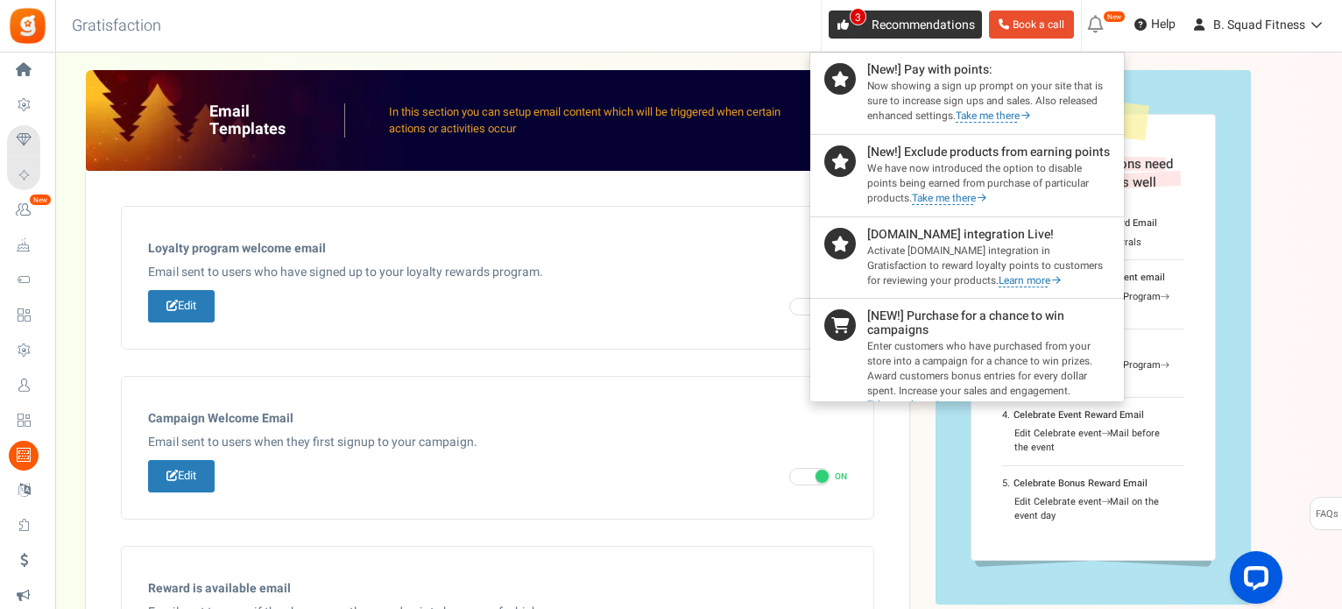
click at [872, 17] on span "Recommendations" at bounding box center [923, 25] width 103 height 18
